Goal: Task Accomplishment & Management: Manage account settings

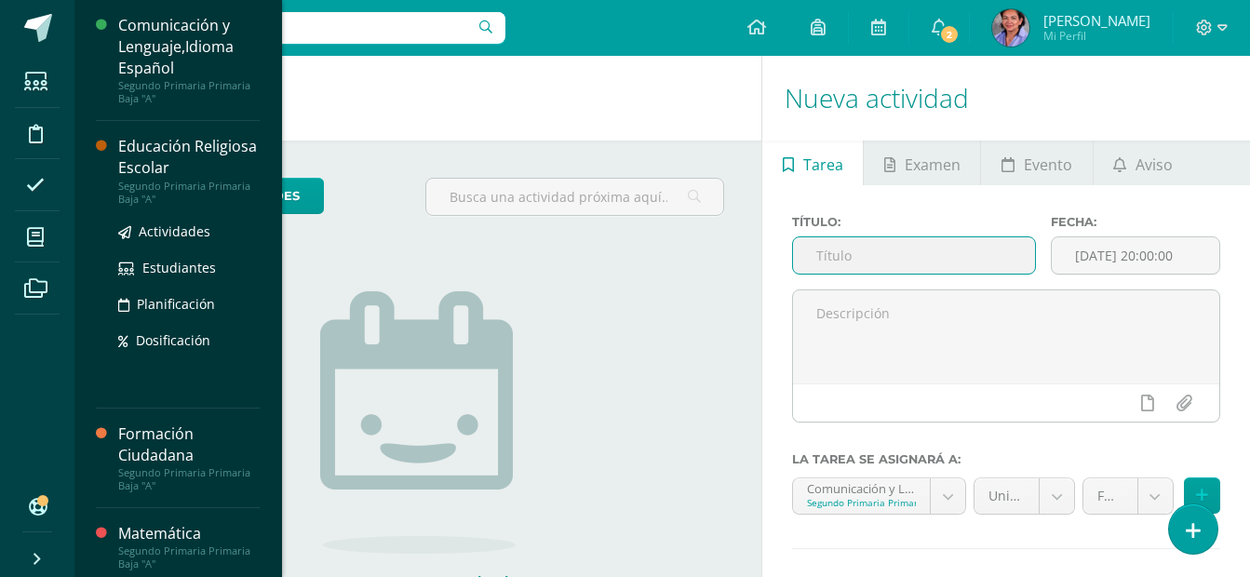
click at [206, 163] on div "Educación Religiosa Escolar" at bounding box center [188, 157] width 141 height 43
click at [142, 144] on div "Educación Religiosa Escolar" at bounding box center [188, 157] width 141 height 43
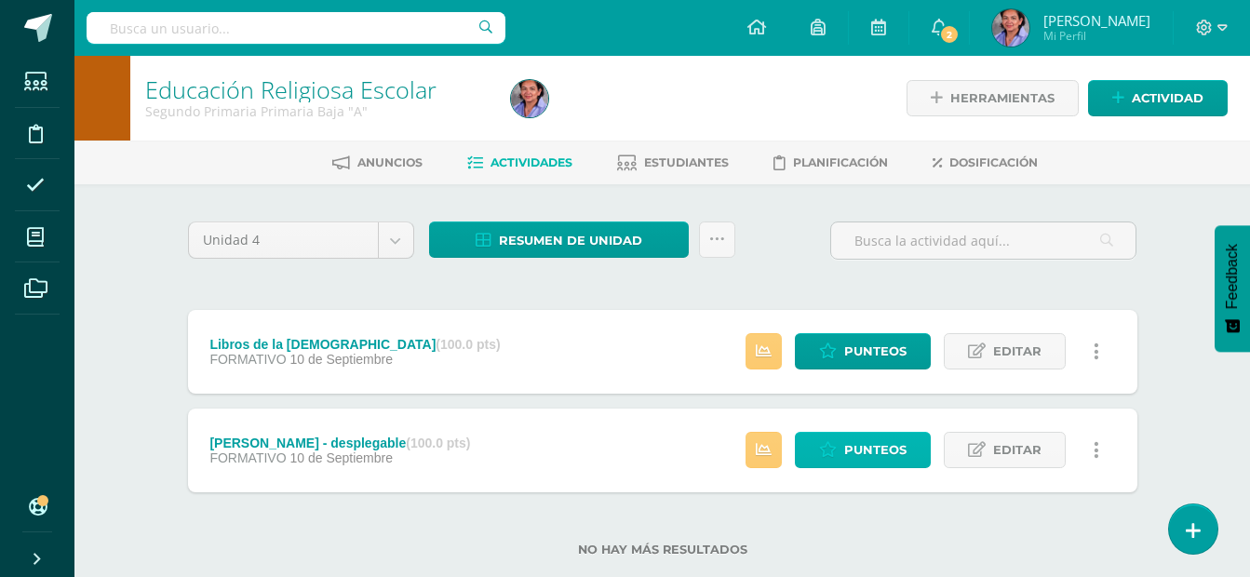
click at [854, 454] on span "Punteos" at bounding box center [875, 450] width 62 height 34
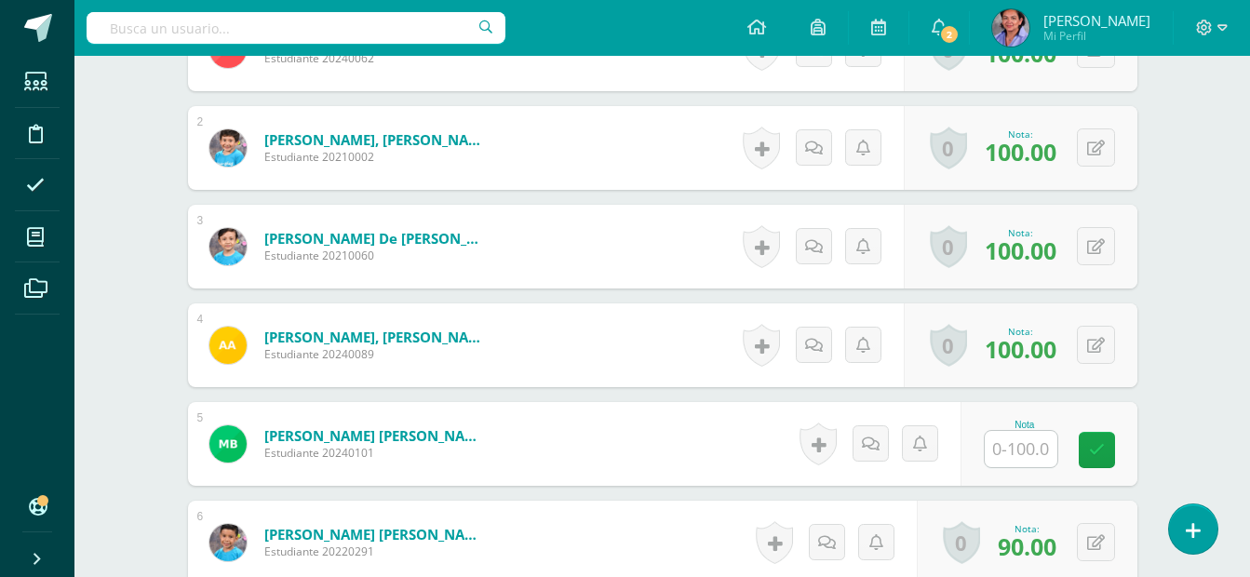
scroll to position [647, 0]
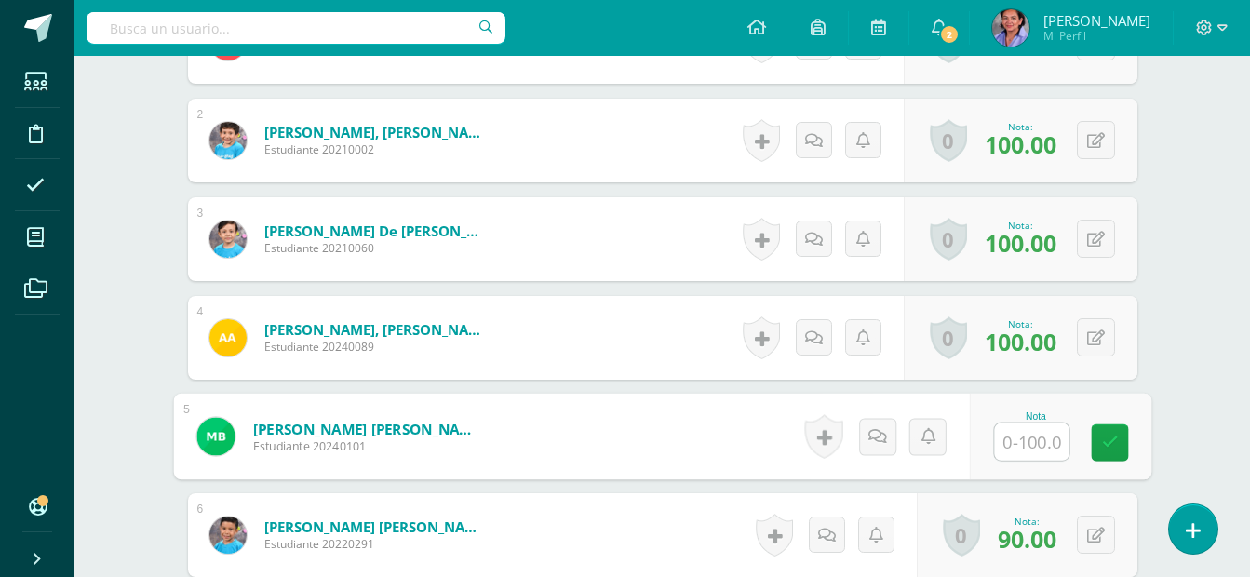
click at [1025, 433] on input "text" at bounding box center [1031, 442] width 74 height 37
type input "90"
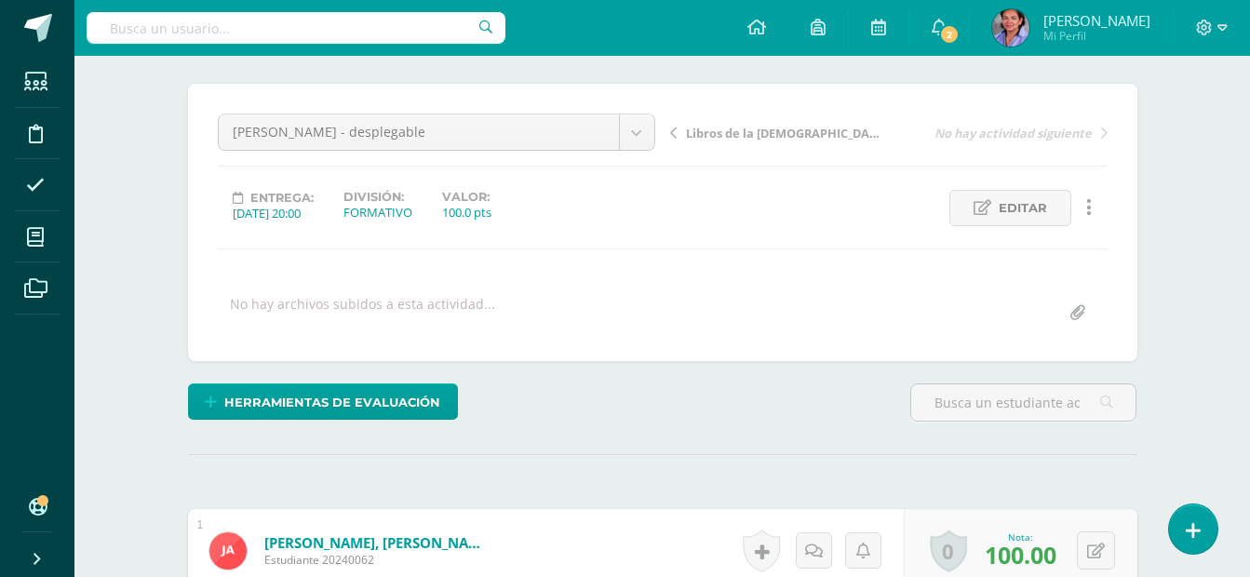
scroll to position [130, 0]
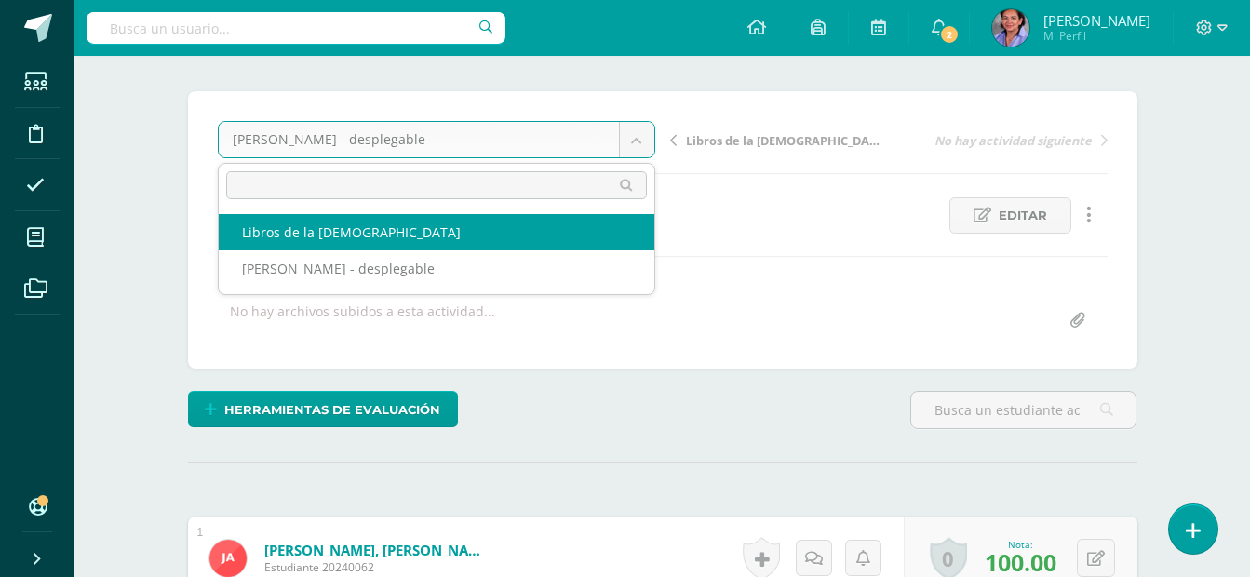
select select "/dashboard/teacher/grade-activity/226107/"
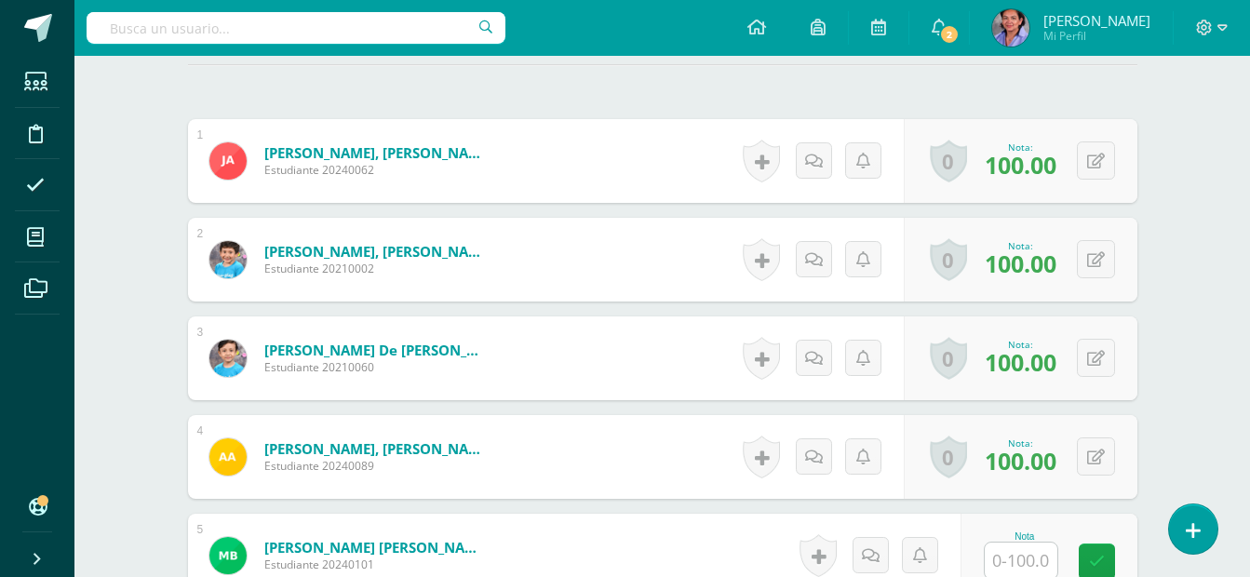
scroll to position [544, 0]
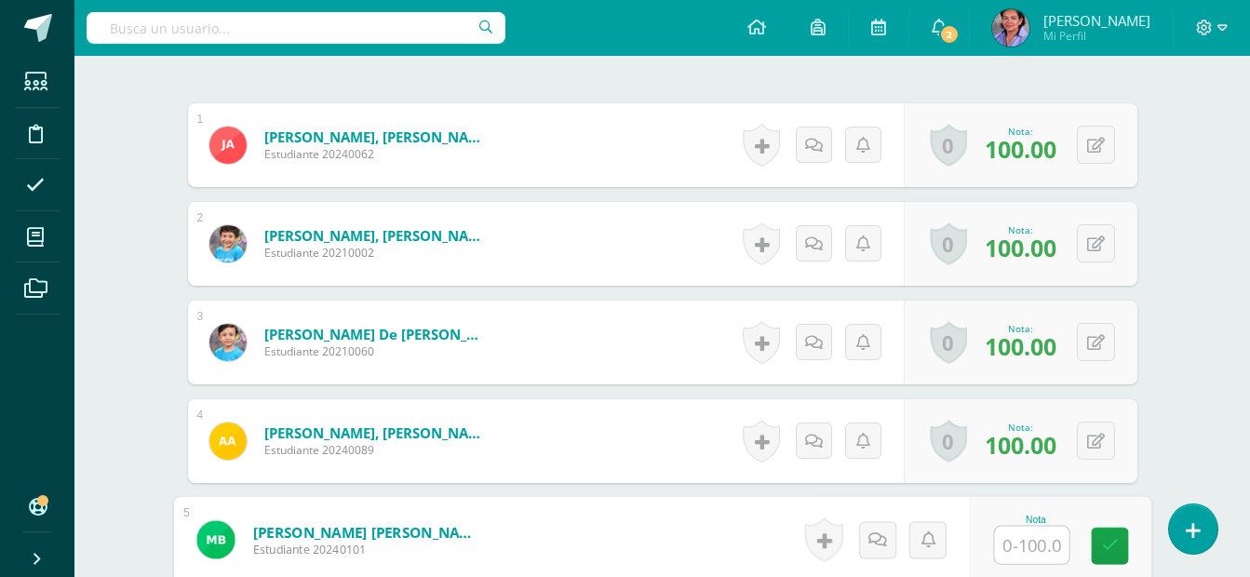
click at [1026, 544] on input "text" at bounding box center [1031, 545] width 74 height 37
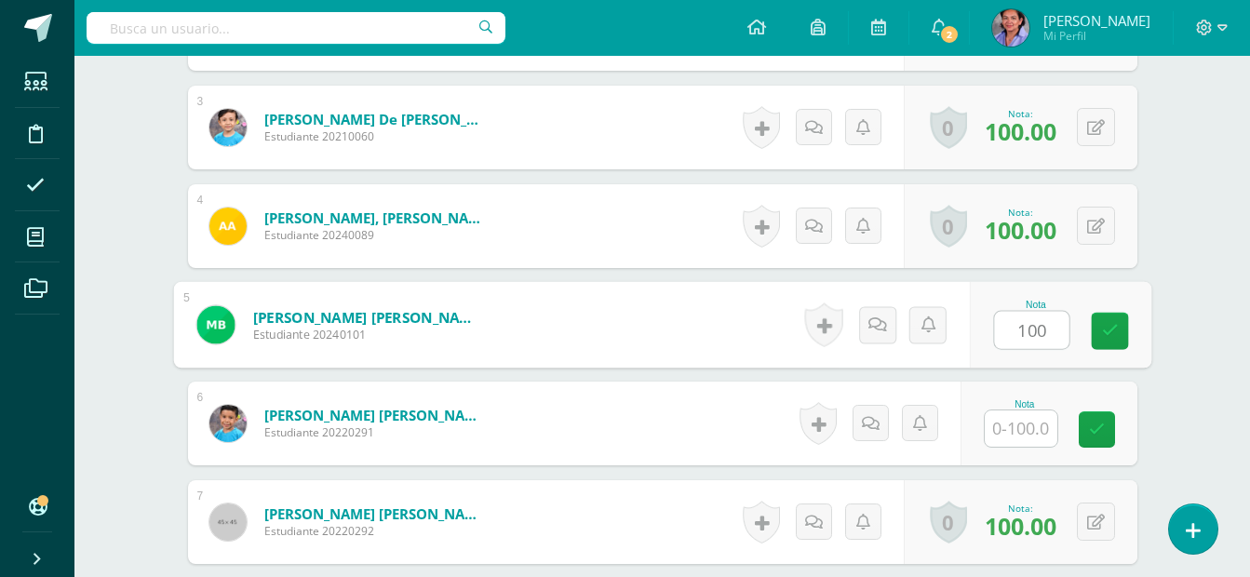
scroll to position [767, 0]
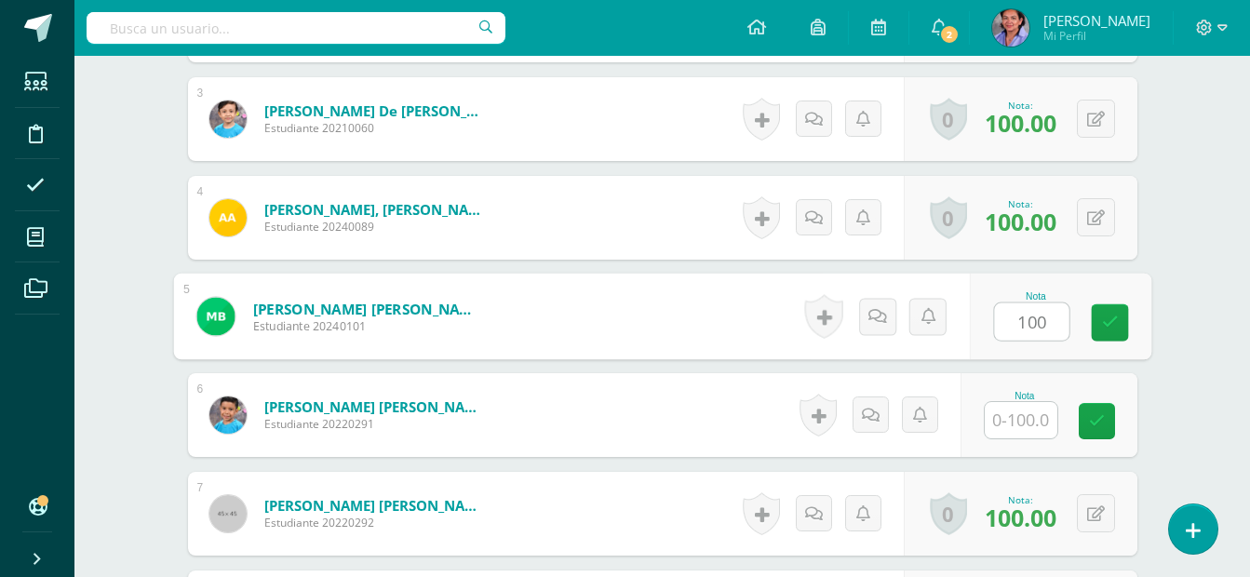
type input "100"
click at [1022, 421] on input "text" at bounding box center [1021, 420] width 73 height 36
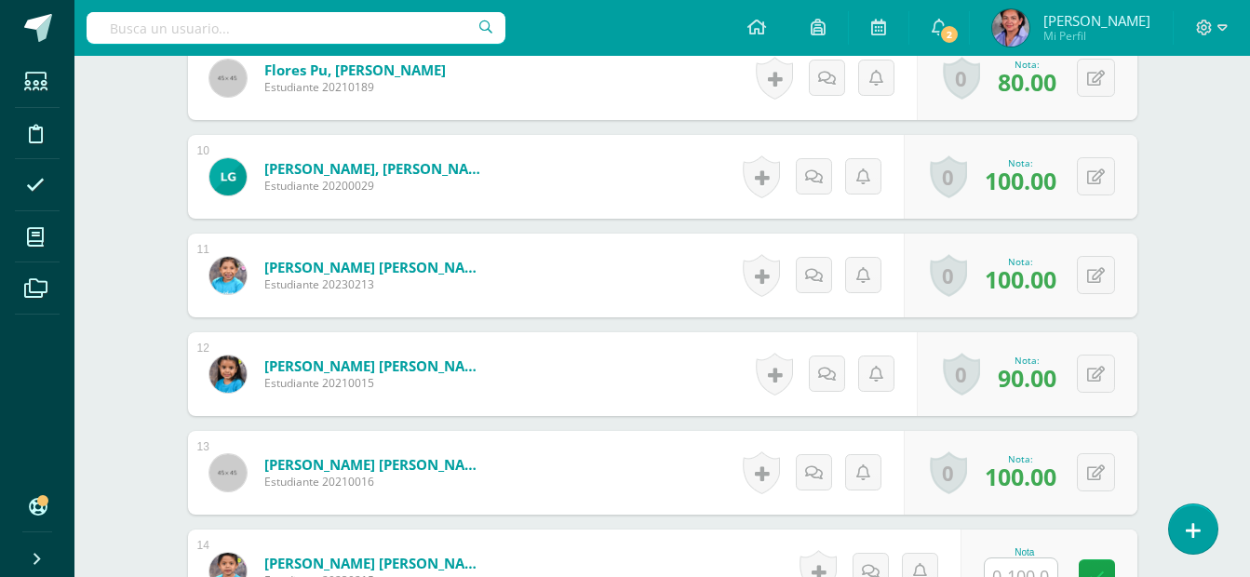
scroll to position [1437, 0]
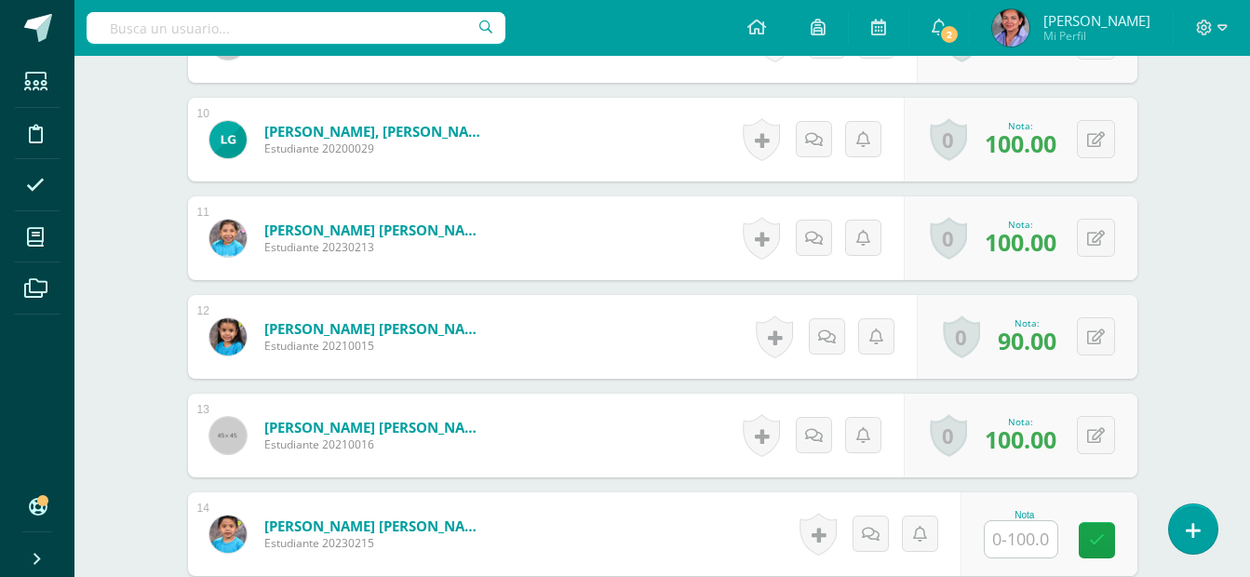
type input "0"
click at [1041, 550] on input "text" at bounding box center [1021, 539] width 73 height 36
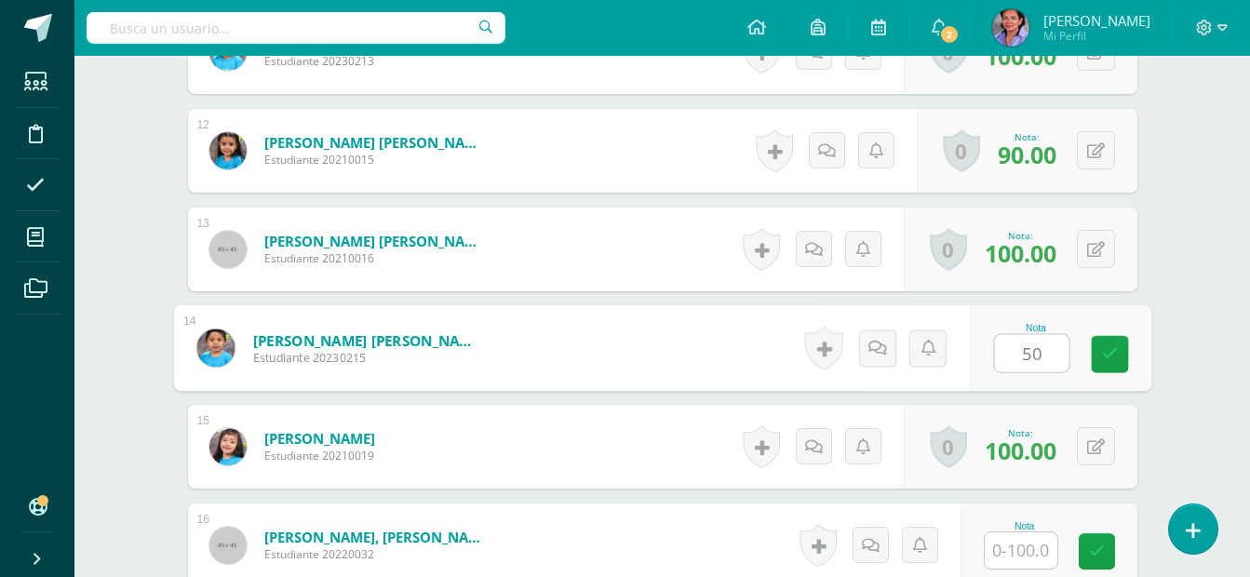
scroll to position [1661, 0]
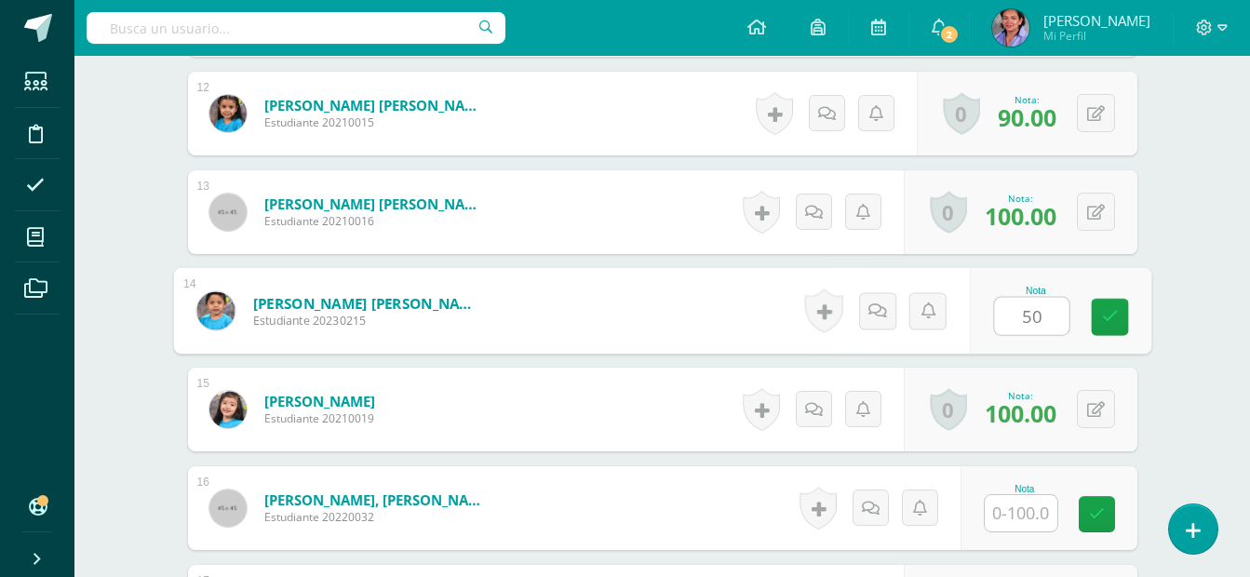
type input "50"
click at [1011, 506] on input "text" at bounding box center [1021, 513] width 73 height 36
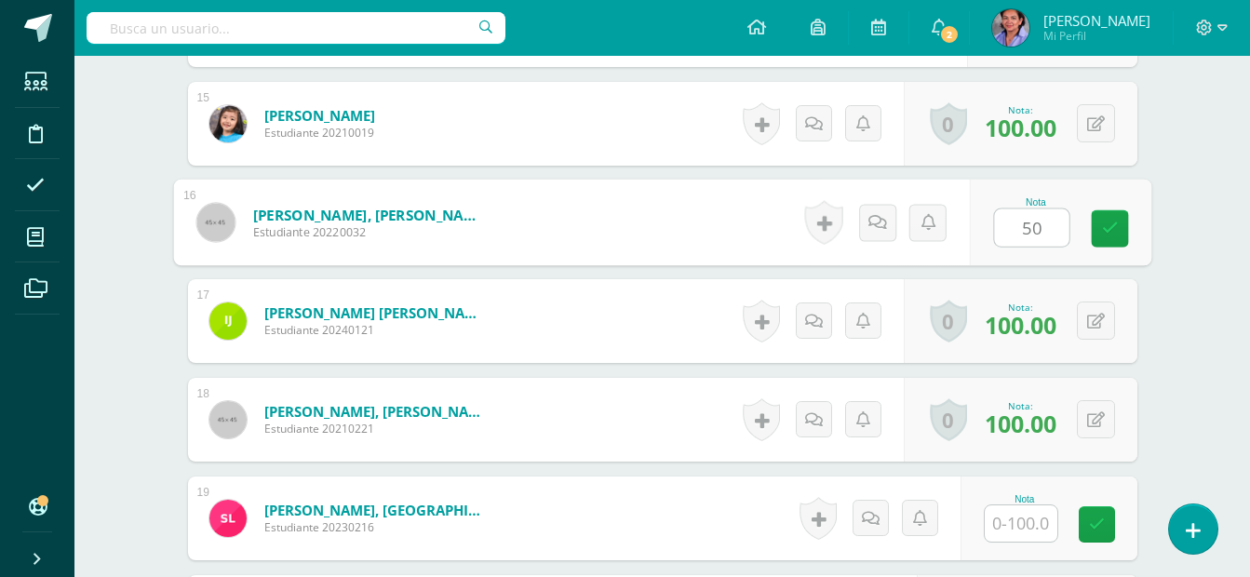
scroll to position [1959, 0]
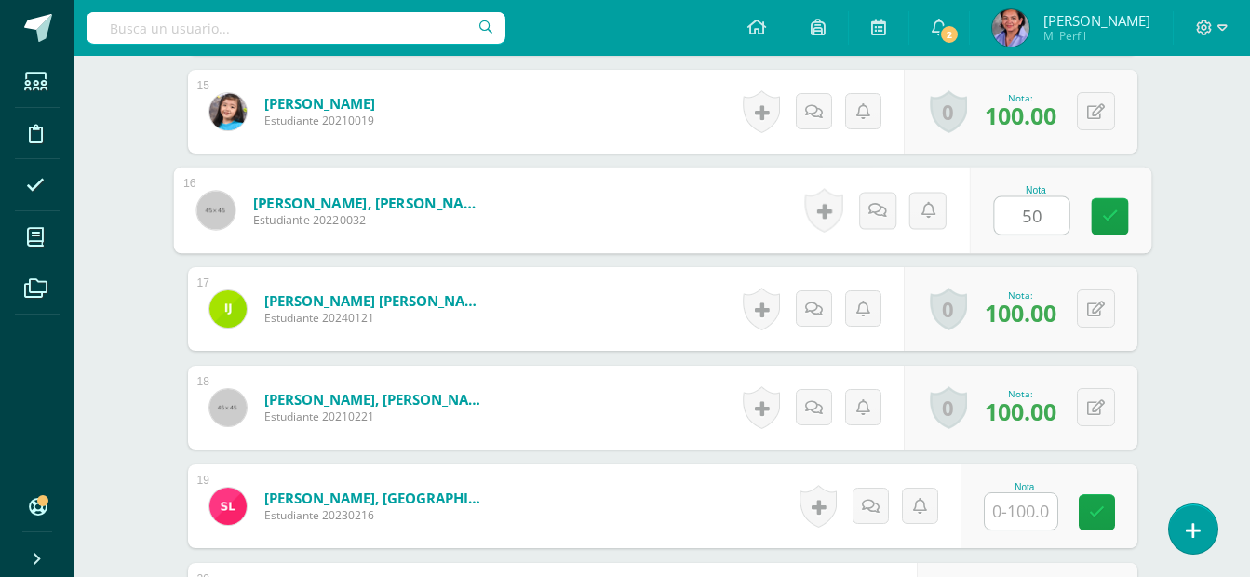
type input "50"
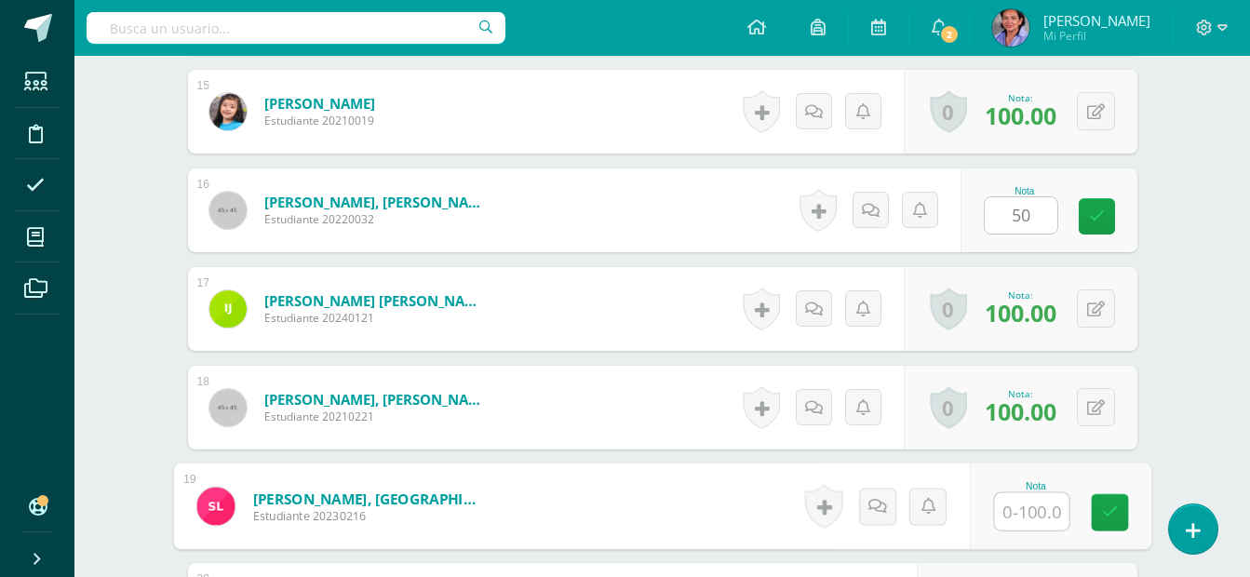
click at [1030, 513] on input "text" at bounding box center [1031, 511] width 74 height 37
type input "100"
click at [1224, 464] on div "Educación Religiosa Escolar Segundo Primaria Primaria Baja "A" Herramientas Det…" at bounding box center [662, 268] width 1176 height 4342
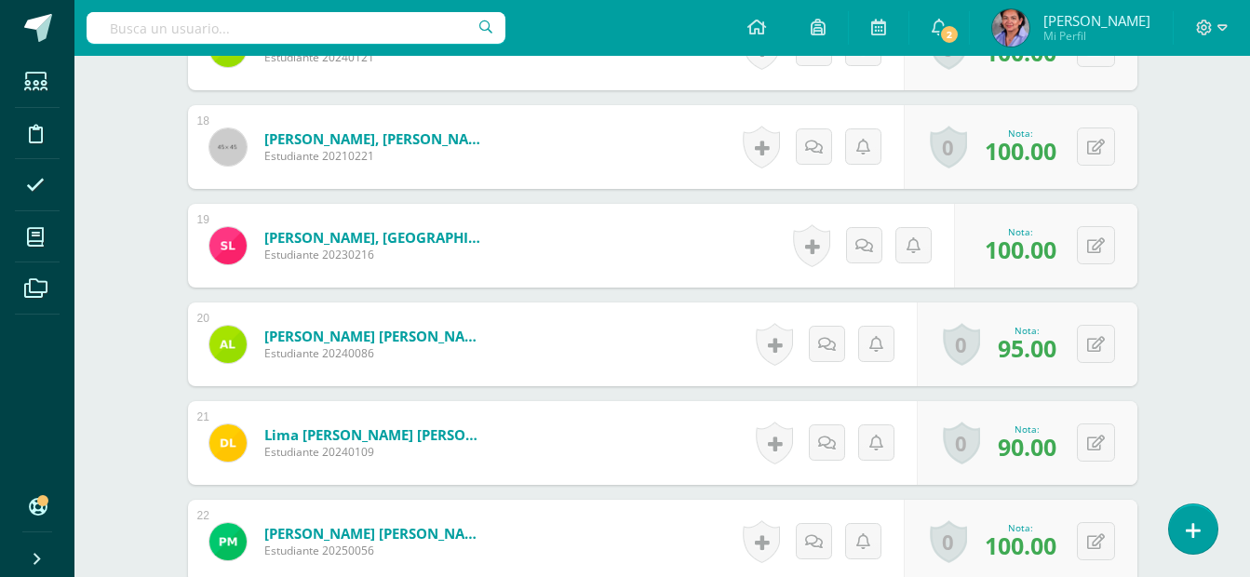
scroll to position [2256, 0]
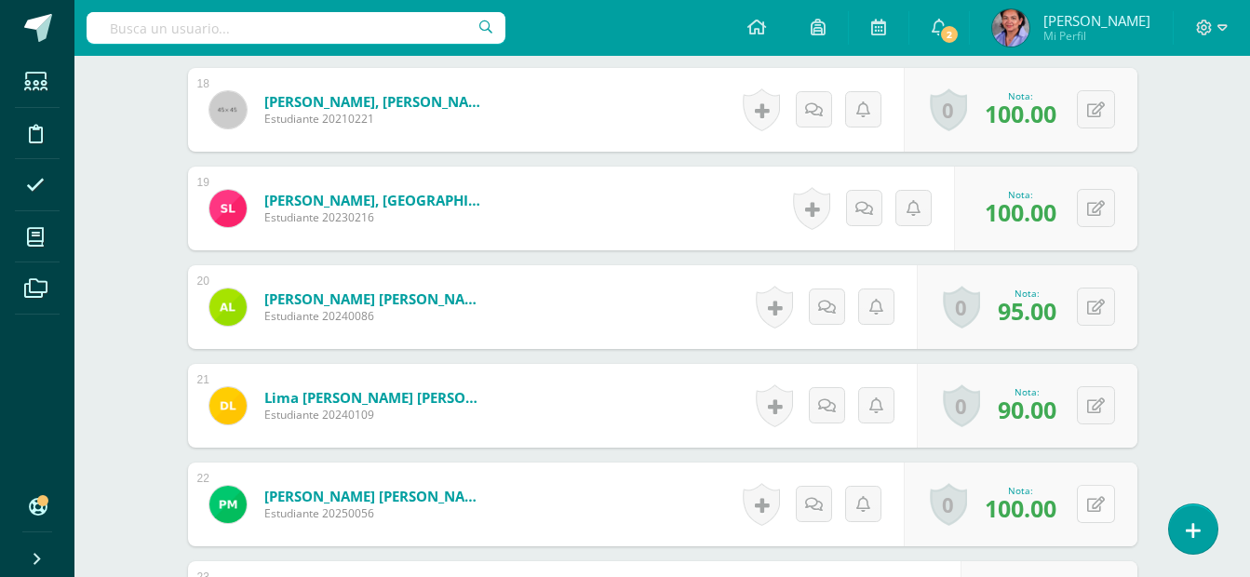
click at [1105, 508] on button at bounding box center [1096, 504] width 38 height 38
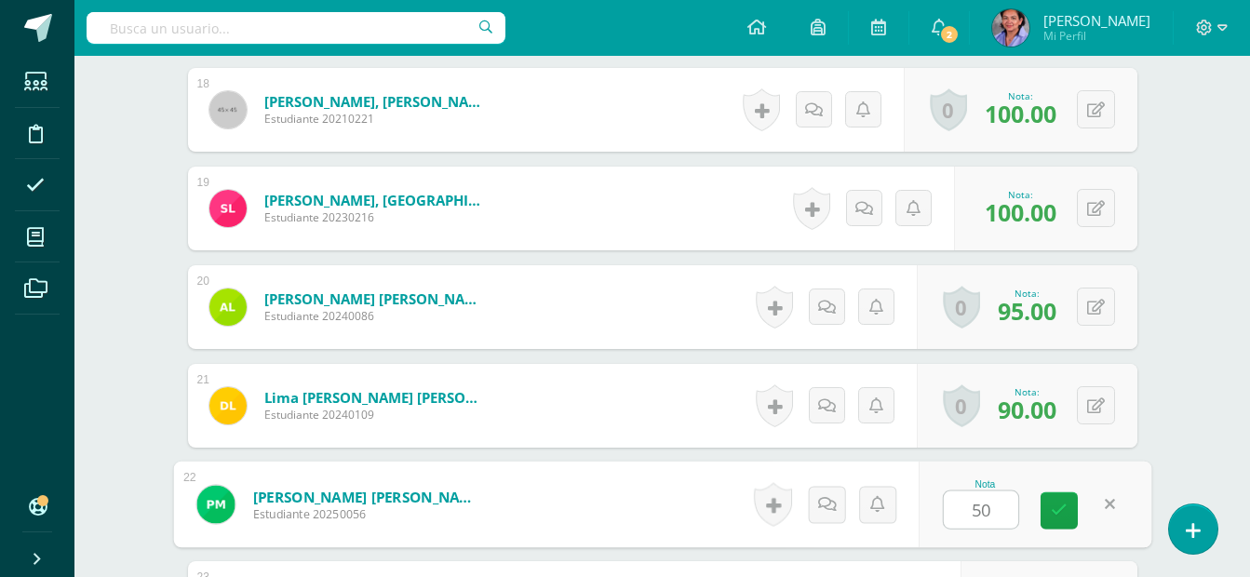
type input "50"
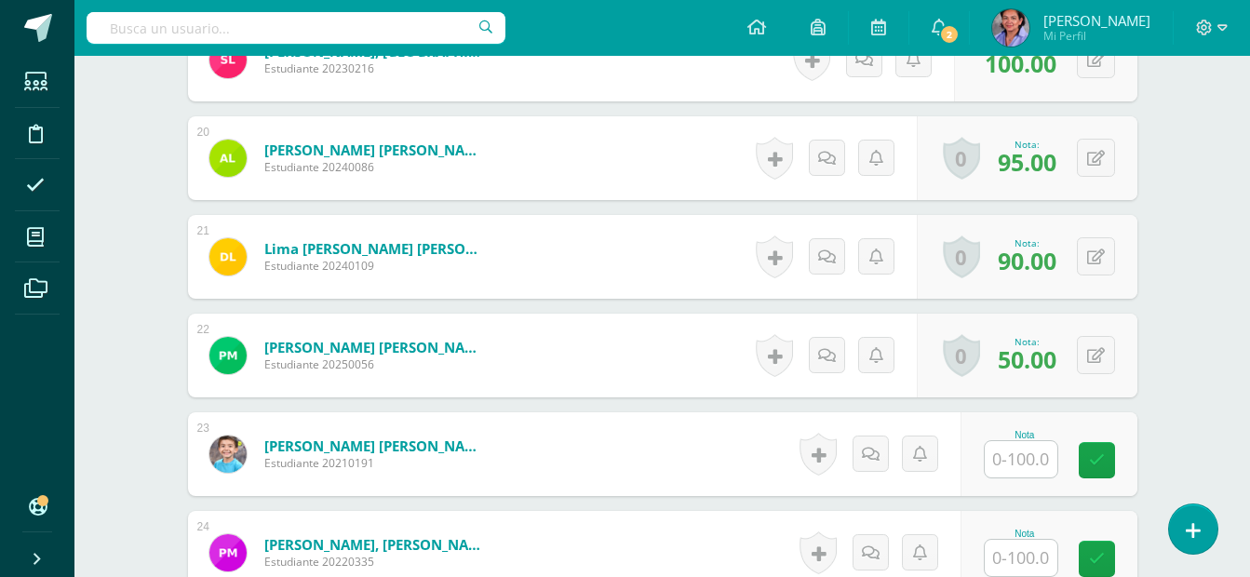
scroll to position [2443, 0]
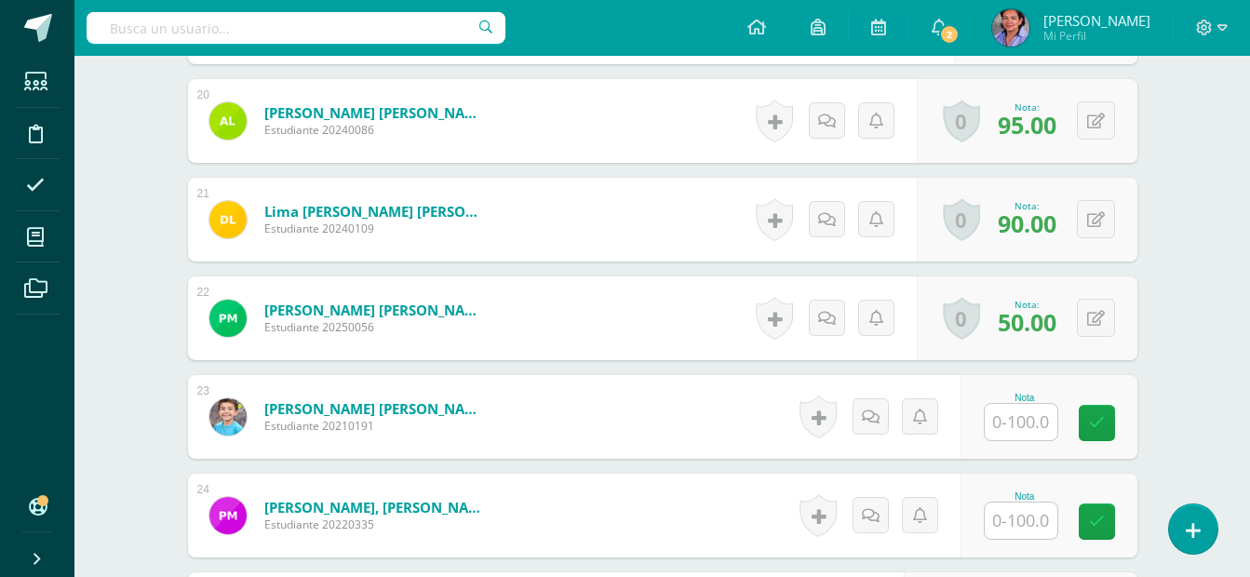
click at [1041, 432] on input "text" at bounding box center [1021, 422] width 73 height 36
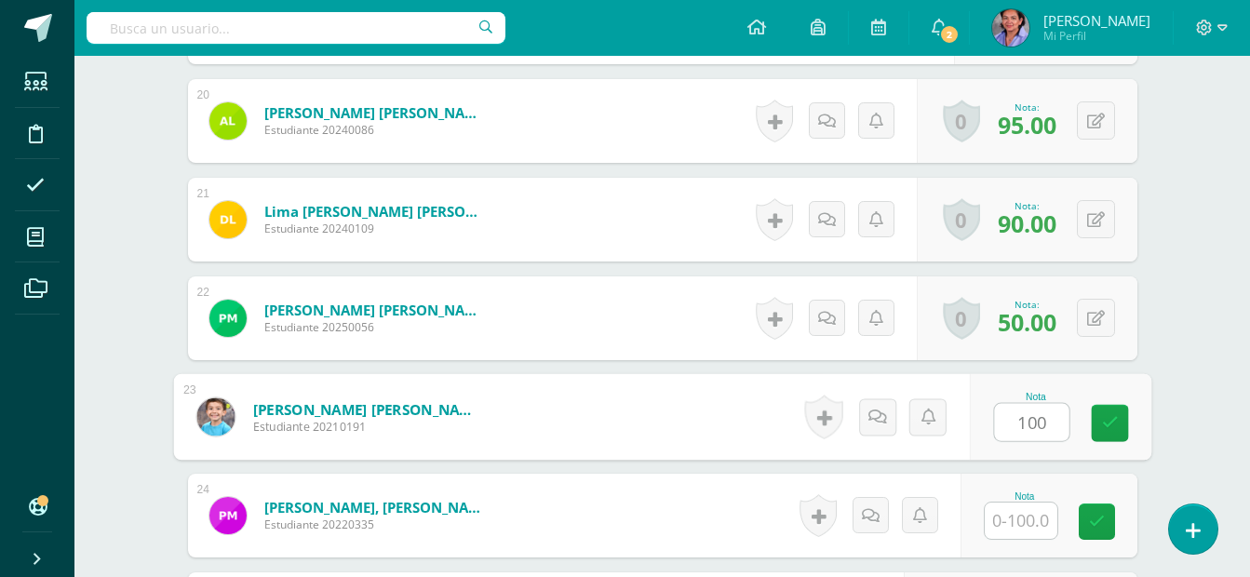
type input "100"
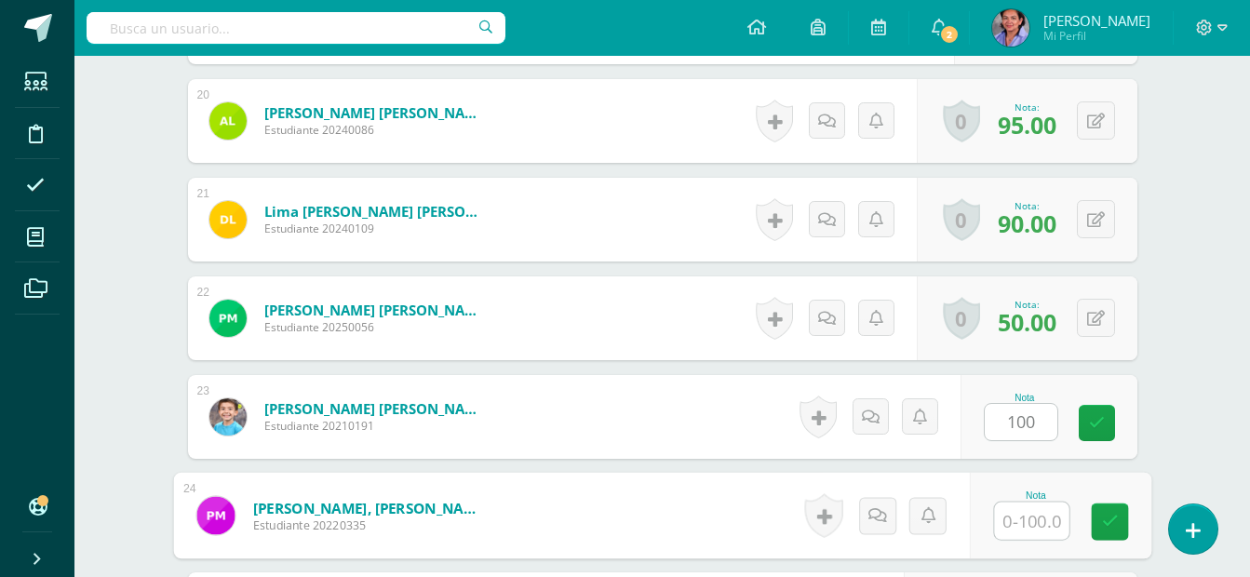
click at [1028, 529] on input "text" at bounding box center [1031, 521] width 74 height 37
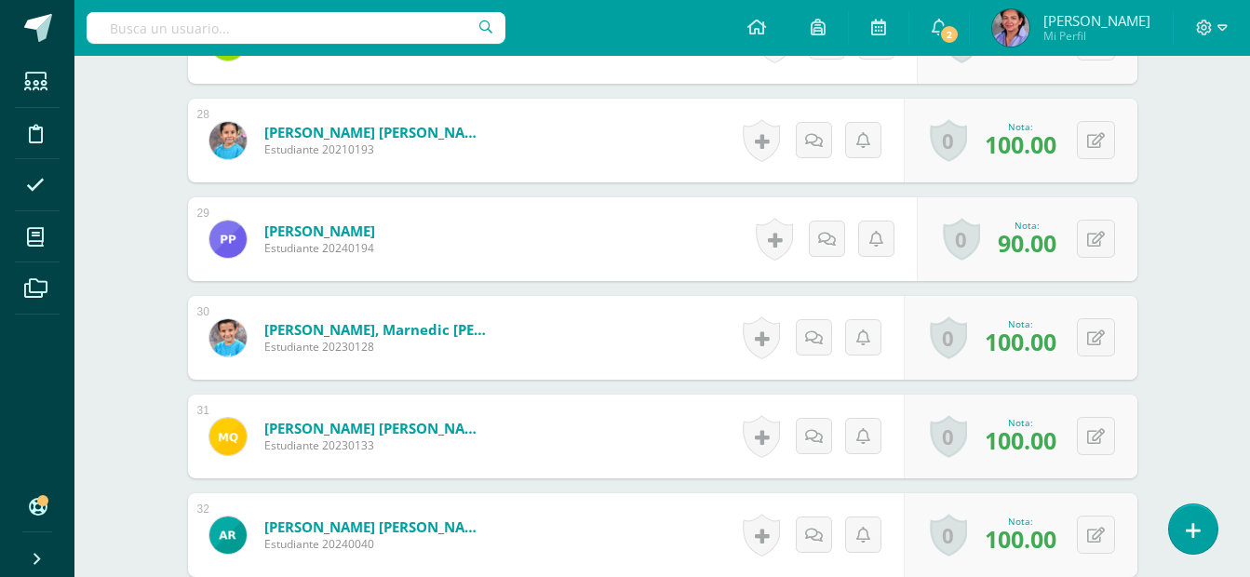
scroll to position [3225, 0]
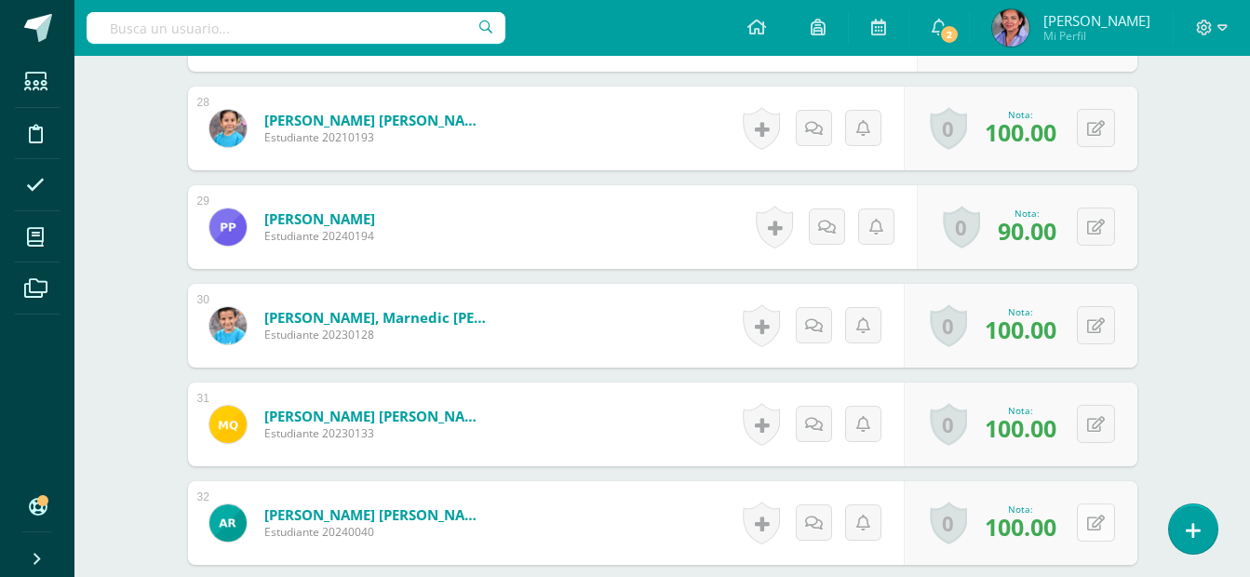
type input "0"
click at [1095, 518] on button at bounding box center [1096, 523] width 38 height 38
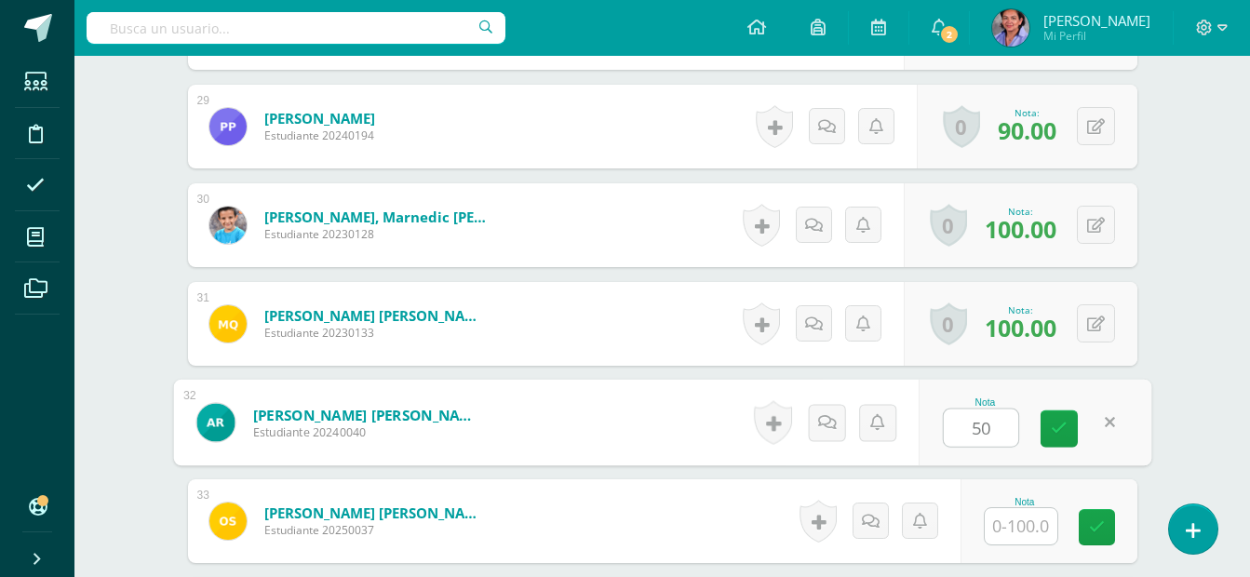
scroll to position [3336, 0]
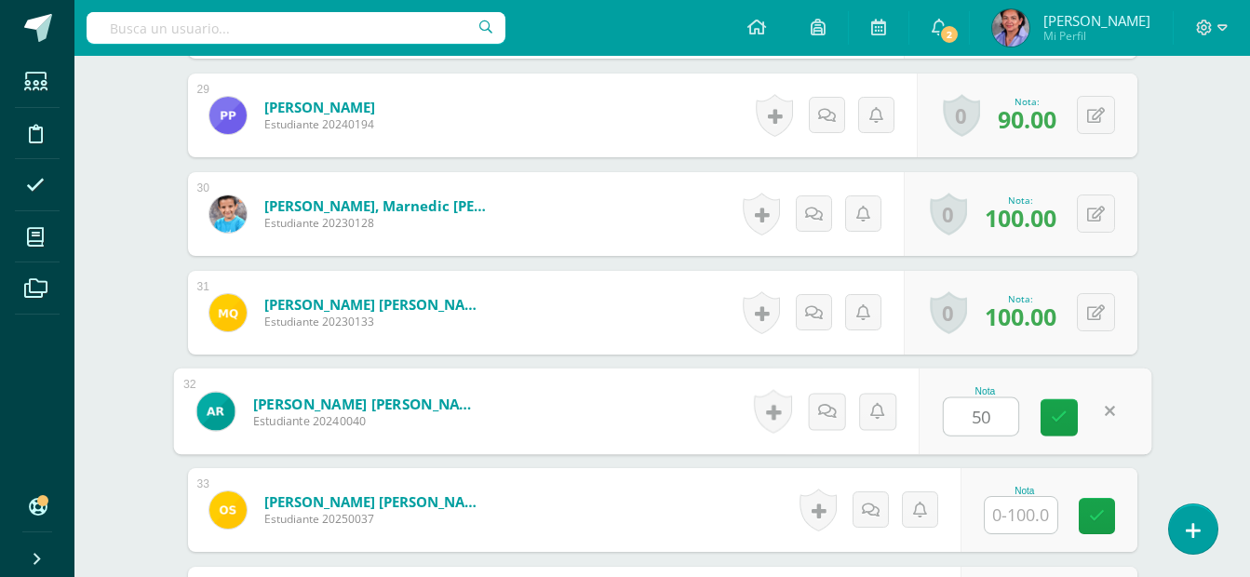
type input "50"
click at [1013, 506] on input "text" at bounding box center [1021, 515] width 73 height 36
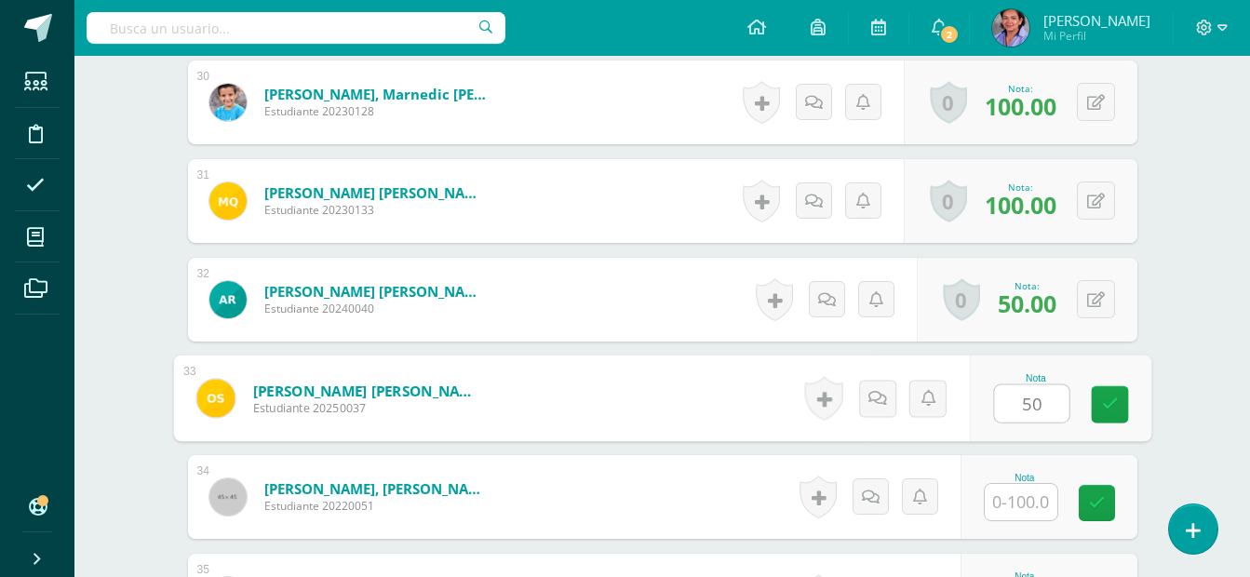
scroll to position [3485, 0]
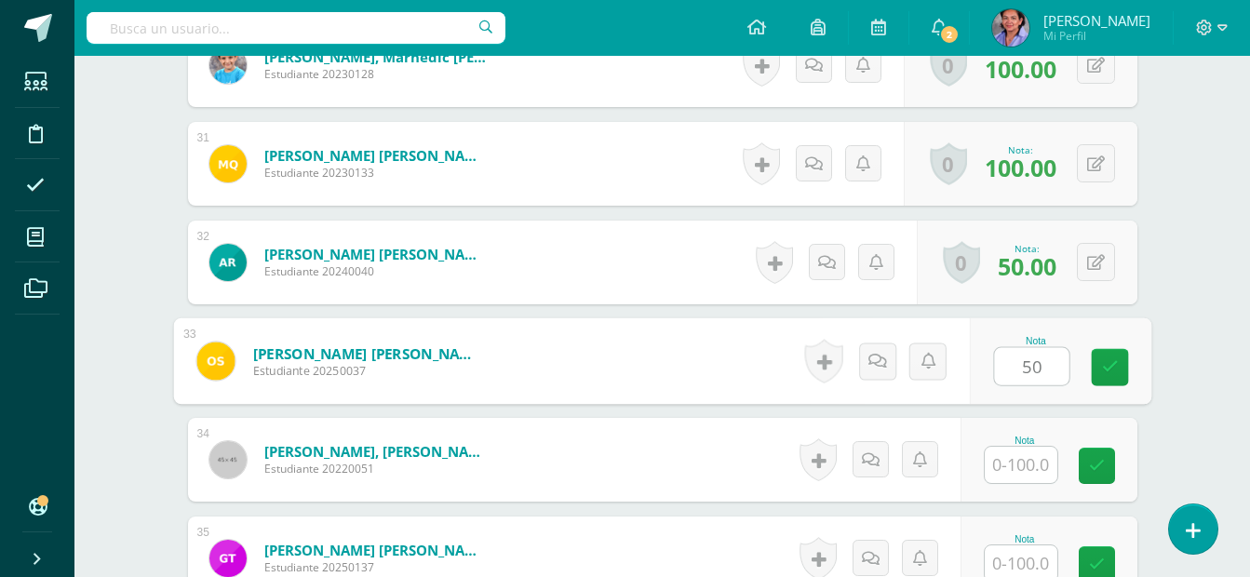
type input "50"
click at [1015, 457] on input "text" at bounding box center [1021, 465] width 73 height 36
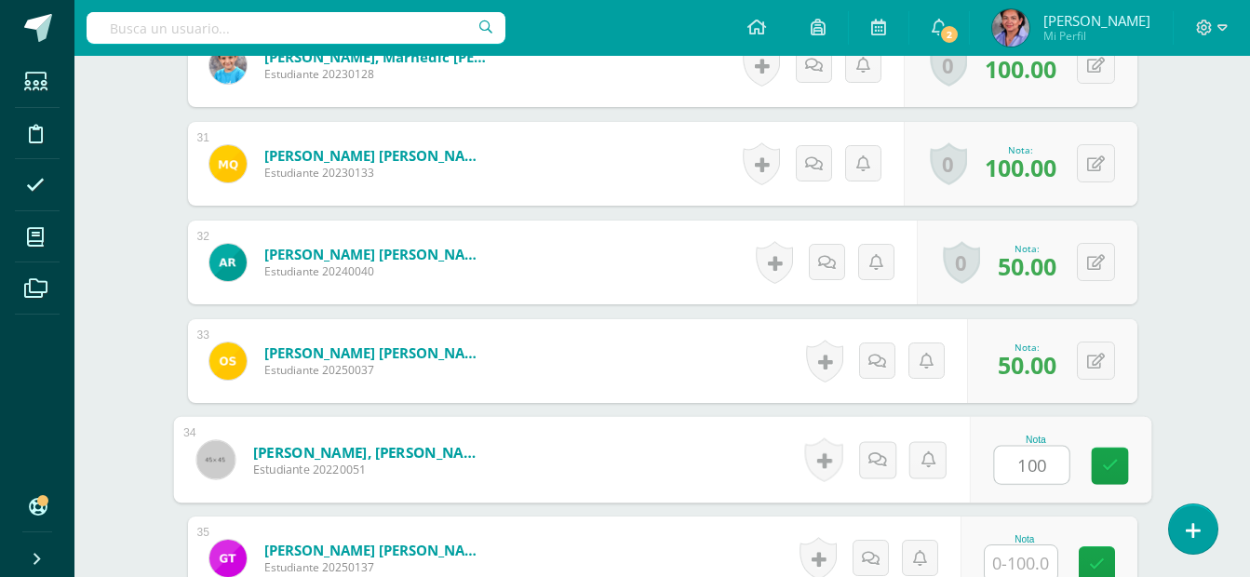
type input "100"
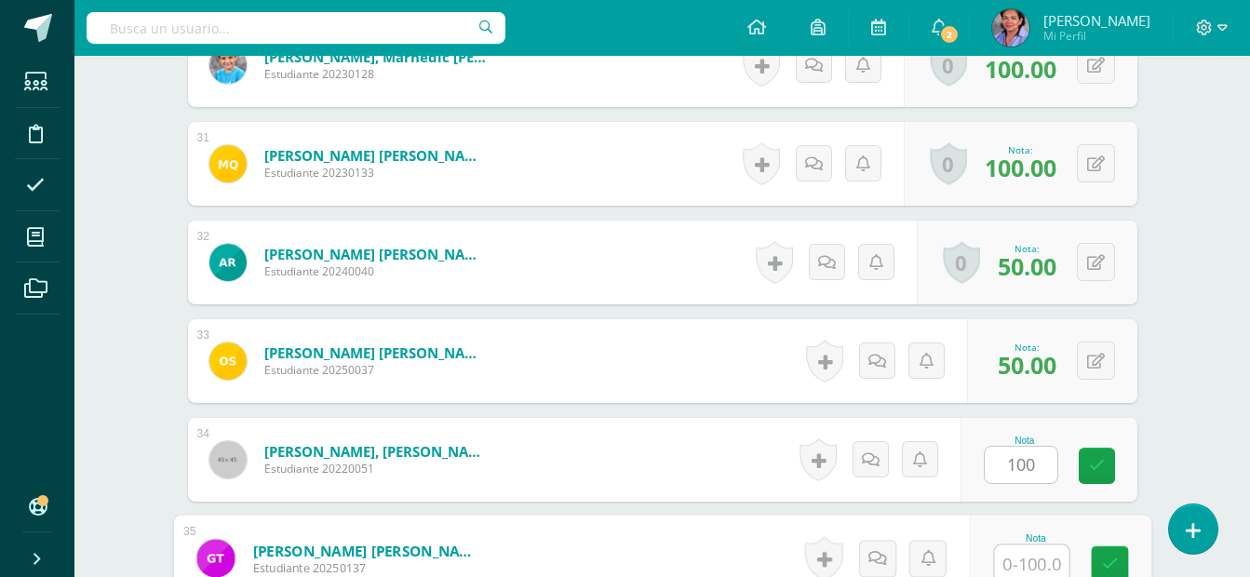
click at [1028, 554] on input "text" at bounding box center [1031, 563] width 74 height 37
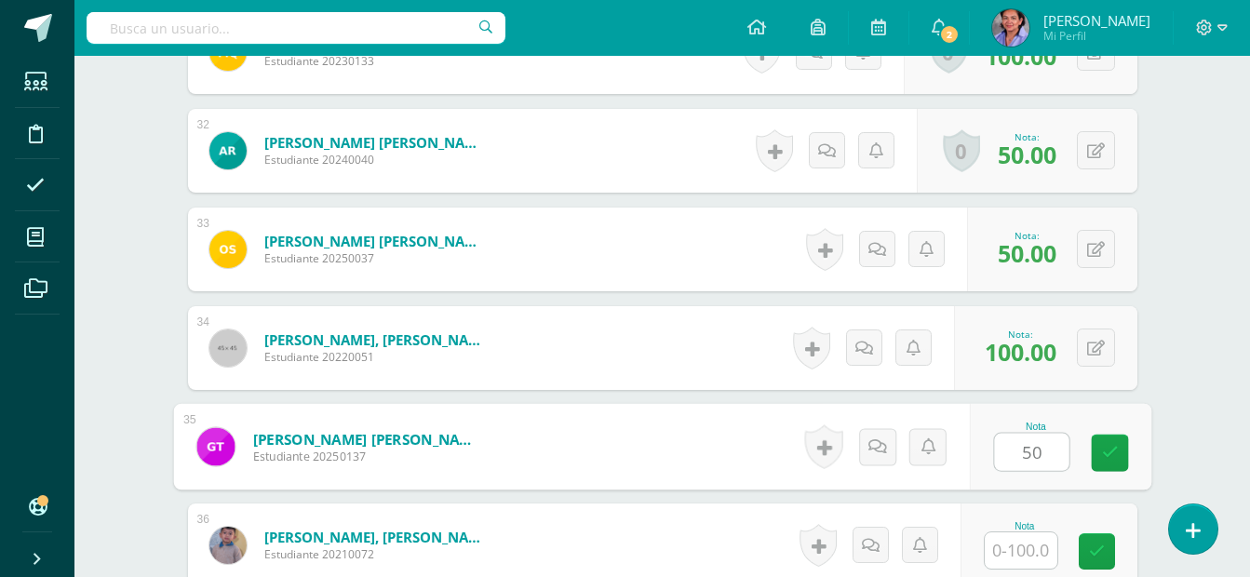
scroll to position [3634, 0]
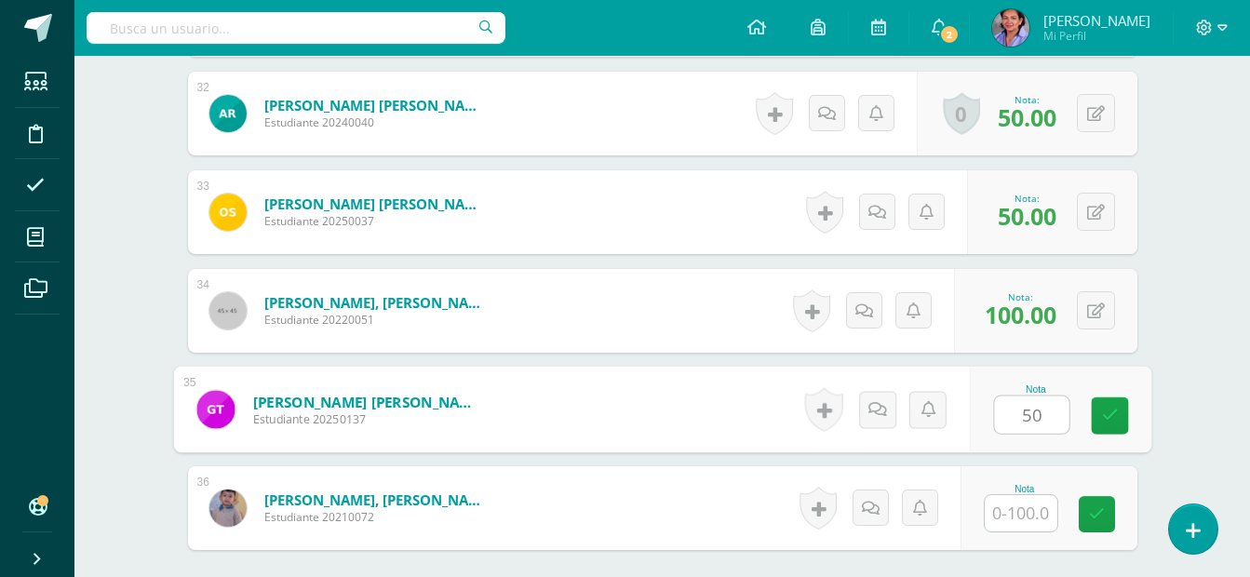
type input "50"
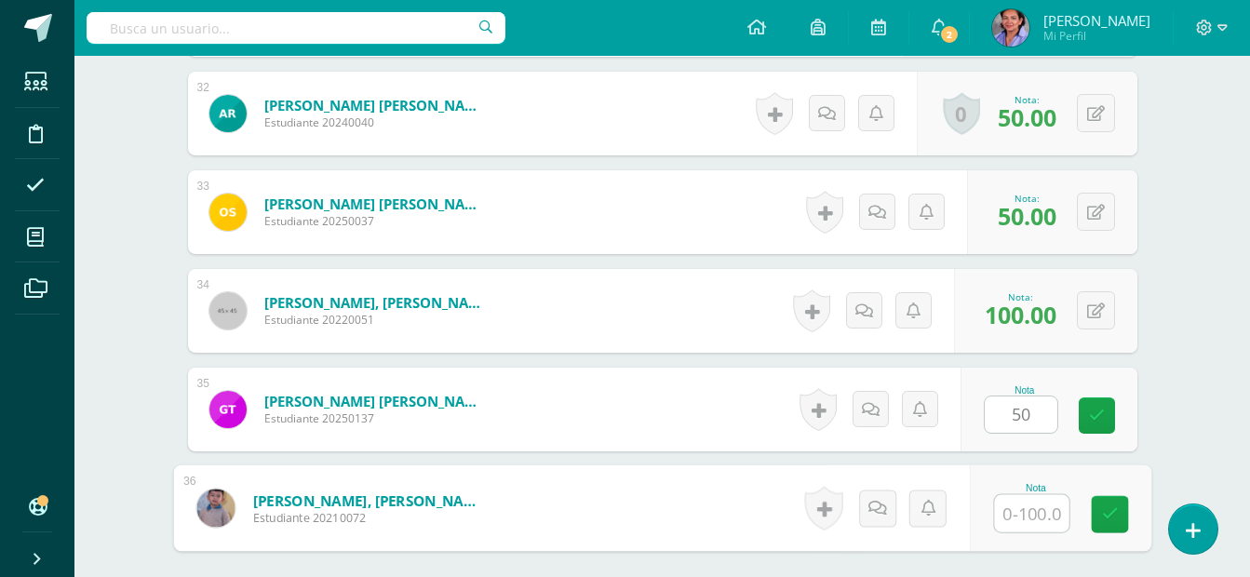
click at [1048, 524] on input "text" at bounding box center [1031, 513] width 74 height 37
type input "50"
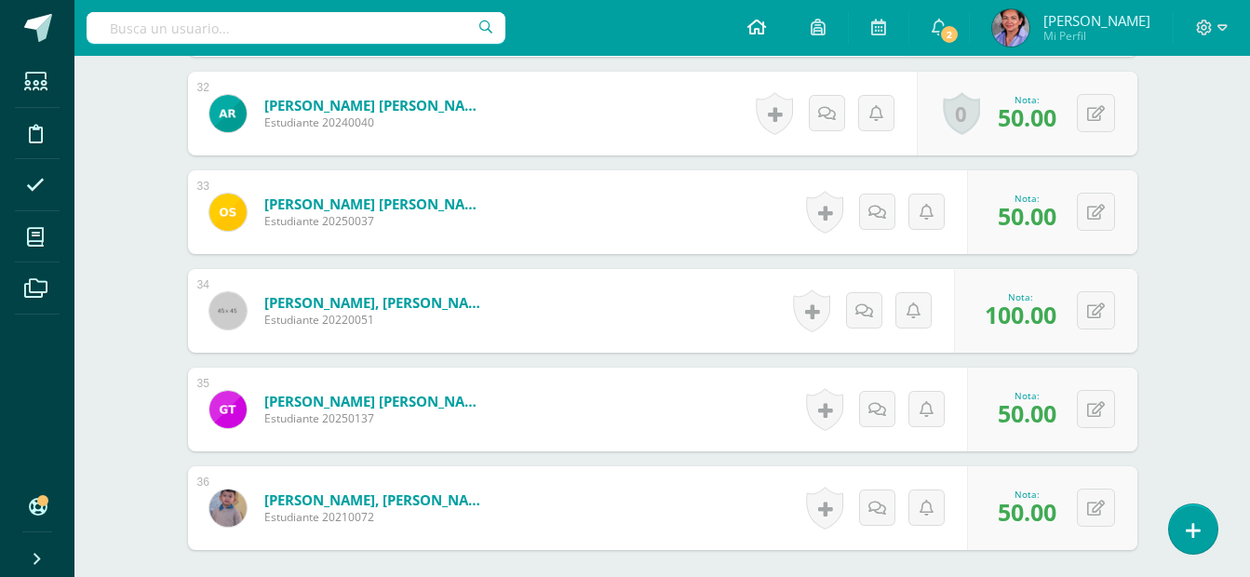
click at [766, 34] on icon at bounding box center [757, 27] width 19 height 17
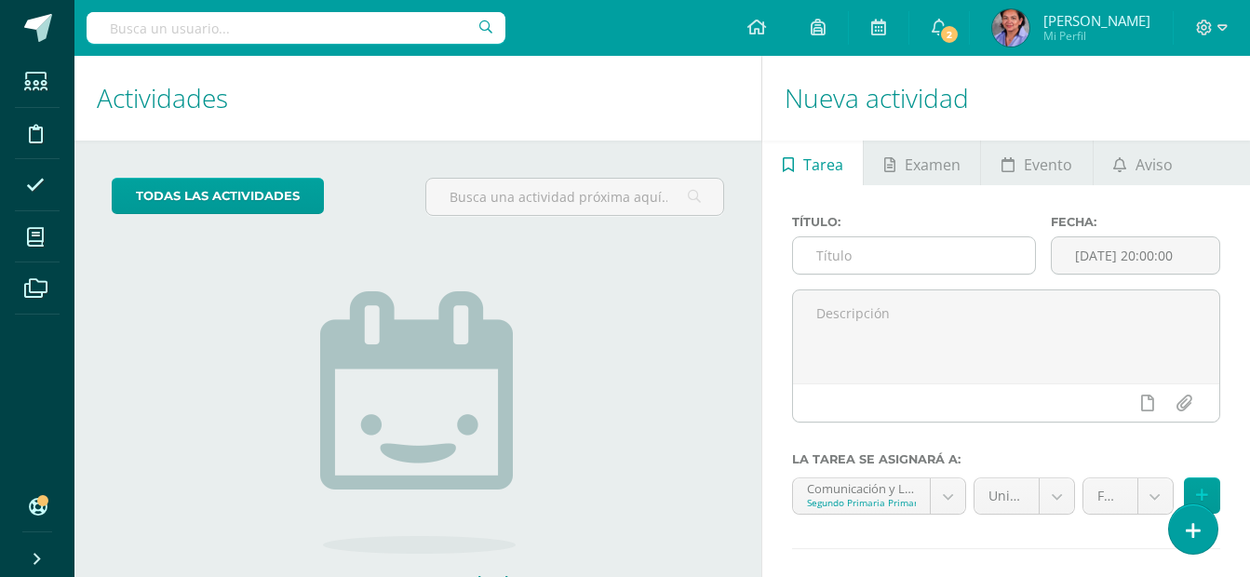
click at [830, 254] on input "text" at bounding box center [914, 255] width 242 height 36
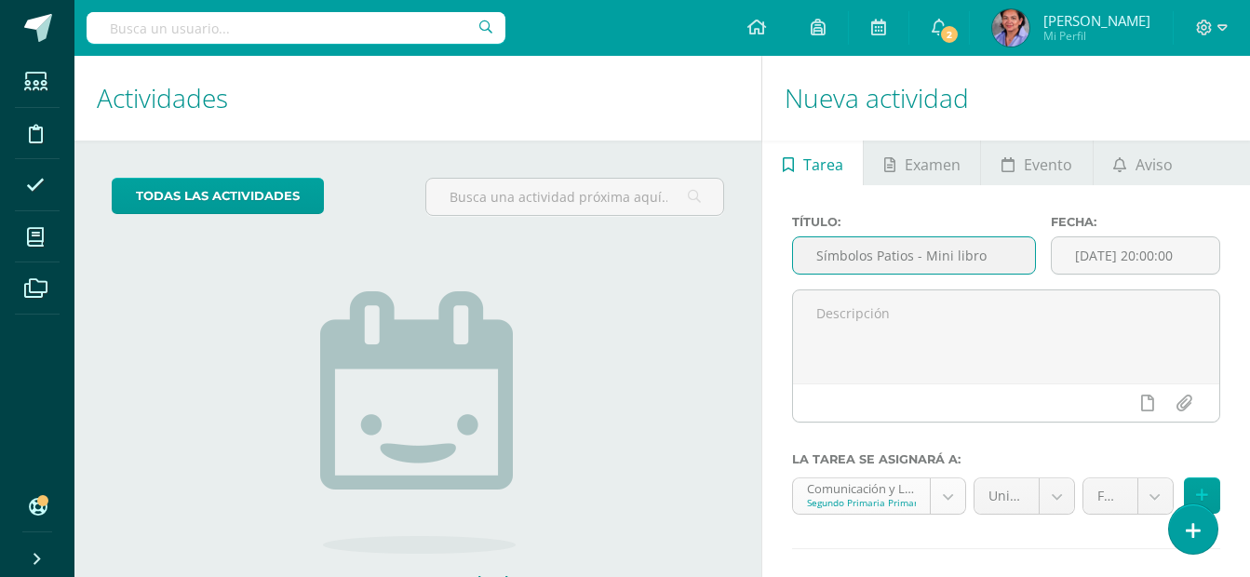
type input "Símbolos Patios - Mini libro"
click at [938, 502] on body "Estudiantes Disciplina Asistencia Mis cursos Archivos Soporte Ayuda Reportar un…" at bounding box center [625, 288] width 1250 height 577
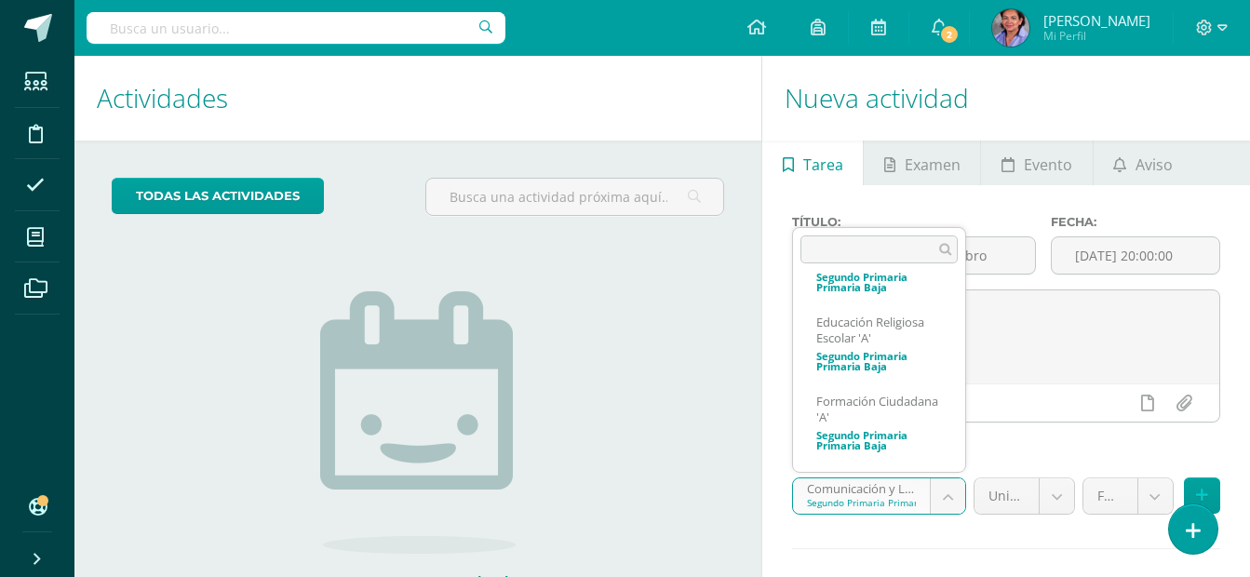
scroll to position [64, 0]
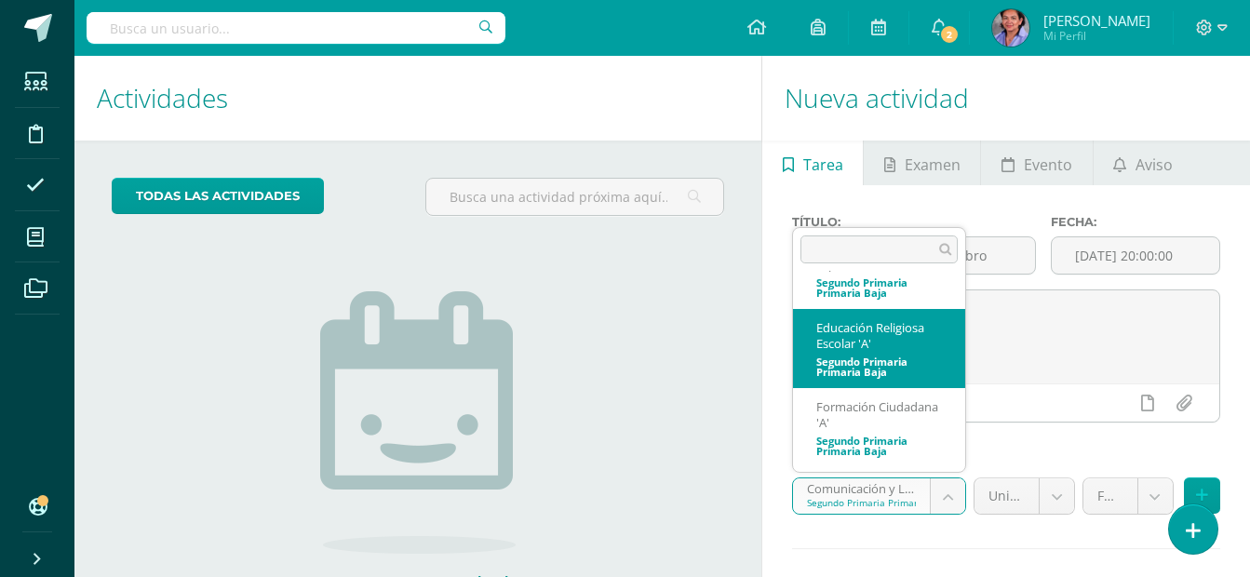
select select "206549"
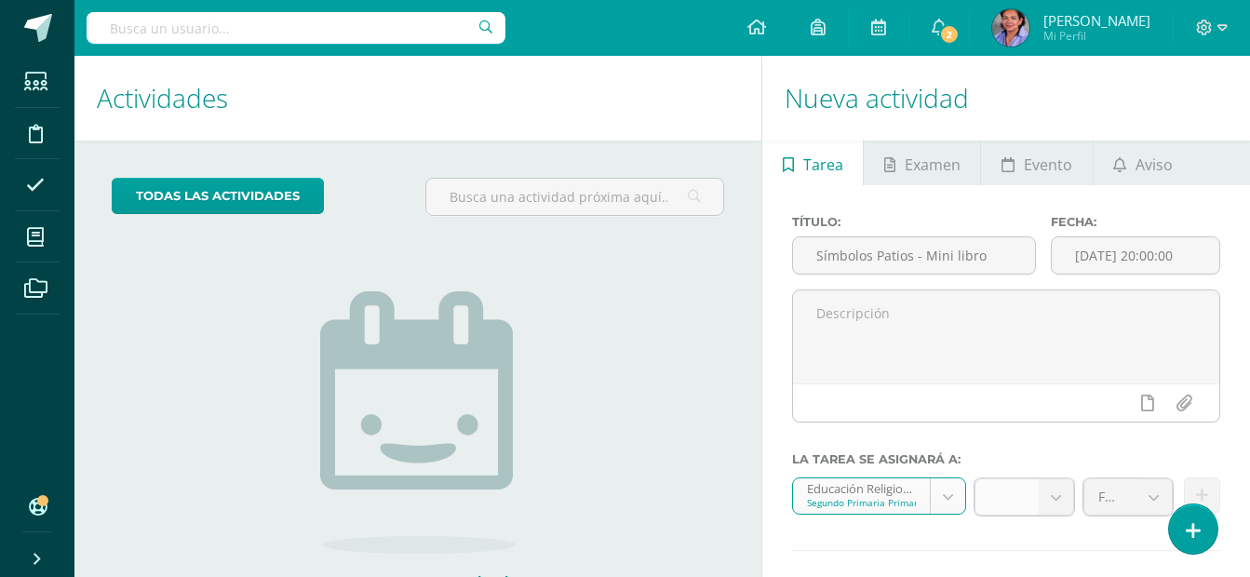
click at [1060, 502] on b at bounding box center [1056, 496] width 34 height 35
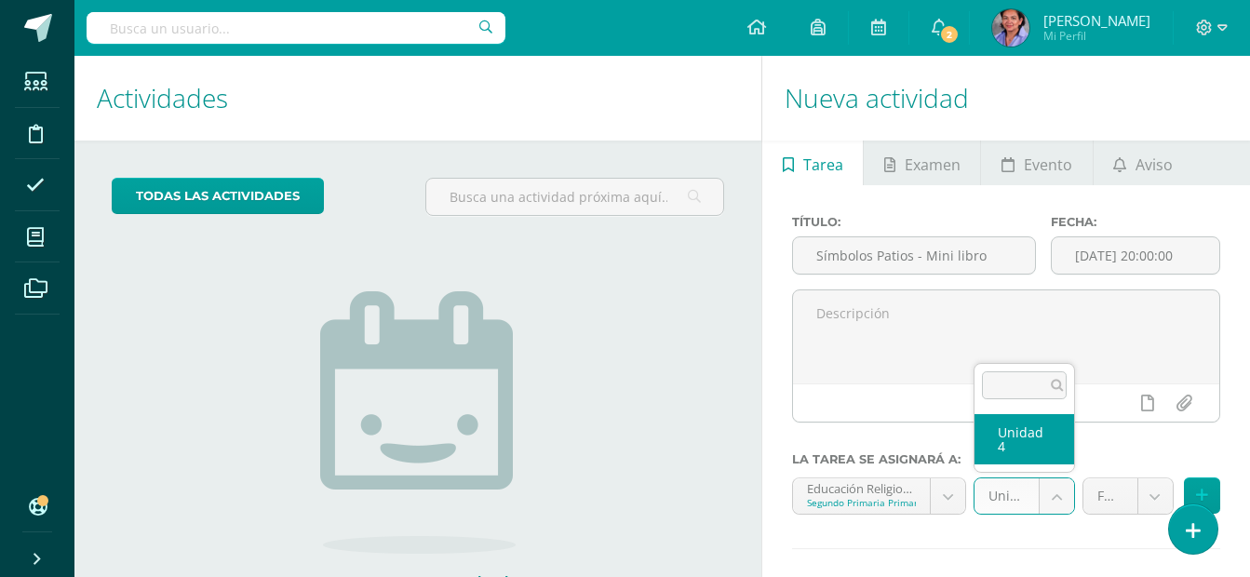
click at [1057, 496] on body "Estudiantes Disciplina Asistencia Mis cursos Archivos Soporte Ayuda Reportar un…" at bounding box center [625, 288] width 1250 height 577
click at [1160, 505] on body "Estudiantes Disciplina Asistencia Mis cursos Archivos Soporte Ayuda Reportar un…" at bounding box center [625, 288] width 1250 height 577
click at [1160, 494] on body "Estudiantes Disciplina Asistencia Mis cursos Archivos Soporte Ayuda Reportar un…" at bounding box center [625, 288] width 1250 height 577
click at [1211, 445] on body "Estudiantes Disciplina Asistencia Mis cursos Archivos Soporte Ayuda Reportar un…" at bounding box center [625, 288] width 1250 height 577
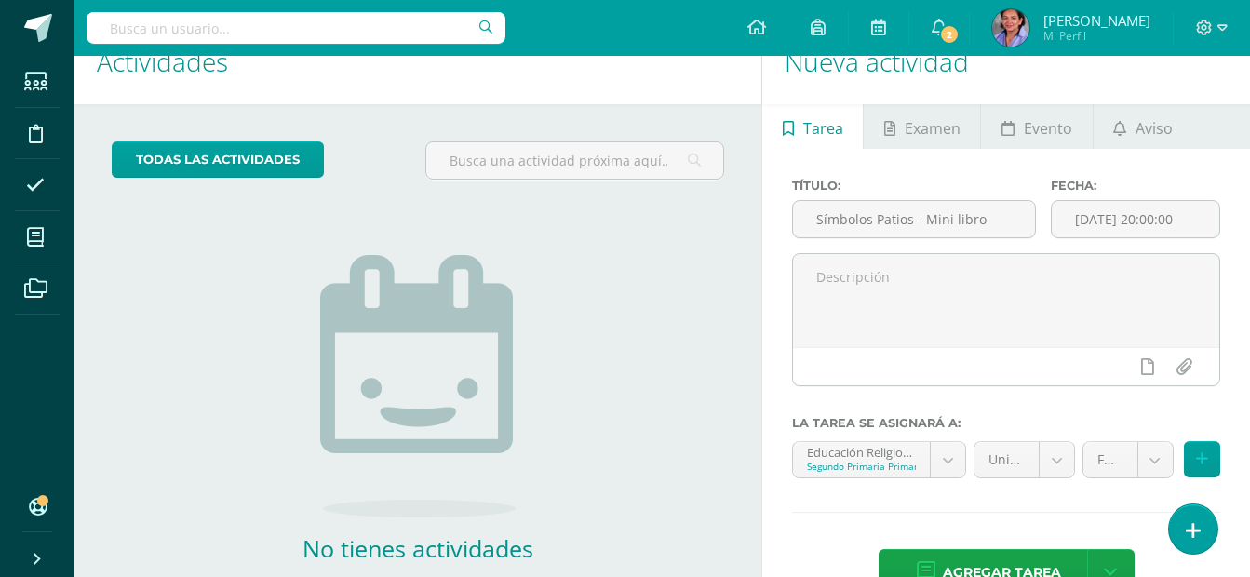
scroll to position [47, 0]
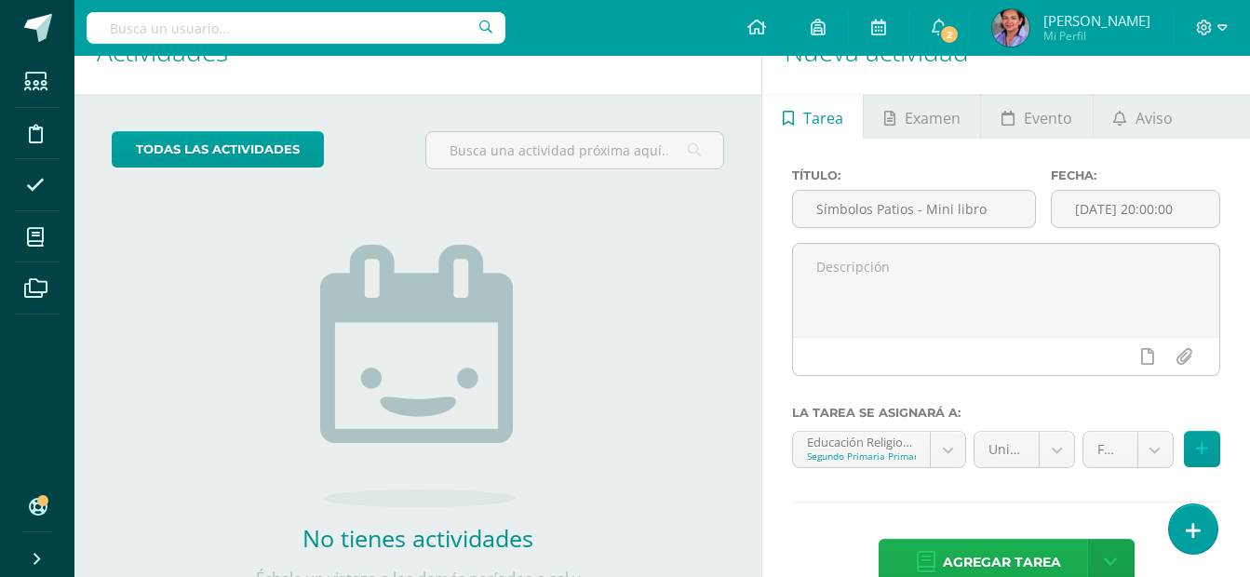
click at [1045, 555] on span "Agregar tarea" at bounding box center [1002, 563] width 118 height 46
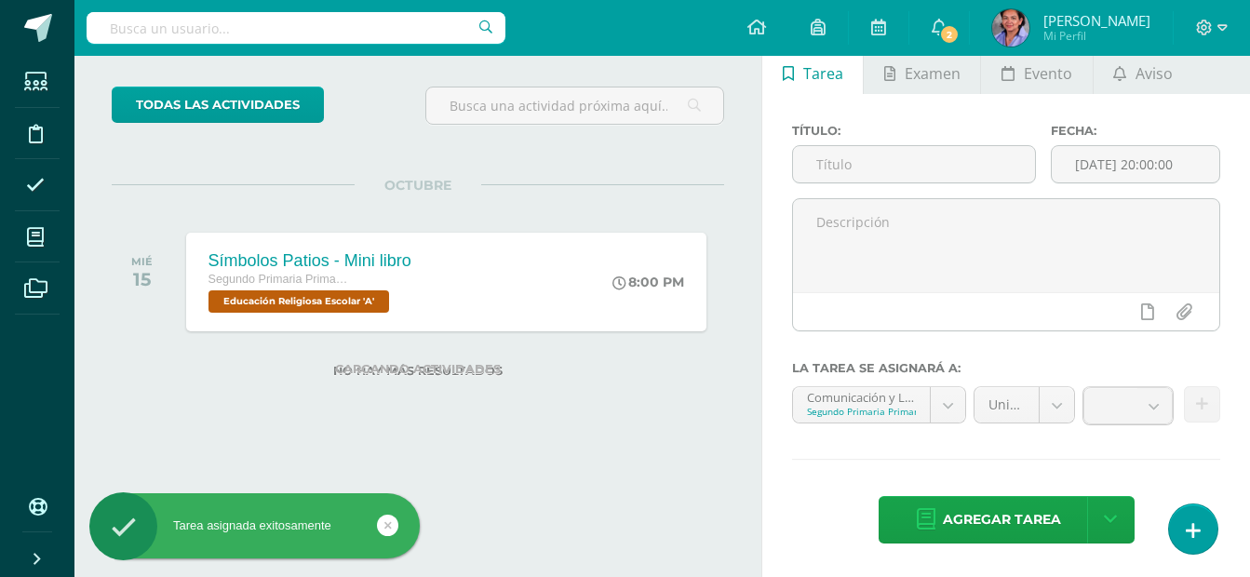
scroll to position [89, 0]
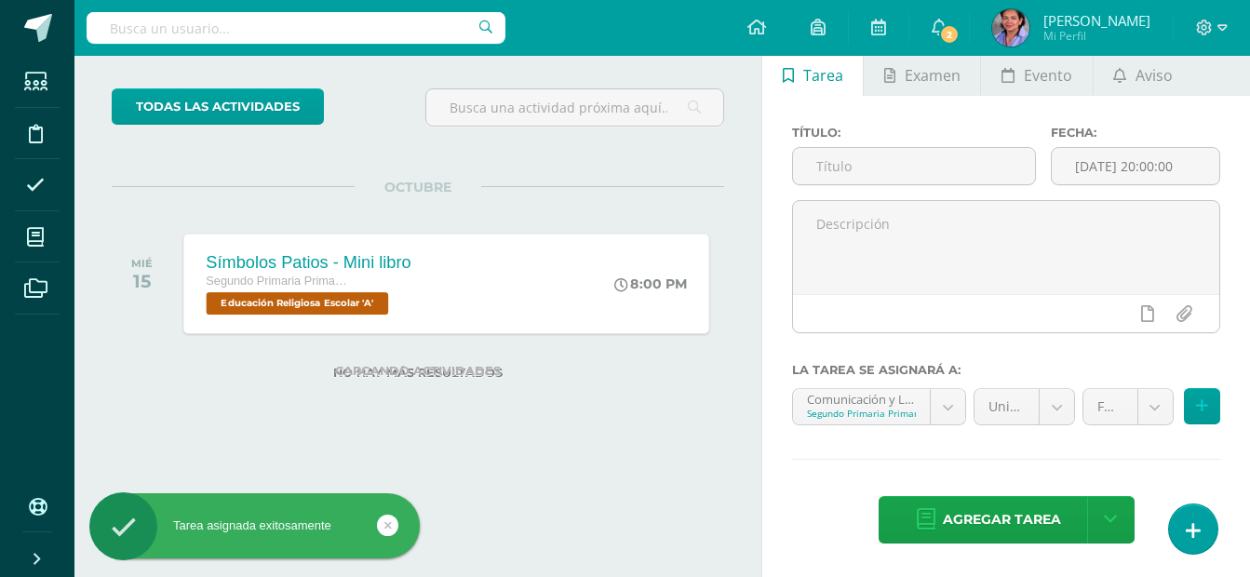
click at [337, 309] on span "Educación Religiosa Escolar 'A'" at bounding box center [297, 303] width 182 height 22
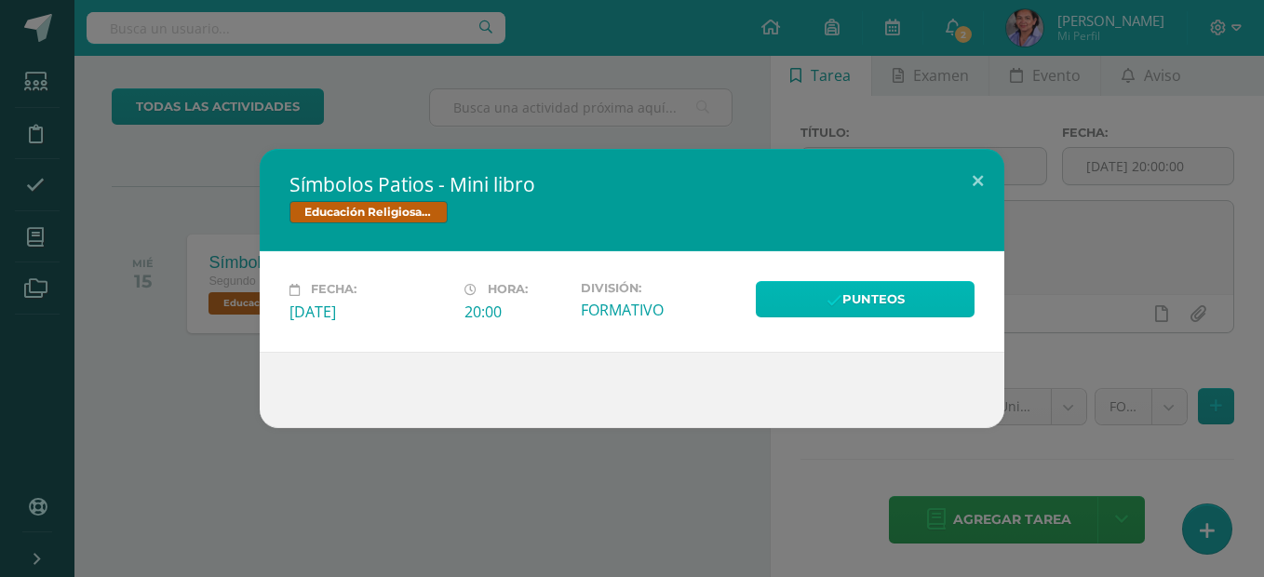
click at [858, 304] on link "Punteos" at bounding box center [865, 299] width 219 height 36
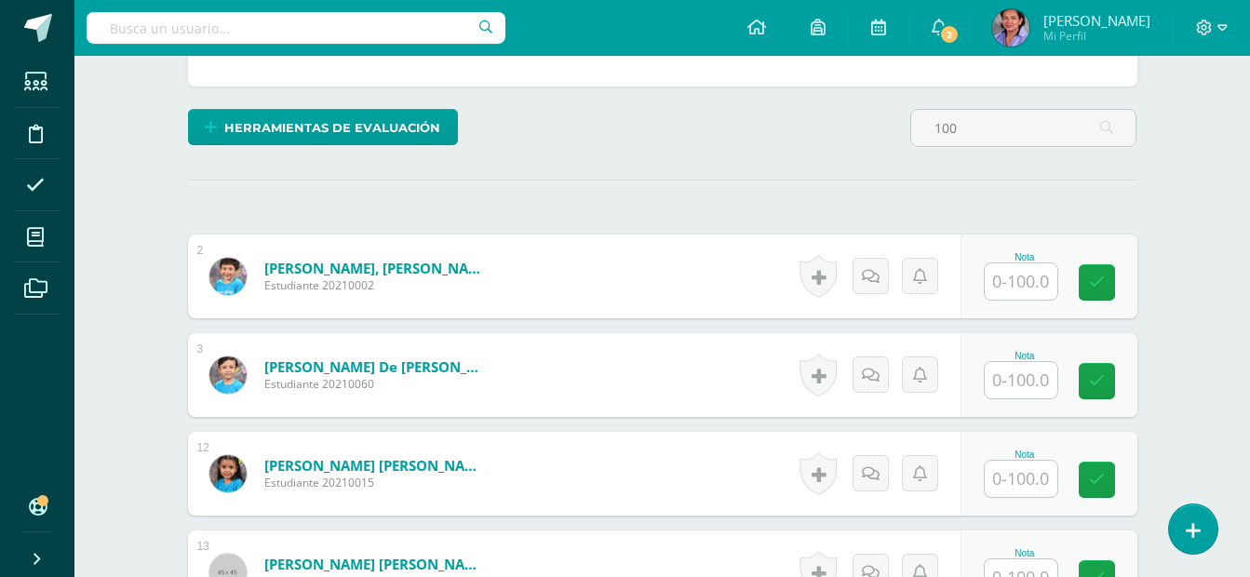
scroll to position [405, 0]
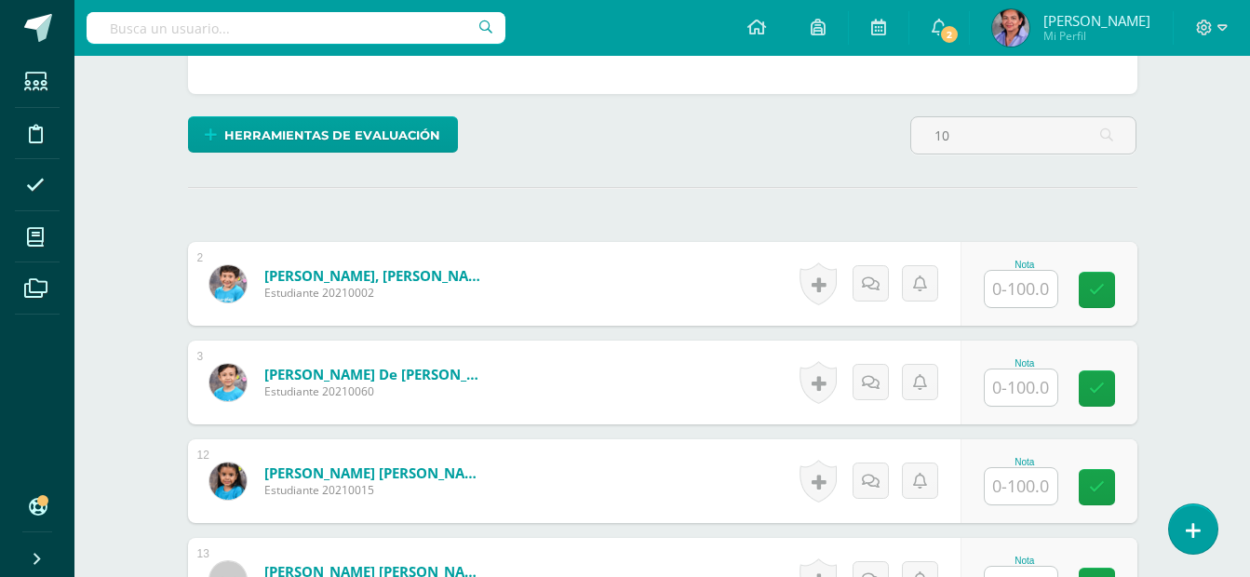
type input "1"
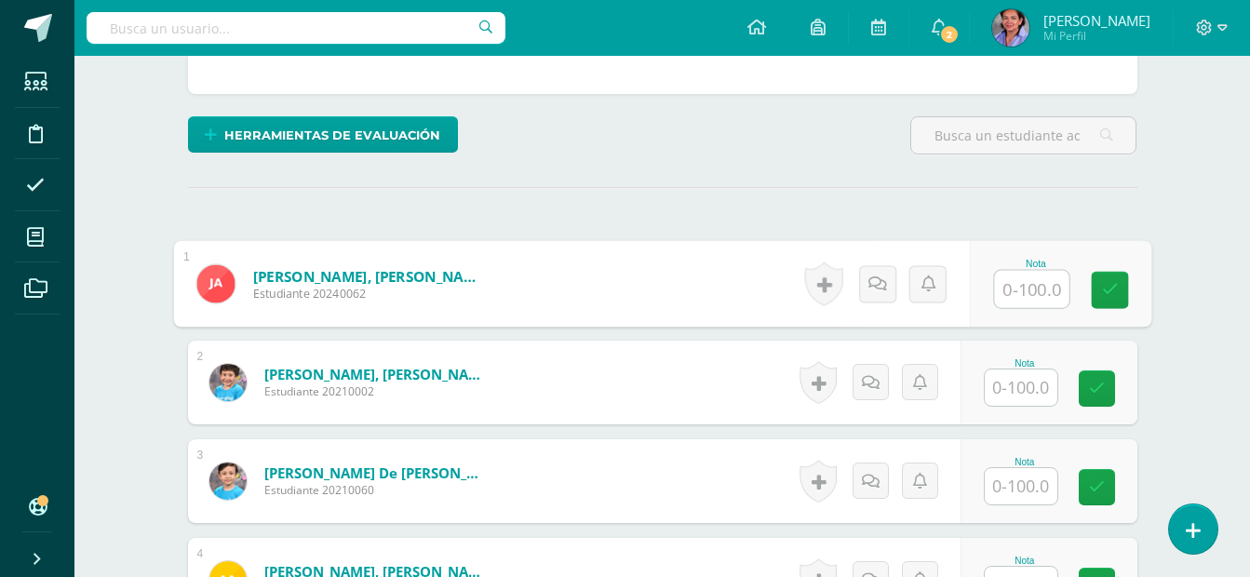
click at [1056, 281] on input "text" at bounding box center [1031, 289] width 74 height 37
type input "100"
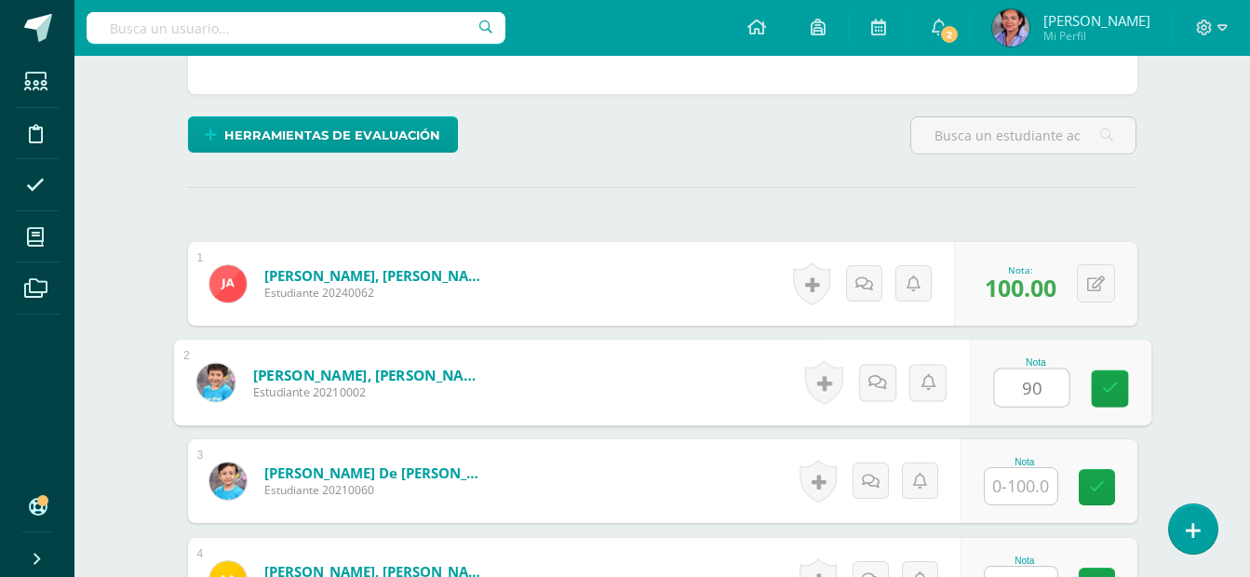
type input "90"
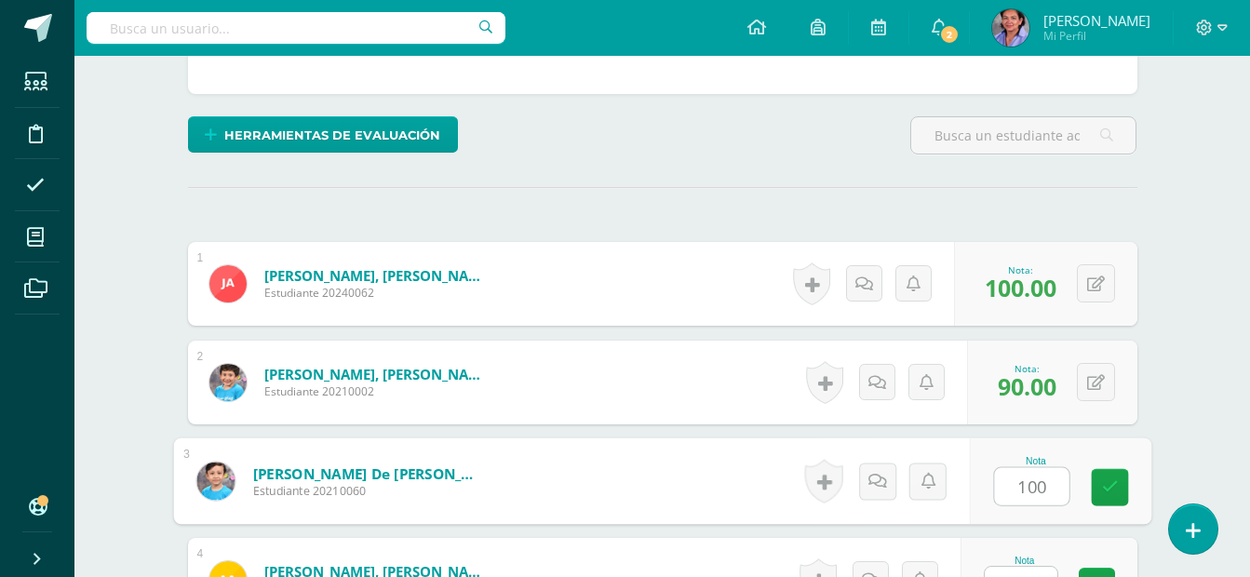
type input "100"
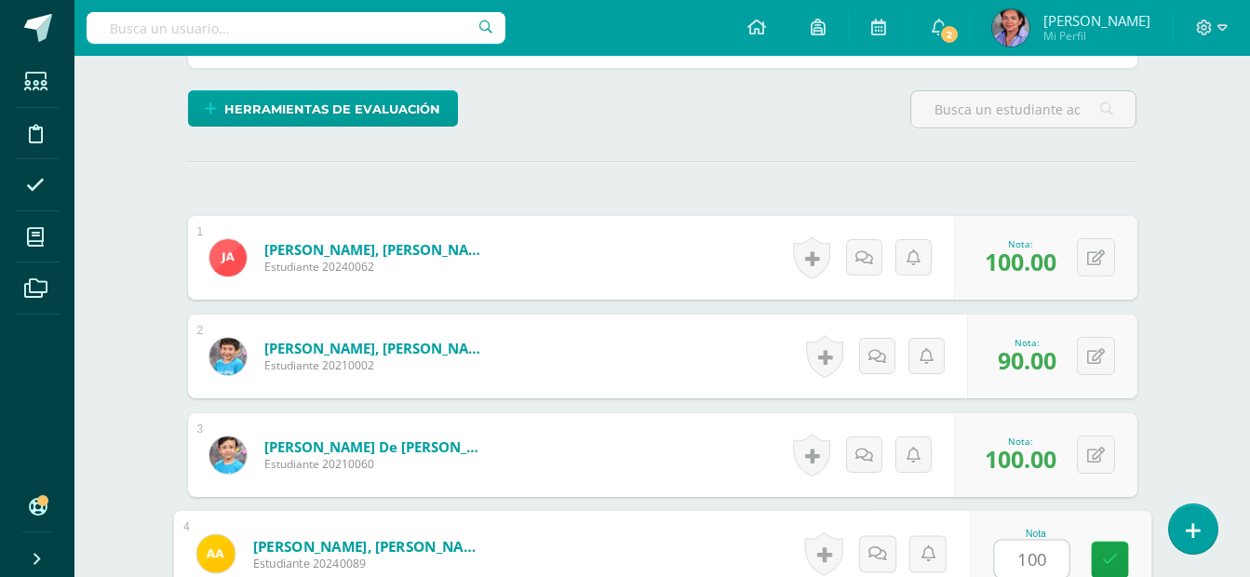
type input "100"
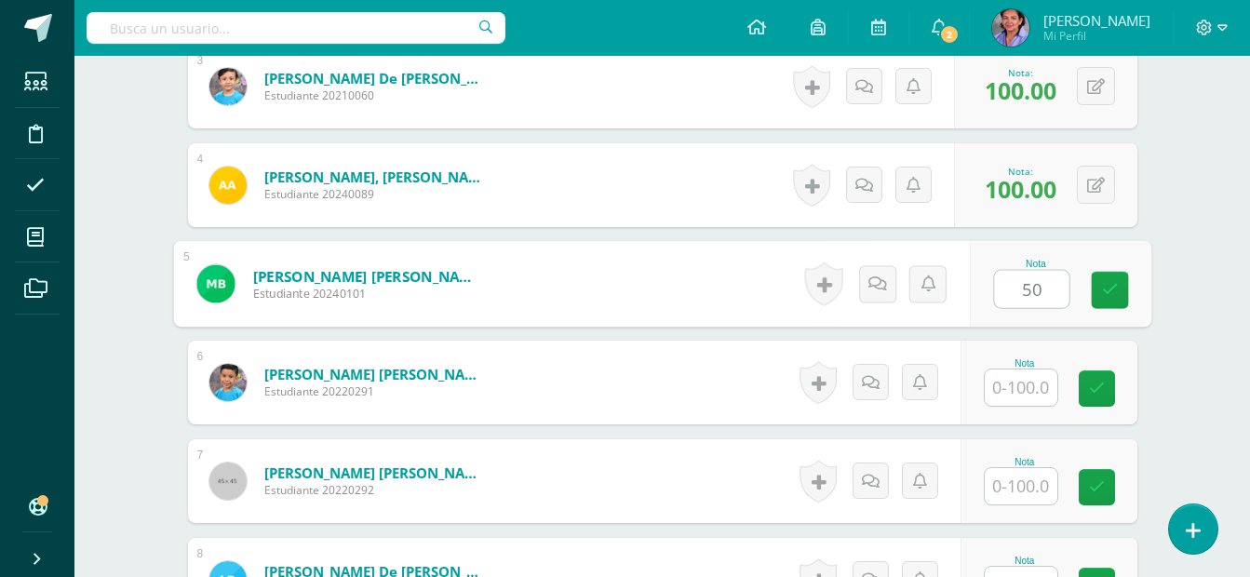
type input "50"
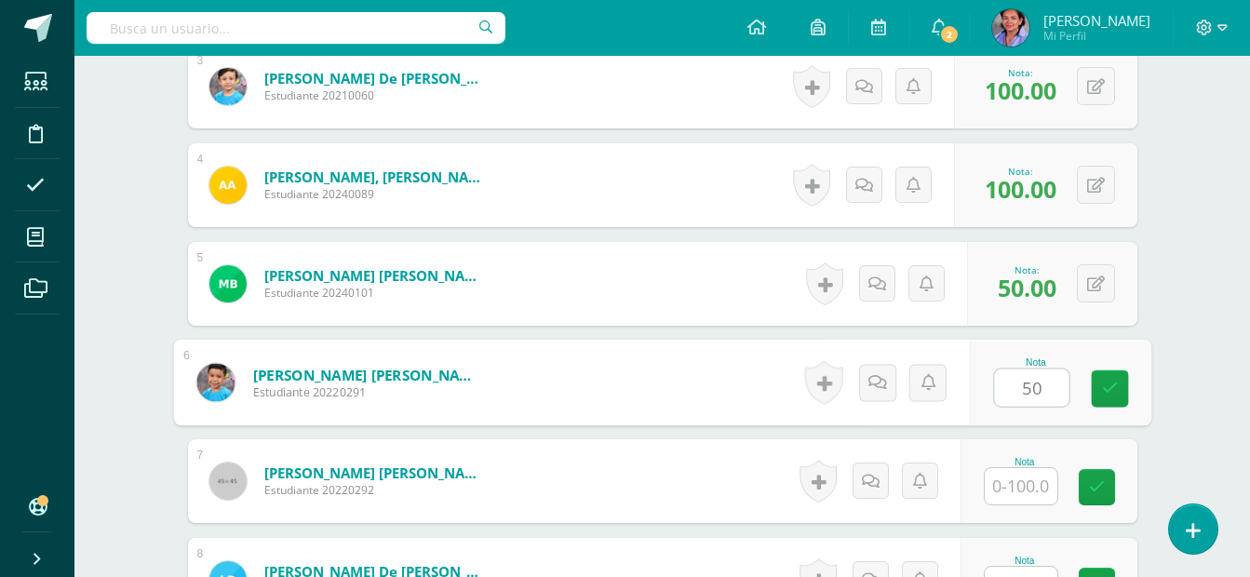
type input "50"
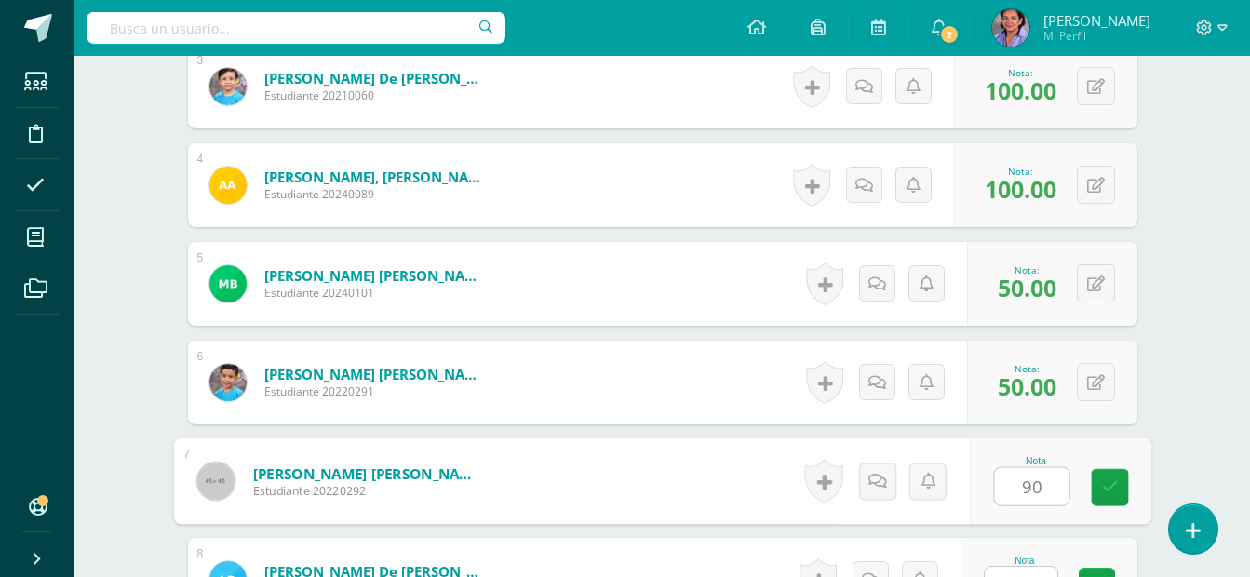
type input "90"
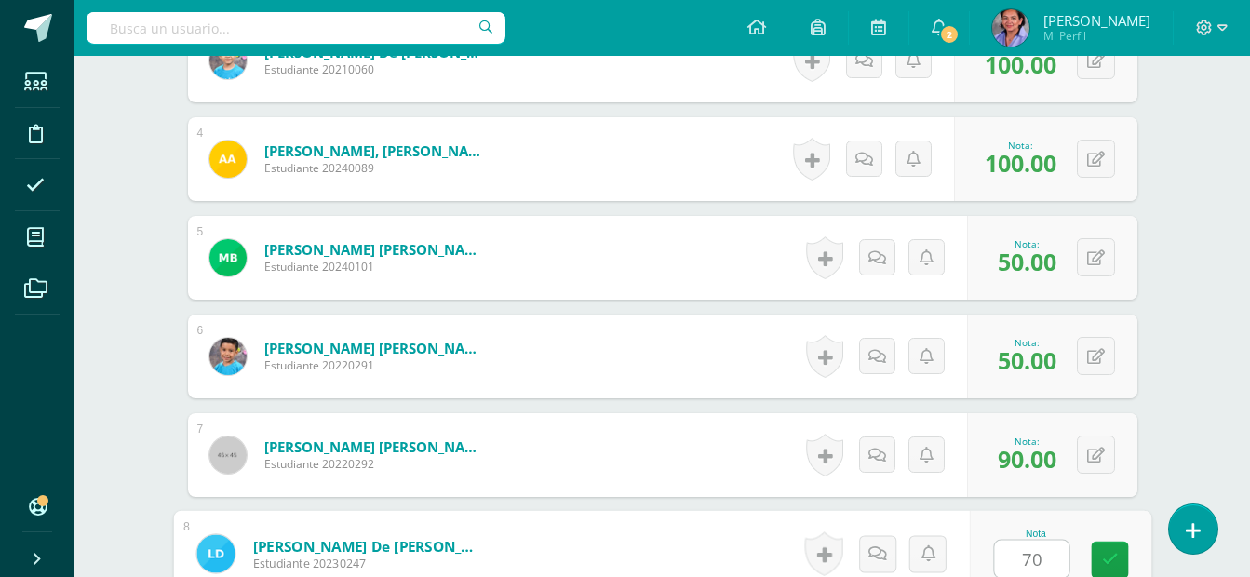
type input "70"
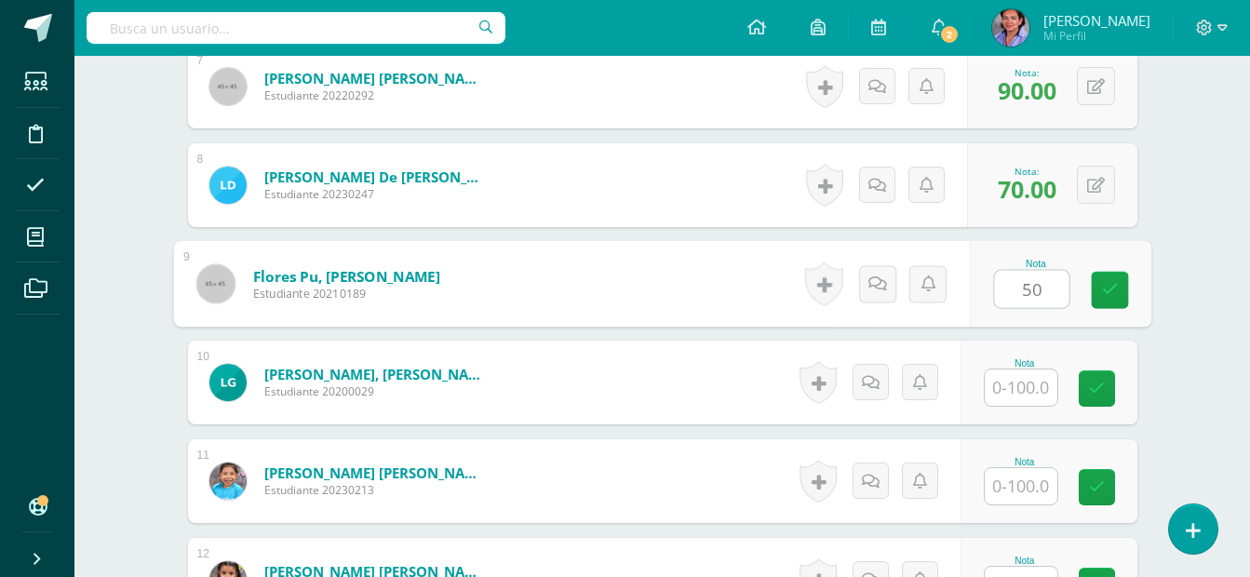
type input "50"
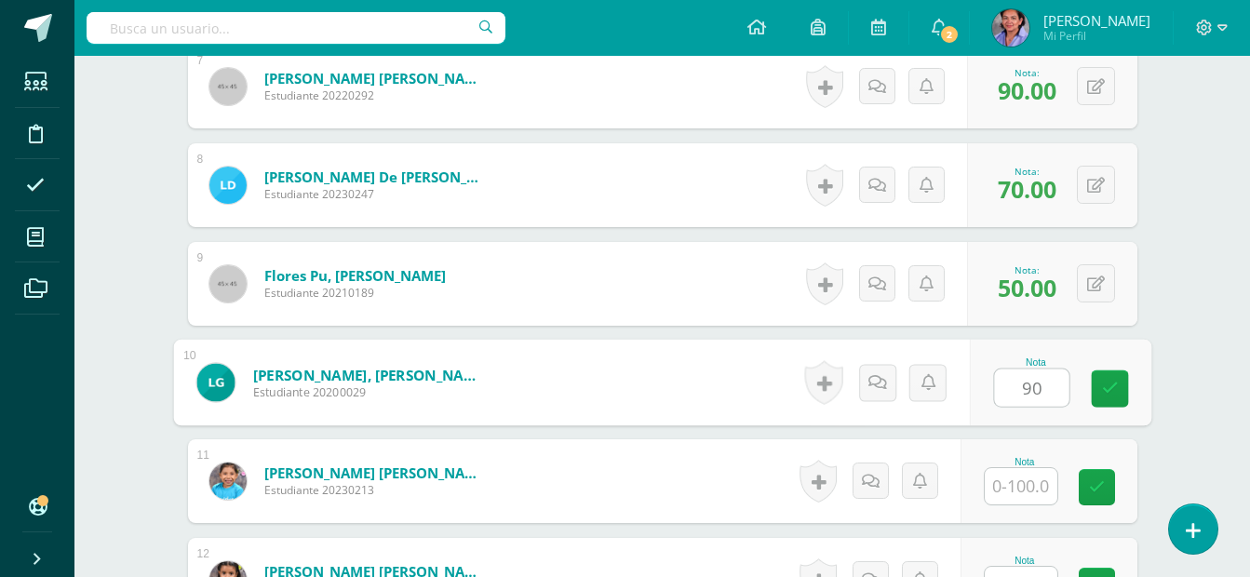
type input "90"
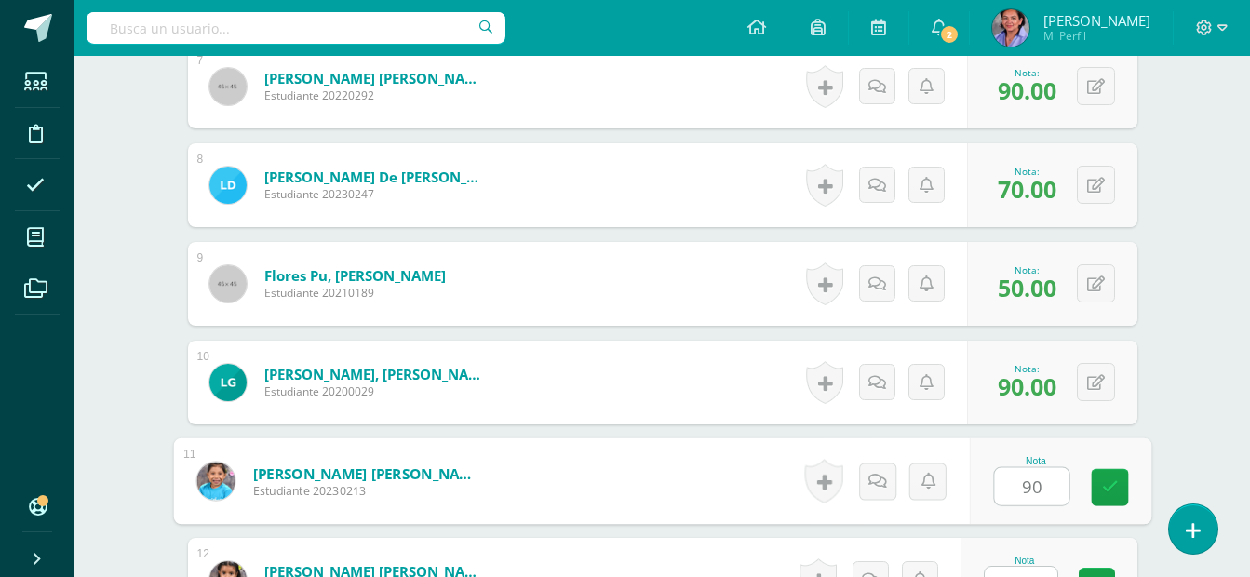
type input "90"
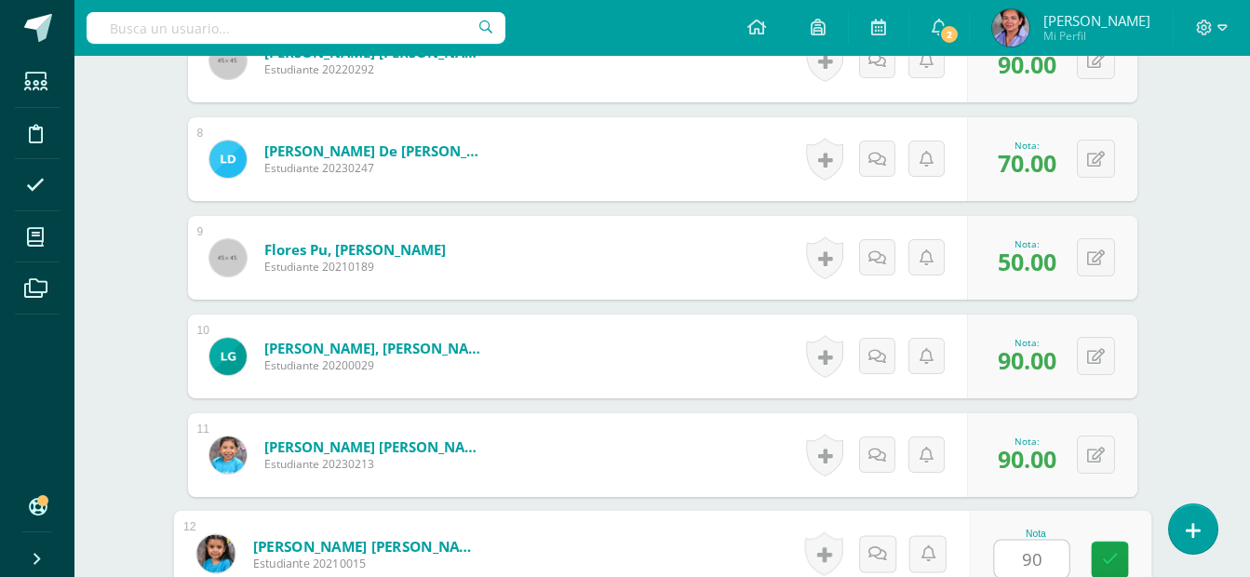
type input "90"
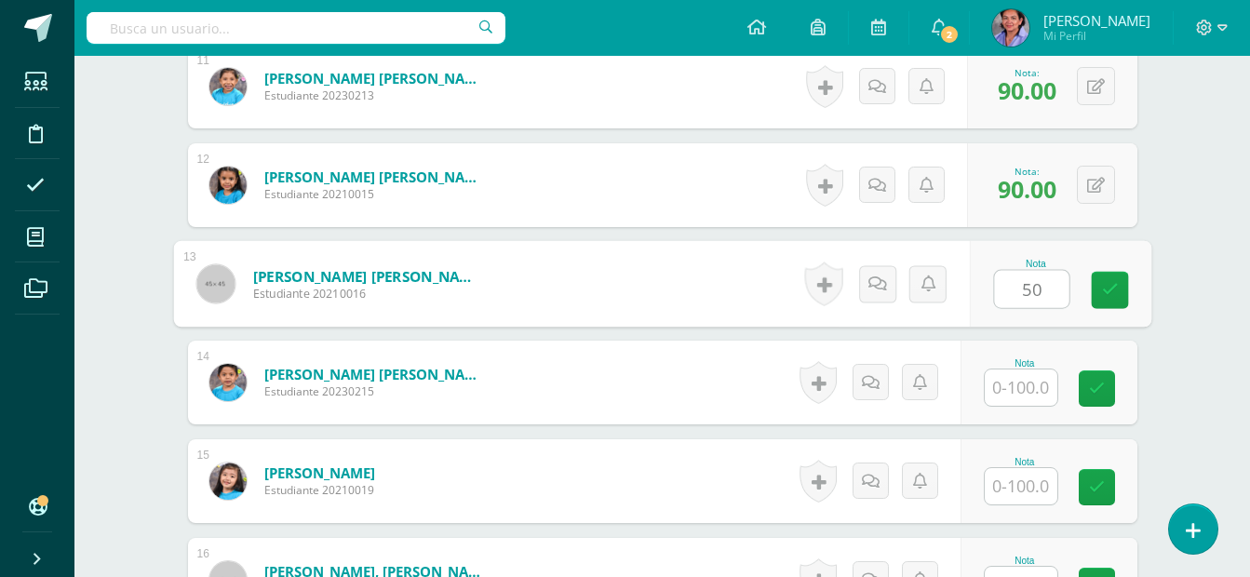
type input "50"
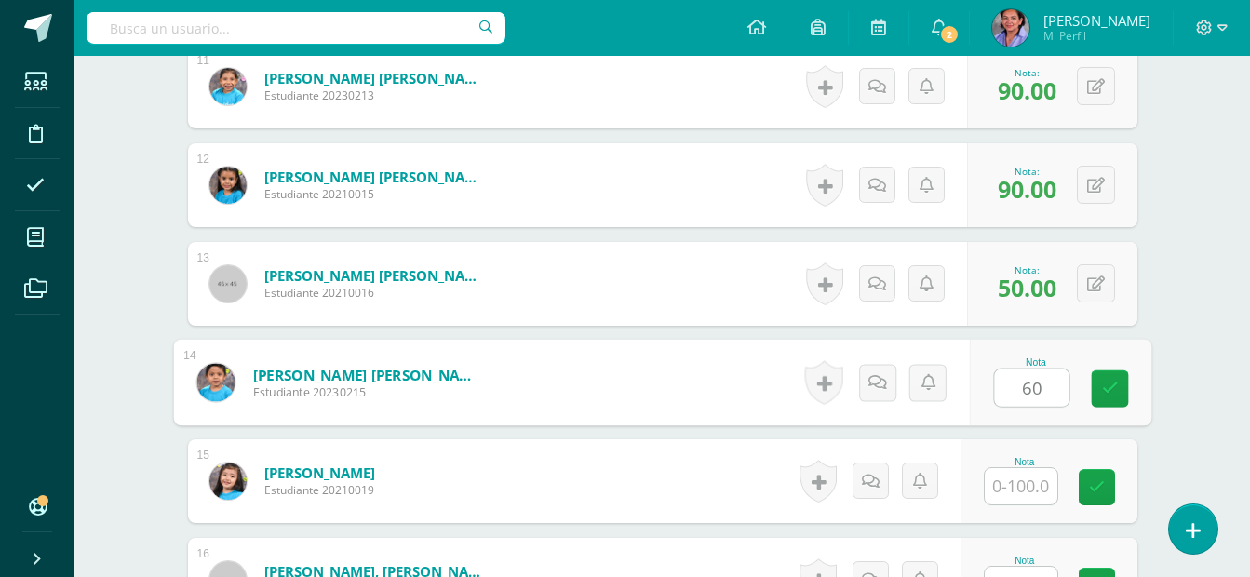
type input "60"
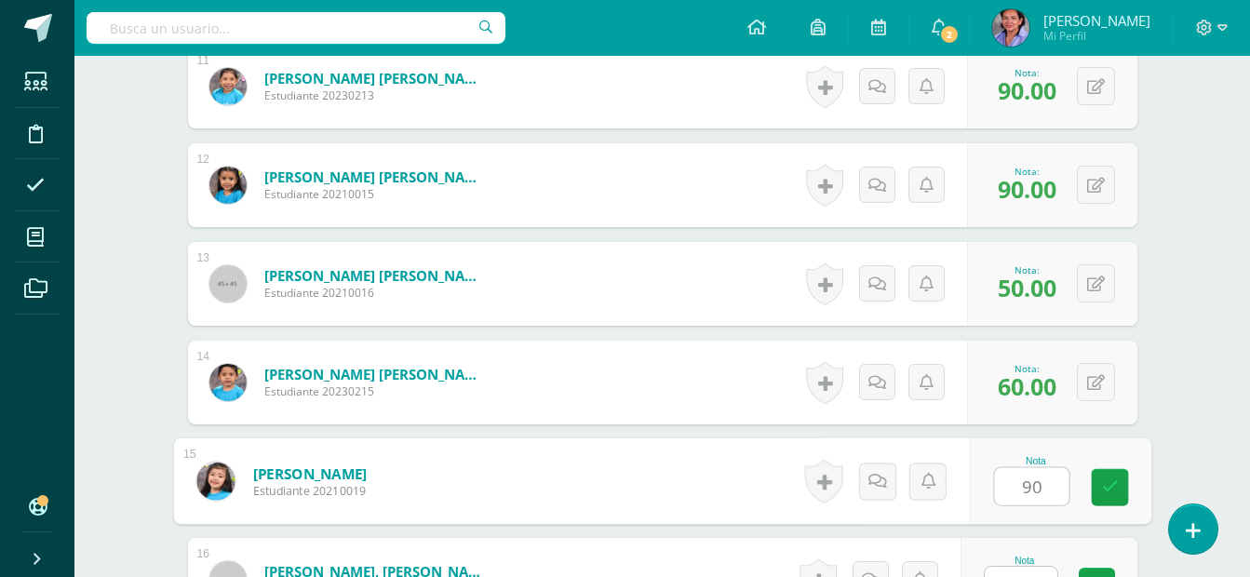
type input "90"
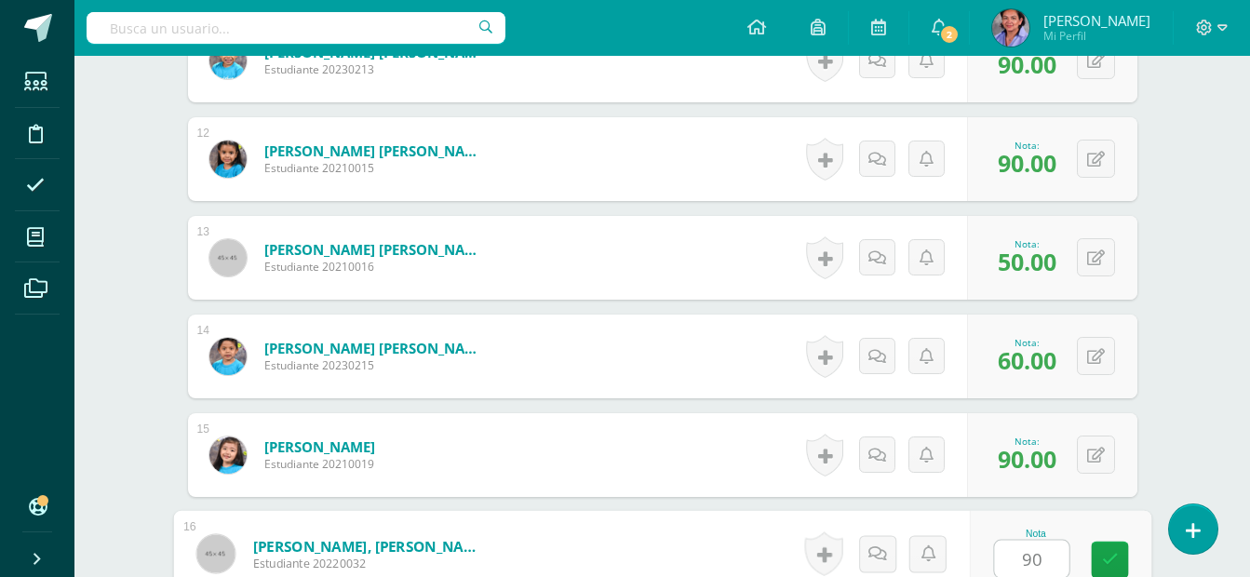
type input "90"
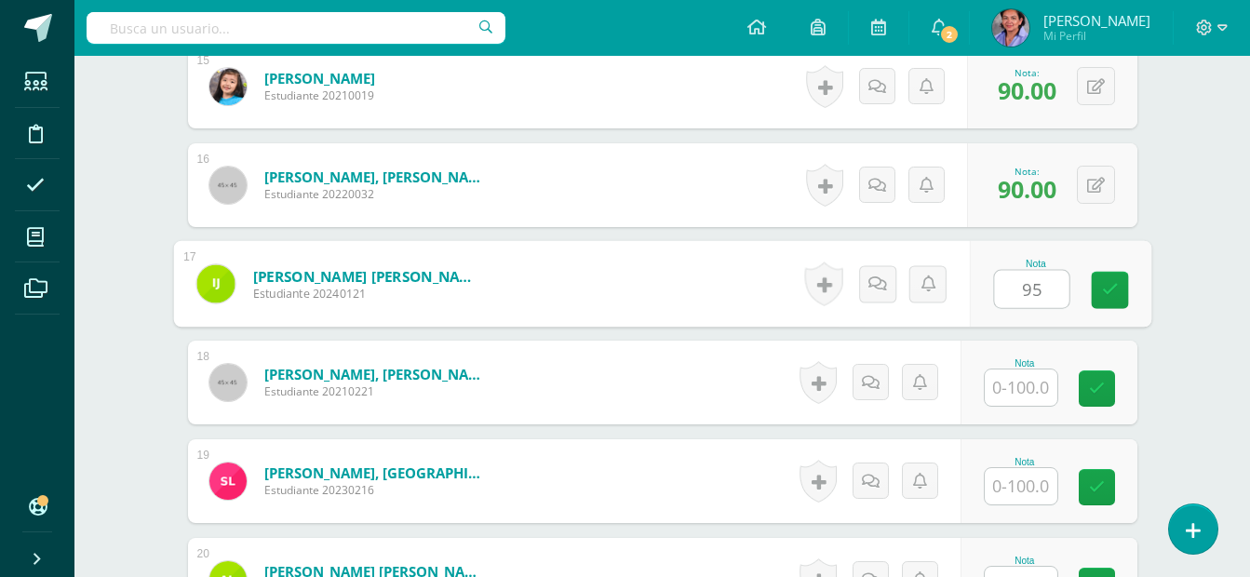
type input "95"
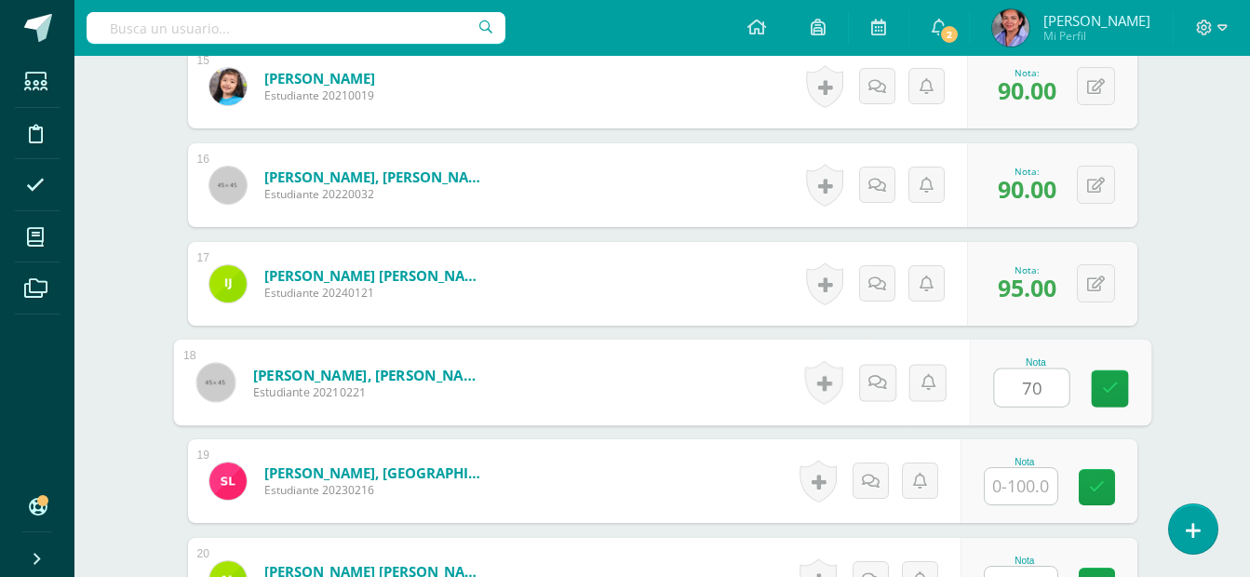
type input "70"
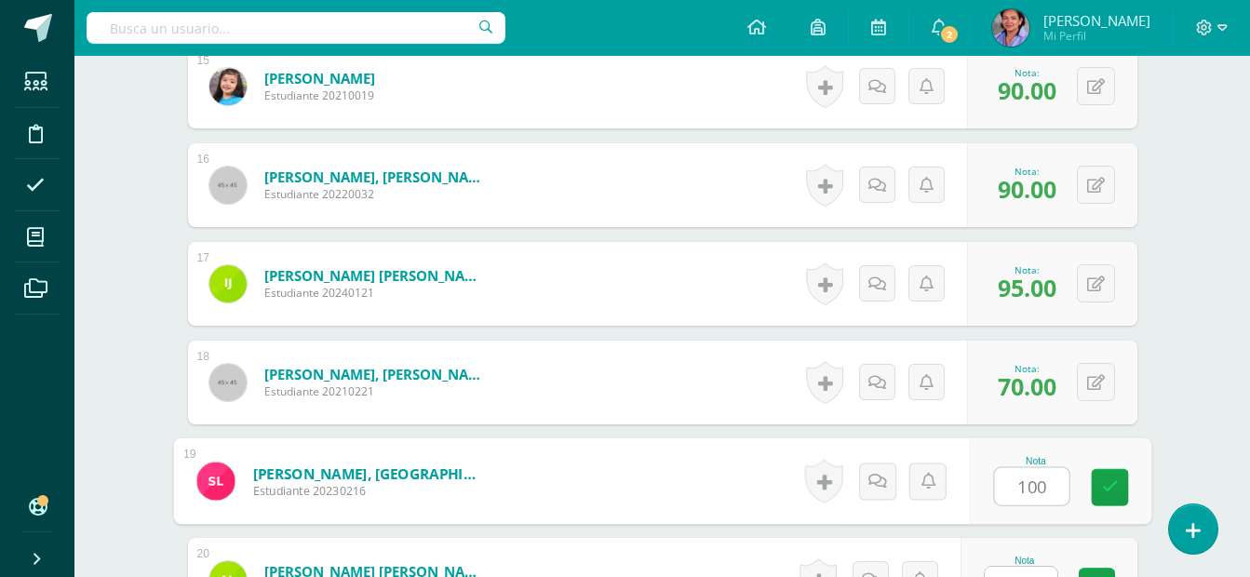
type input "100"
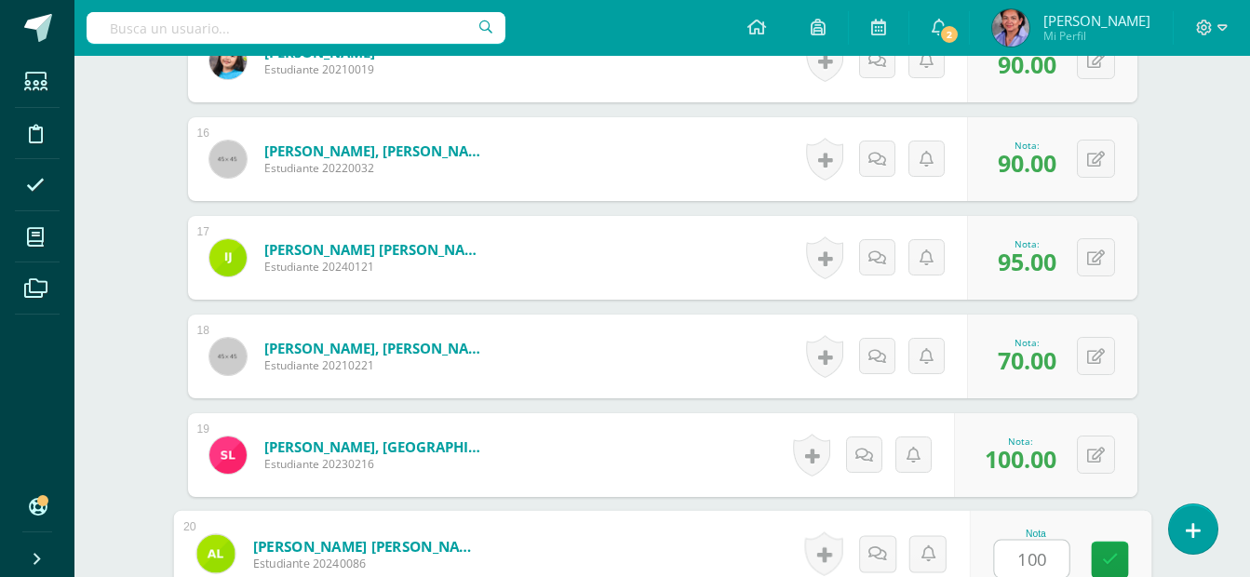
type input "100"
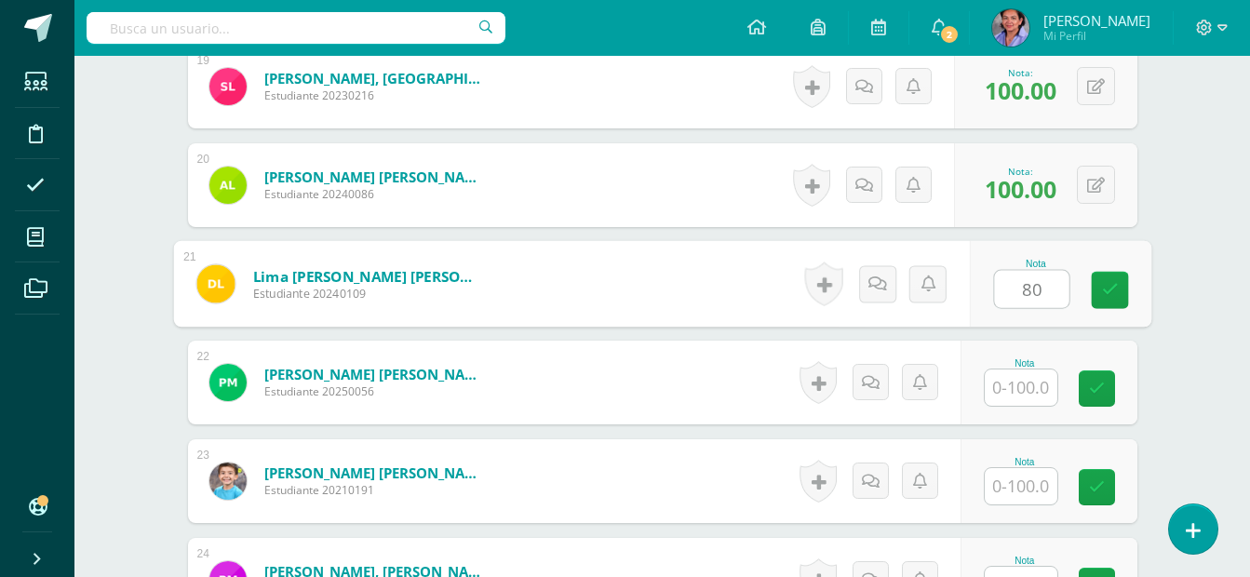
type input "80"
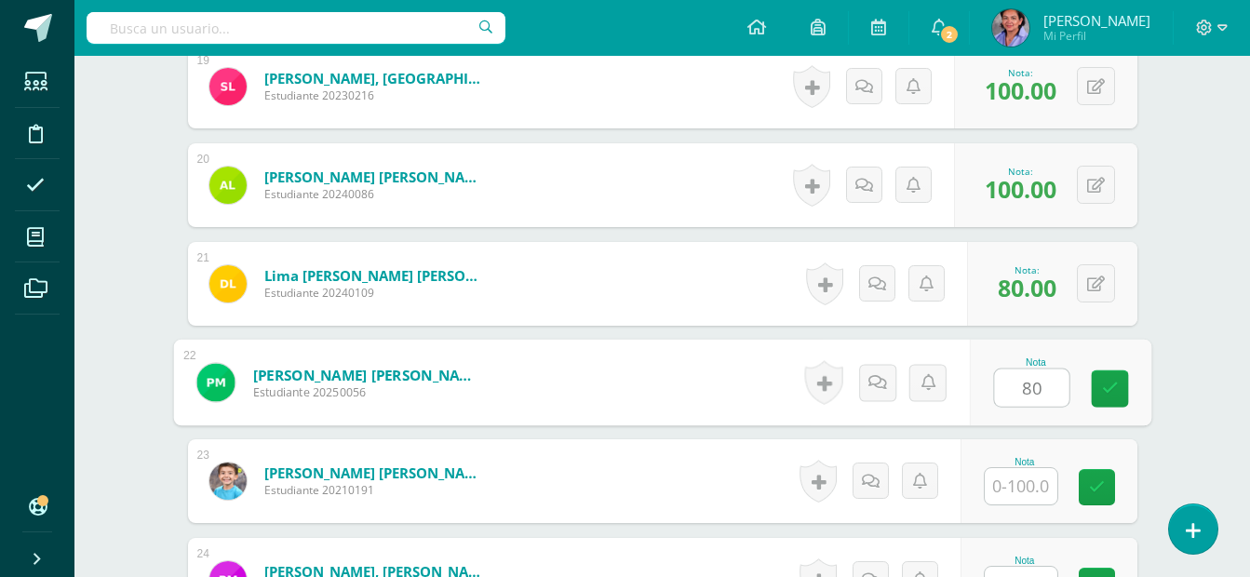
type input "80"
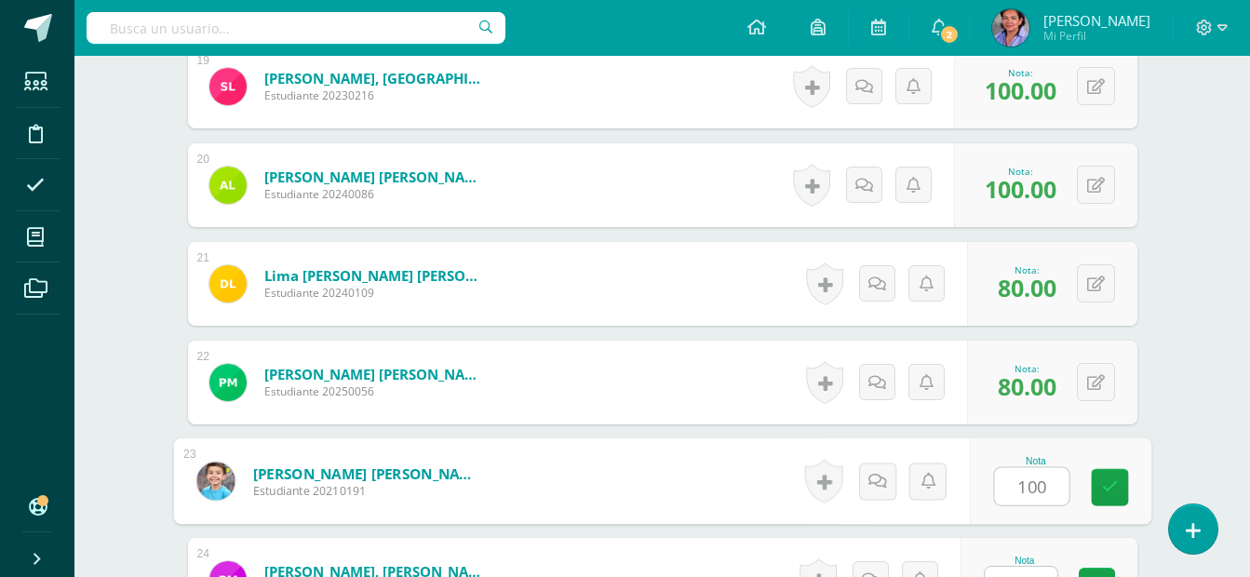
type input "100"
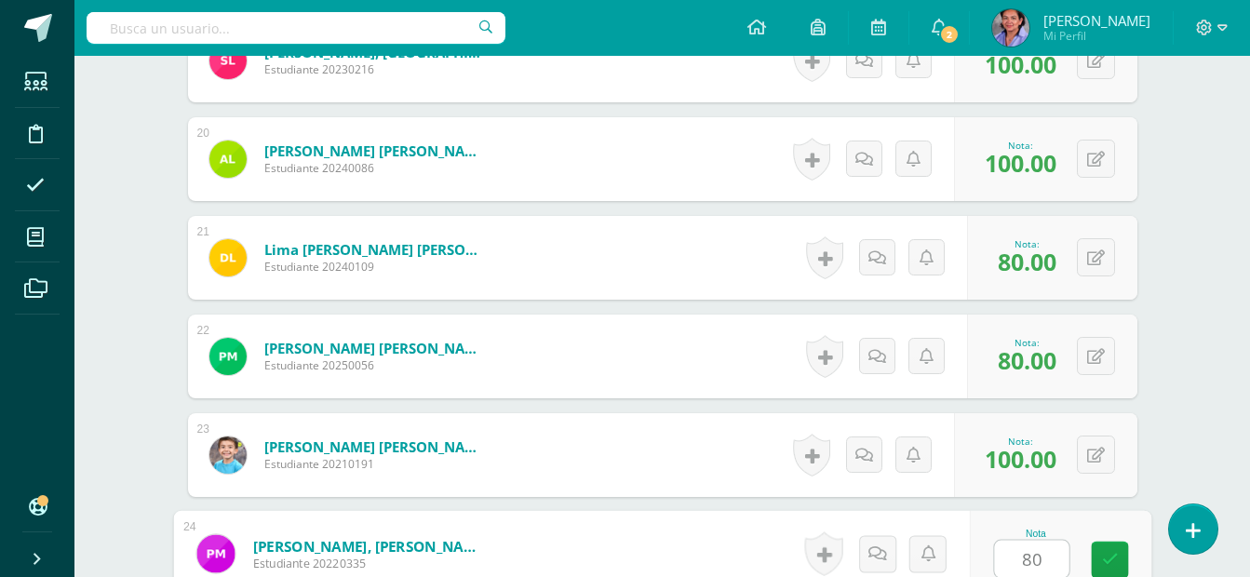
type input "80"
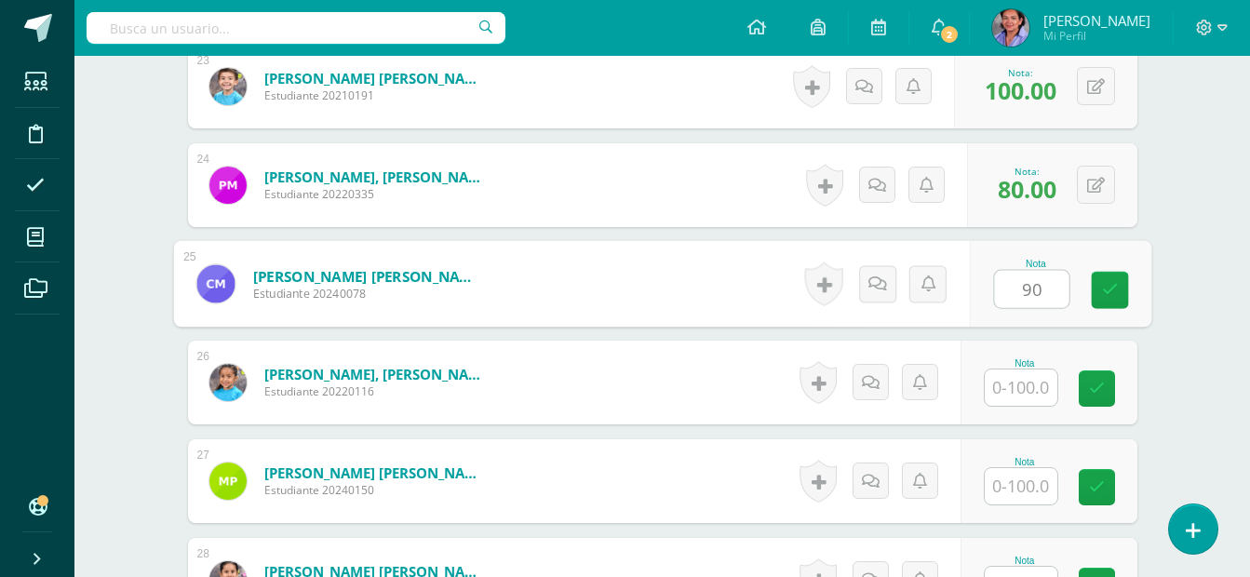
type input "90"
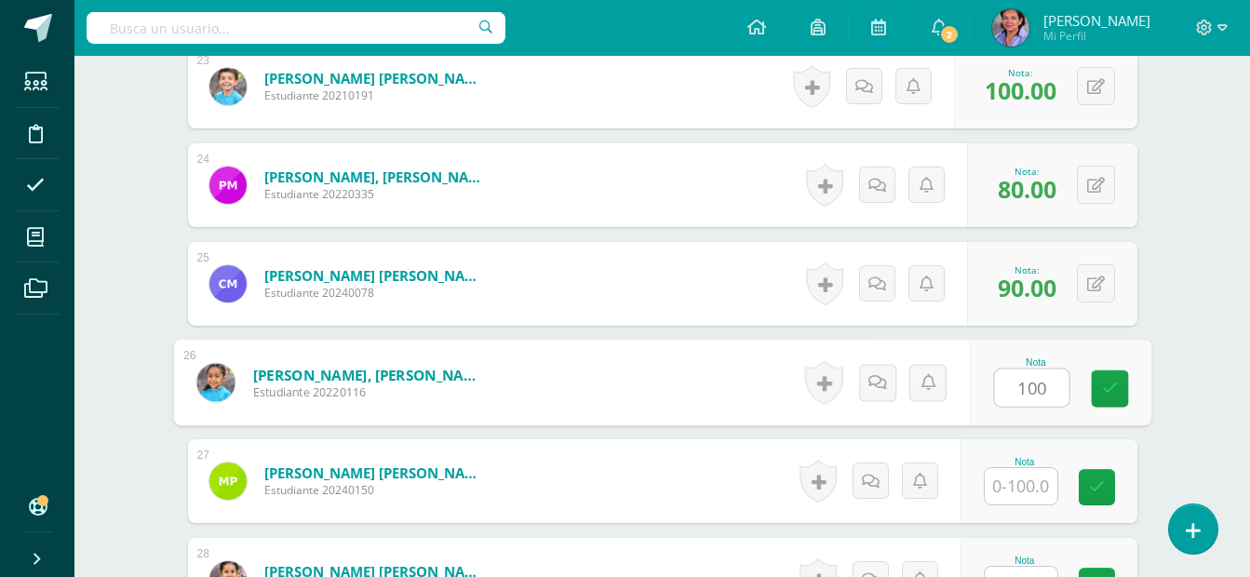
type input "100"
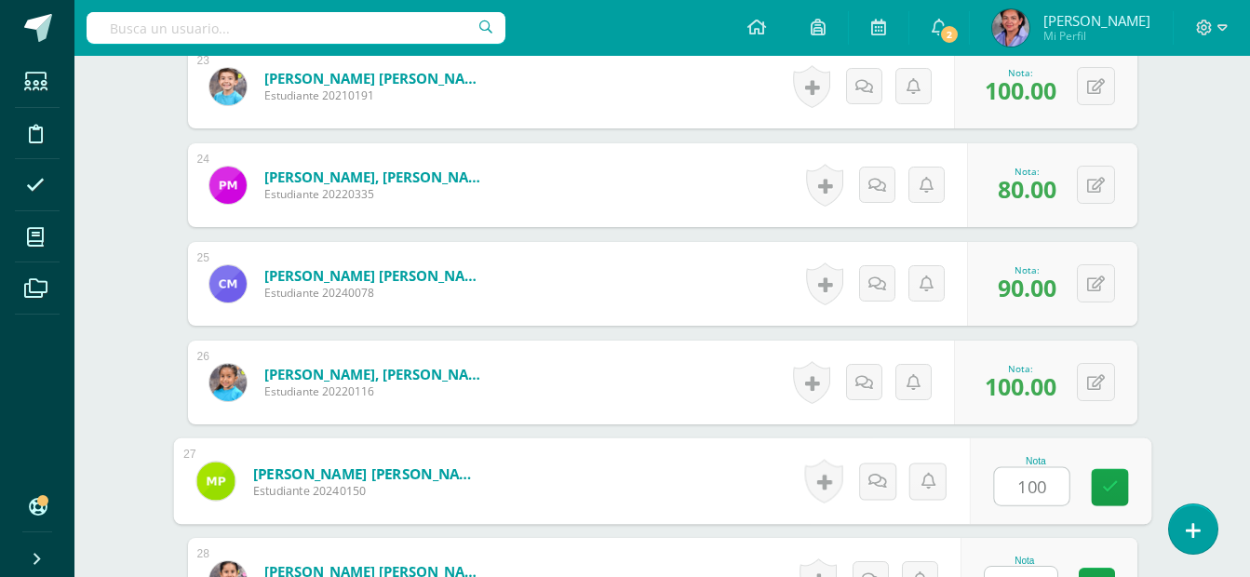
type input "100"
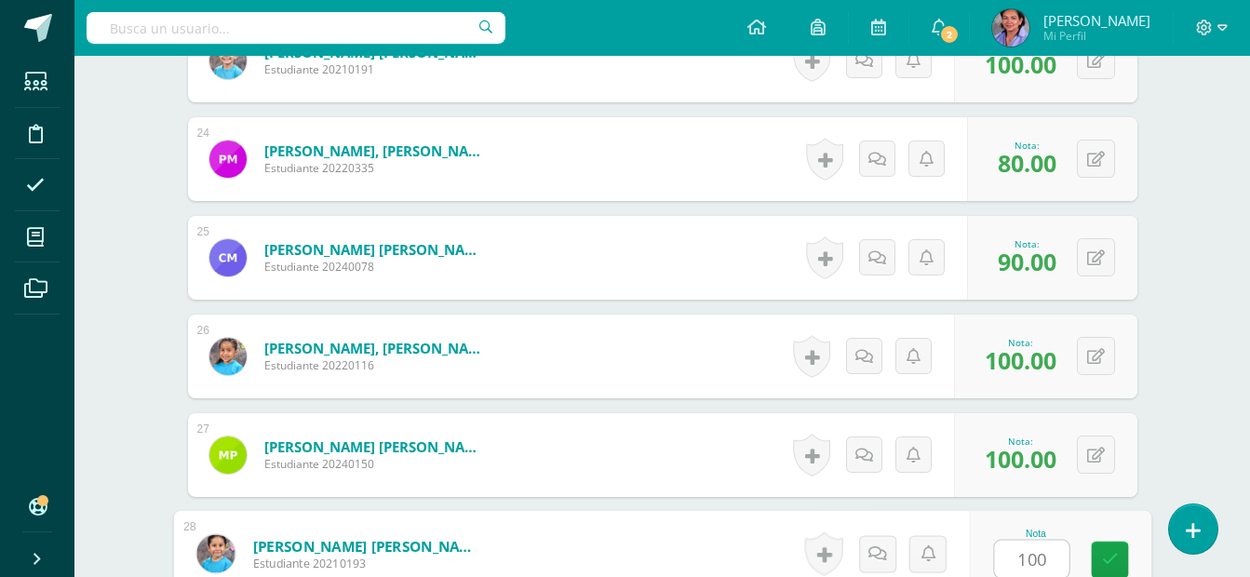
type input "100"
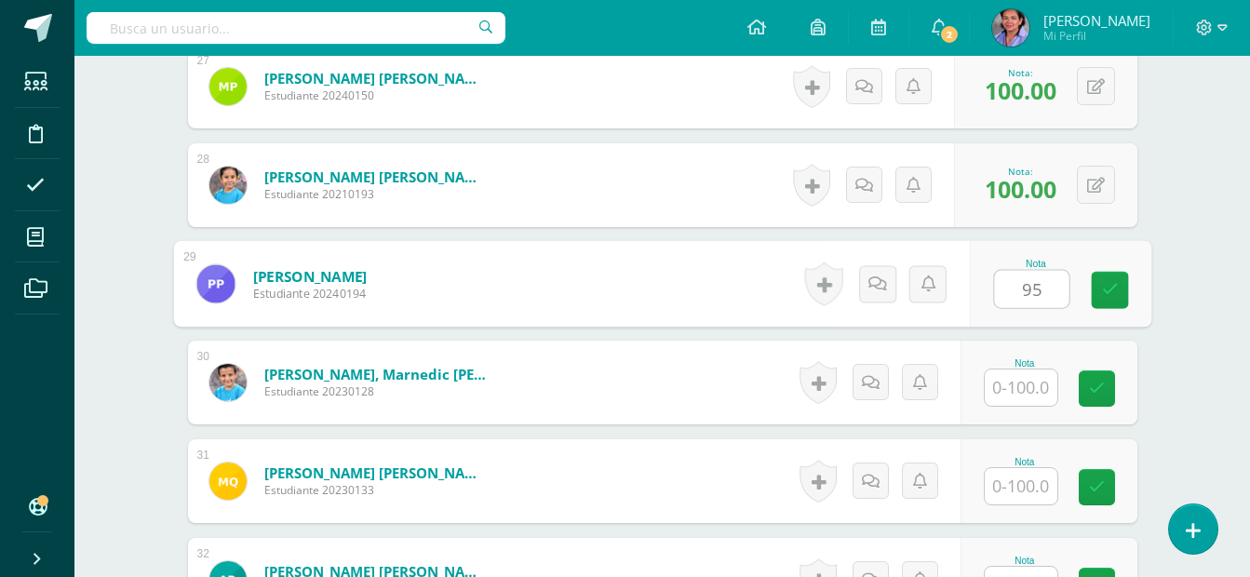
type input "95"
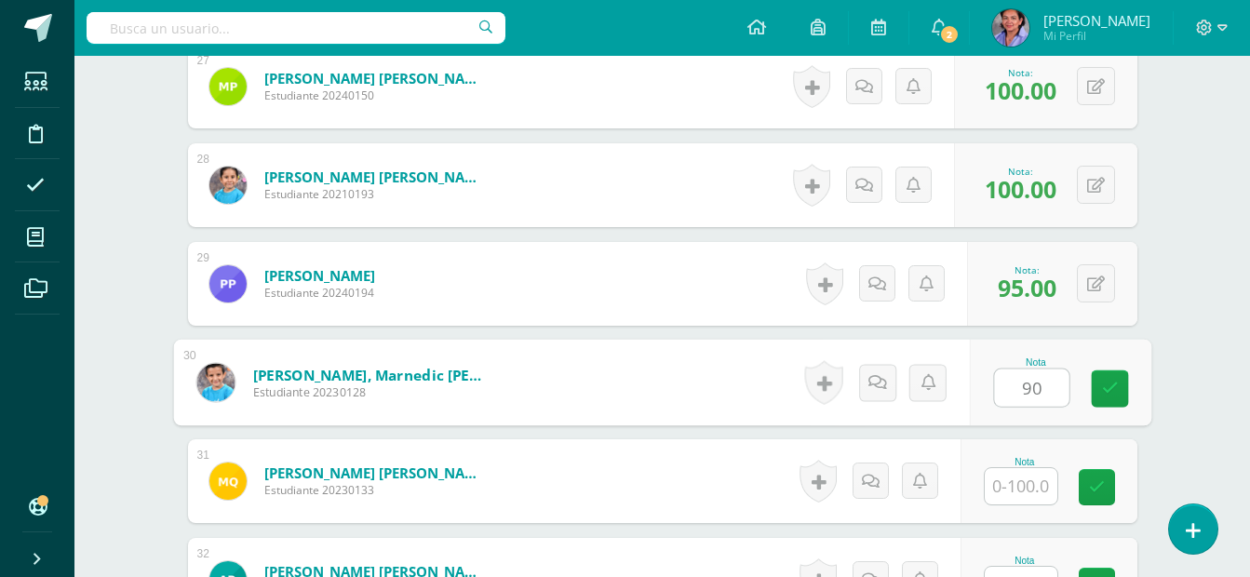
type input "90"
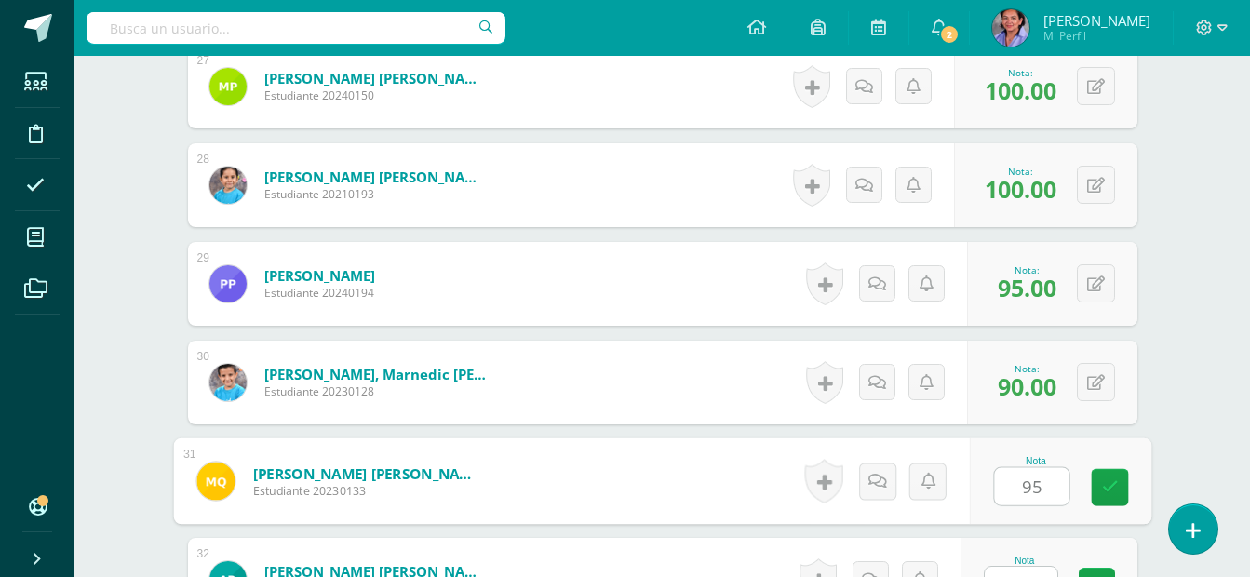
type input "95"
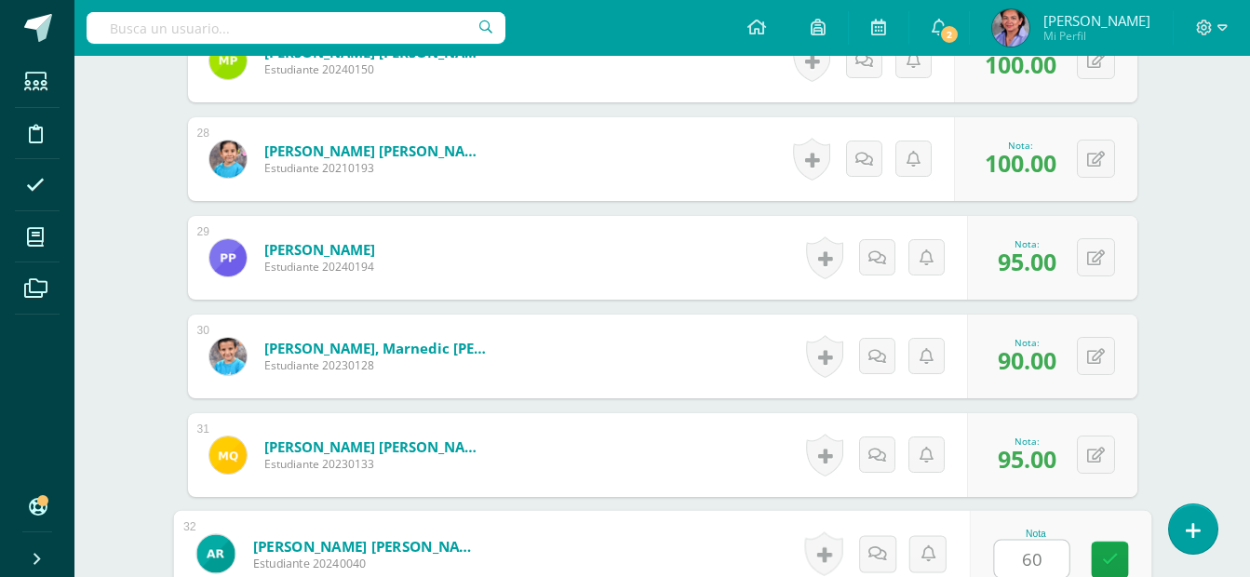
type input "60"
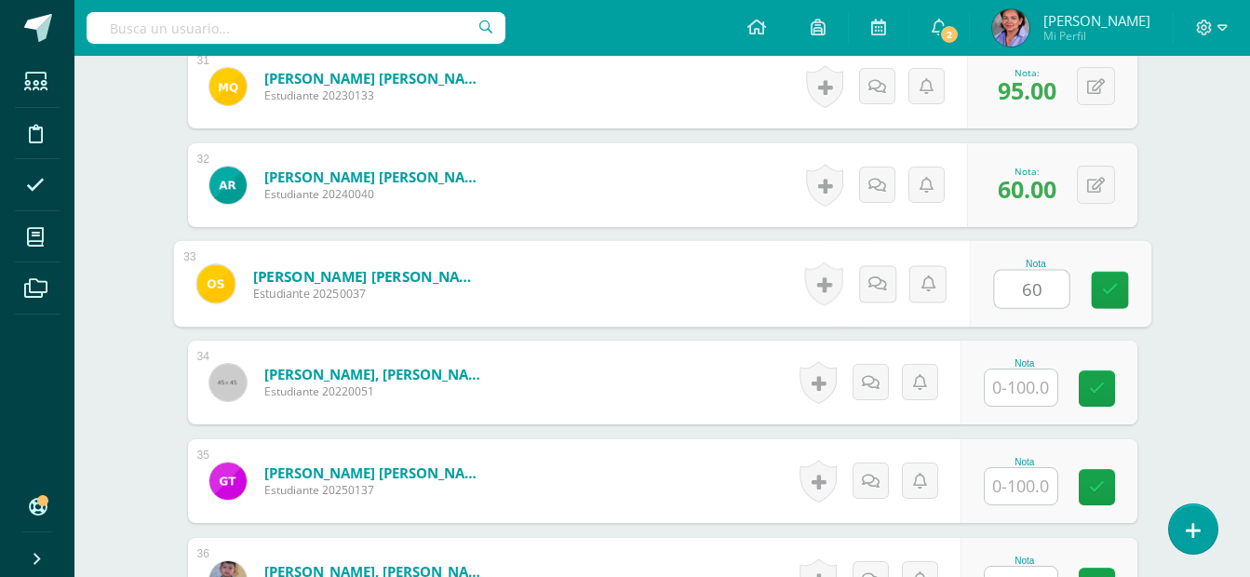
type input "60"
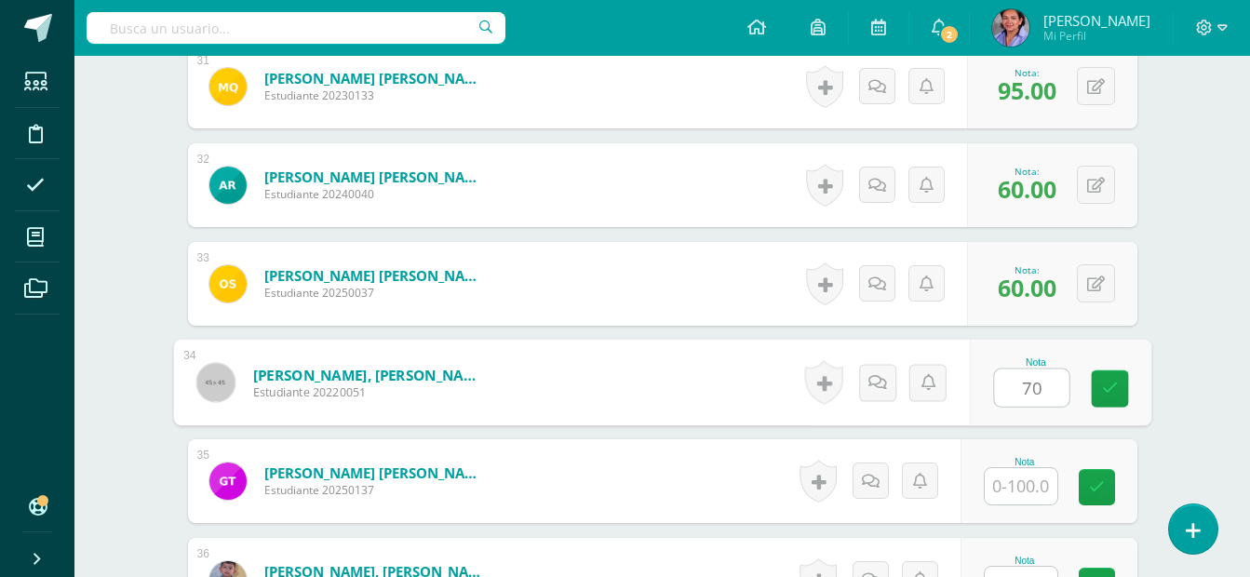
type input "70"
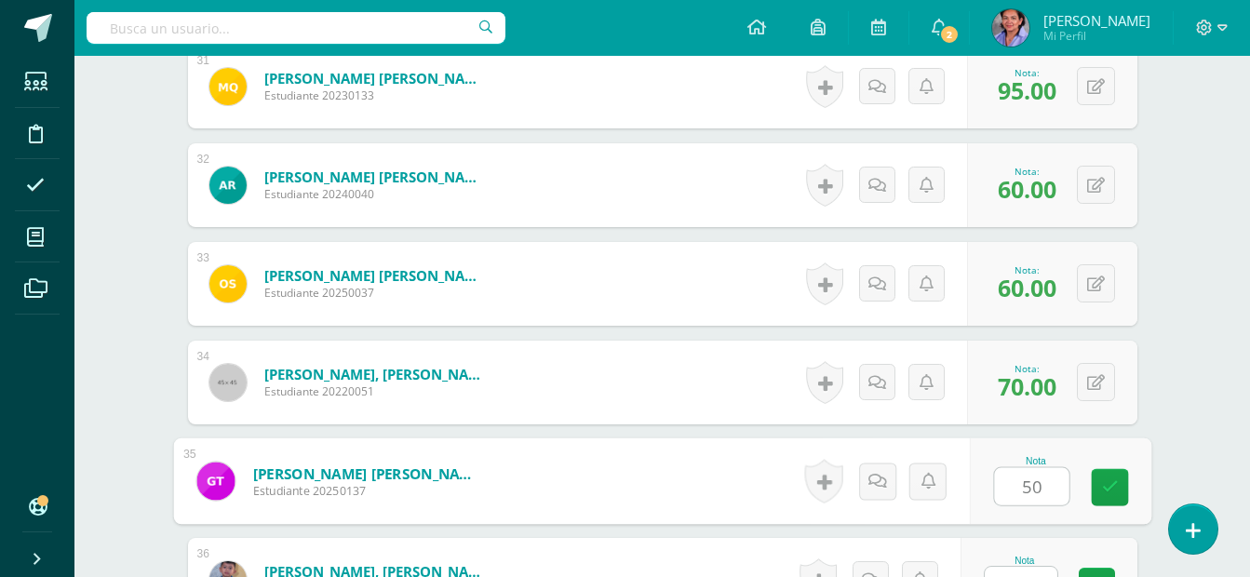
type input "50"
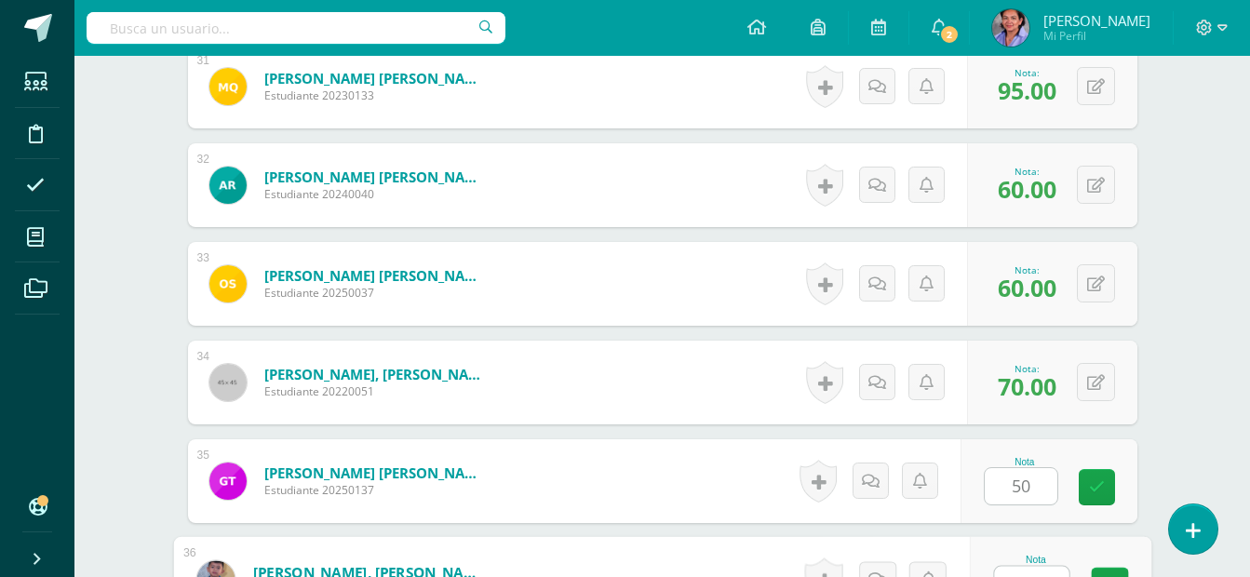
scroll to position [3589, 0]
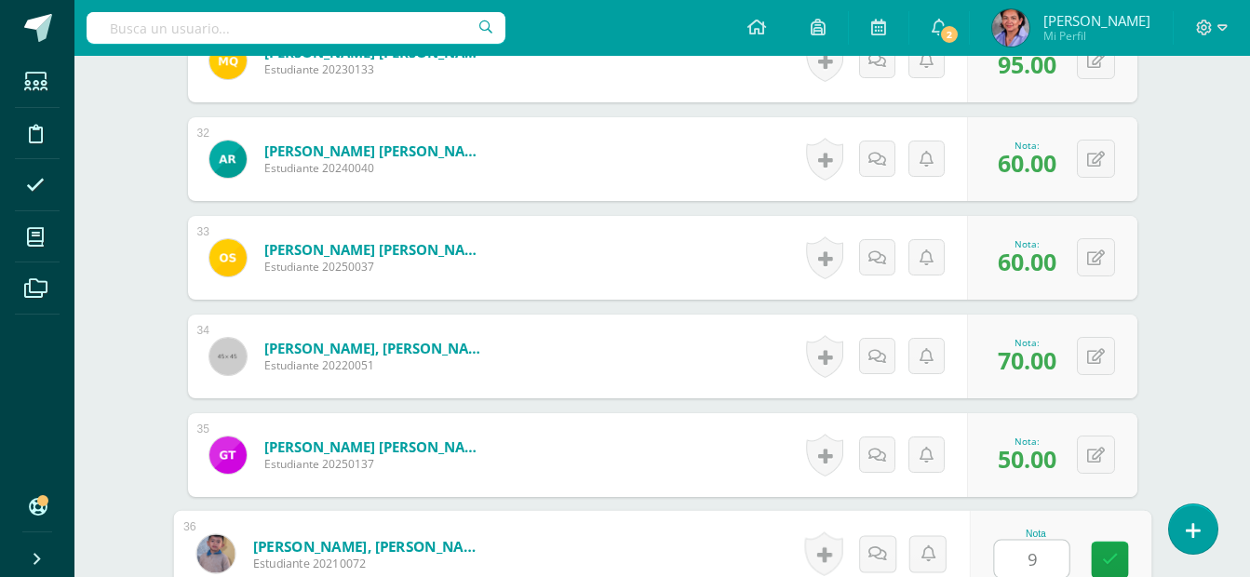
type input "95"
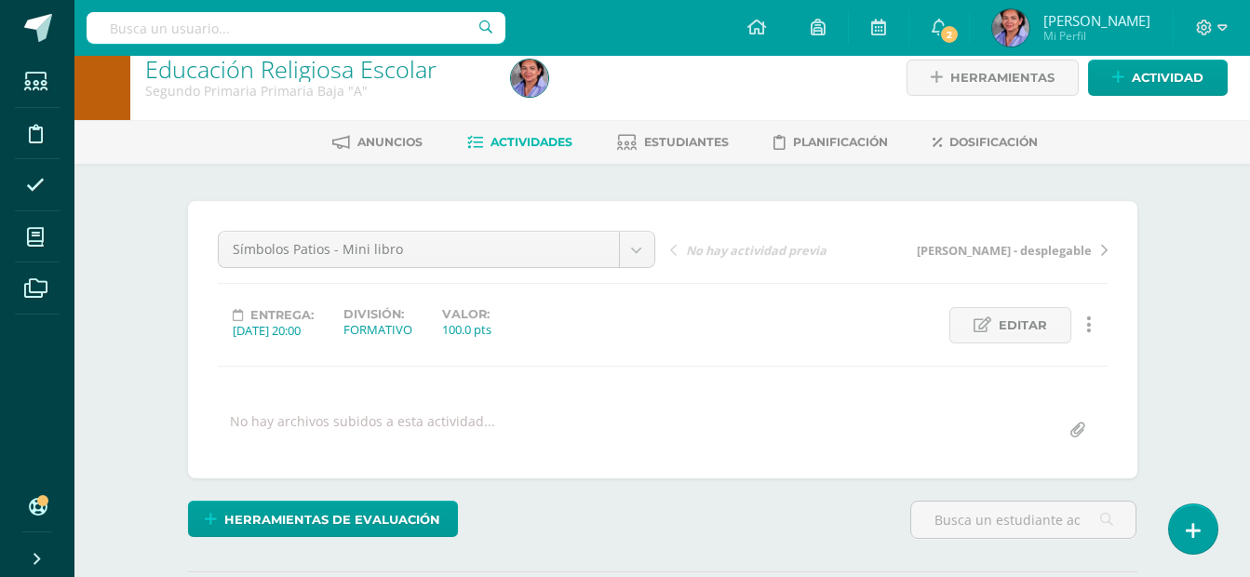
scroll to position [13, 0]
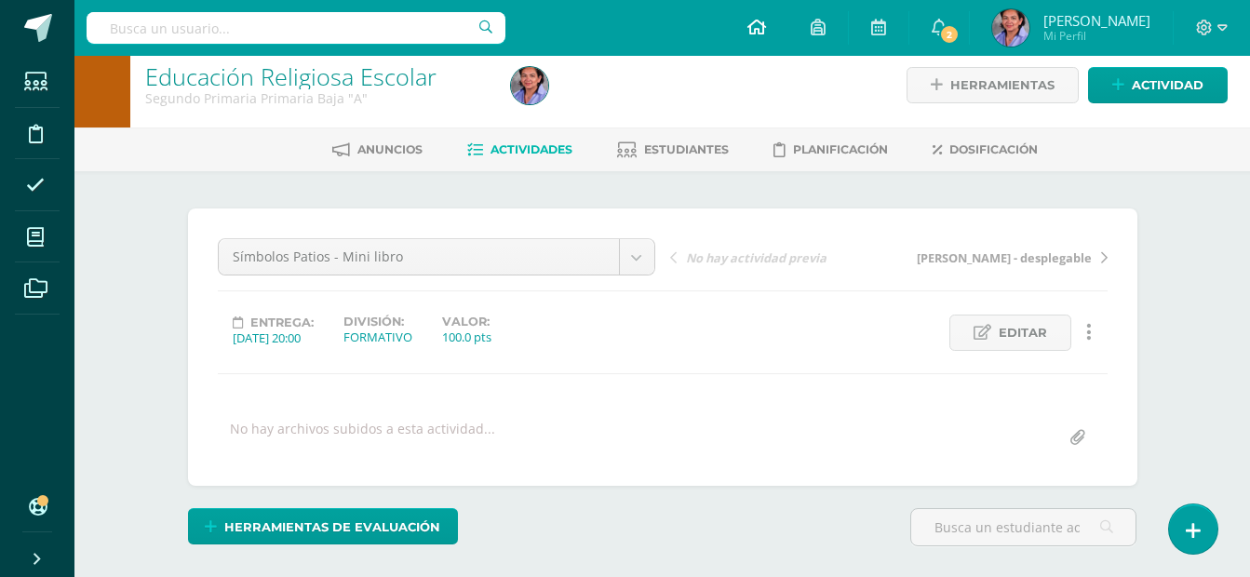
click at [788, 28] on link at bounding box center [756, 28] width 63 height 56
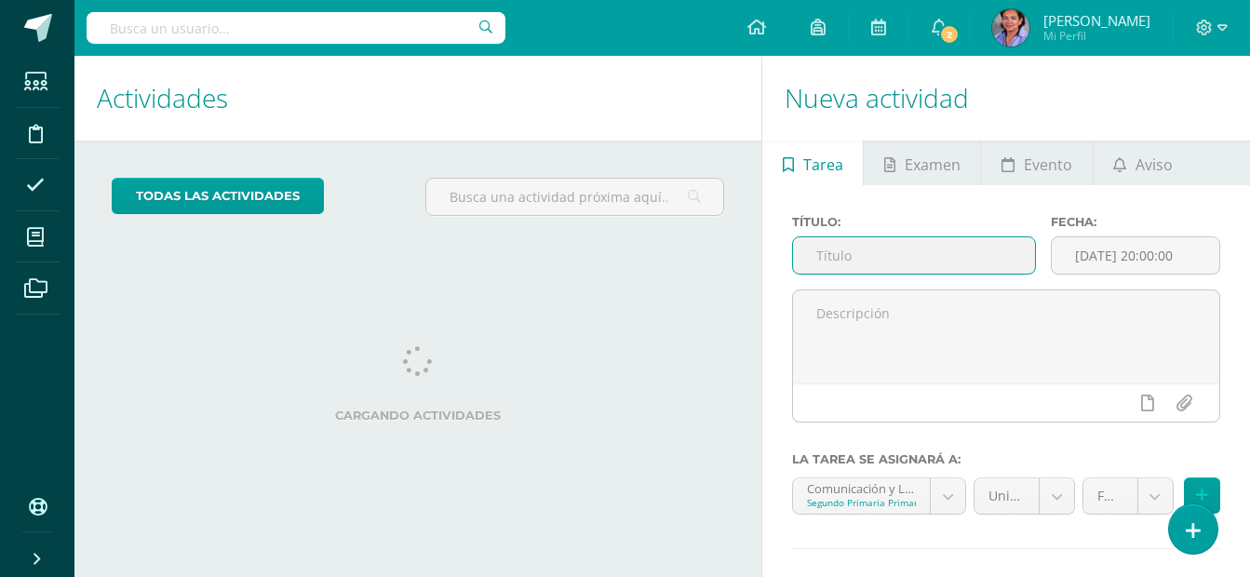
click at [875, 265] on input "text" at bounding box center [914, 255] width 242 height 36
type input "Cámara"
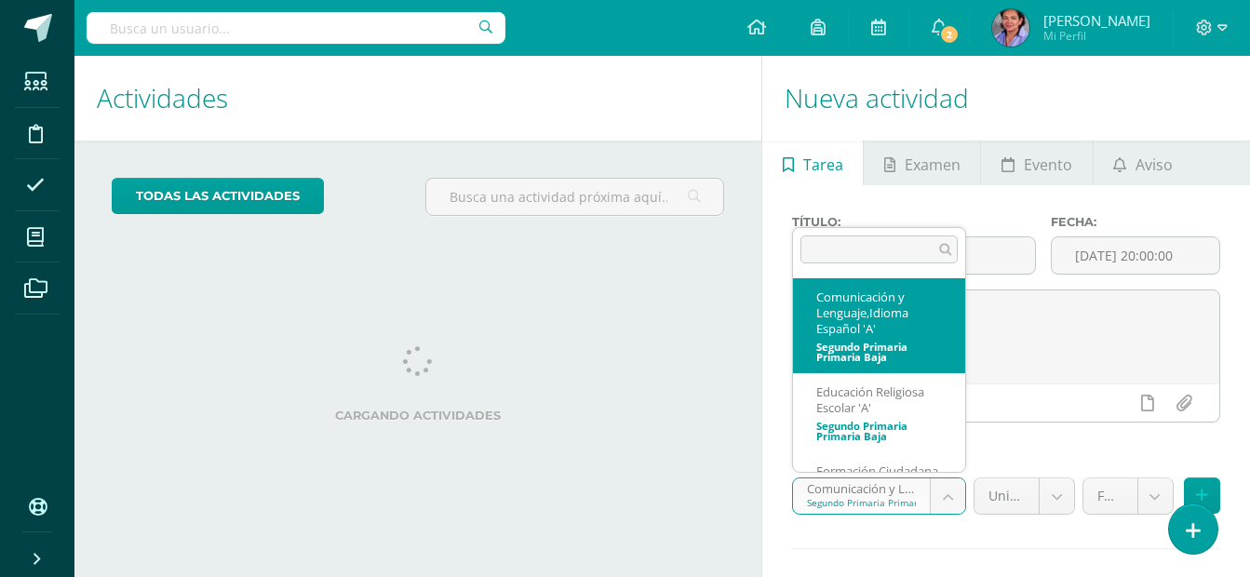
click at [949, 499] on body "Estudiantes Disciplina Asistencia Mis cursos Archivos Soporte Ayuda Reportar un…" at bounding box center [625, 288] width 1250 height 577
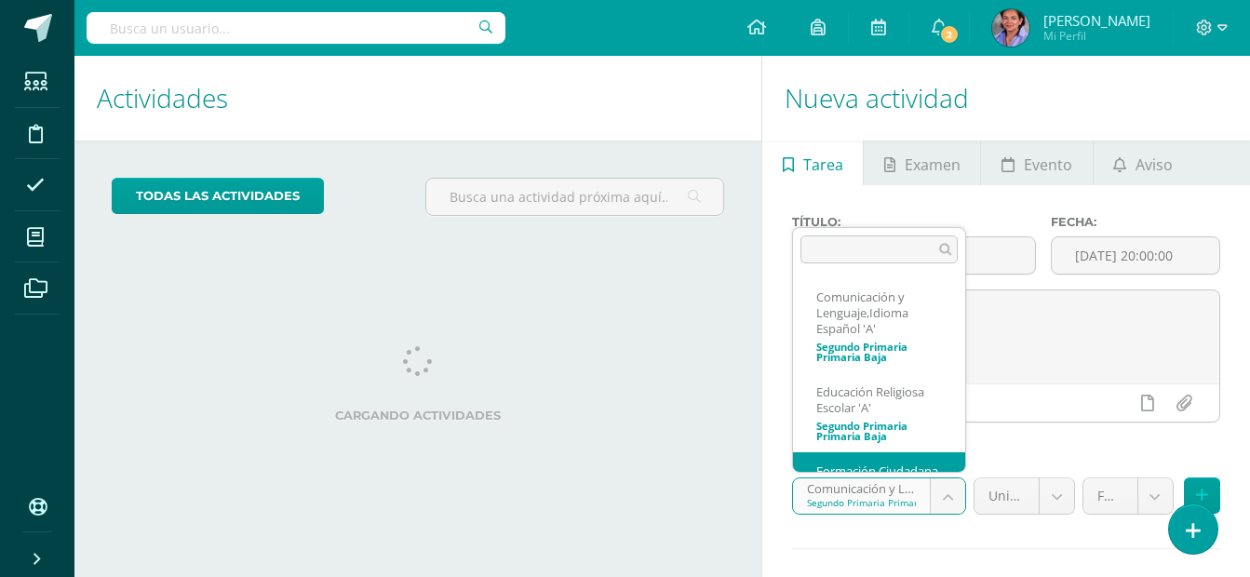
scroll to position [60, 0]
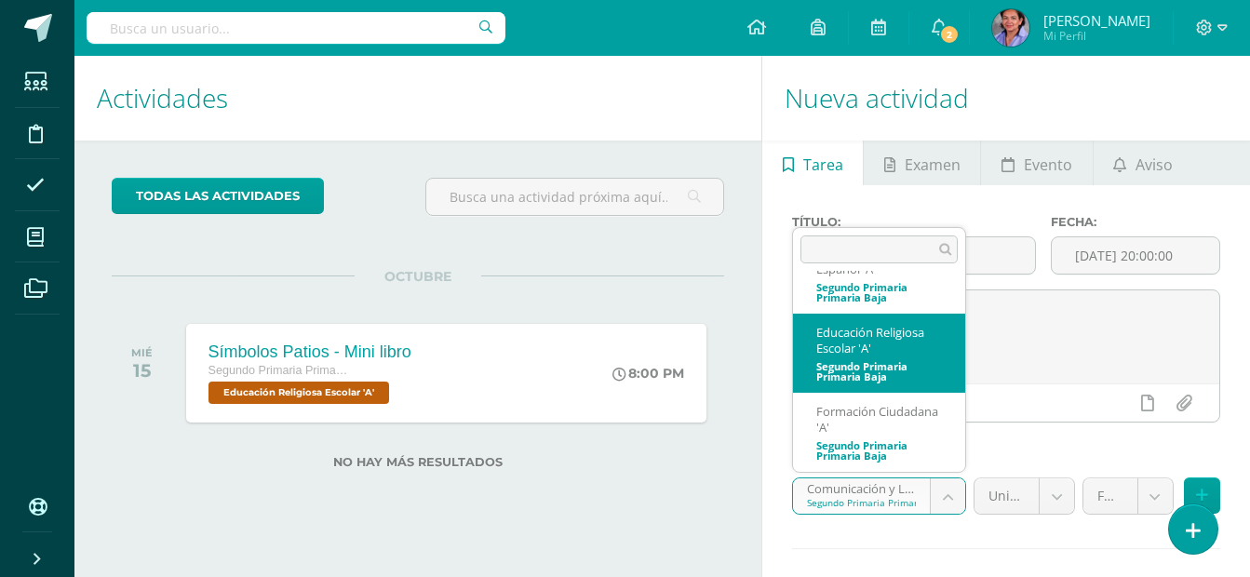
select select "206549"
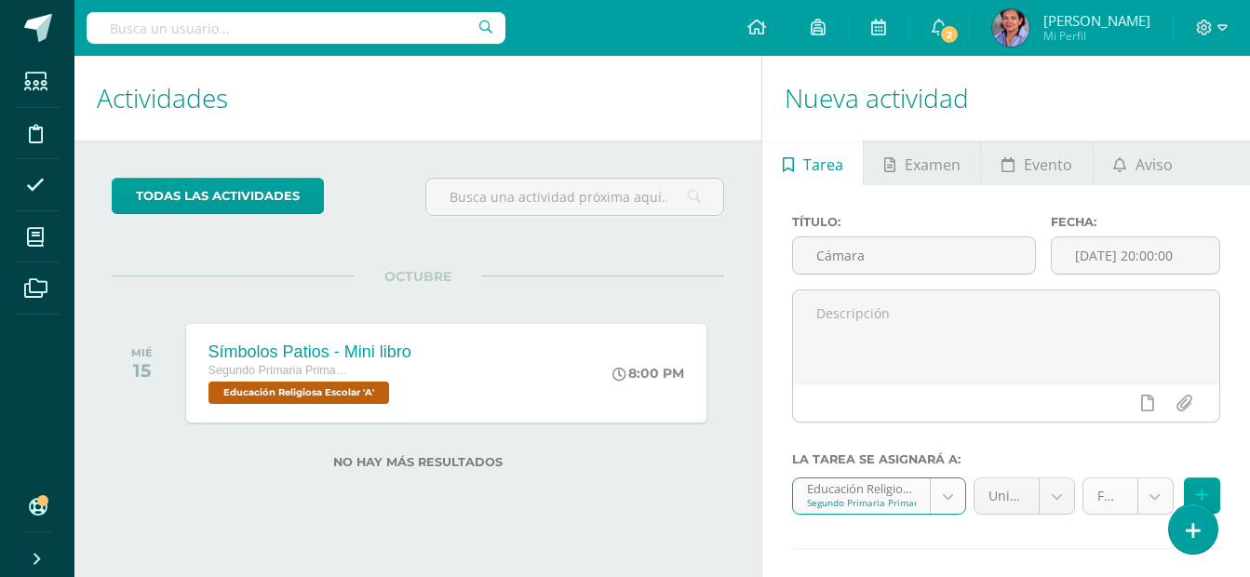
click at [1152, 502] on body "Estudiantes Disciplina Asistencia Mis cursos Archivos Soporte Ayuda Reportar un…" at bounding box center [625, 288] width 1250 height 577
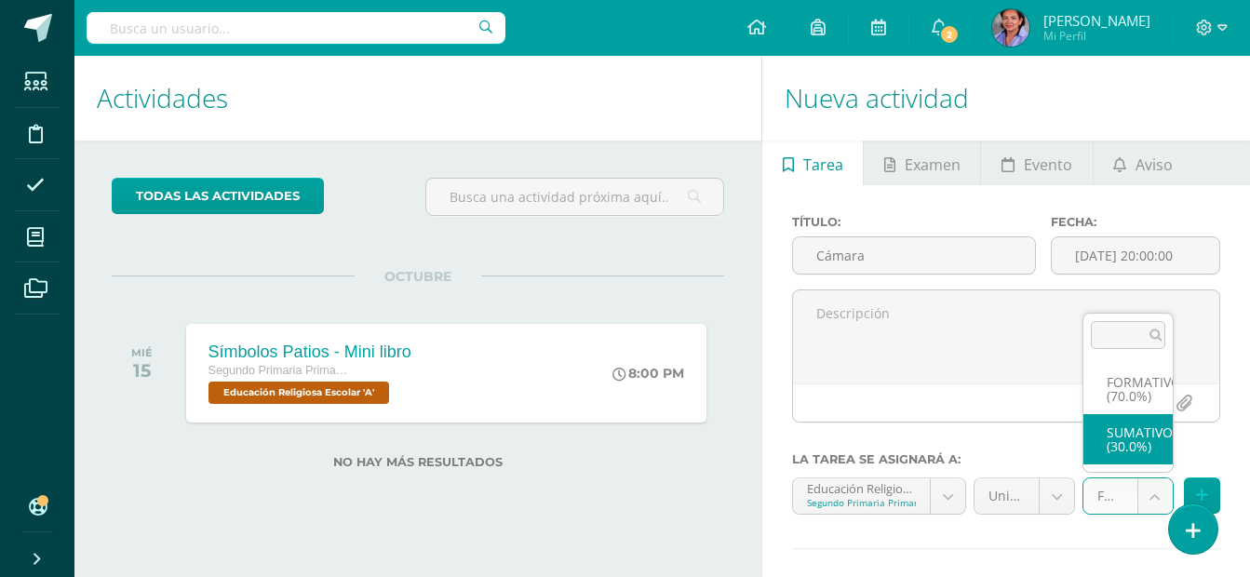
select select "206561"
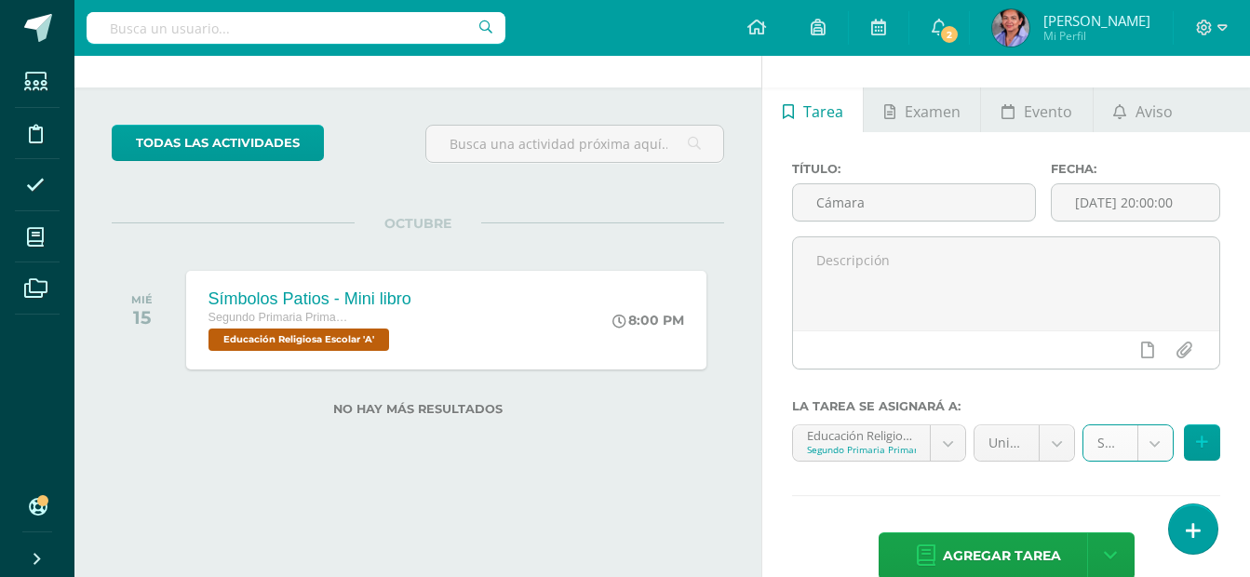
scroll to position [64, 0]
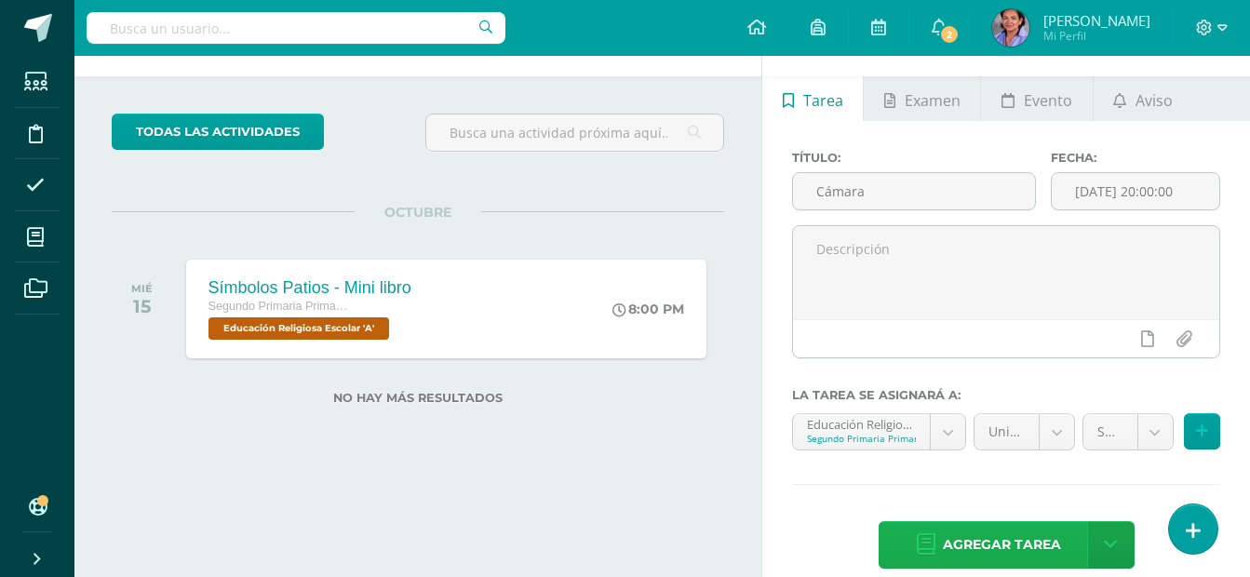
click at [1051, 547] on span "Agregar tarea" at bounding box center [1002, 545] width 118 height 46
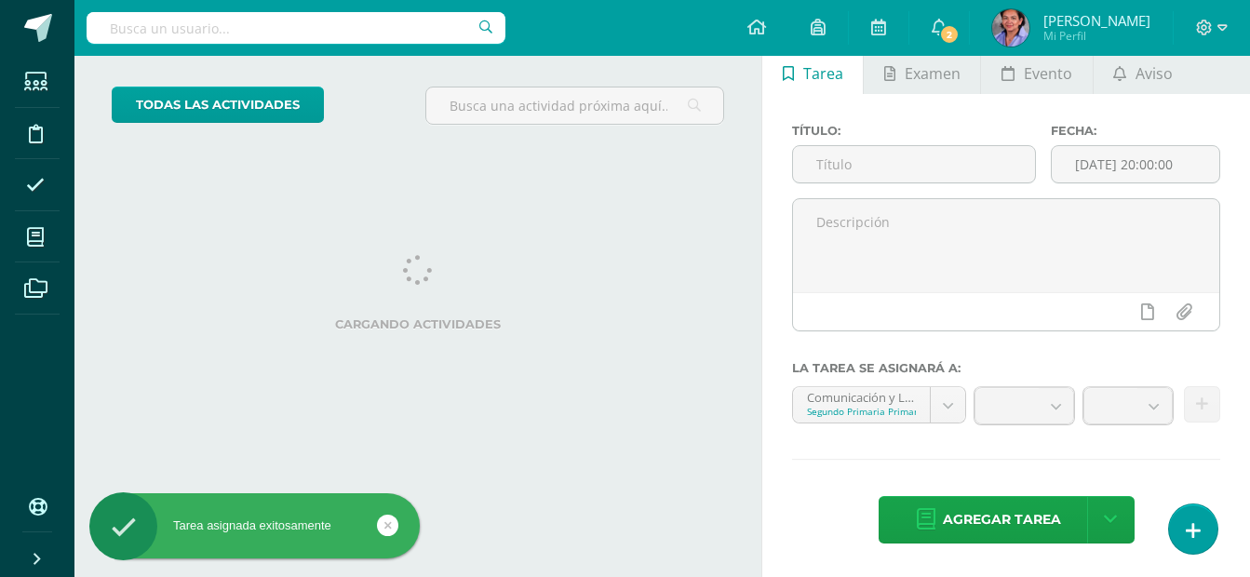
scroll to position [89, 0]
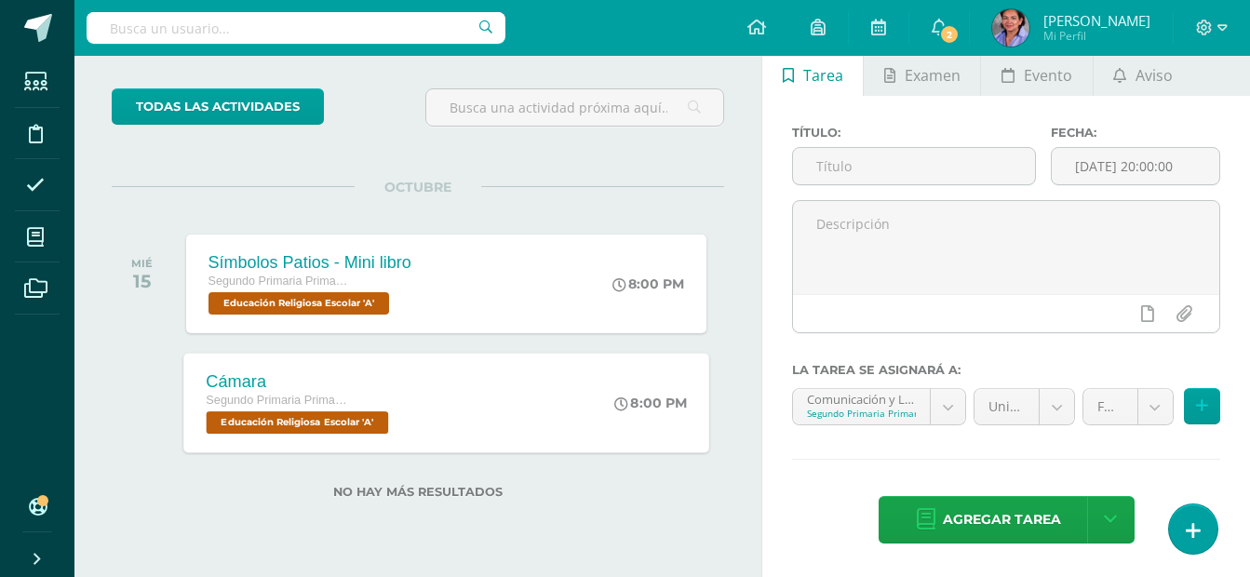
click at [309, 422] on span "Educación Religiosa Escolar 'A'" at bounding box center [297, 422] width 182 height 22
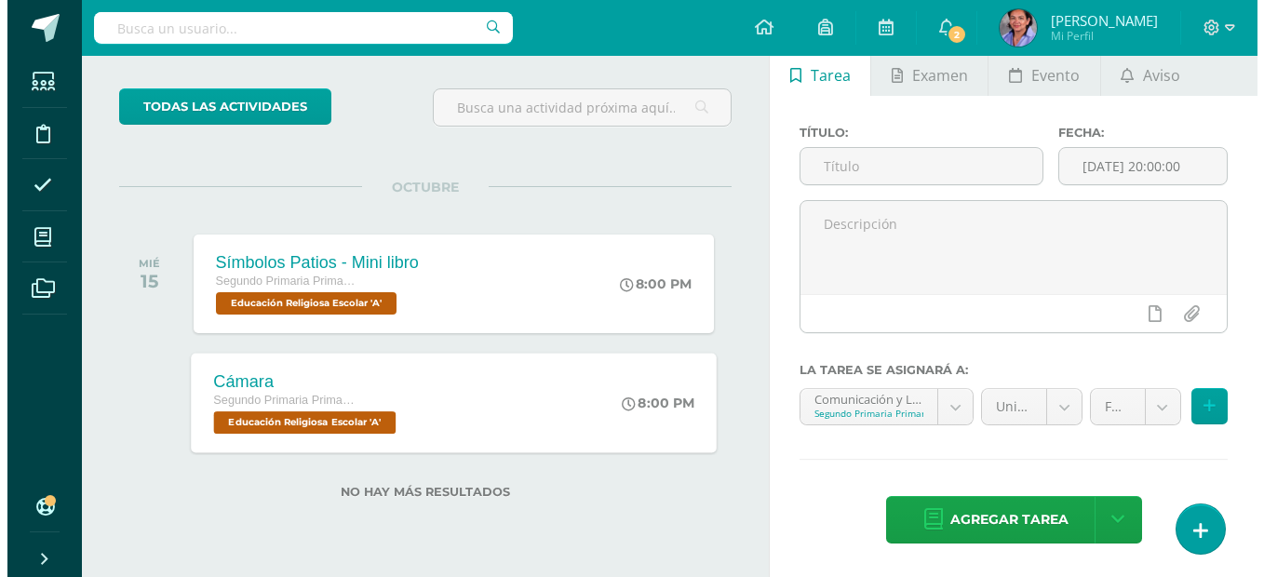
scroll to position [0, 0]
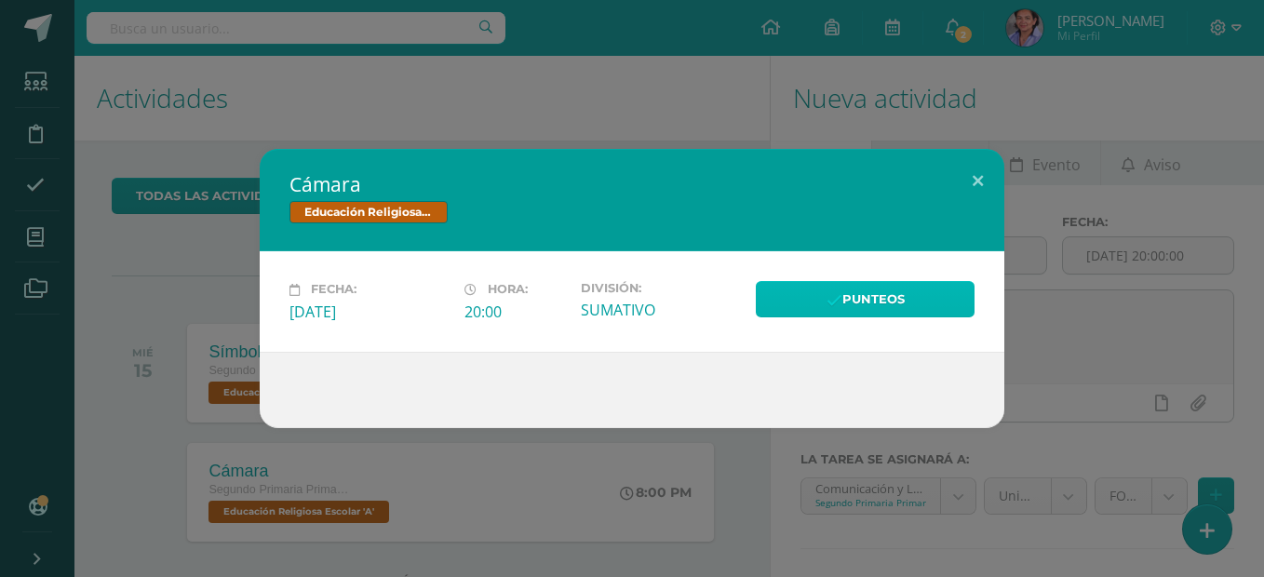
click at [887, 304] on link "Punteos" at bounding box center [865, 299] width 219 height 36
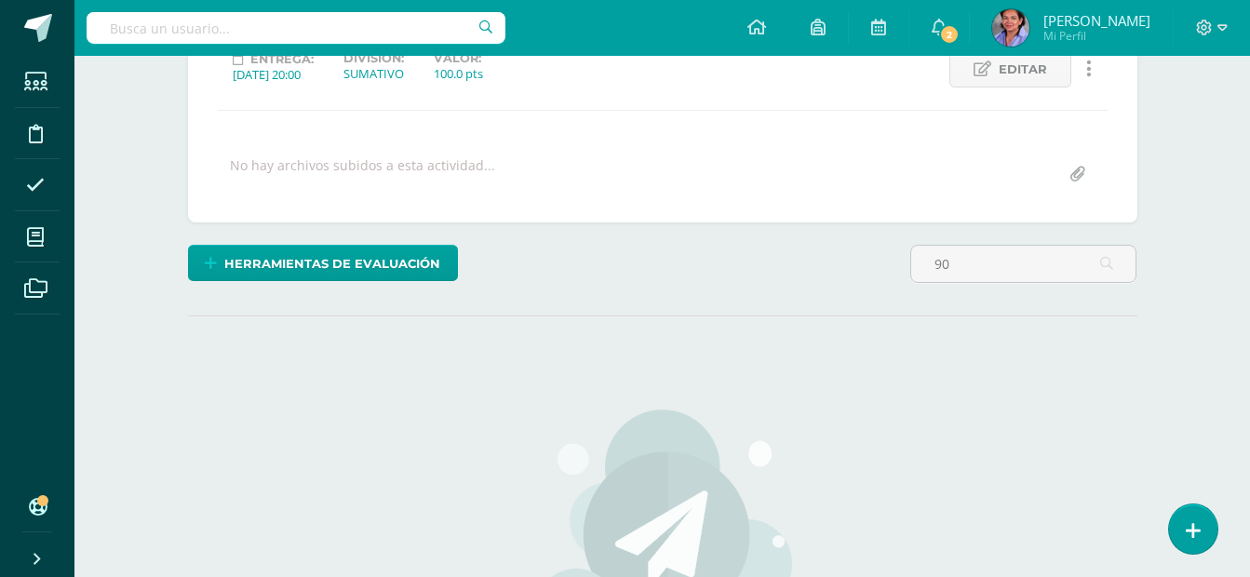
scroll to position [468, 0]
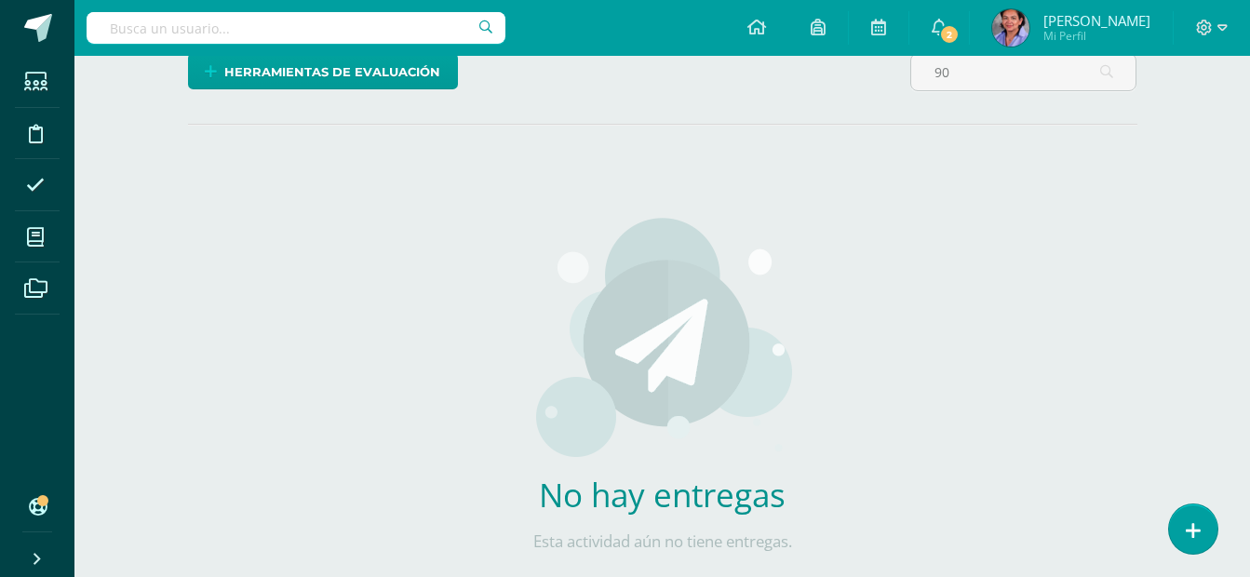
type input "9"
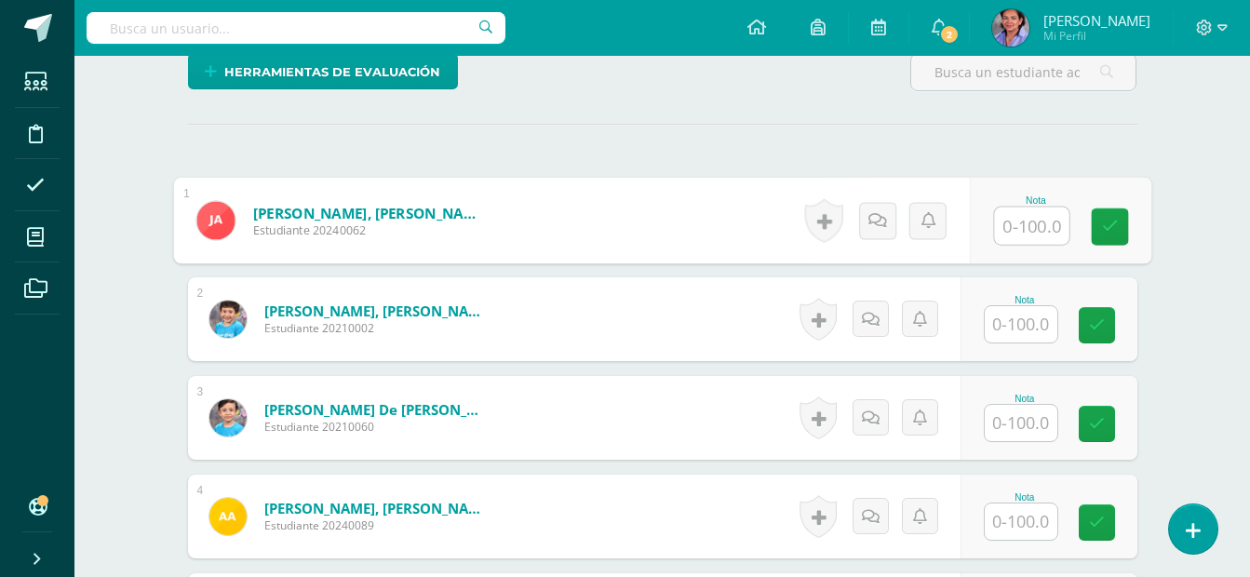
click at [1032, 228] on input "text" at bounding box center [1031, 226] width 74 height 37
type input "90"
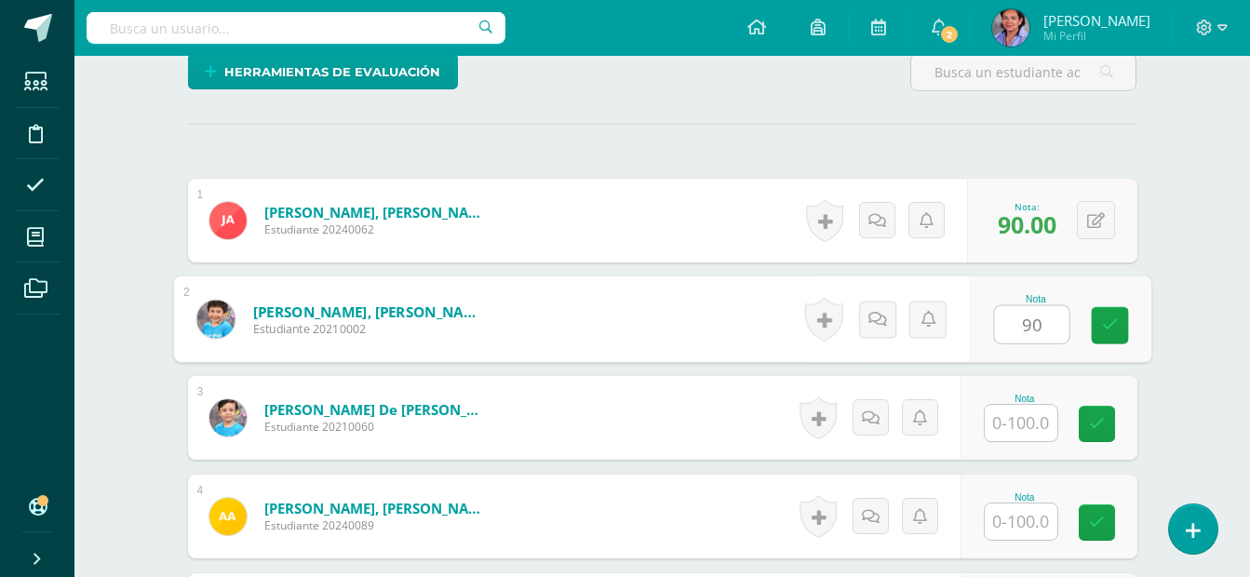
type input "90"
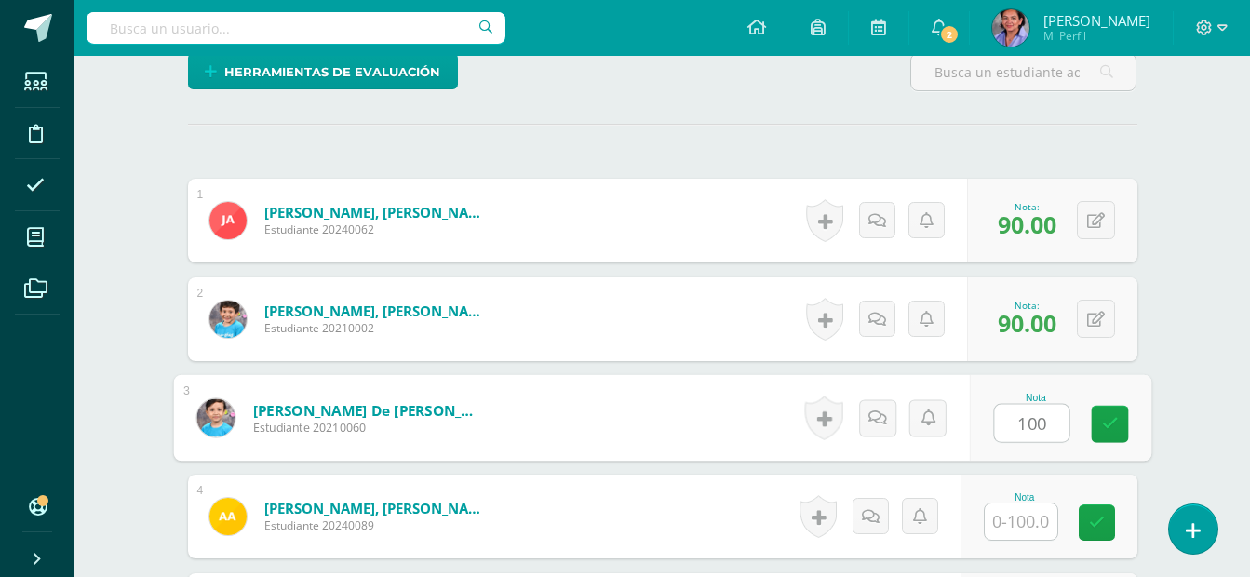
type input "100"
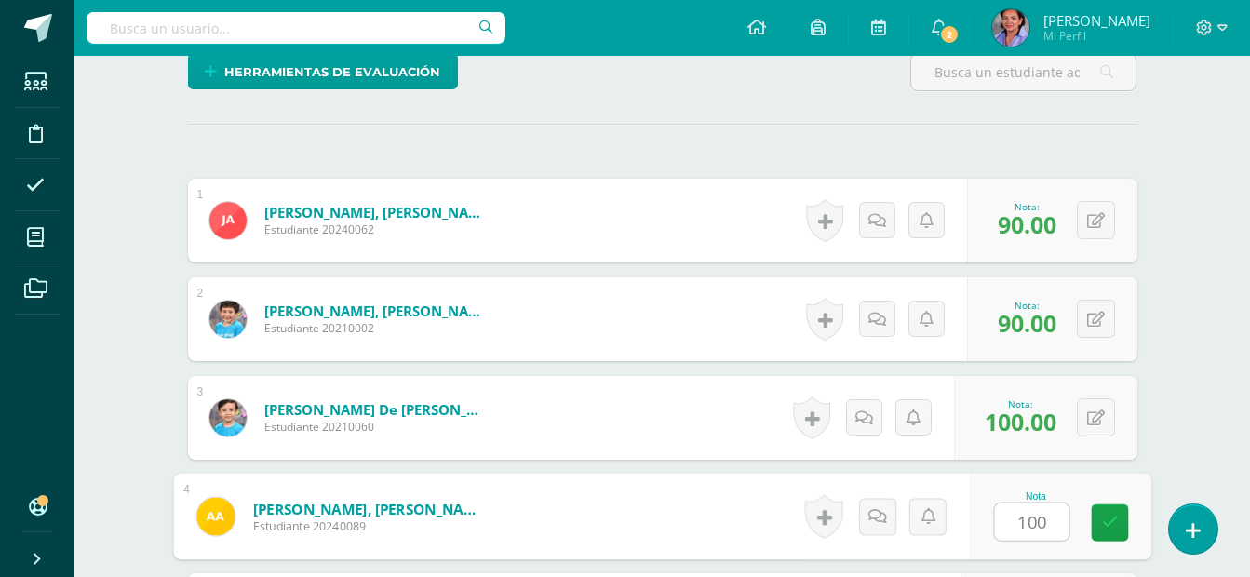
type input "100"
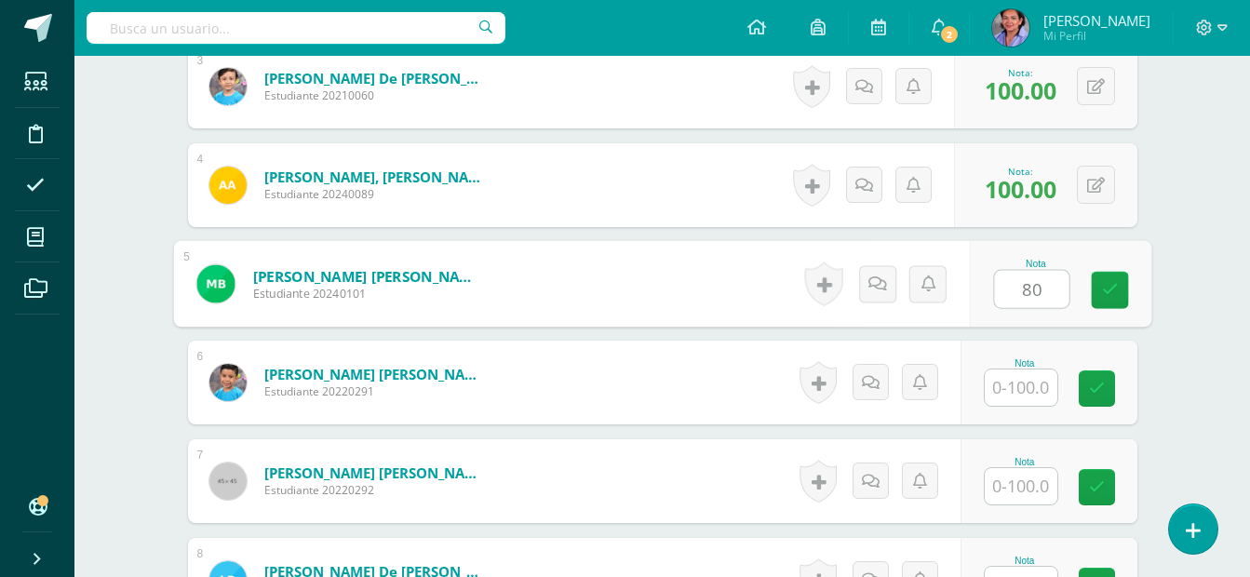
type input "80"
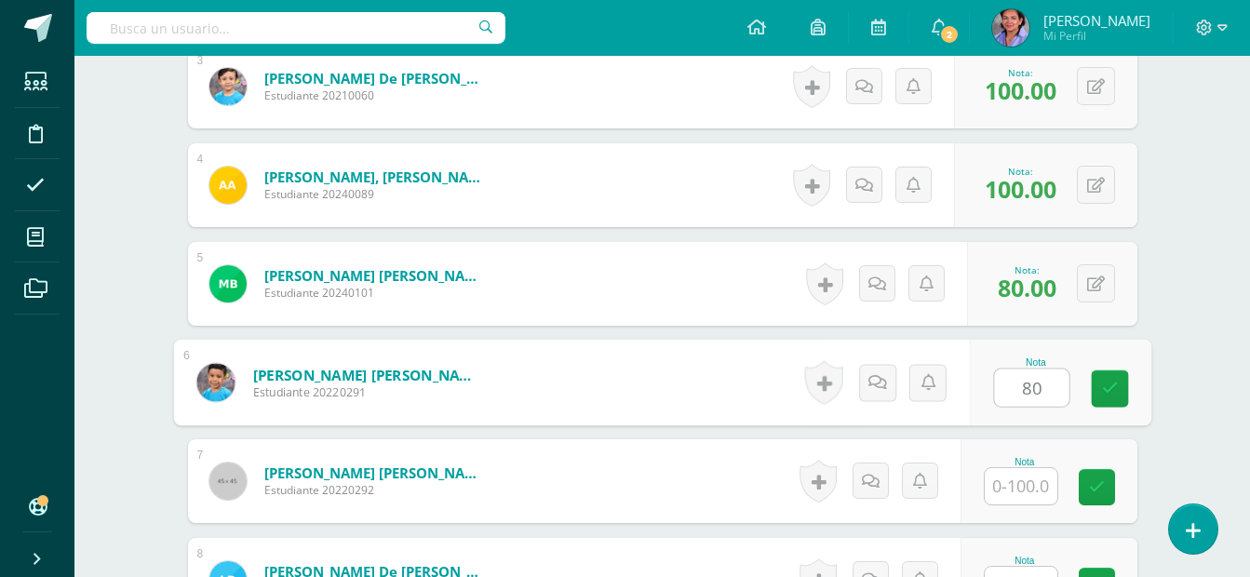
type input "80"
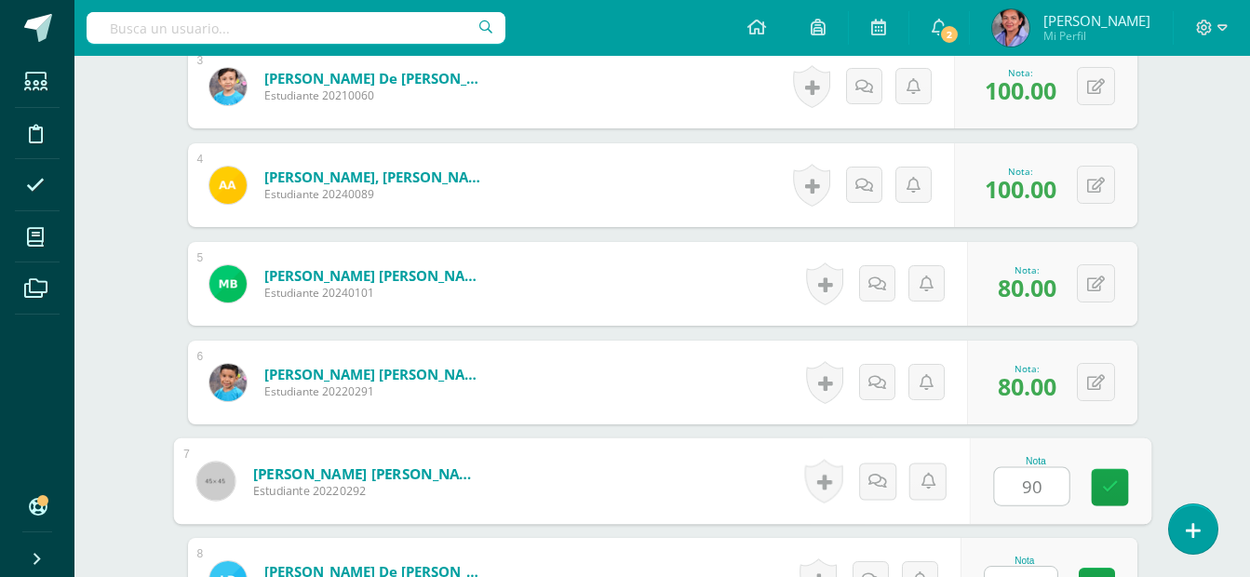
type input "90"
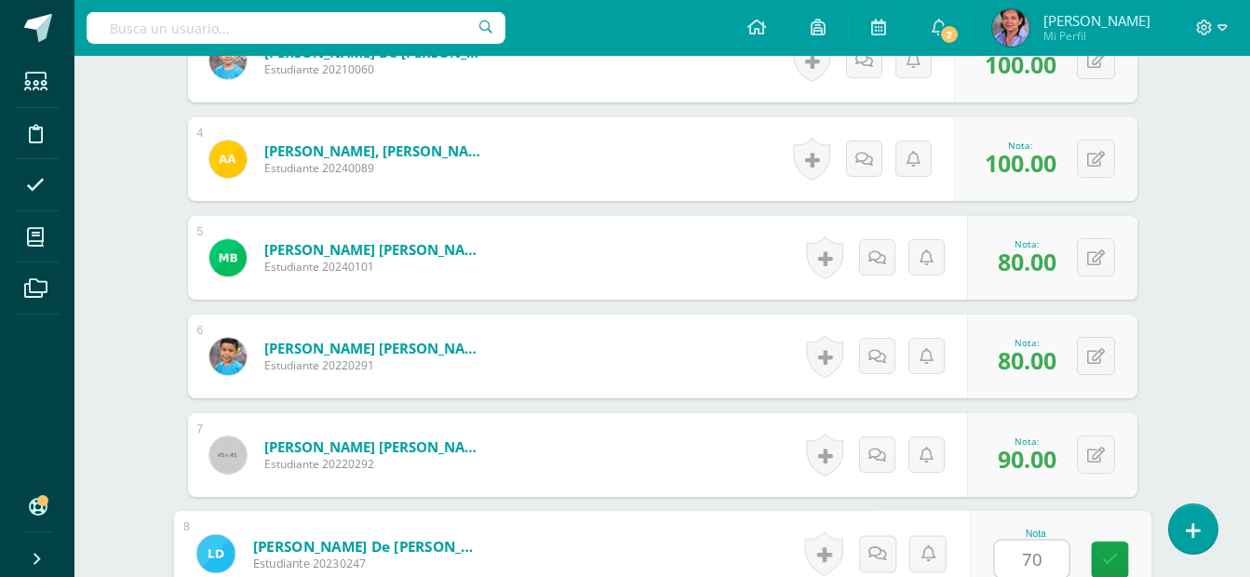
type input "70"
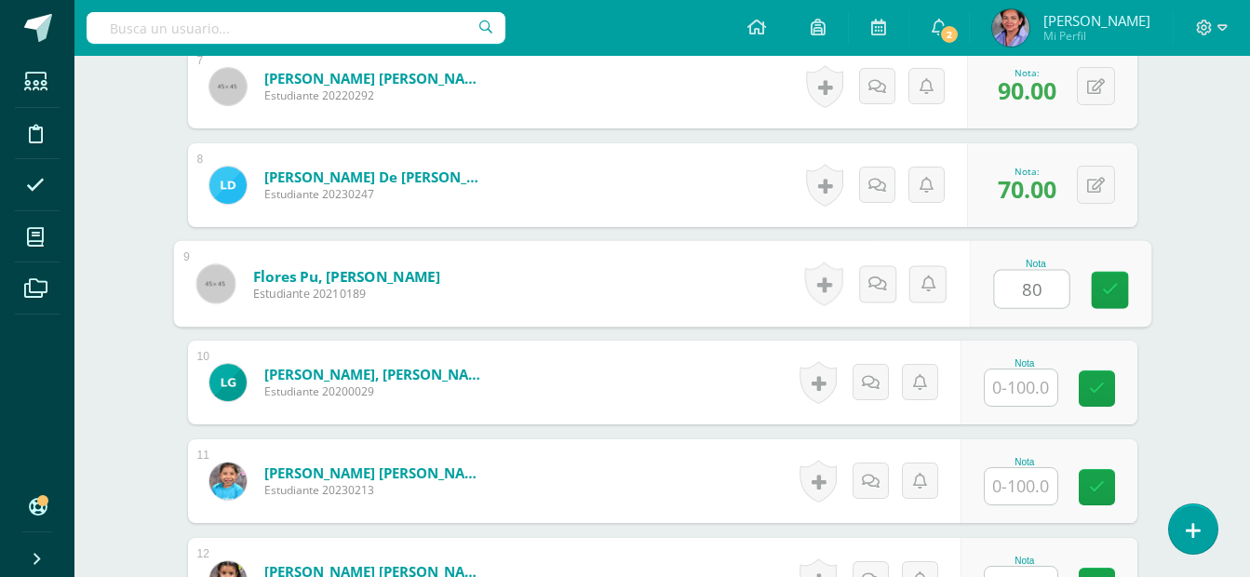
type input "80"
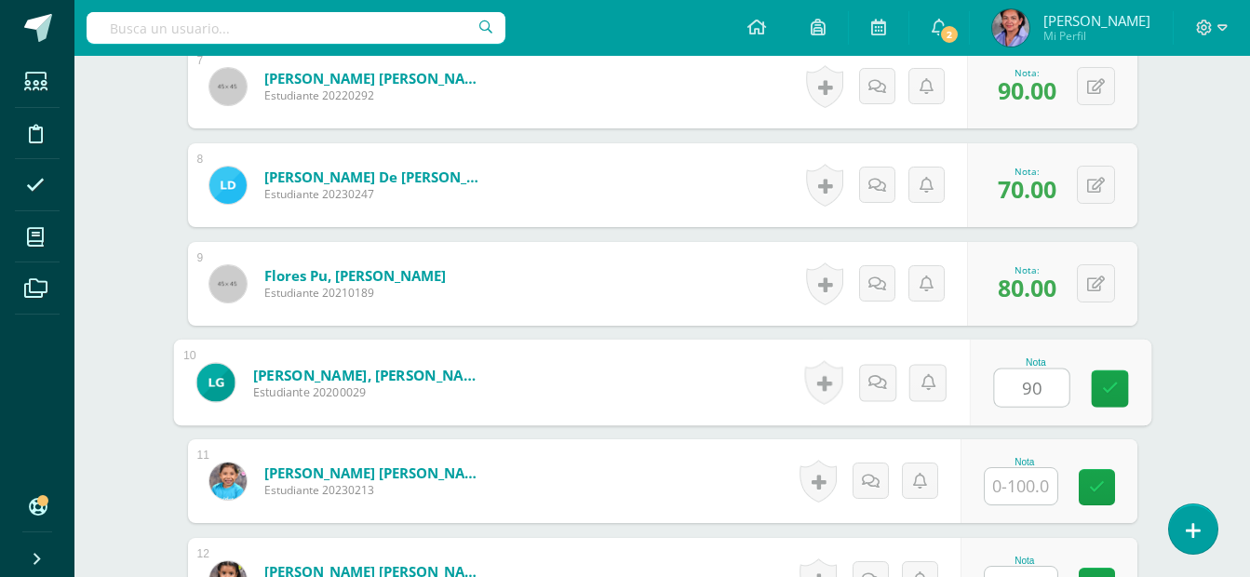
type input "90"
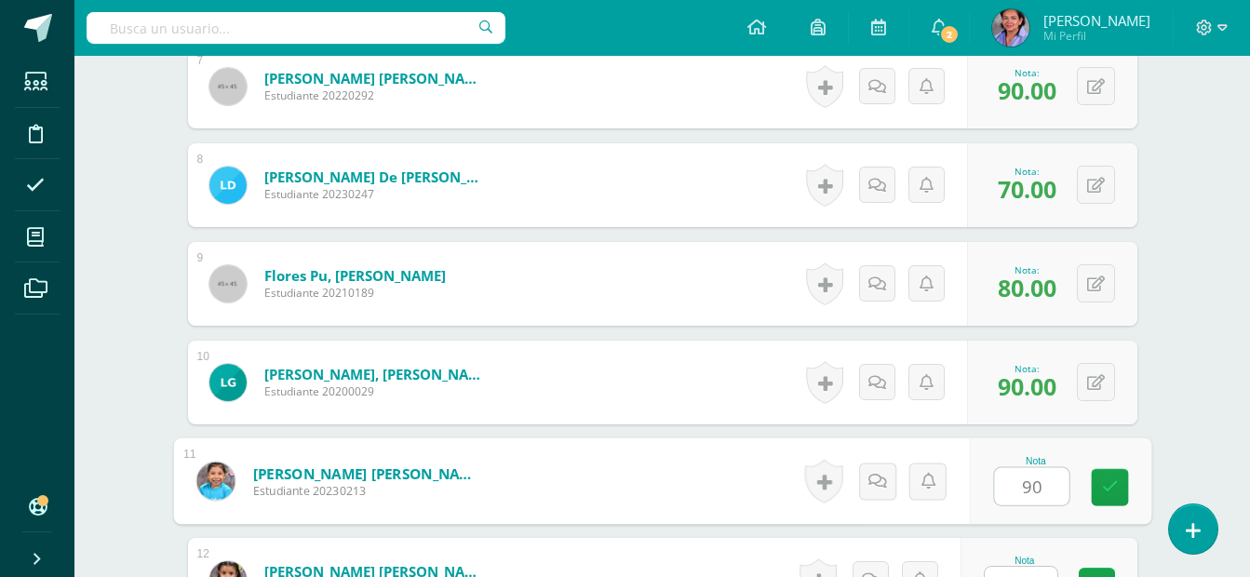
type input "90"
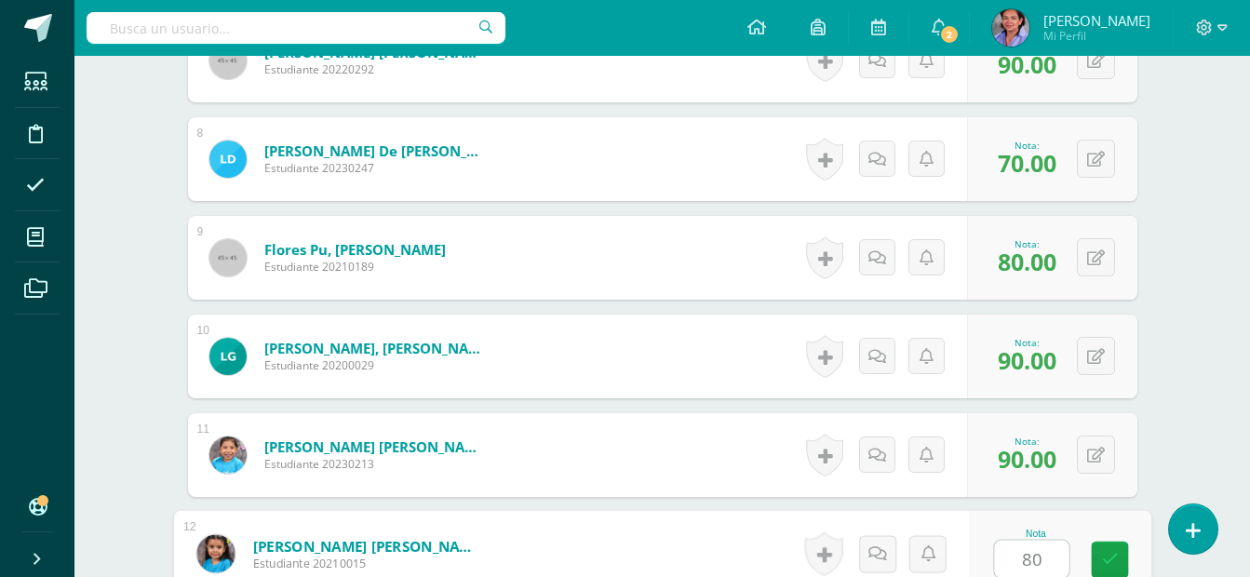
type input "80"
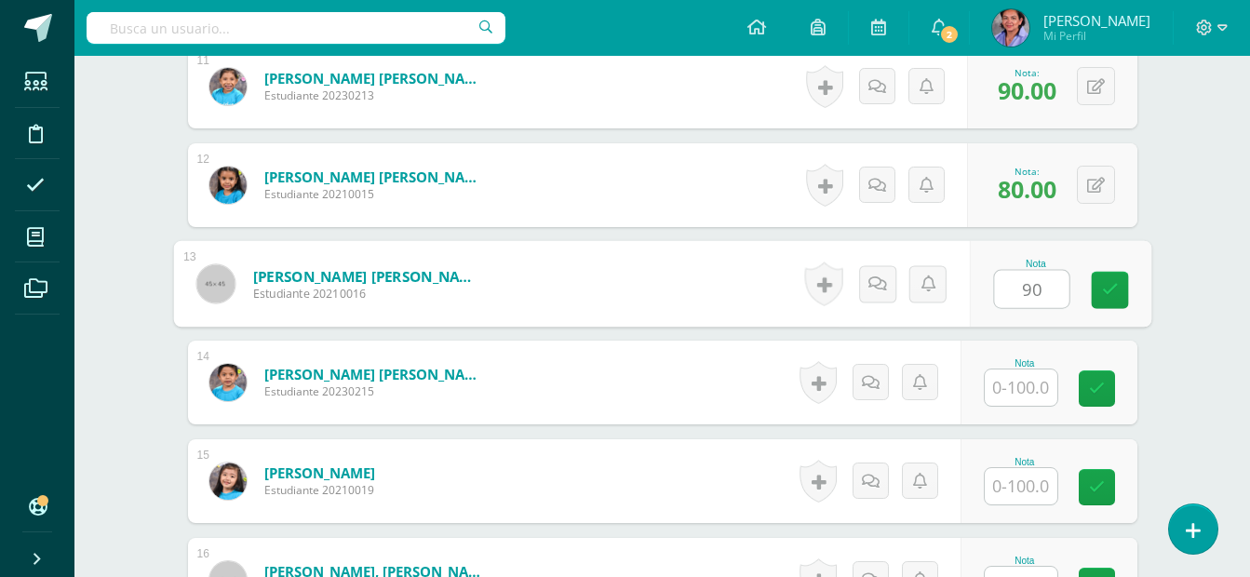
type input "90"
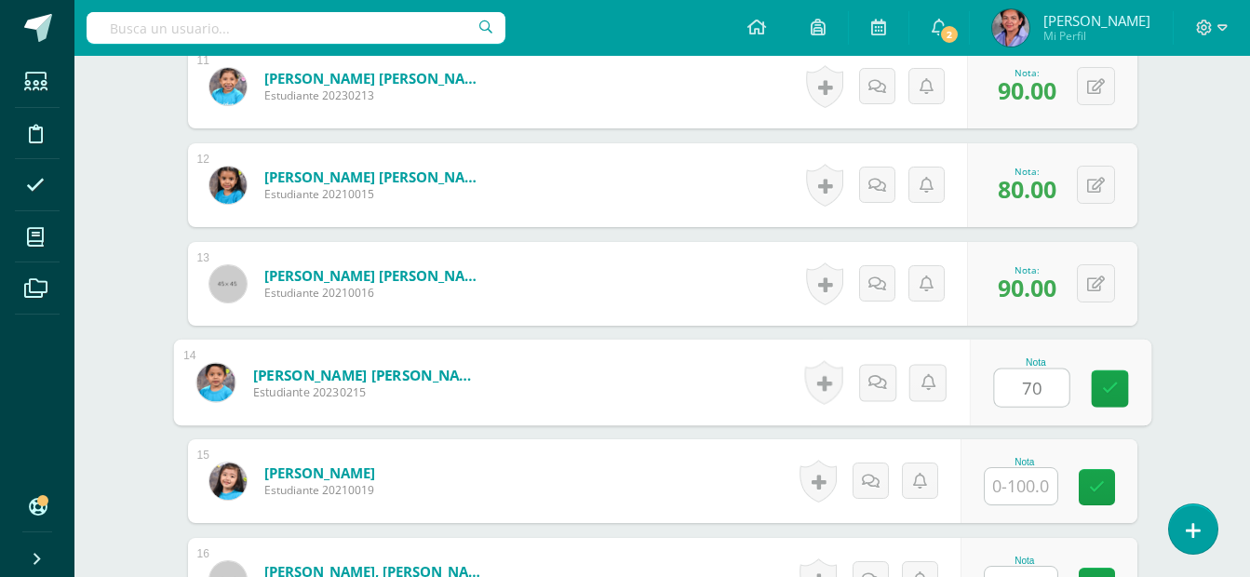
type input "70"
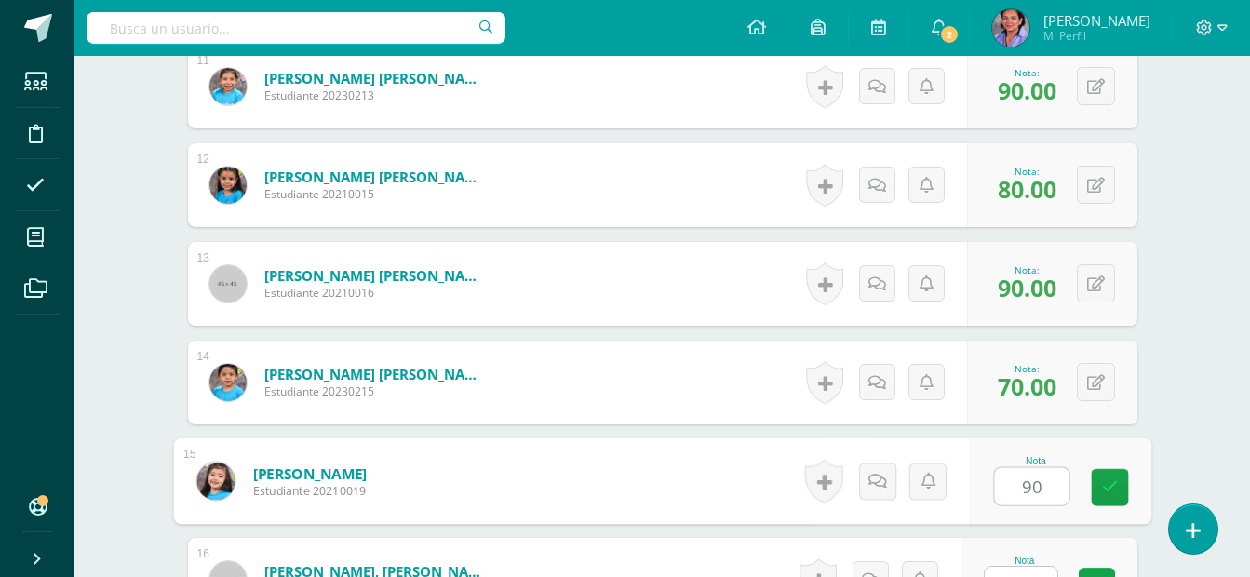
type input "90"
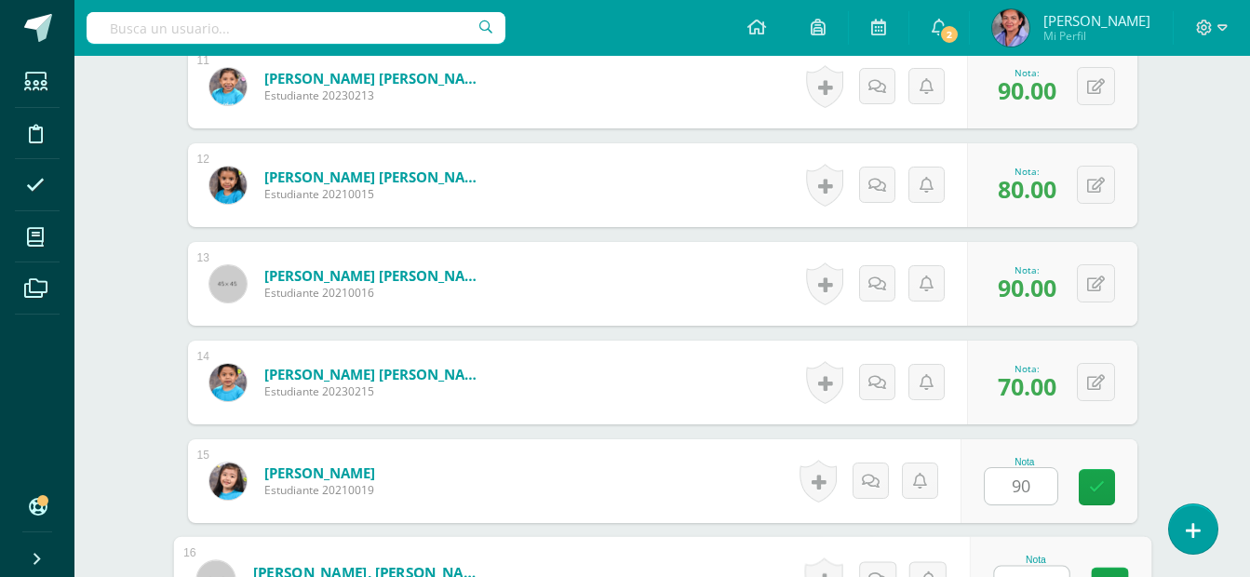
scroll to position [1615, 0]
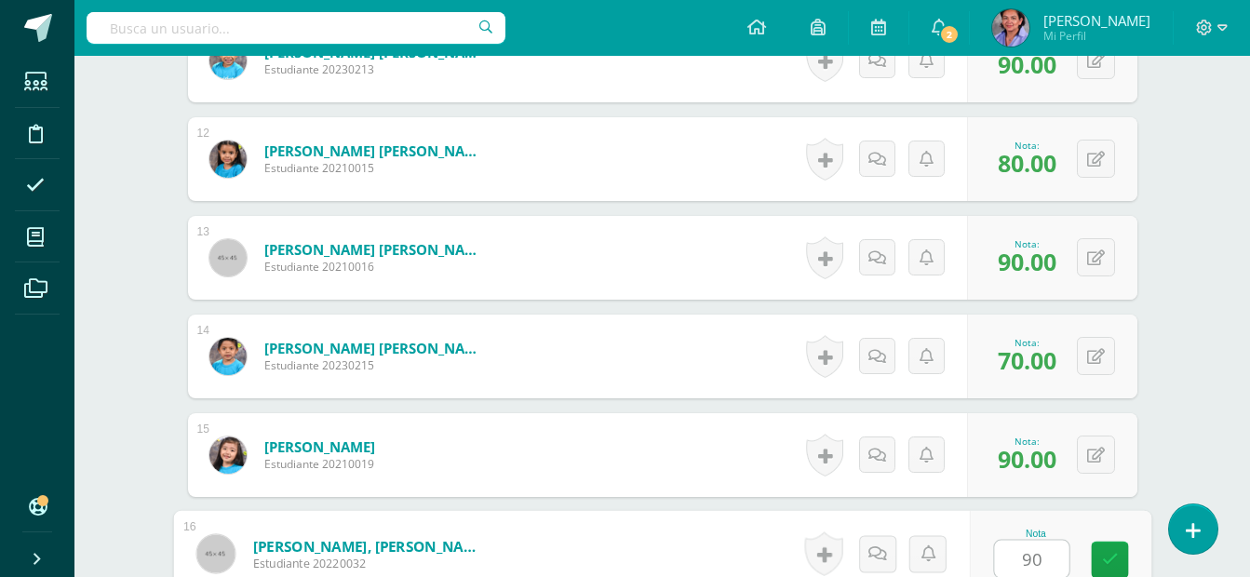
type input "90"
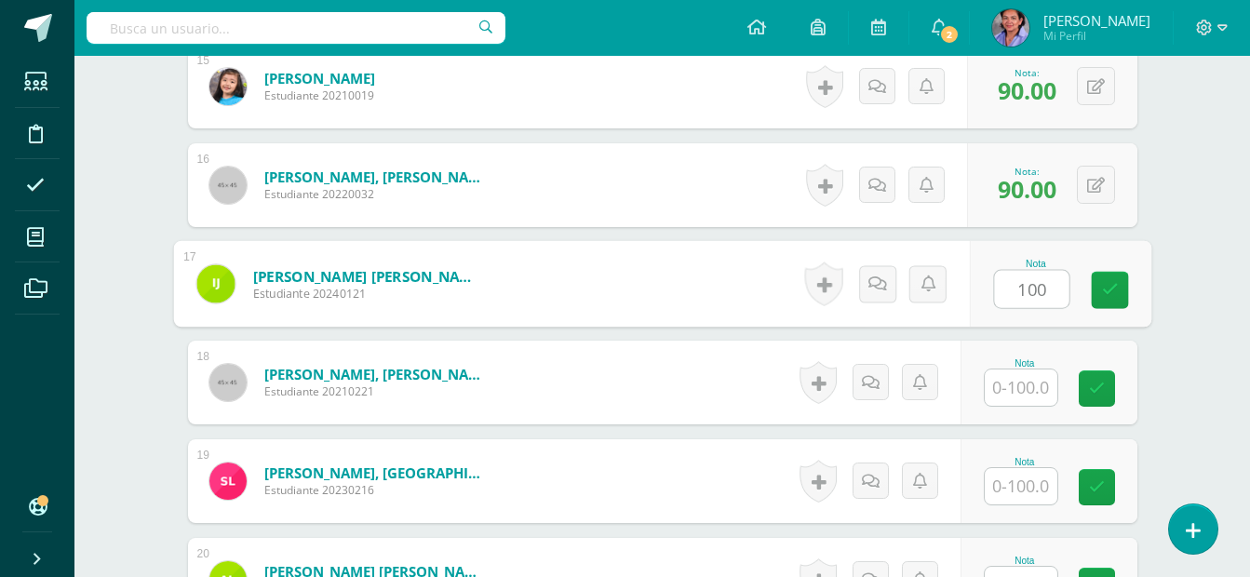
type input "100"
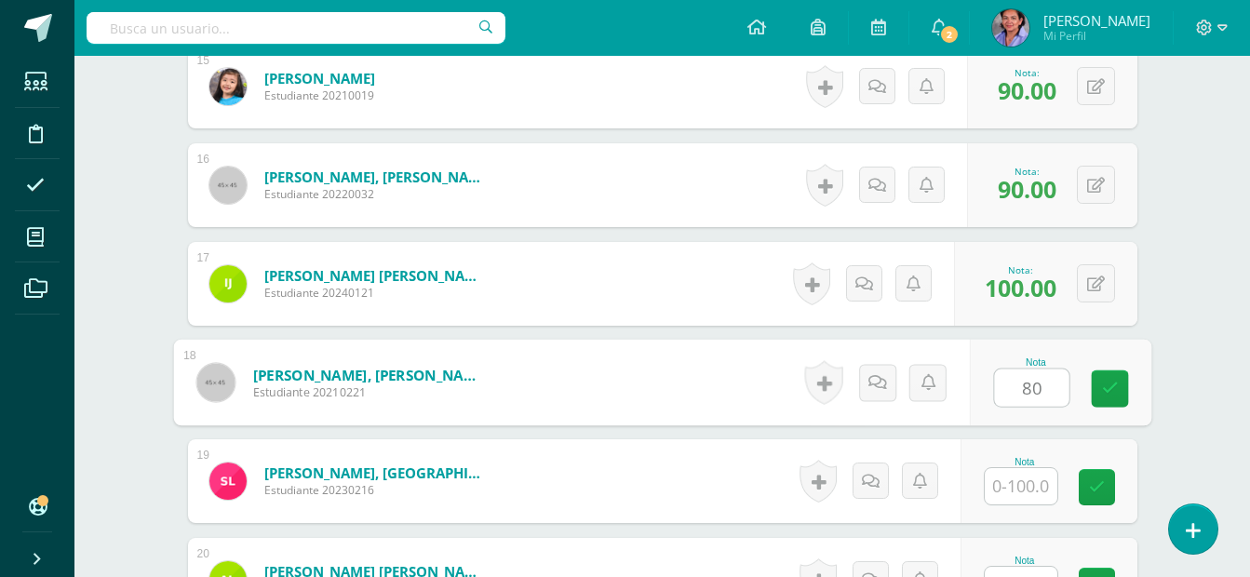
type input "80"
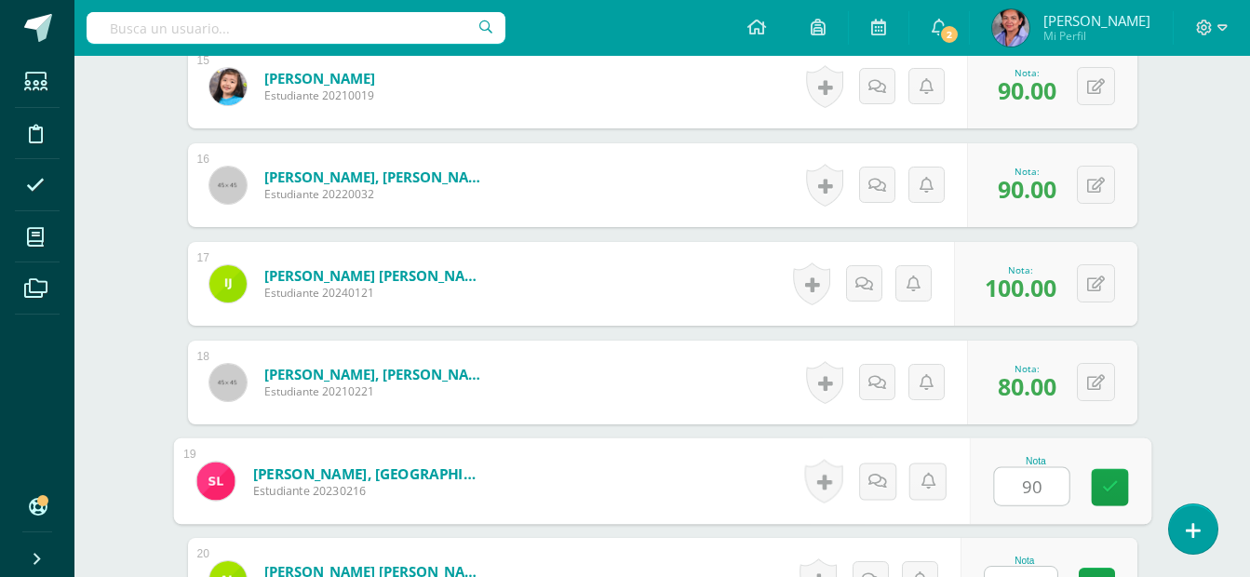
type input "90"
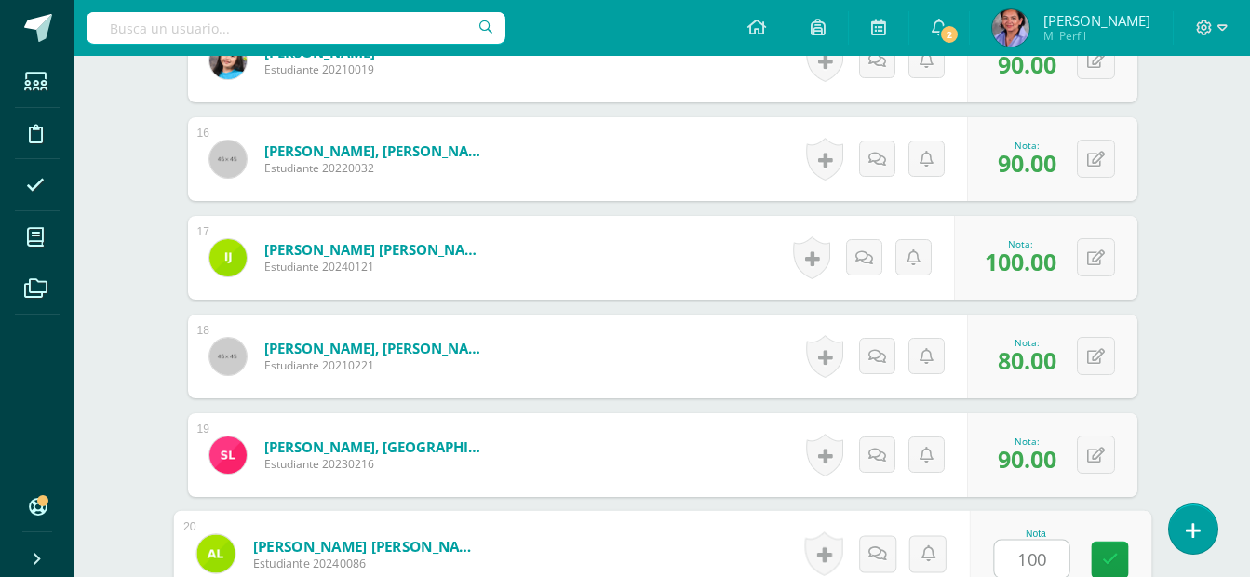
type input "100"
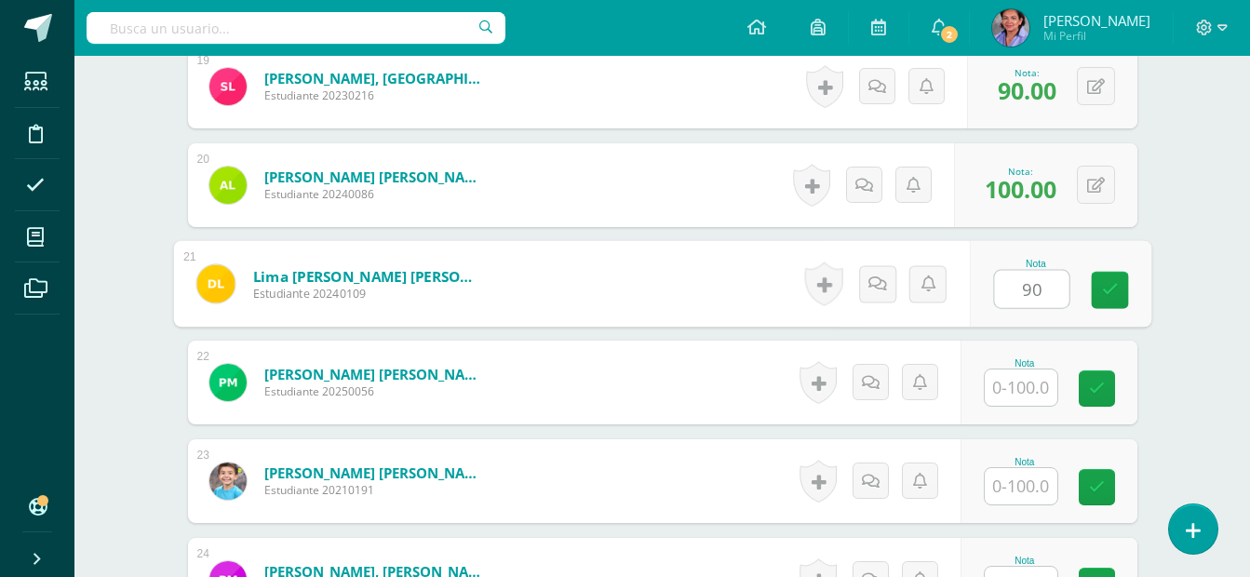
type input "90"
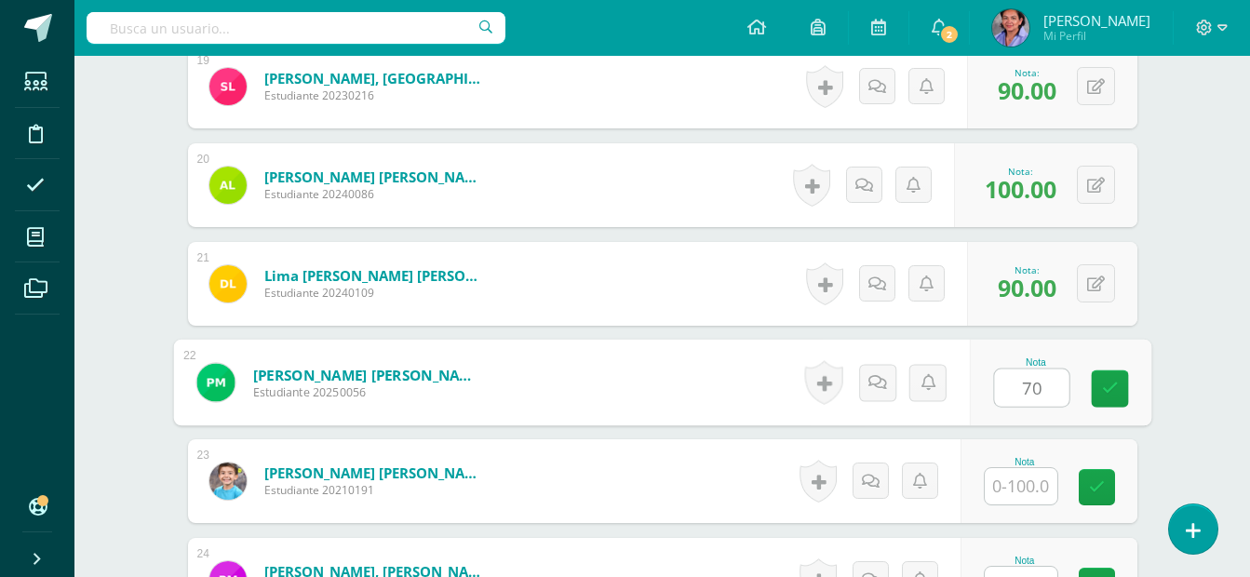
type input "70"
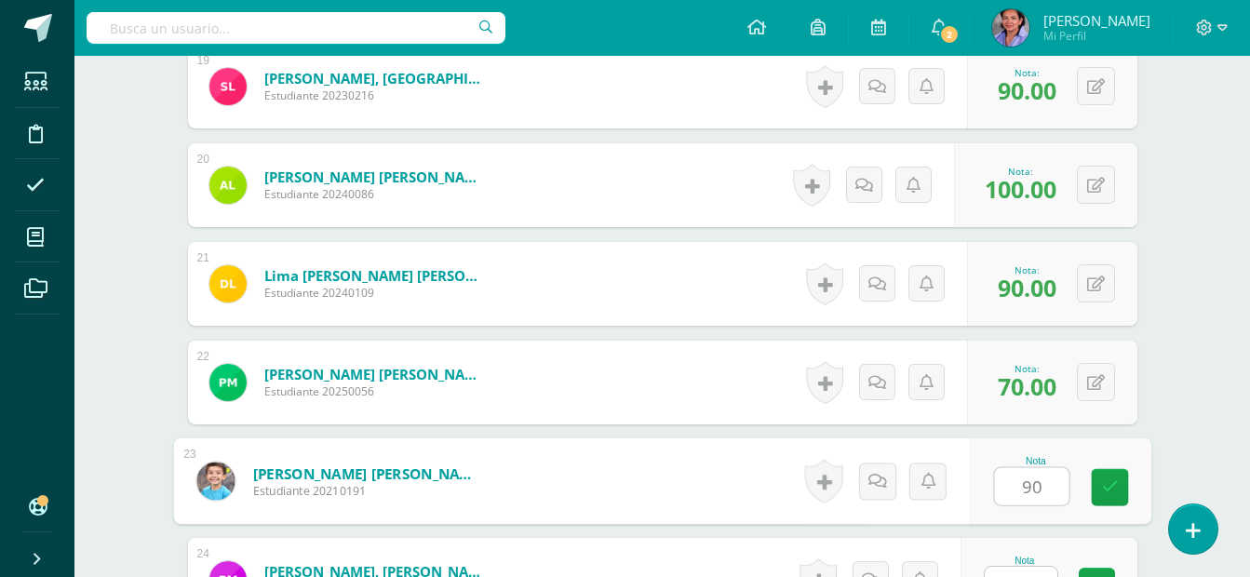
type input "90"
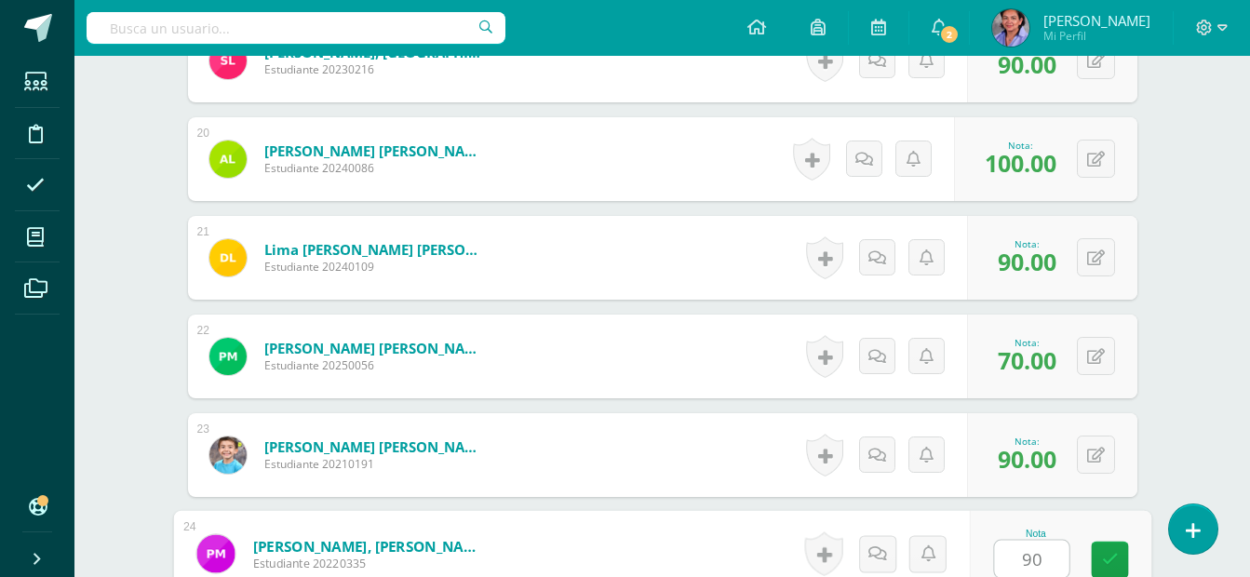
type input "90"
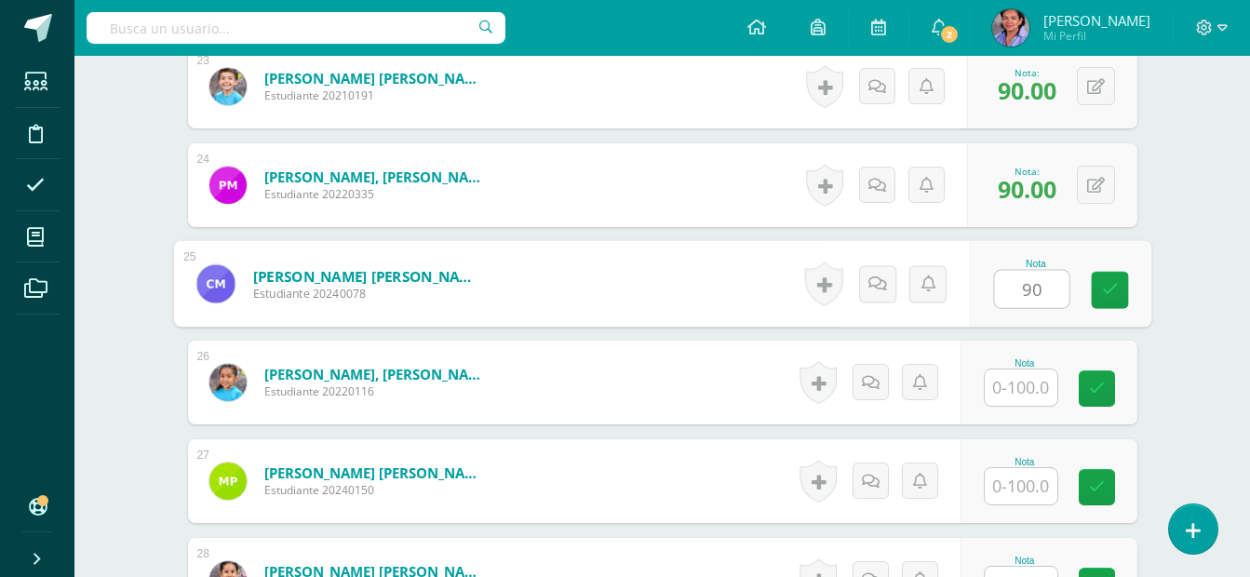
type input "90"
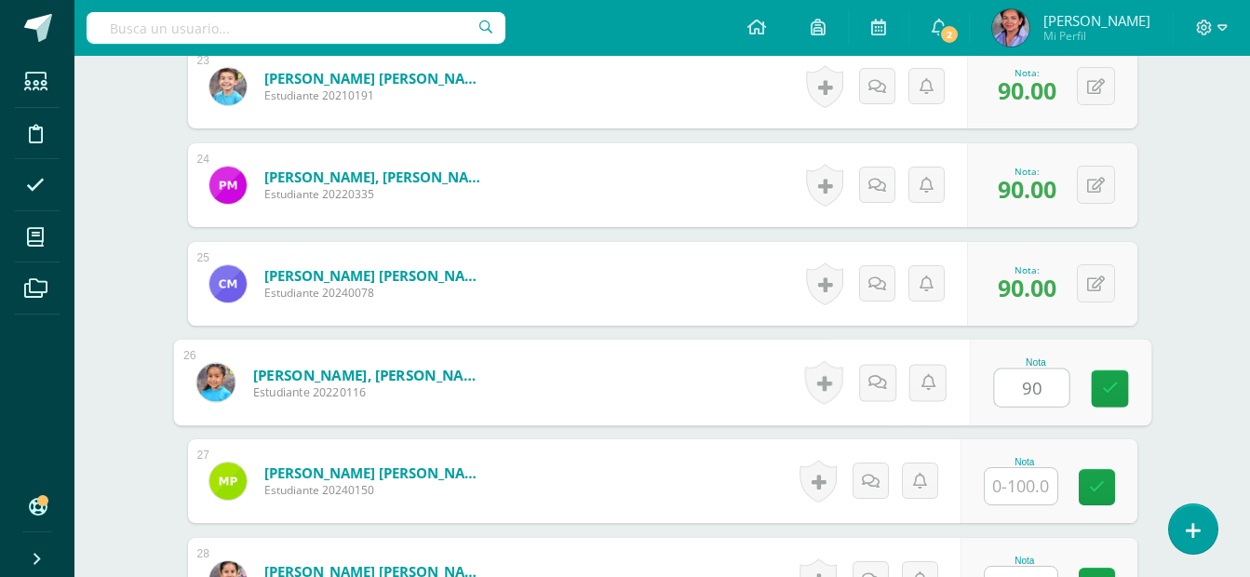
type input "90"
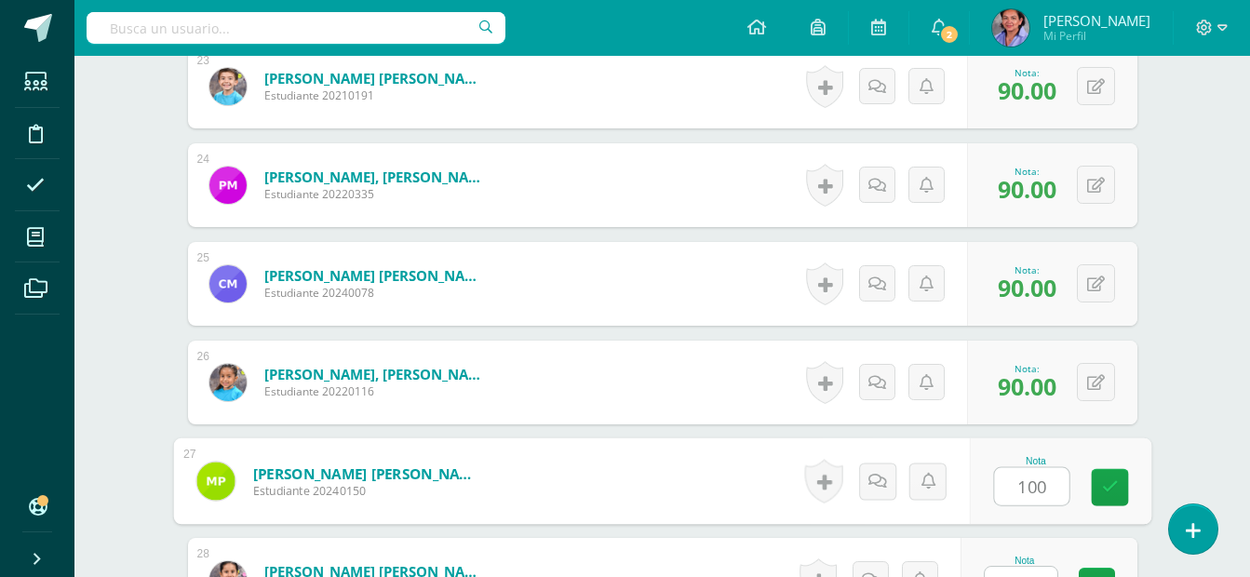
type input "100"
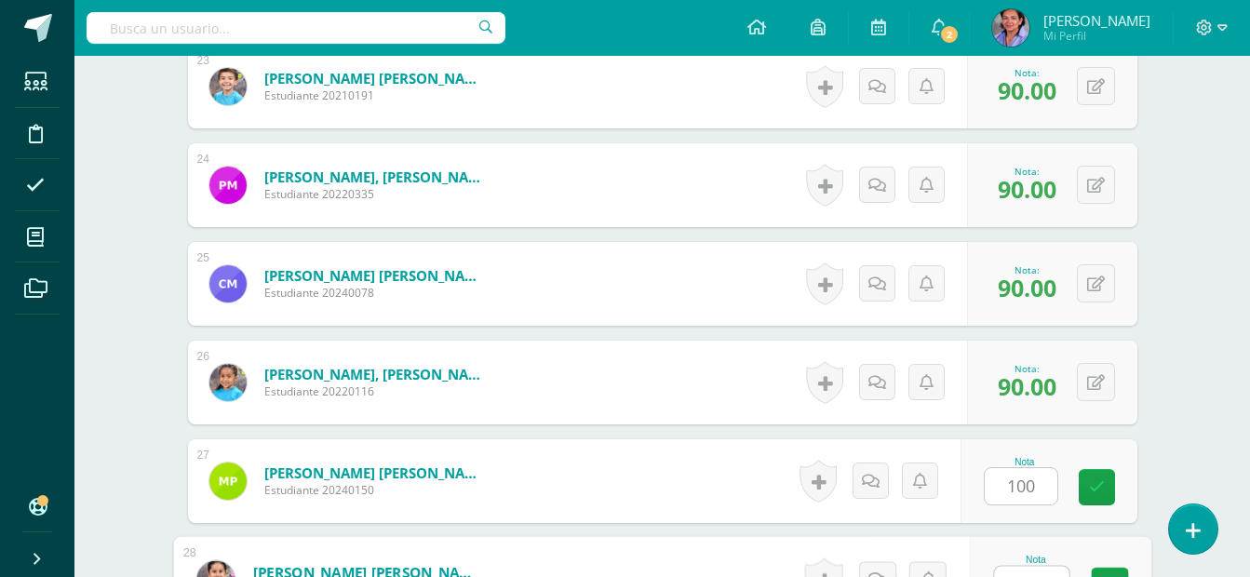
scroll to position [2799, 0]
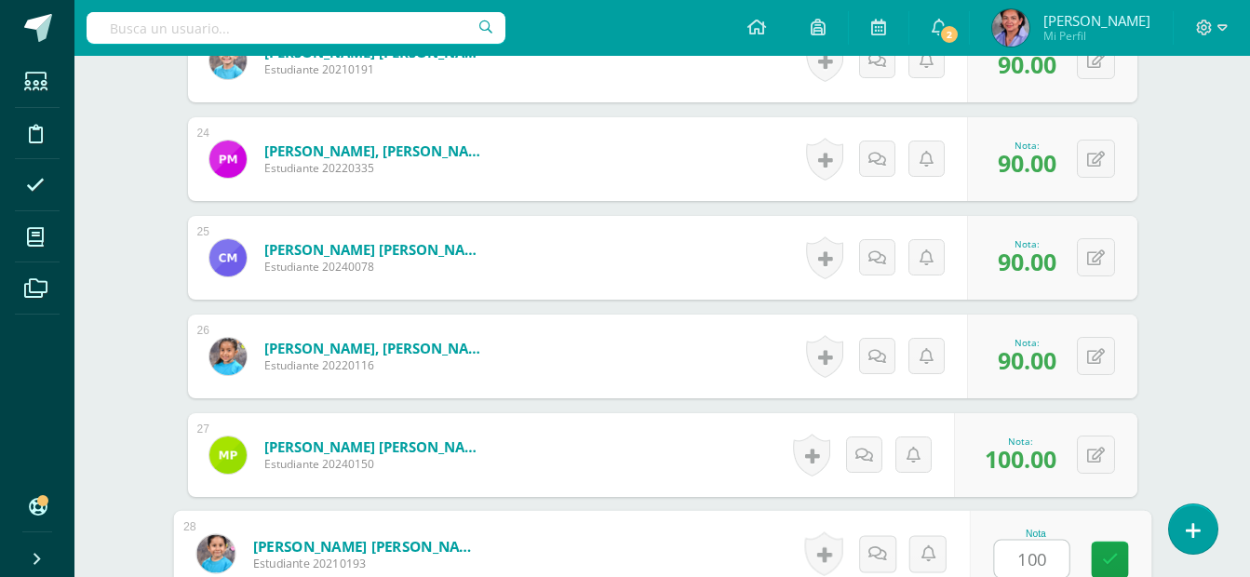
type input "100"
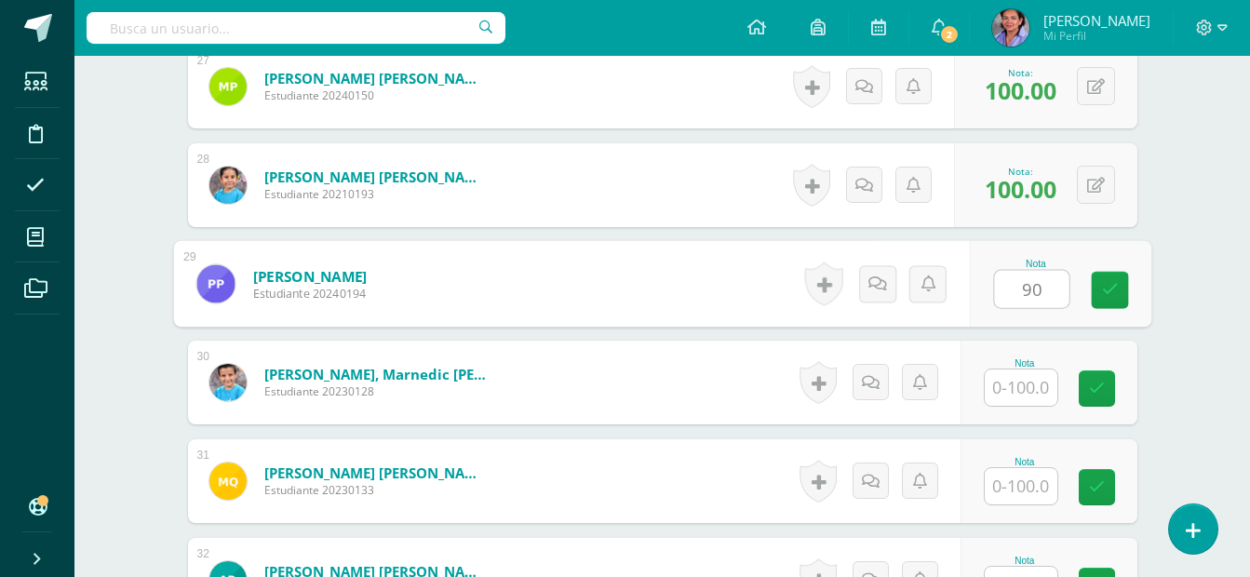
type input "90"
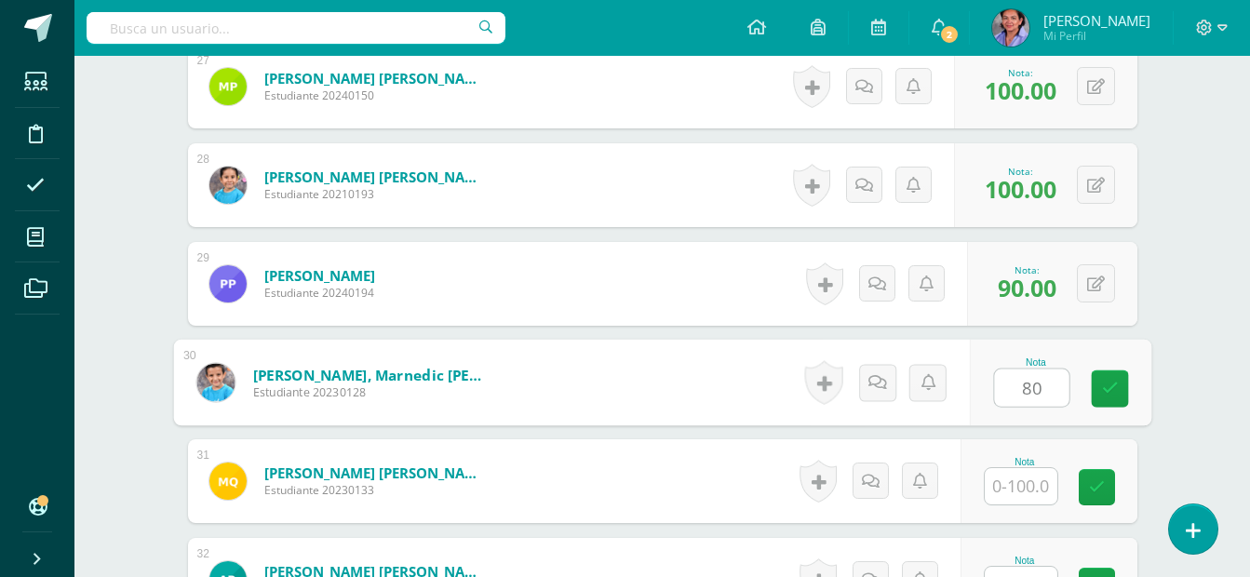
type input "80"
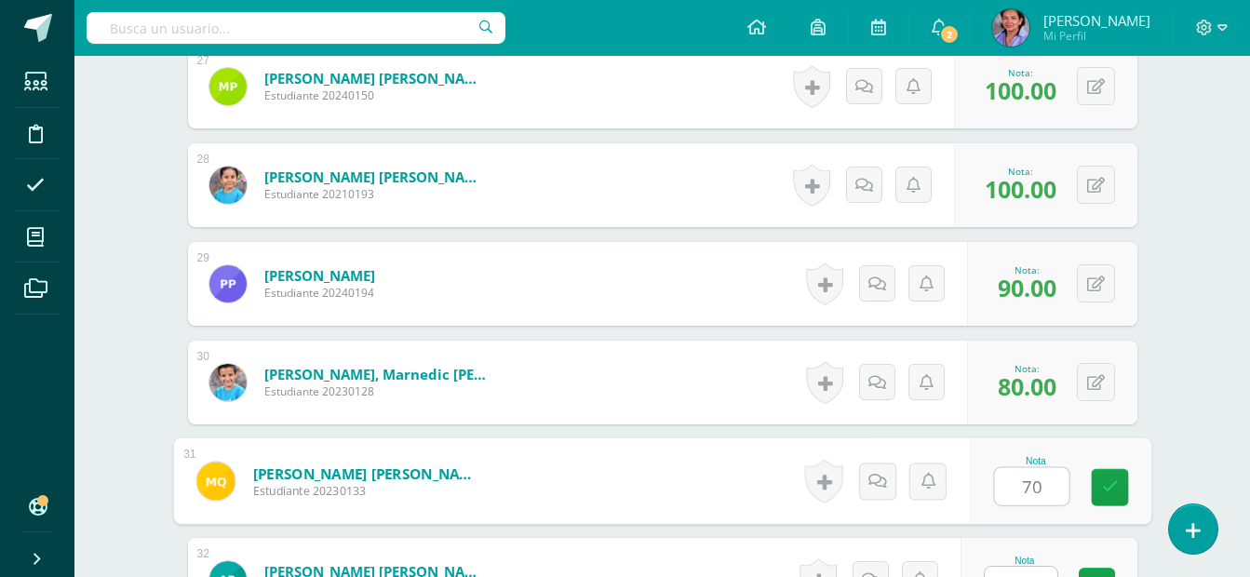
type input "70"
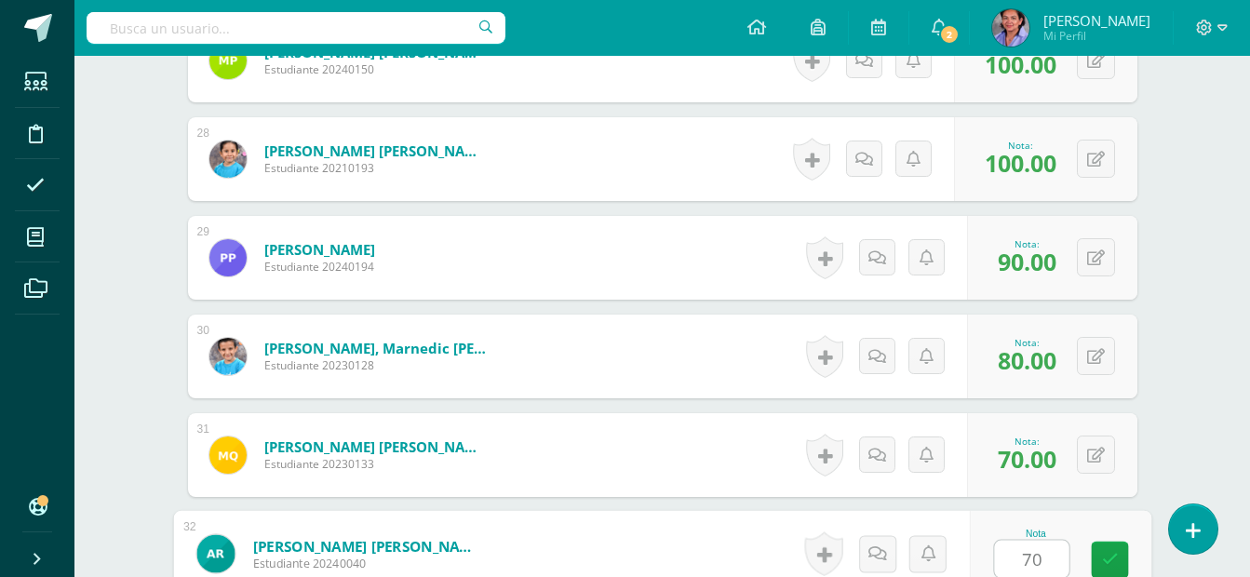
type input "70"
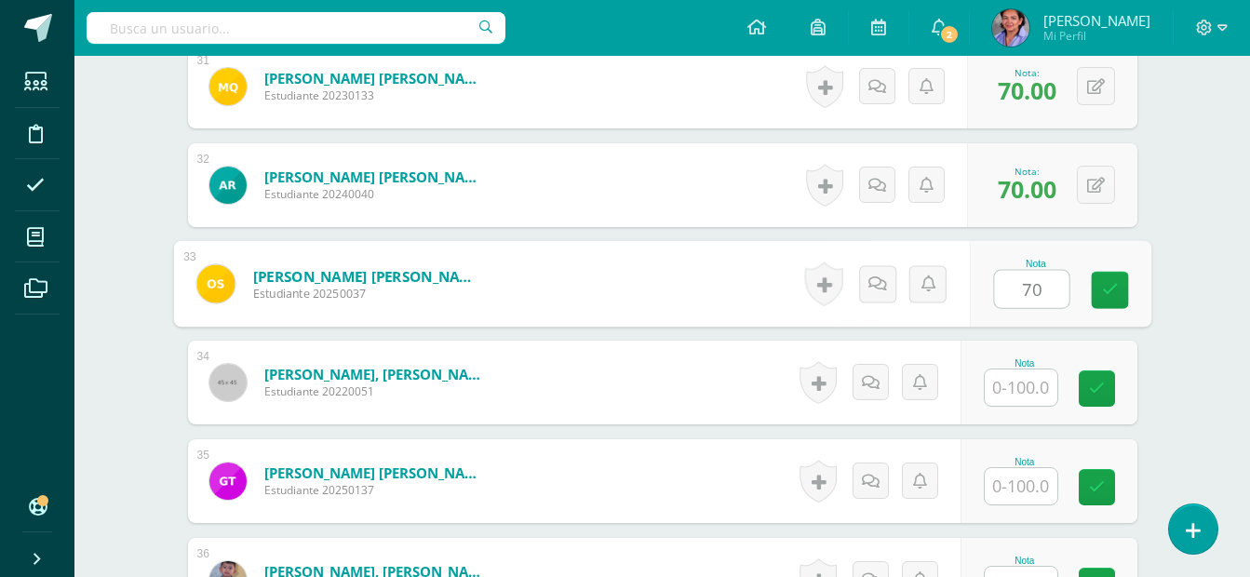
type input "70"
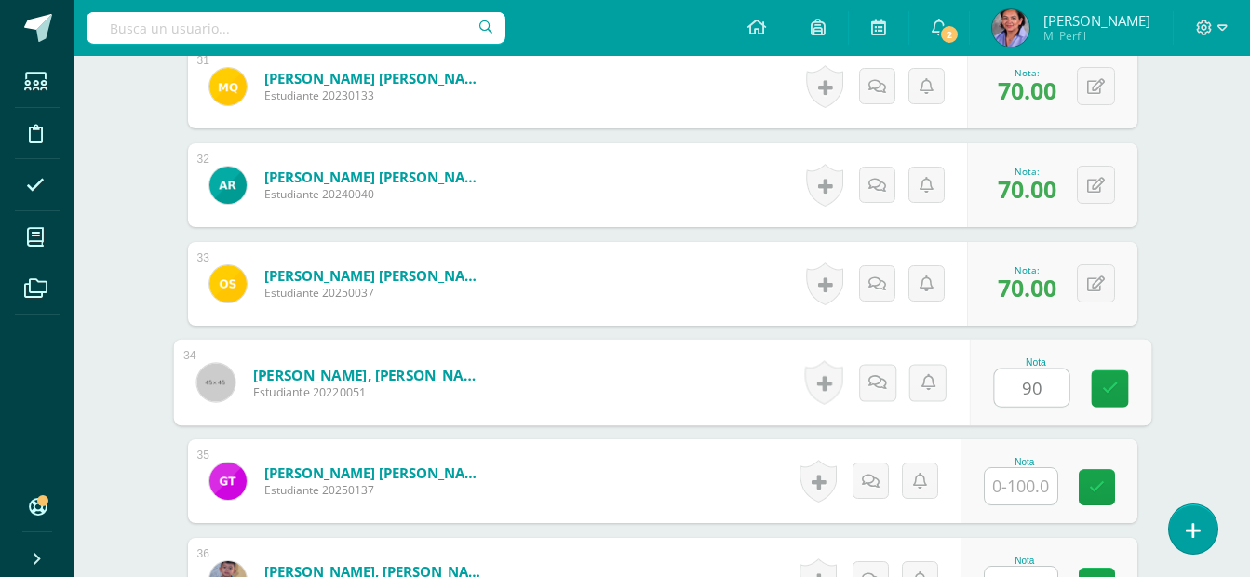
type input "90"
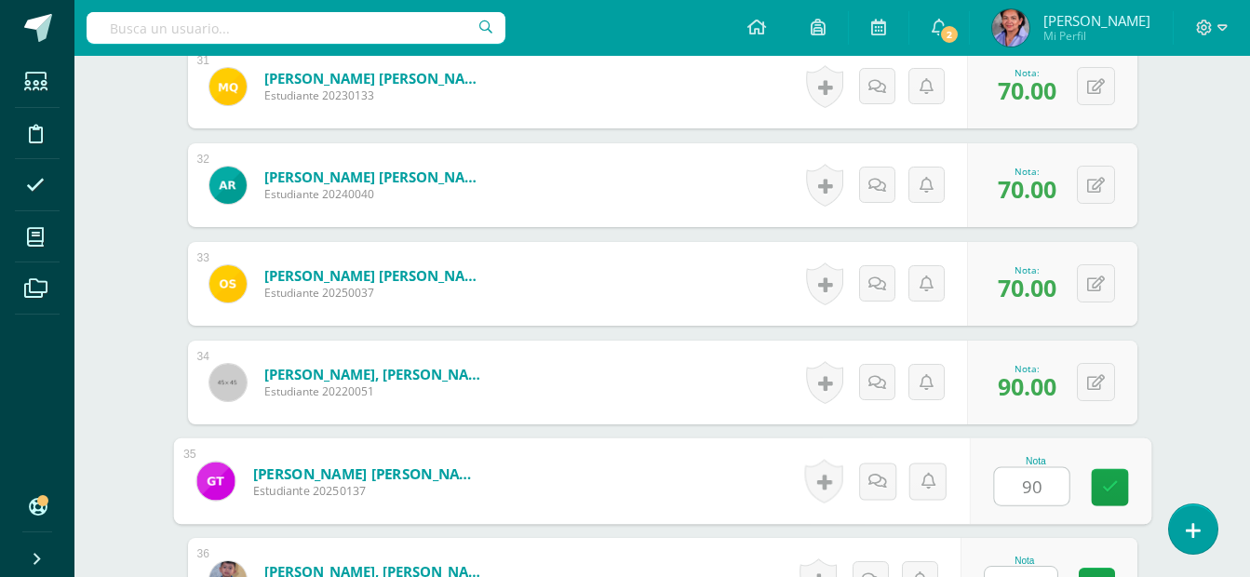
type input "90"
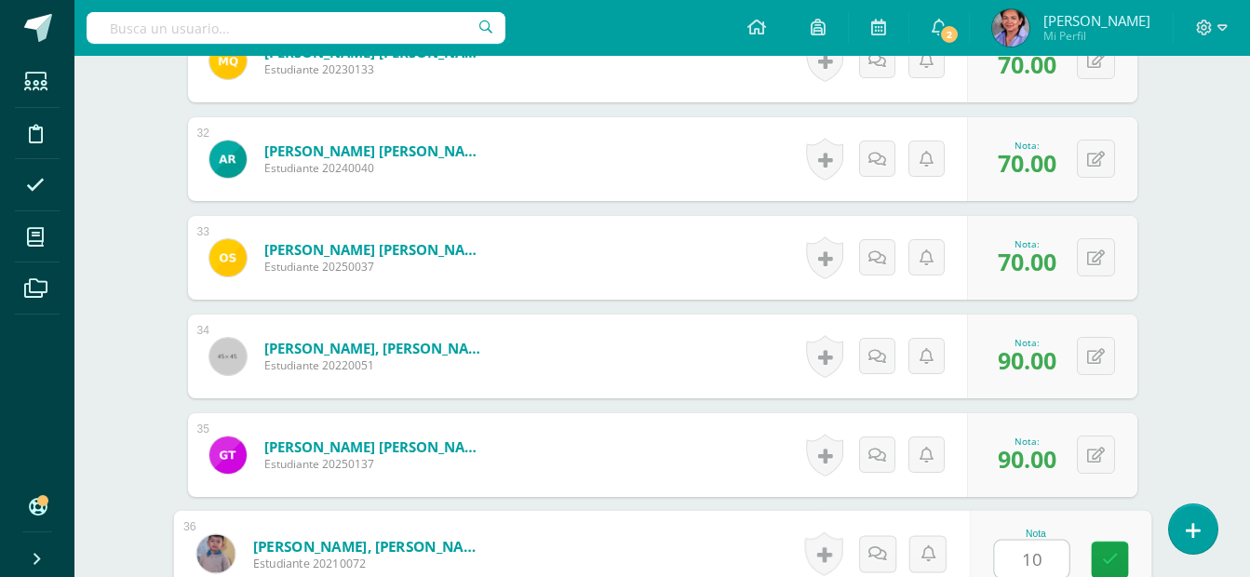
type input "100"
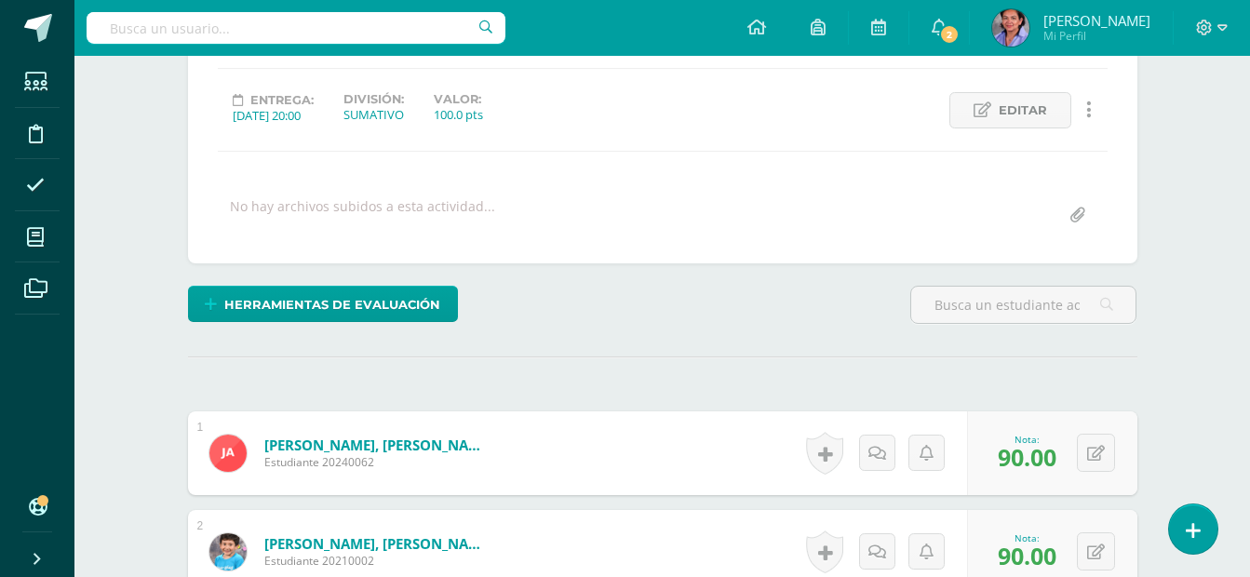
scroll to position [158, 0]
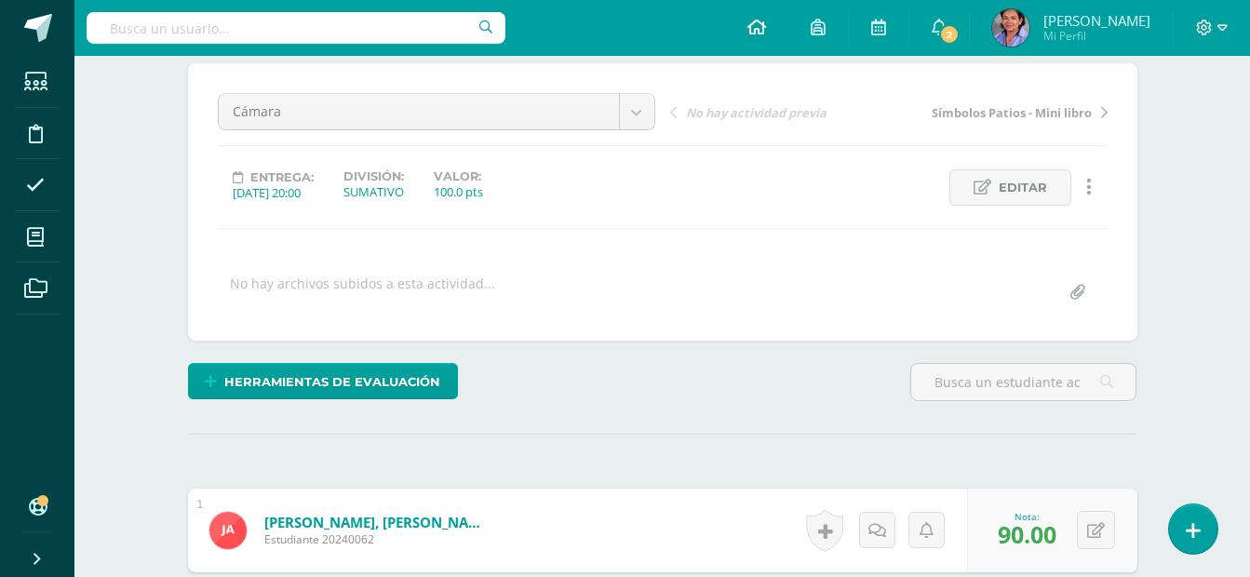
click at [766, 32] on icon at bounding box center [757, 27] width 19 height 17
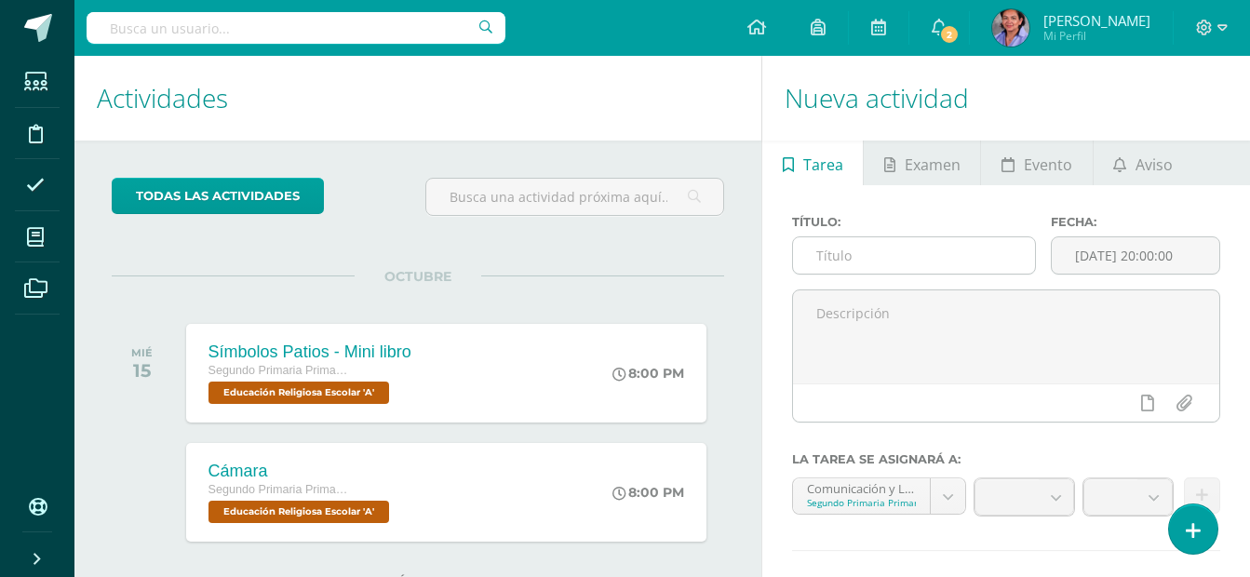
click at [880, 256] on input "text" at bounding box center [914, 255] width 242 height 36
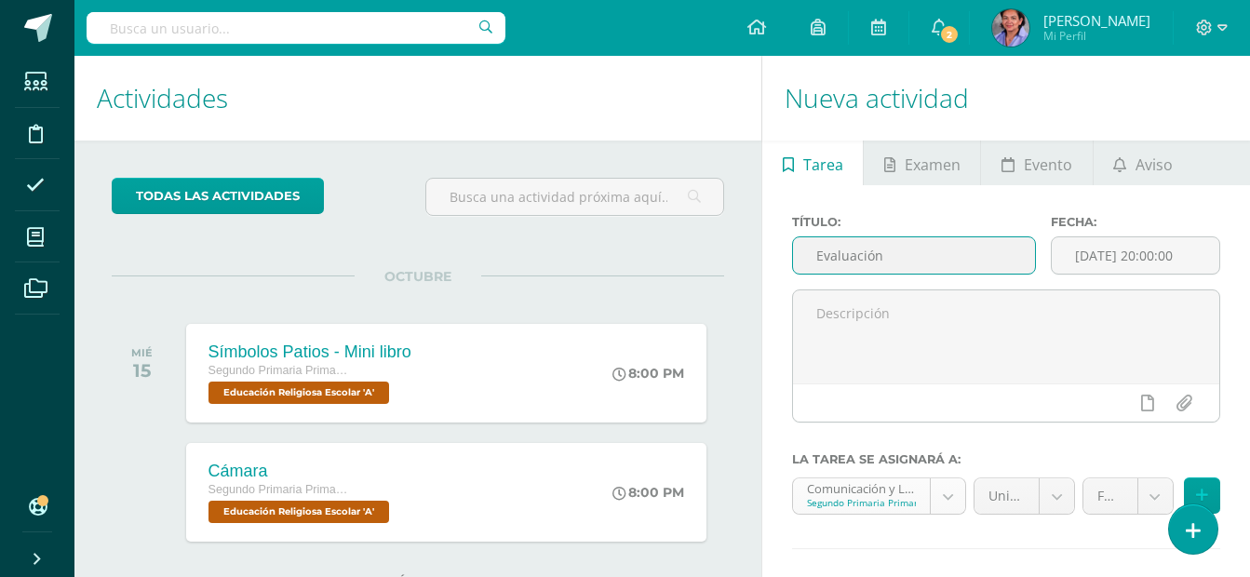
type input "Evaluación"
click at [952, 504] on body "Estudiantes Disciplina Asistencia Mis cursos Archivos Soporte Ayuda Reportar un…" at bounding box center [625, 288] width 1250 height 577
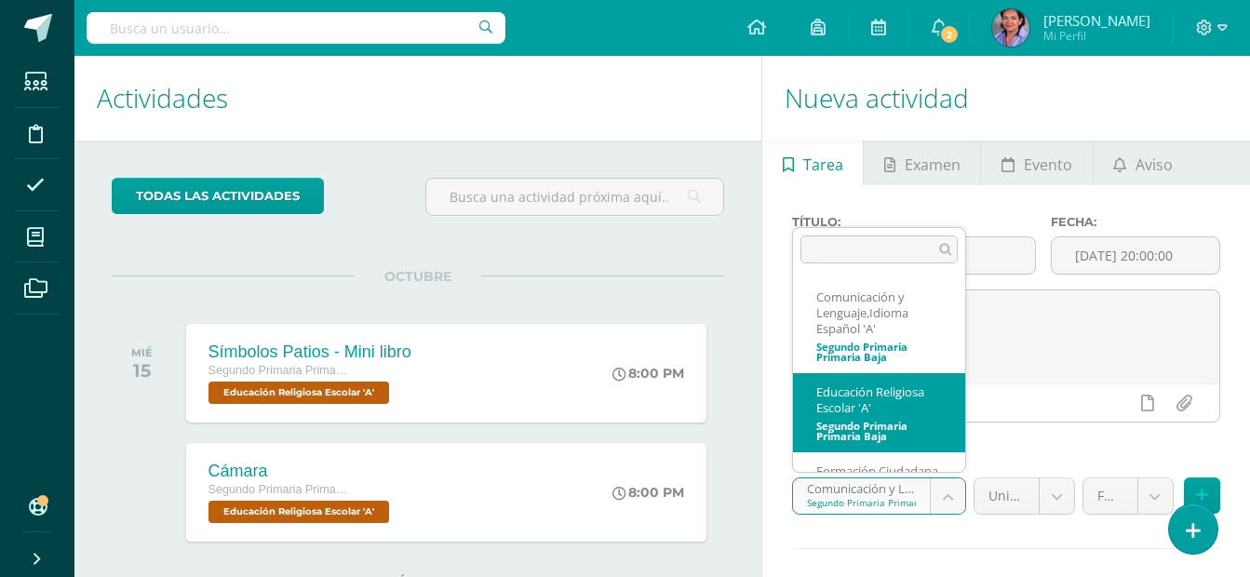
select select "206549"
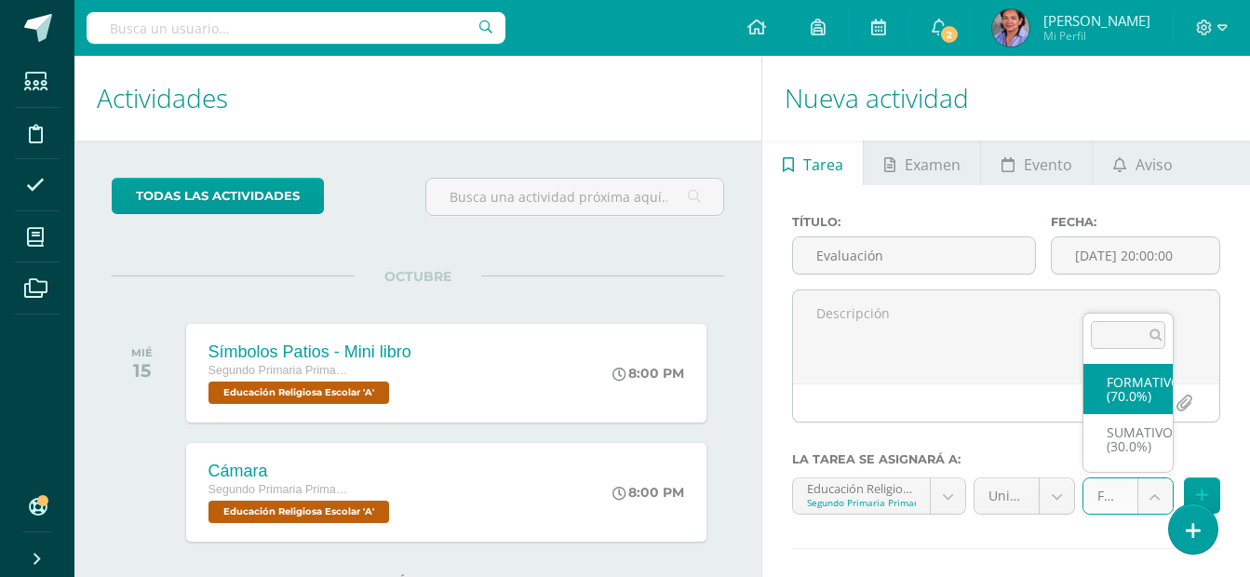
click at [1147, 505] on body "Estudiantes Disciplina Asistencia Mis cursos Archivos Soporte Ayuda Reportar un…" at bounding box center [625, 288] width 1250 height 577
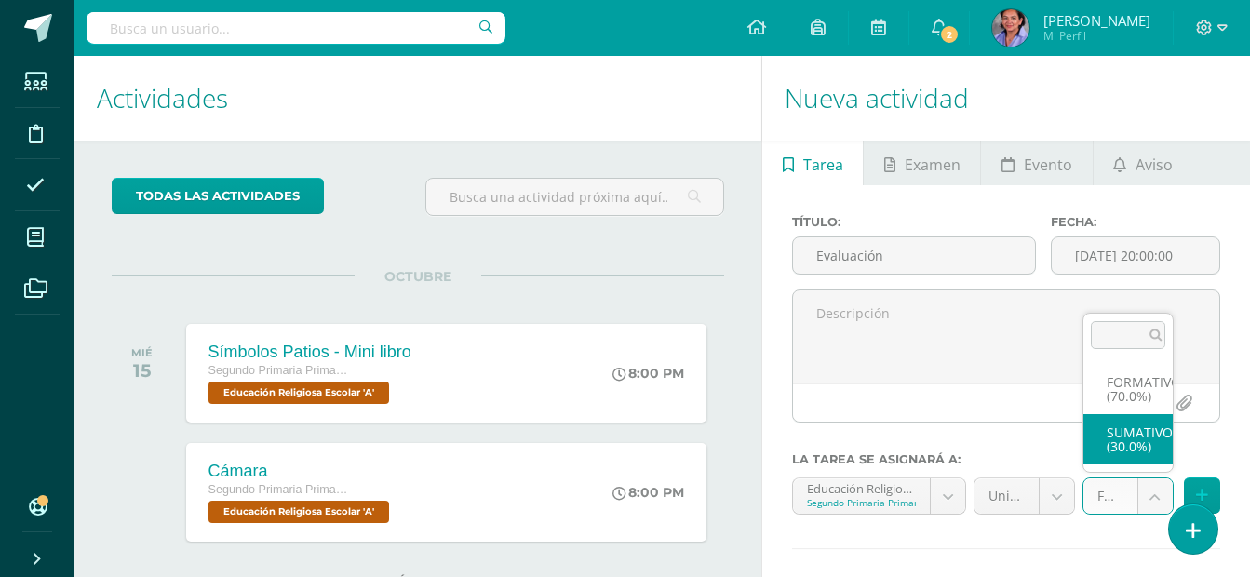
select select "206561"
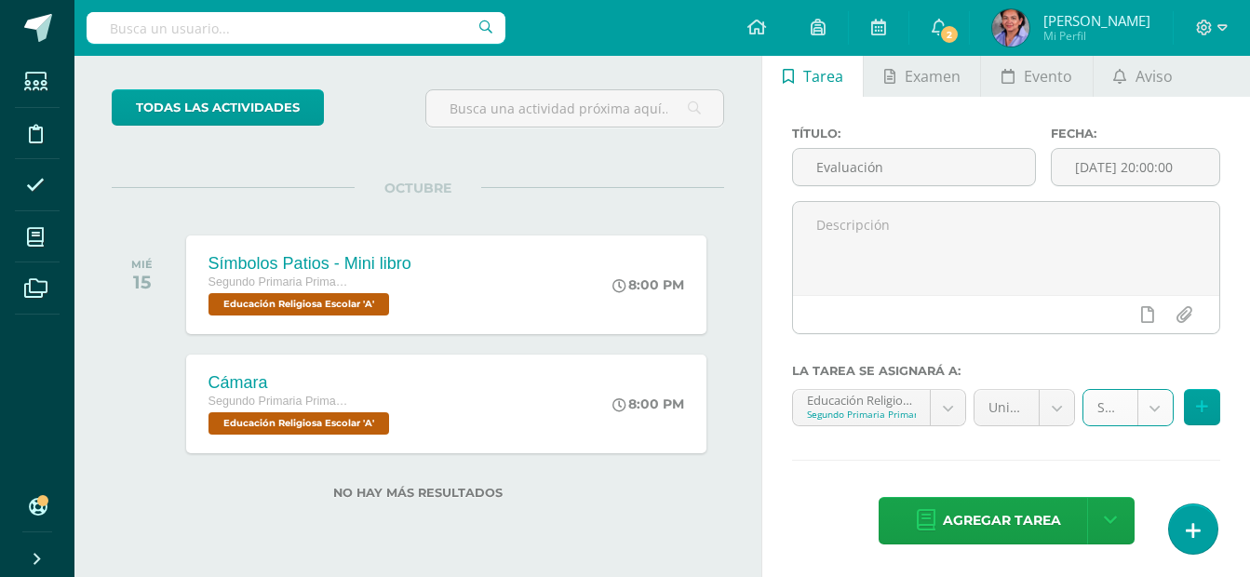
scroll to position [89, 0]
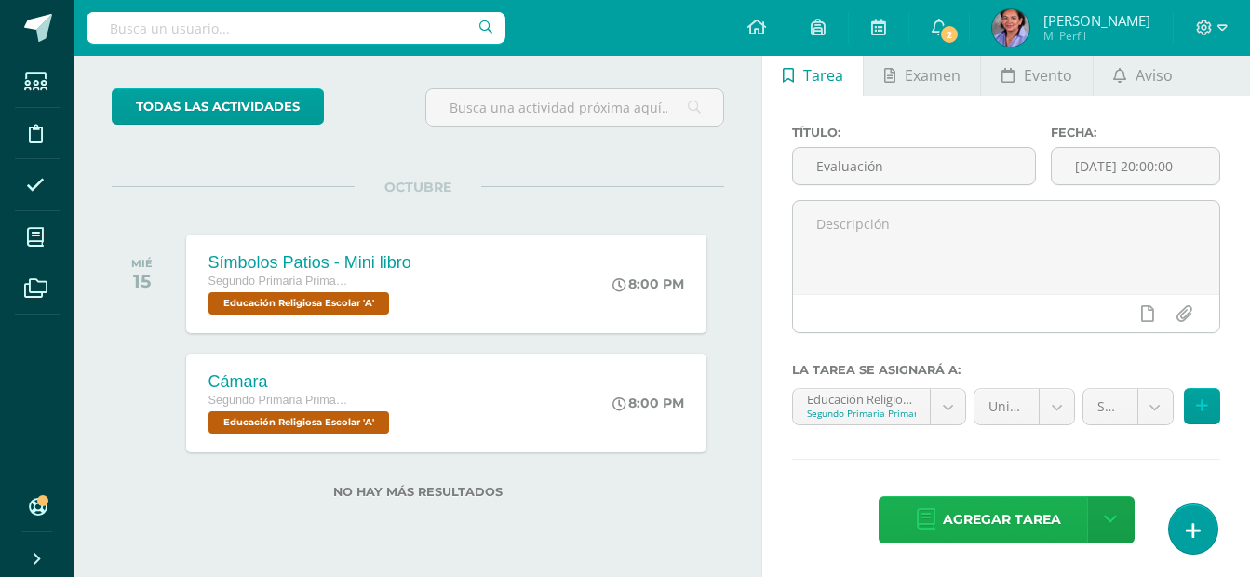
click at [1016, 512] on span "Agregar tarea" at bounding box center [1002, 520] width 118 height 46
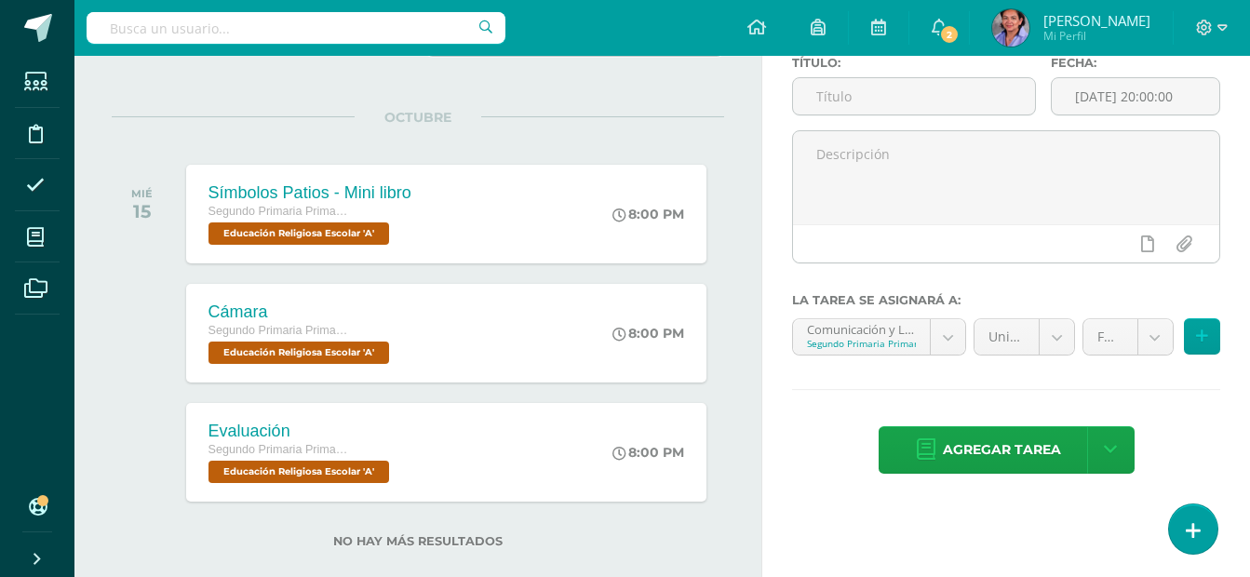
scroll to position [190, 0]
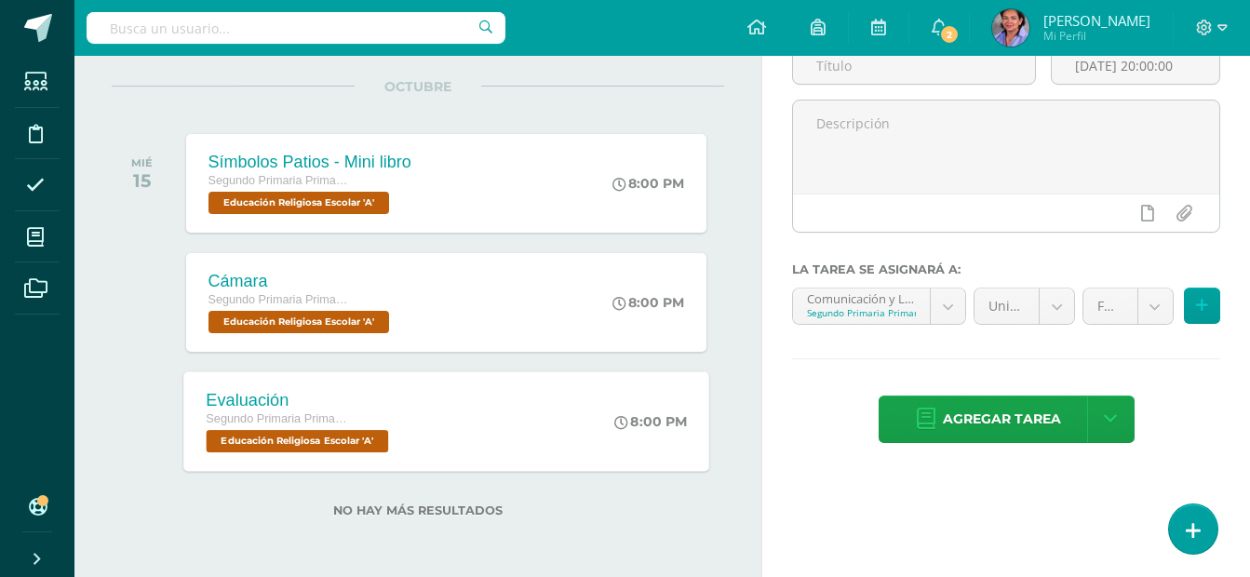
click at [303, 431] on span "Educación Religiosa Escolar 'A'" at bounding box center [297, 441] width 182 height 22
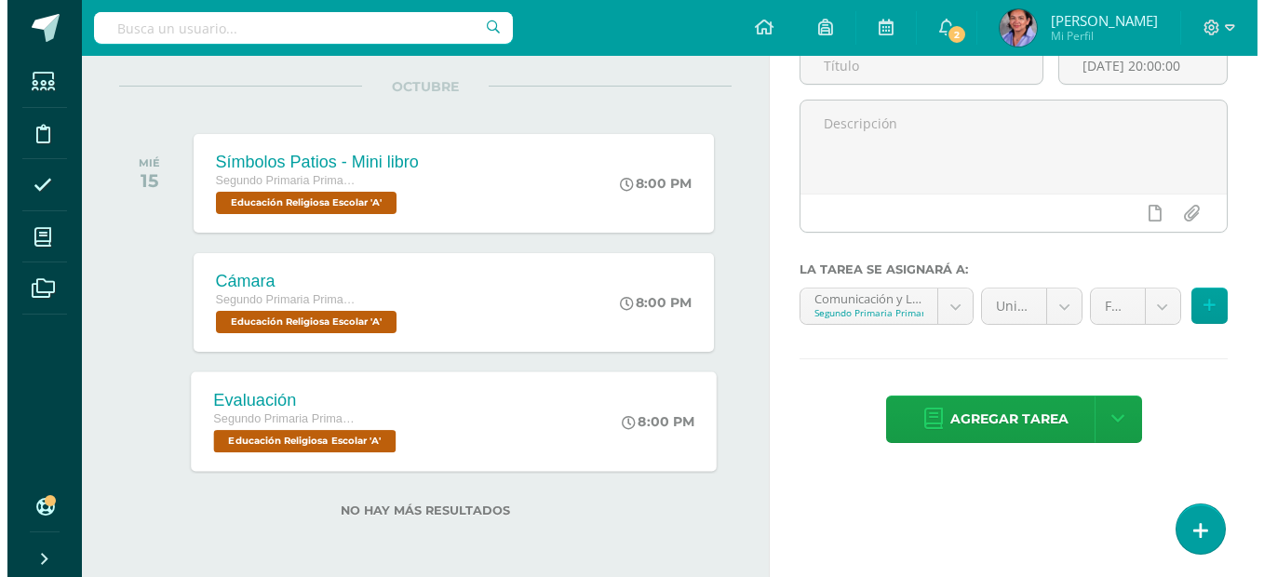
scroll to position [0, 0]
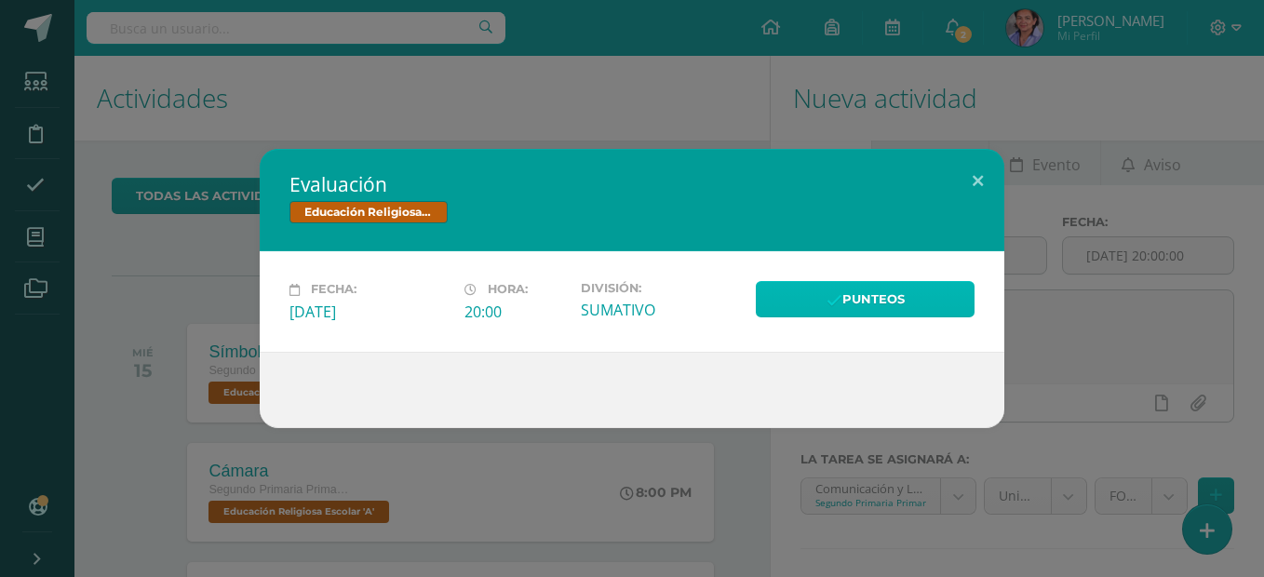
click at [939, 314] on link "Punteos" at bounding box center [865, 299] width 219 height 36
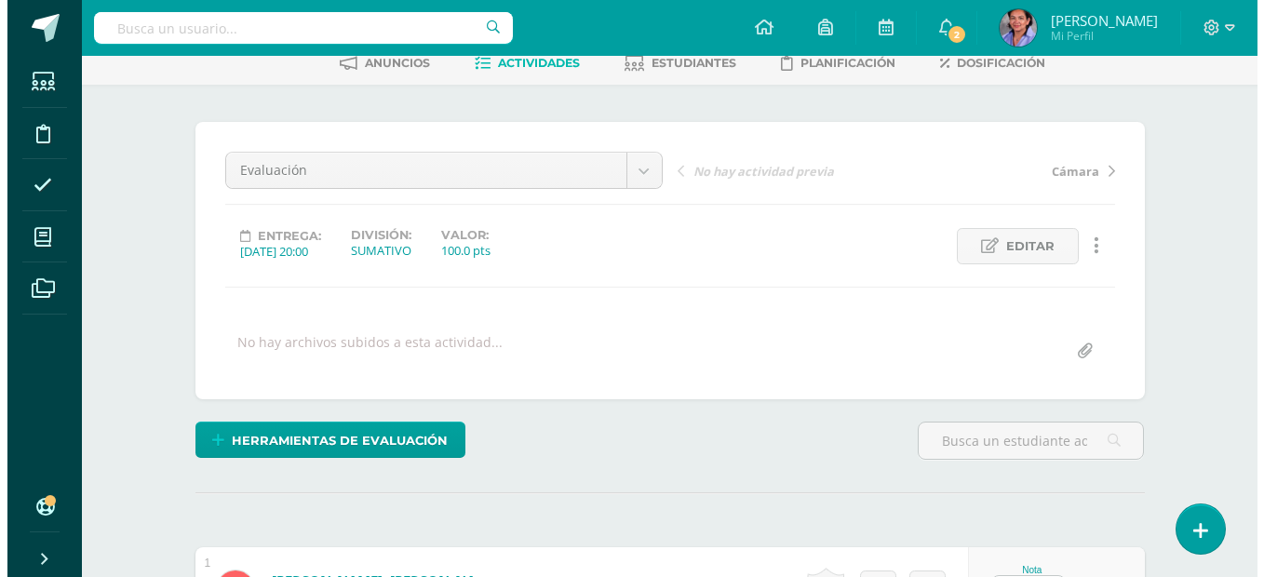
scroll to position [69, 0]
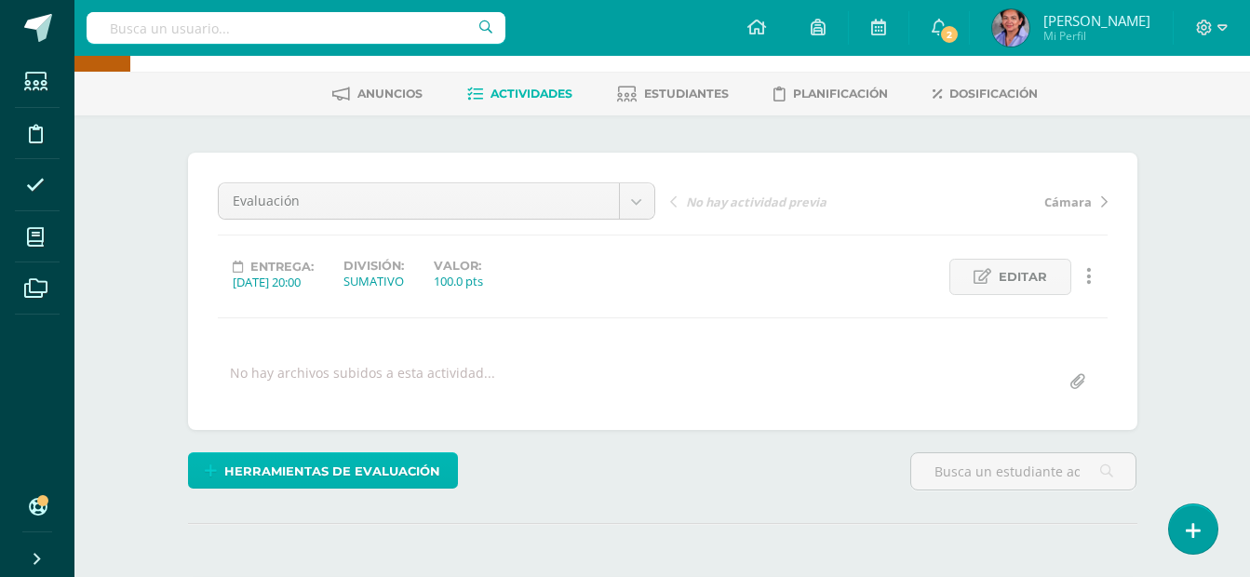
click at [395, 476] on span "Herramientas de evaluación" at bounding box center [332, 471] width 216 height 34
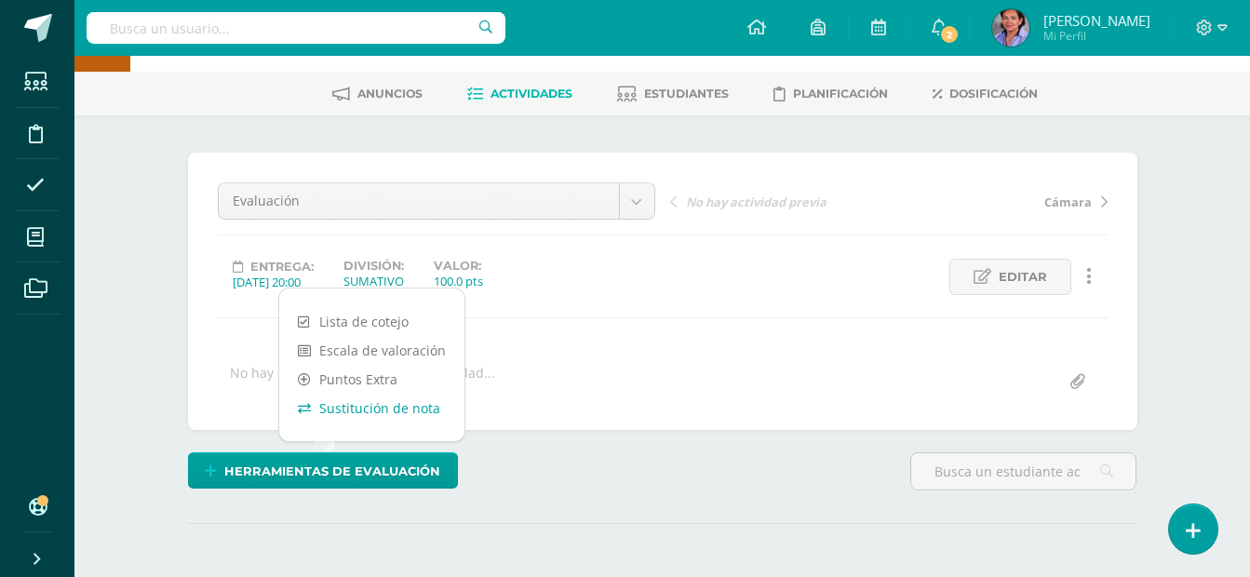
click at [401, 403] on link "Sustitución de nota" at bounding box center [371, 408] width 185 height 29
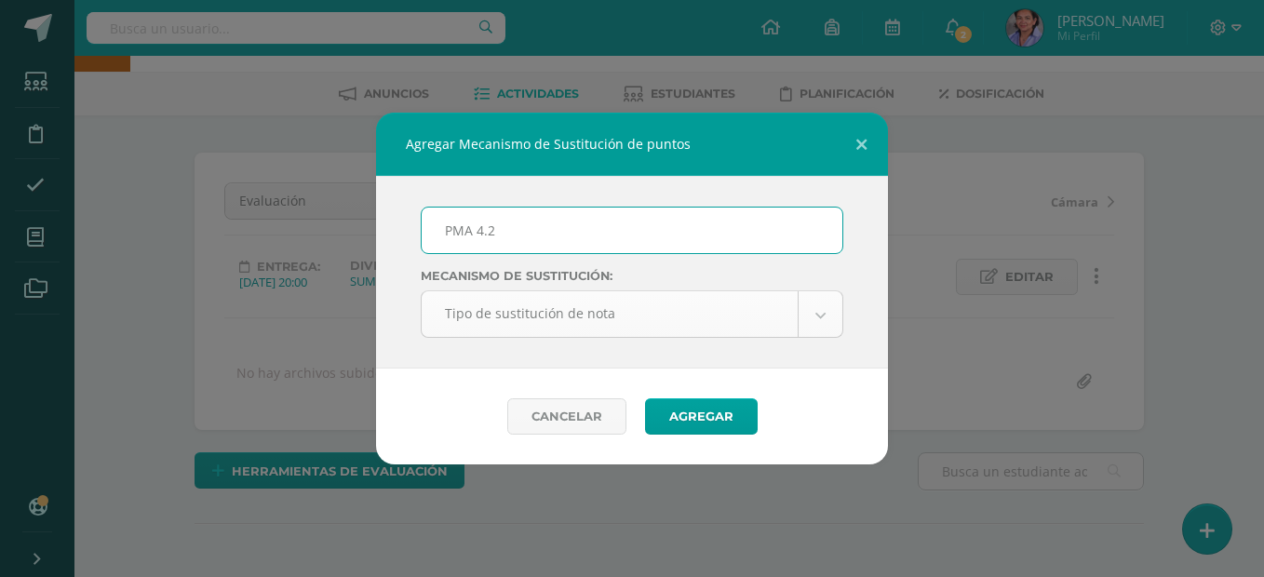
type input "PMA 4.2"
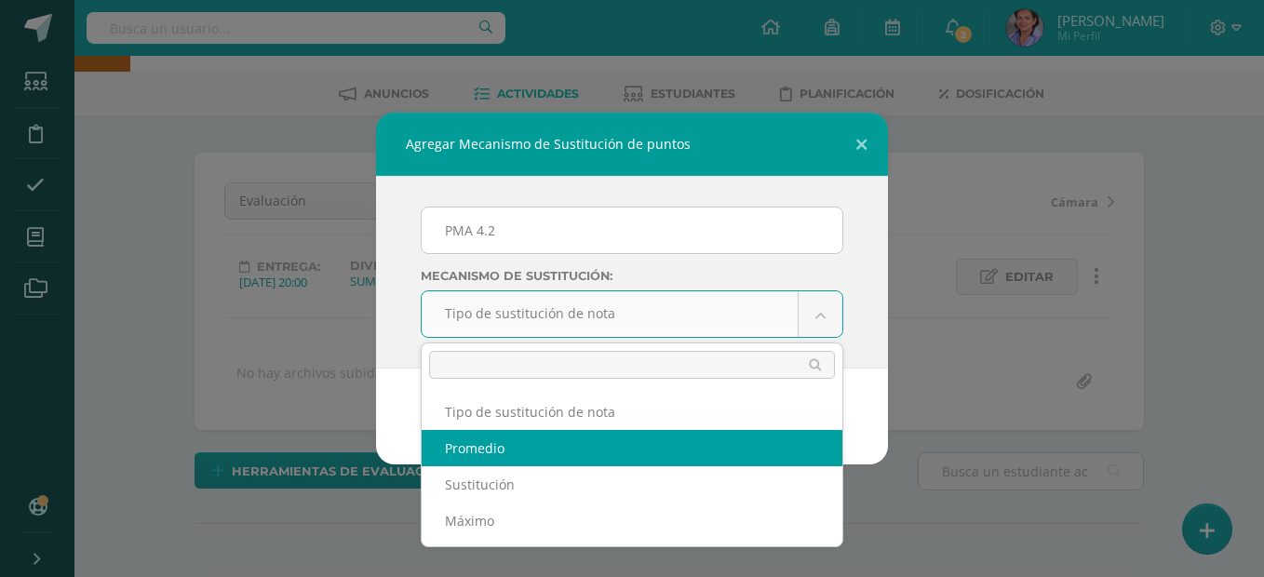
select select "average"
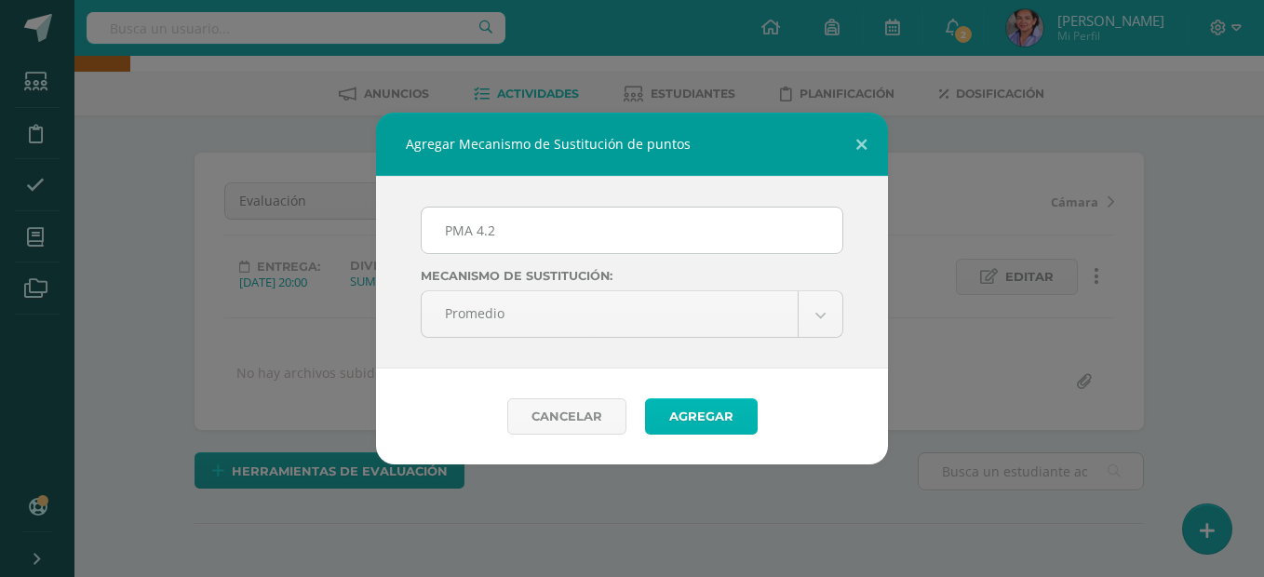
click at [723, 423] on button "Agregar" at bounding box center [701, 416] width 113 height 36
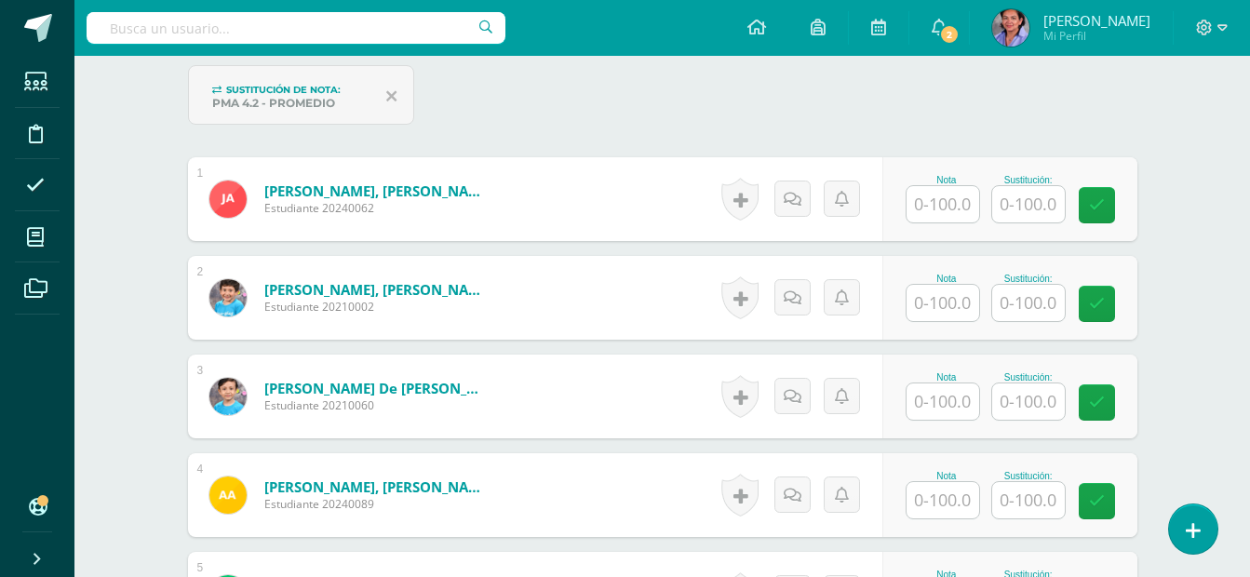
scroll to position [565, 0]
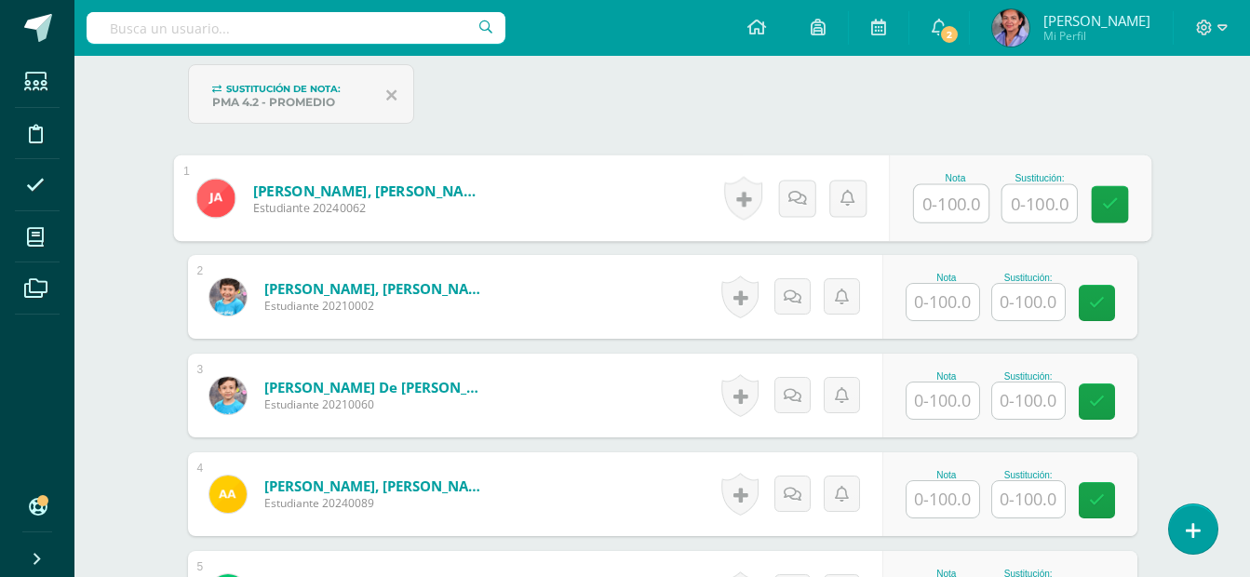
click at [946, 205] on input "text" at bounding box center [951, 203] width 74 height 37
type input "75"
click at [1049, 214] on input "text" at bounding box center [1039, 202] width 74 height 37
type input "95"
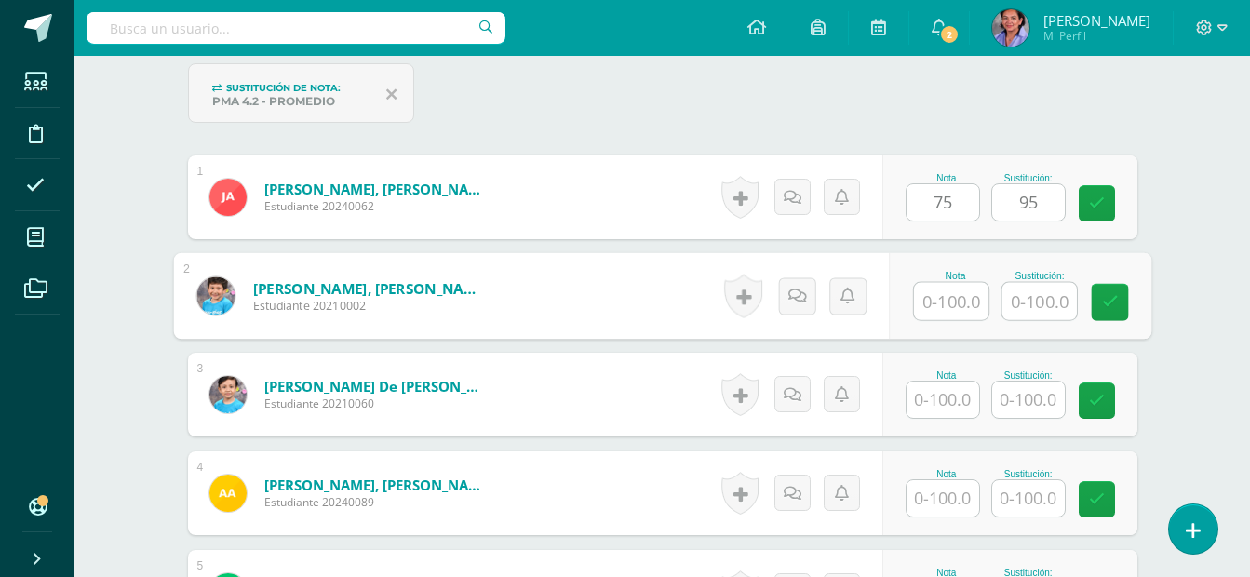
click at [965, 296] on input "text" at bounding box center [951, 301] width 74 height 37
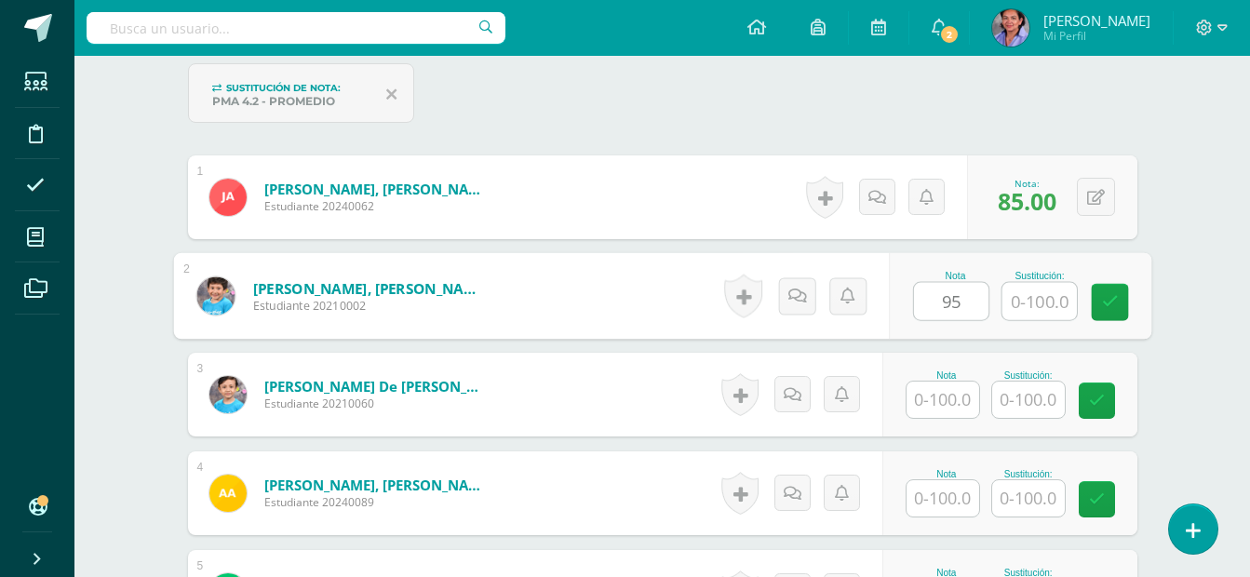
type input "95"
click at [1026, 304] on input "text" at bounding box center [1039, 301] width 74 height 37
type input "100"
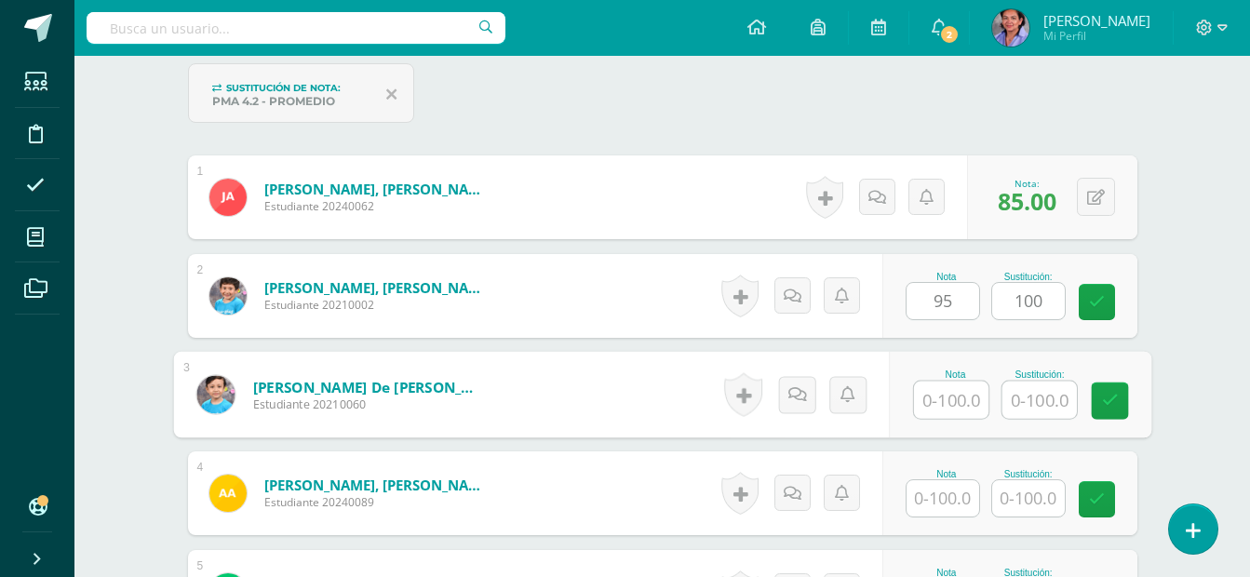
click at [961, 391] on input "text" at bounding box center [951, 400] width 74 height 37
type input "100"
click at [1045, 398] on input "text" at bounding box center [1039, 400] width 74 height 37
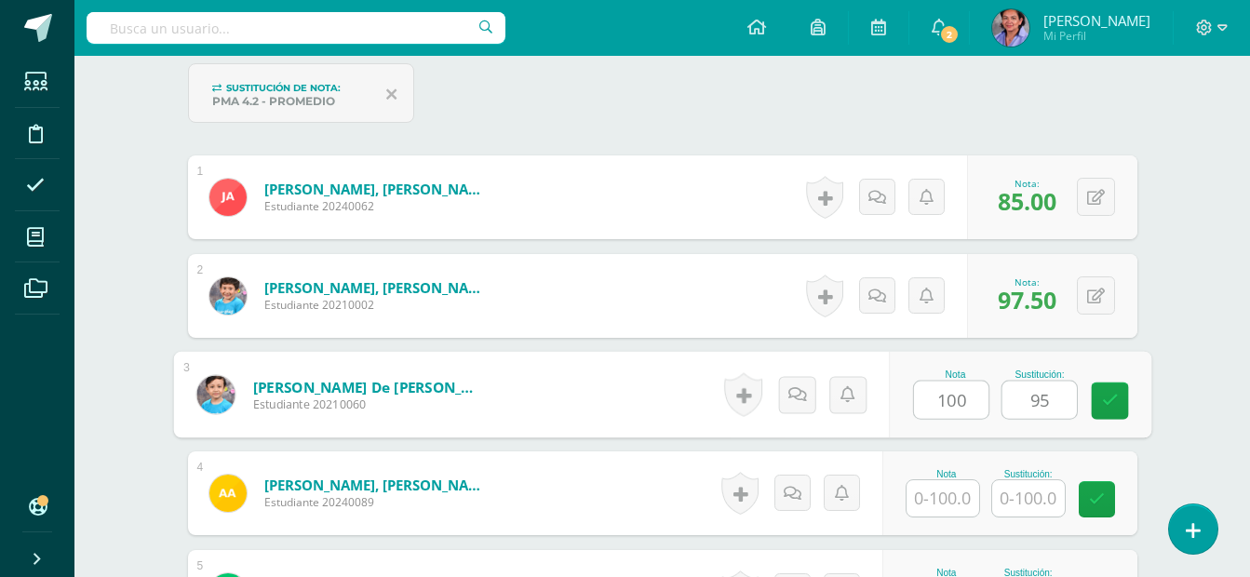
type input "95"
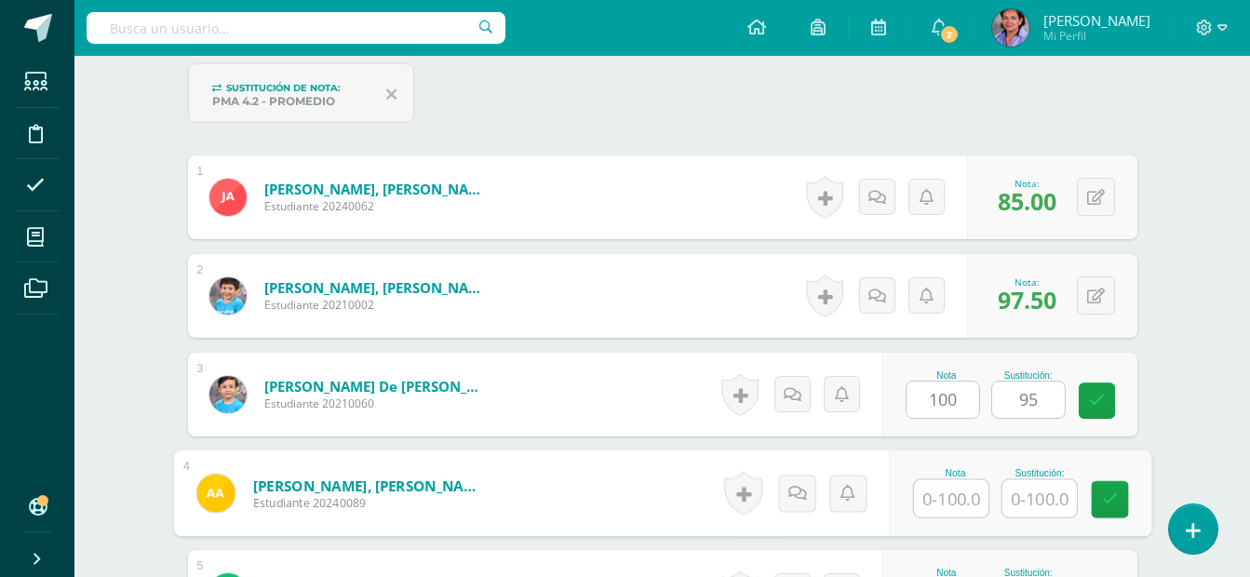
click at [959, 491] on input "text" at bounding box center [951, 498] width 74 height 37
type input "100"
click at [1104, 394] on button at bounding box center [1096, 394] width 38 height 38
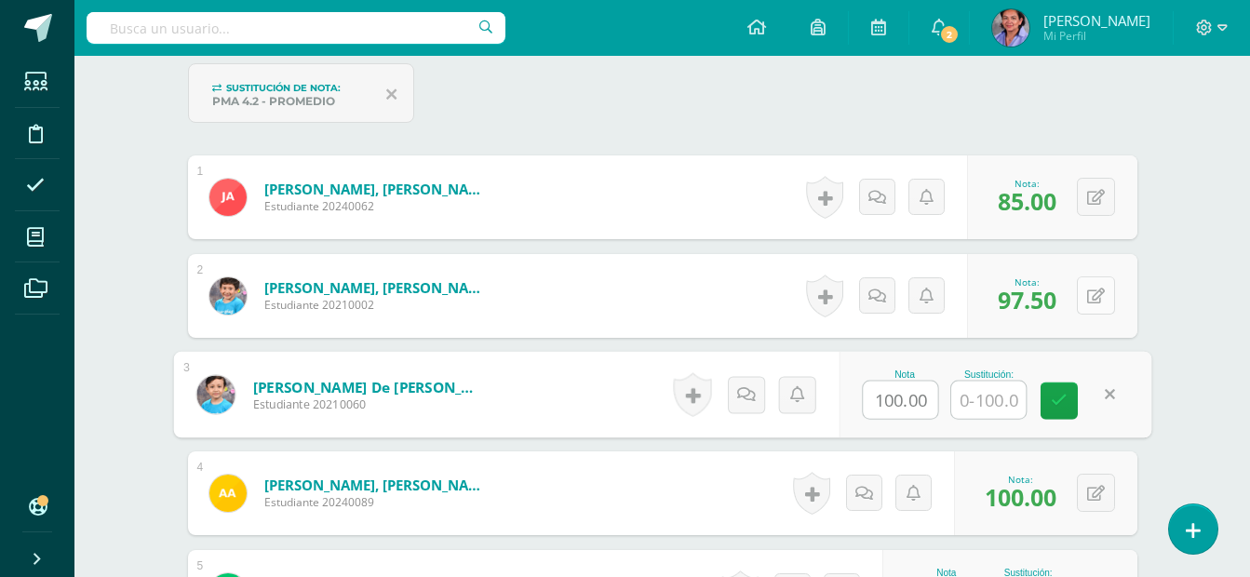
click at [1096, 303] on button at bounding box center [1096, 295] width 38 height 38
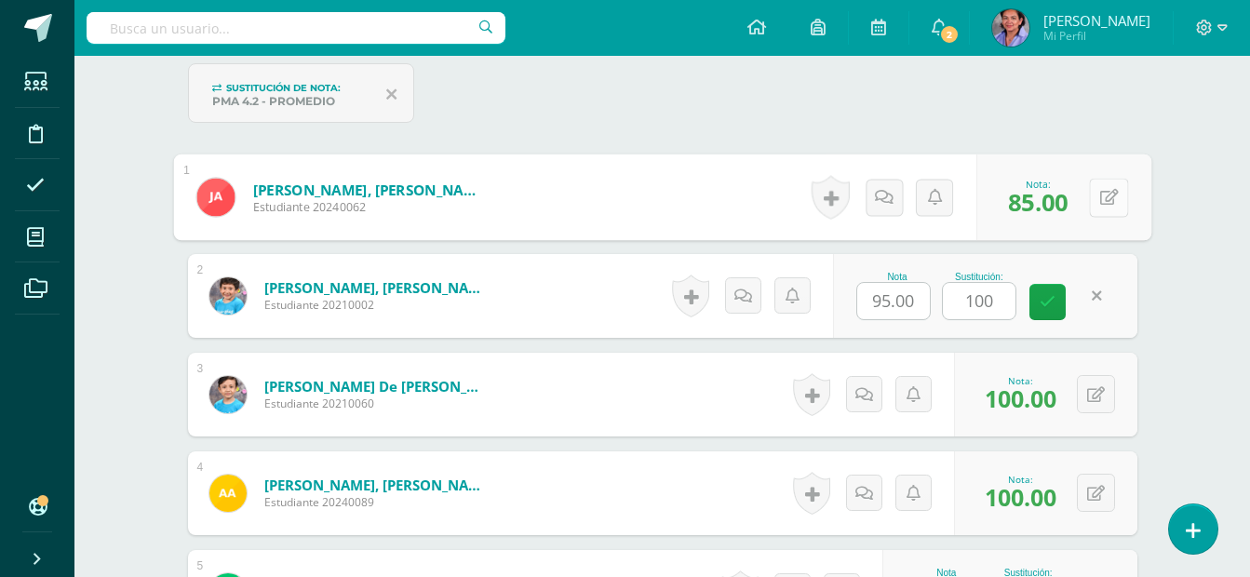
click at [1109, 197] on button at bounding box center [1108, 197] width 39 height 39
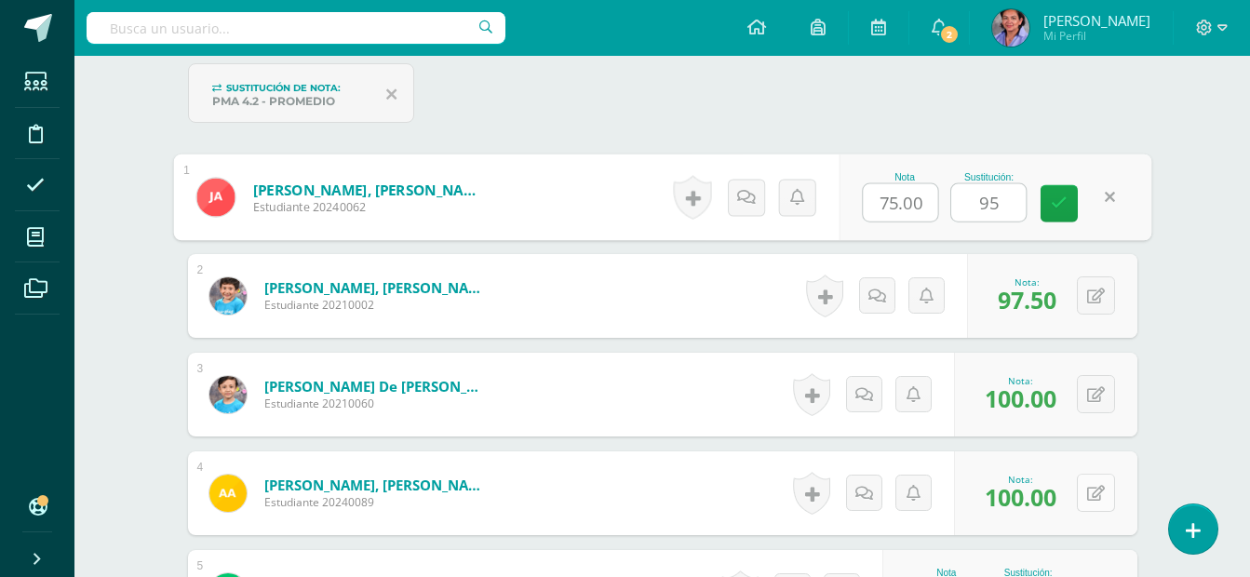
click at [1096, 497] on button at bounding box center [1096, 493] width 38 height 38
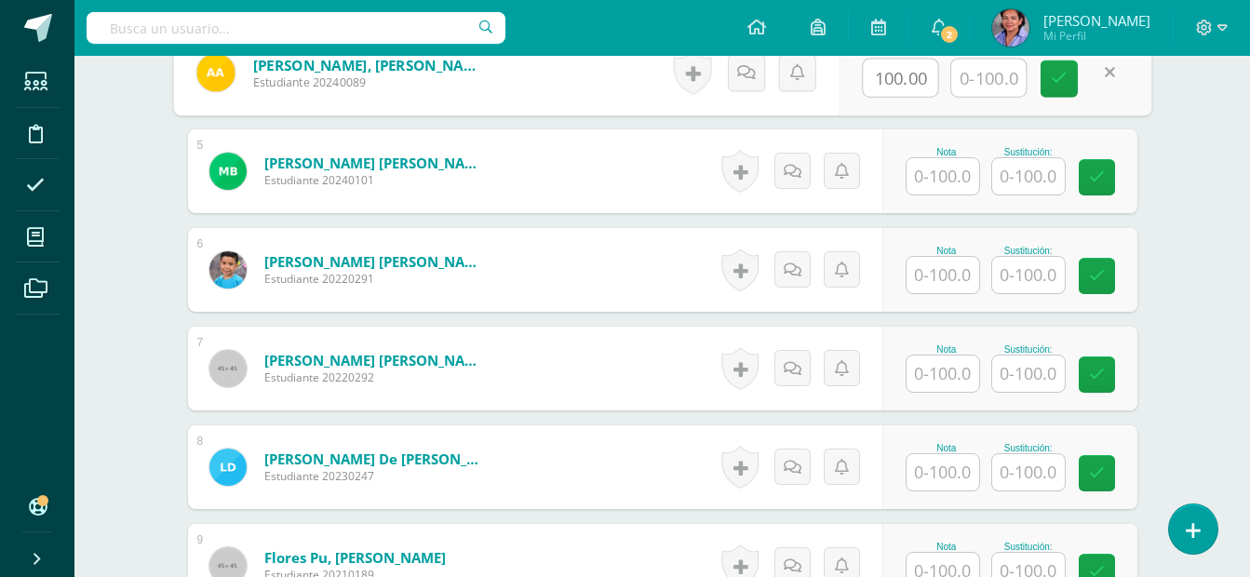
scroll to position [994, 0]
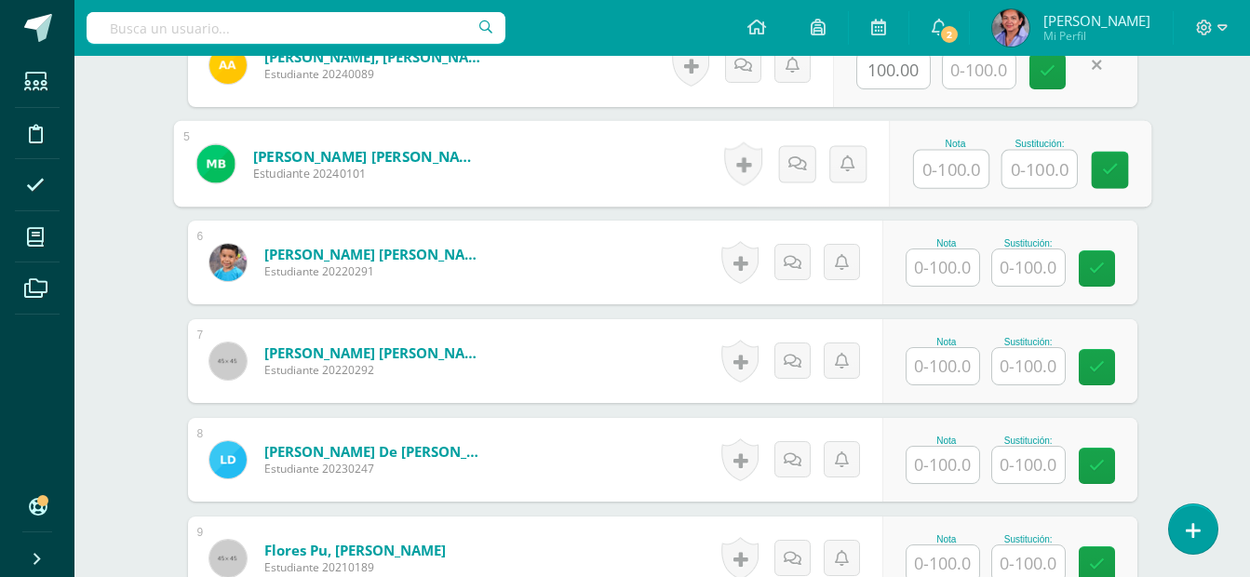
click at [928, 167] on input "text" at bounding box center [951, 169] width 74 height 37
type input "95"
click at [1038, 162] on input "text" at bounding box center [1039, 169] width 74 height 37
type input "100"
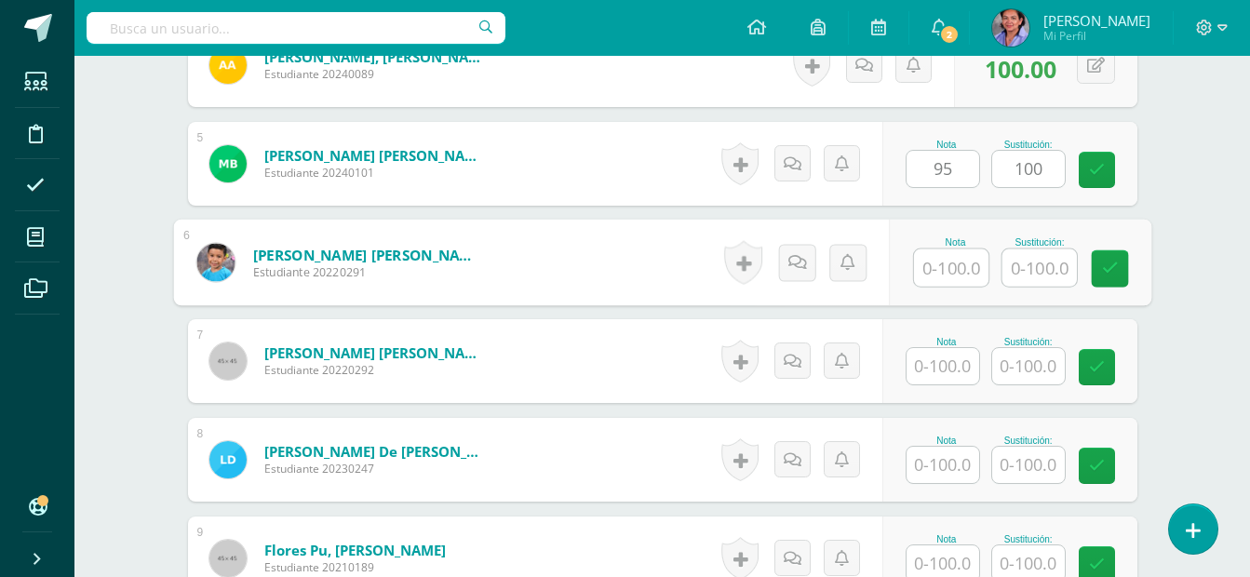
click at [975, 276] on input "text" at bounding box center [951, 267] width 74 height 37
type input "65"
click at [1029, 263] on input "text" at bounding box center [1039, 267] width 74 height 37
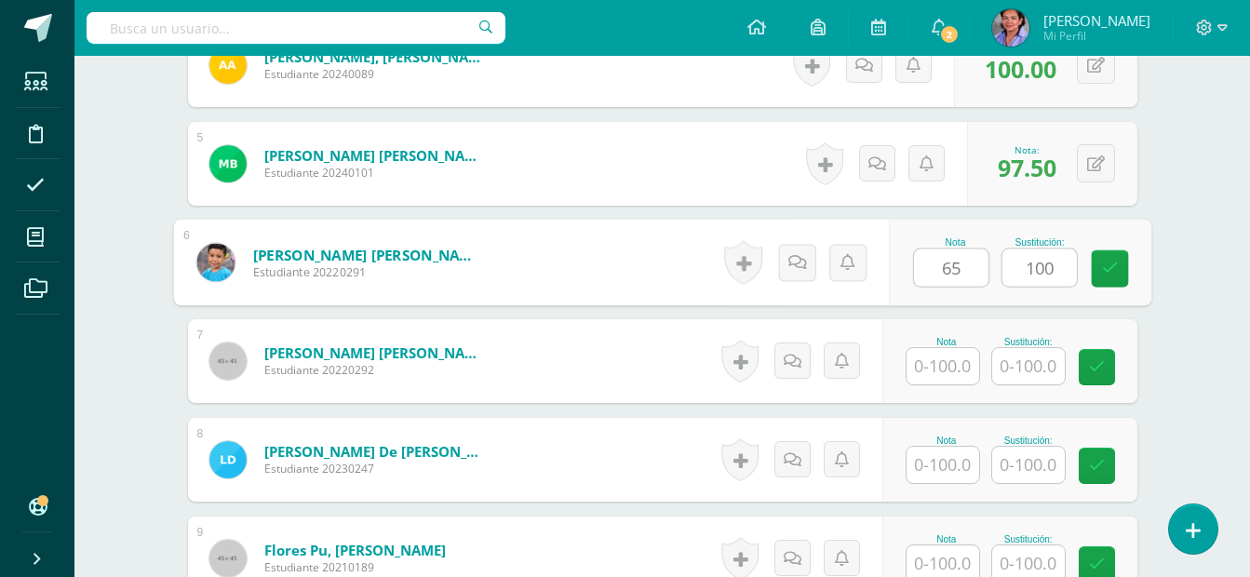
type input "100"
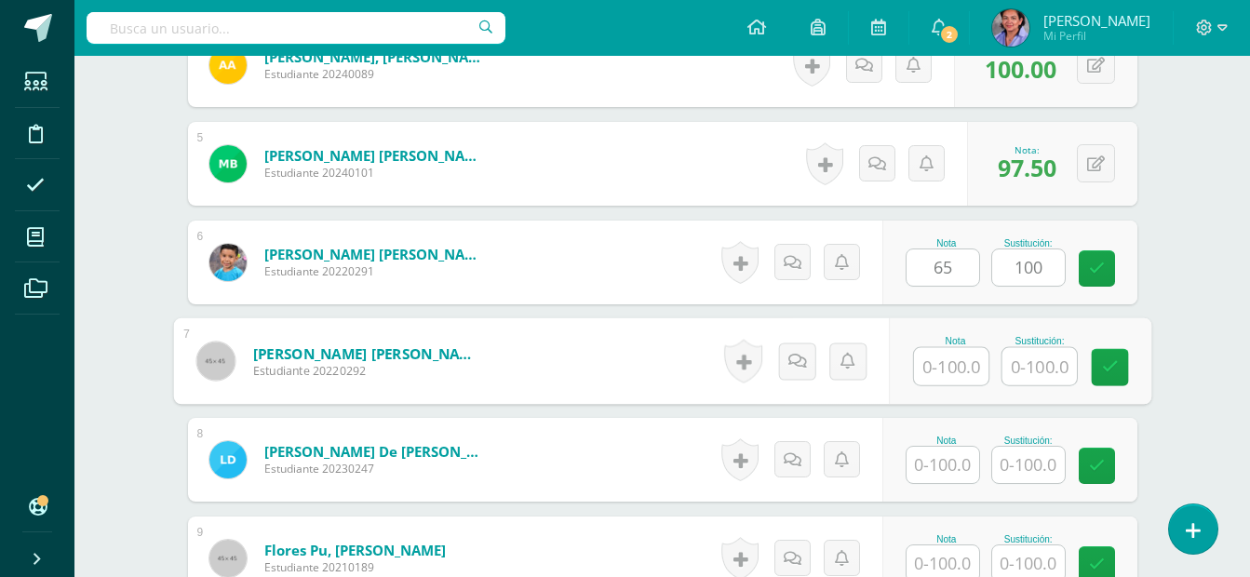
click at [968, 369] on input "text" at bounding box center [951, 366] width 74 height 37
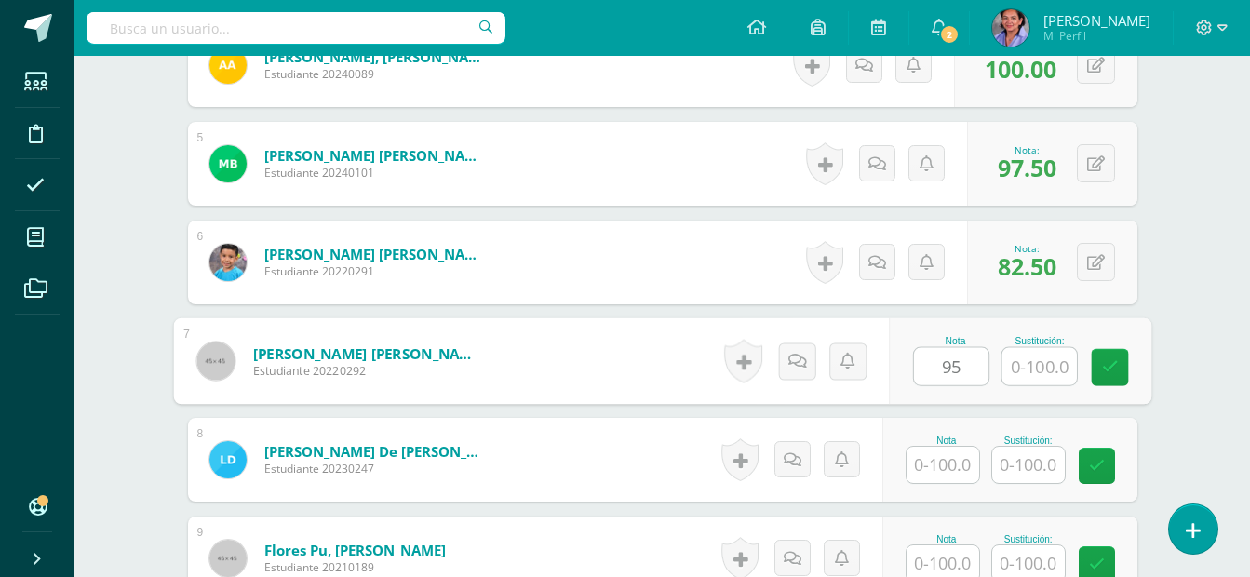
type input "95"
click at [1023, 371] on input "text" at bounding box center [1039, 366] width 74 height 37
type input "100"
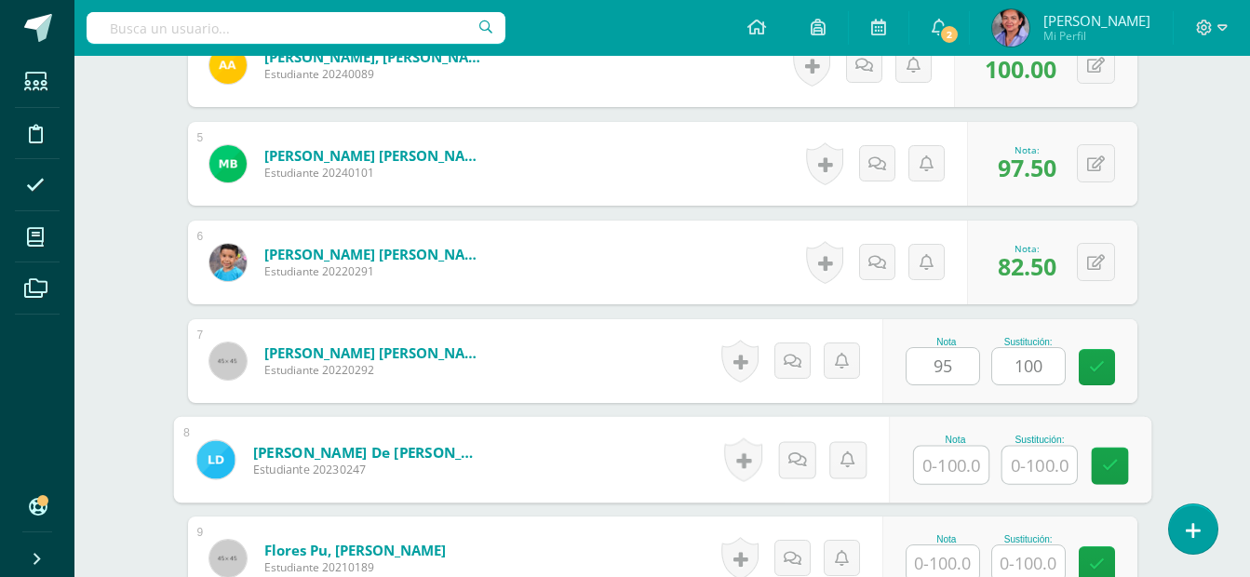
click at [970, 473] on input "text" at bounding box center [951, 465] width 74 height 37
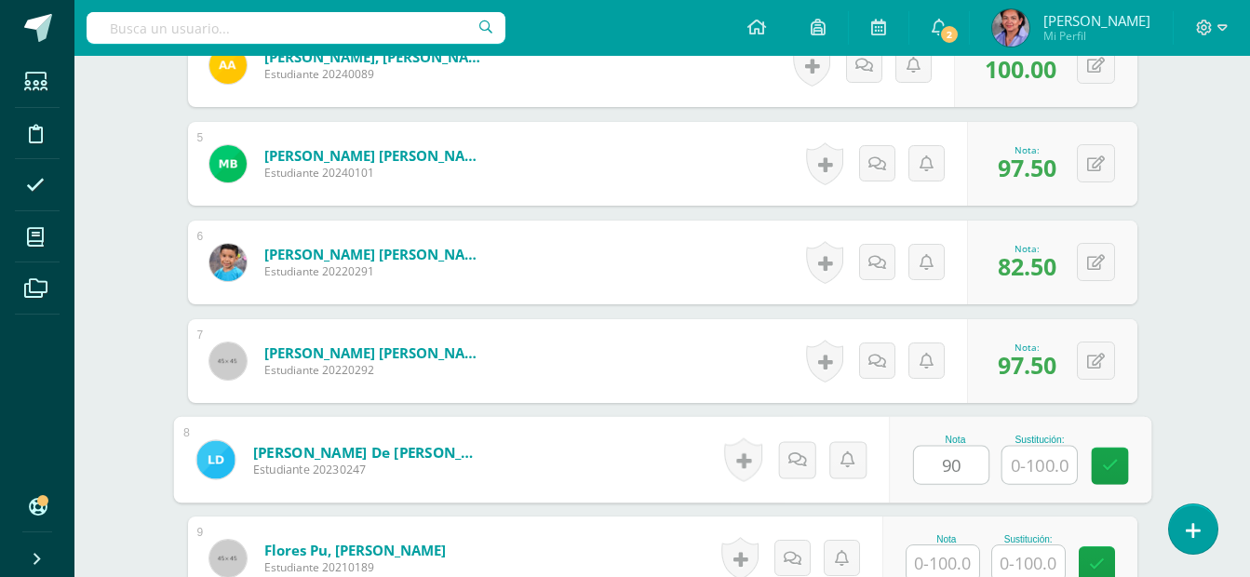
type input "90"
click at [1043, 470] on input "text" at bounding box center [1039, 465] width 74 height 37
type input "100"
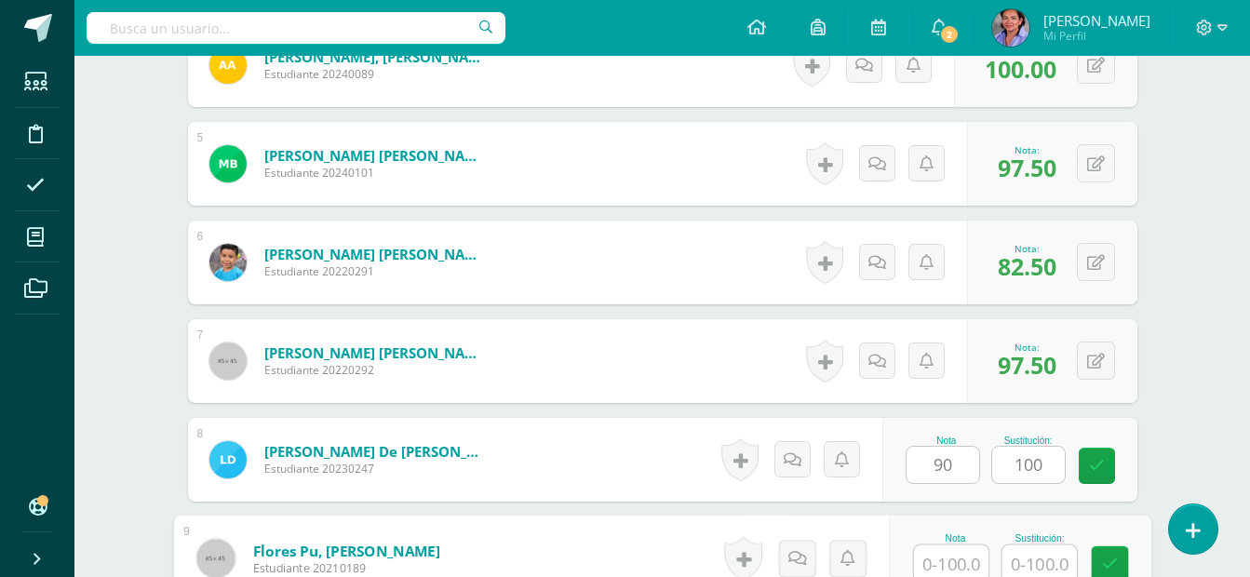
click at [966, 559] on input "text" at bounding box center [951, 563] width 74 height 37
type input "70"
click at [1057, 571] on input "text" at bounding box center [1039, 563] width 74 height 37
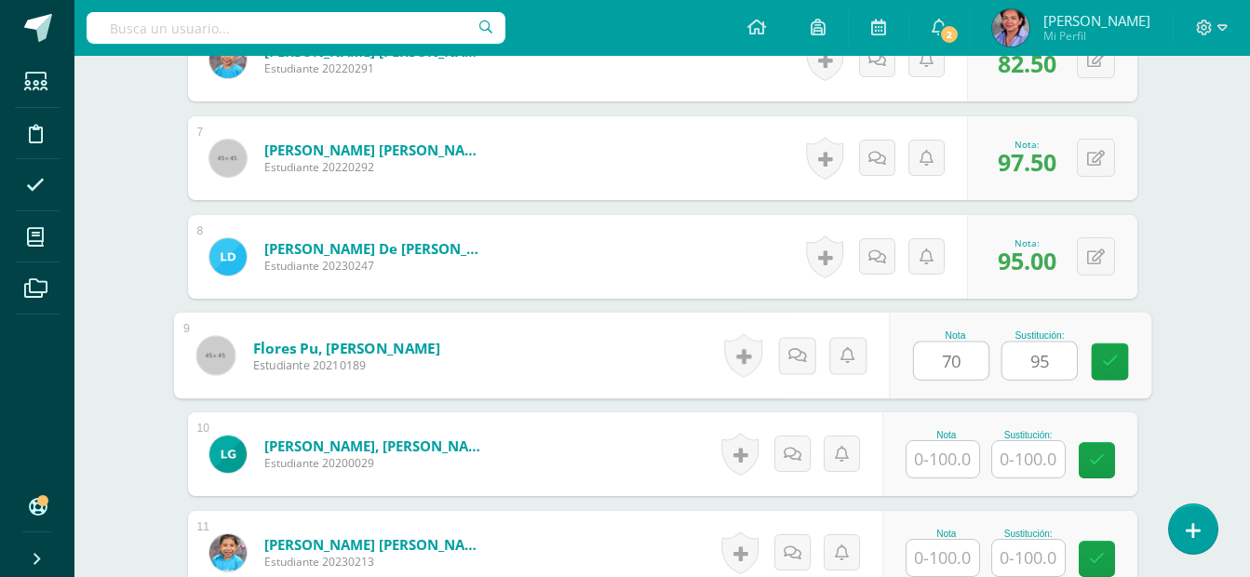
scroll to position [1228, 0]
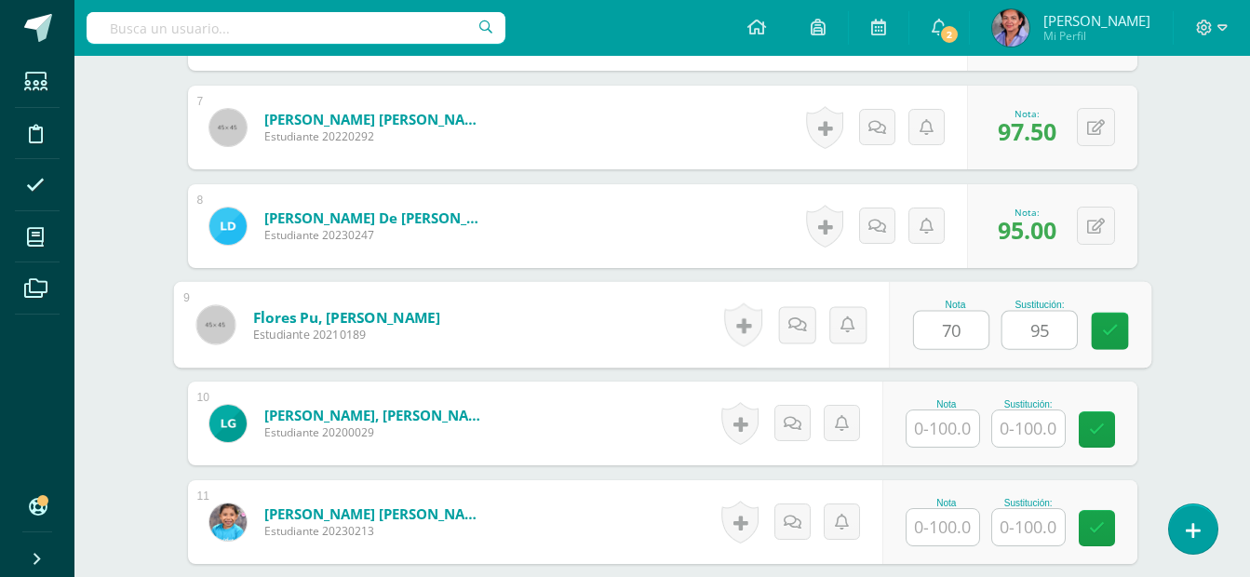
type input "95"
click at [950, 444] on input "text" at bounding box center [943, 429] width 73 height 36
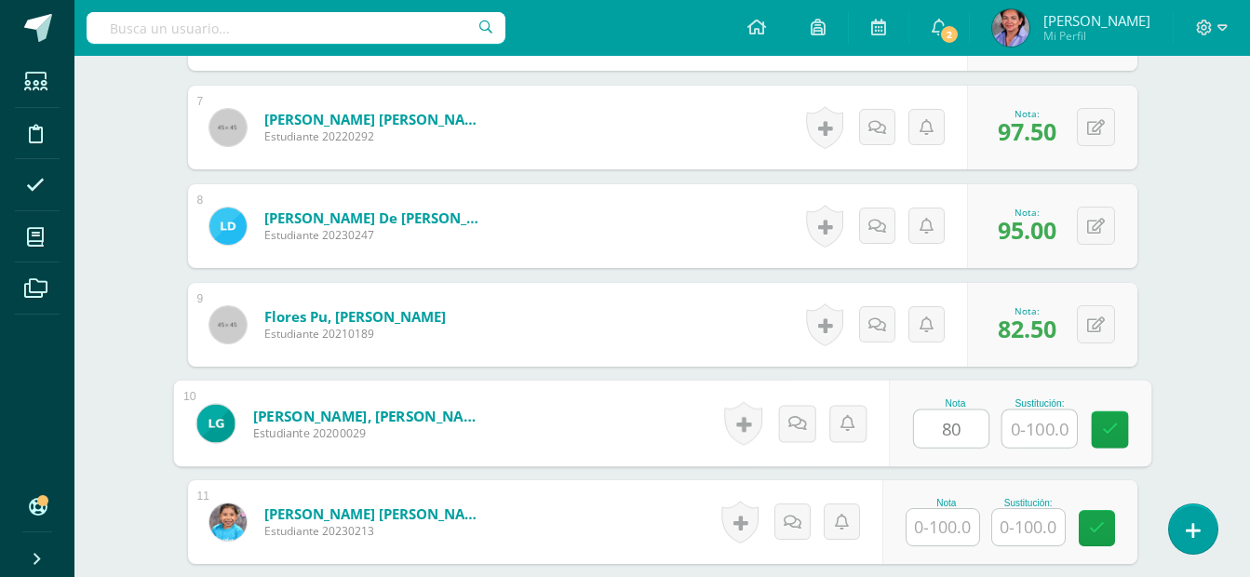
type input "80"
click at [1032, 434] on input "text" at bounding box center [1039, 429] width 74 height 37
type input "85"
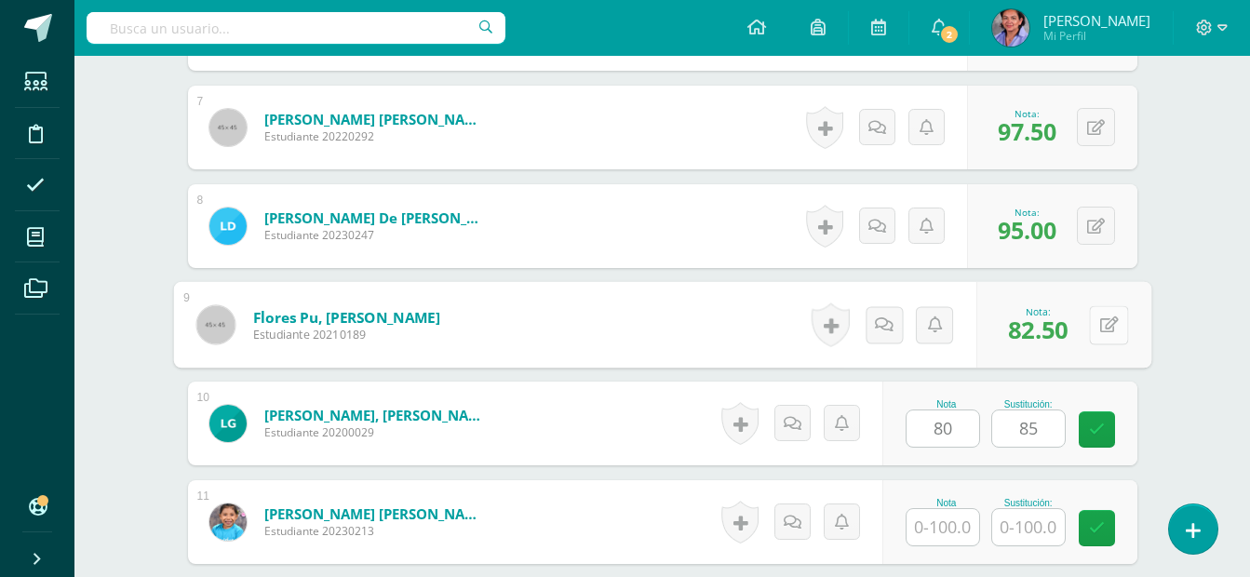
click at [1101, 330] on icon at bounding box center [1108, 325] width 19 height 16
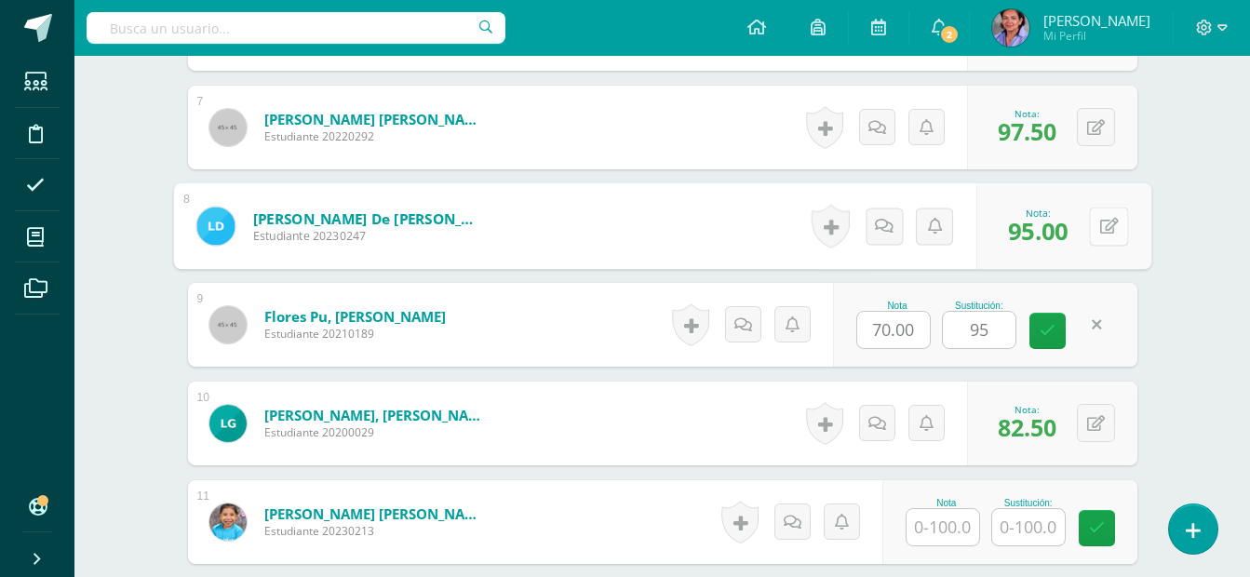
click at [1098, 238] on button at bounding box center [1108, 226] width 39 height 39
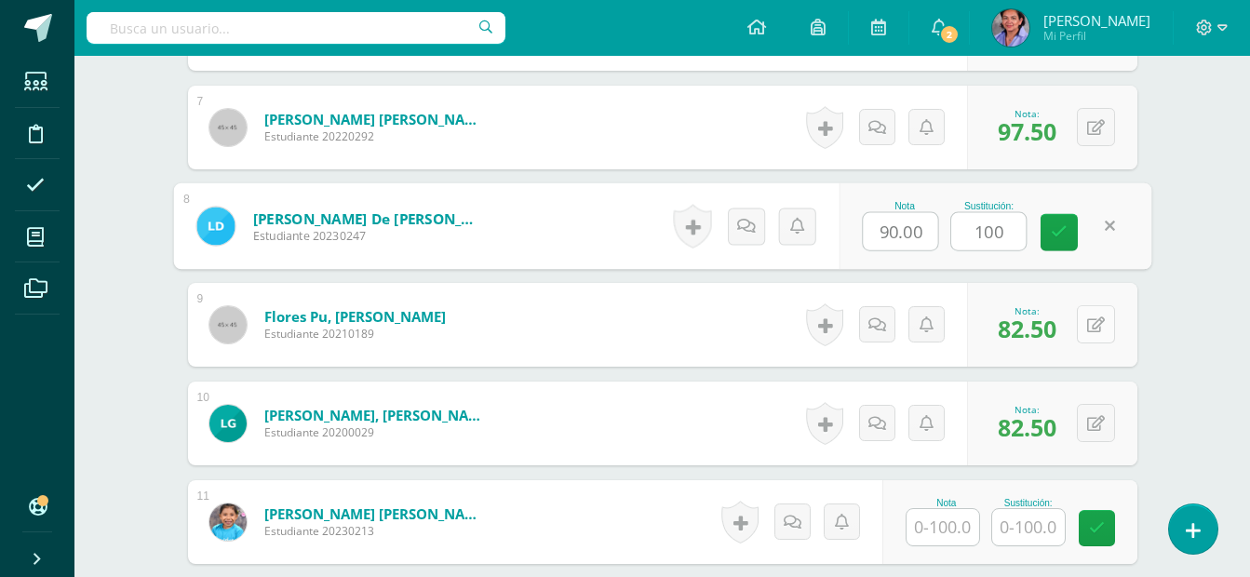
click at [1088, 327] on div "0 [GEOGRAPHIC_DATA] Logros obtenidos Aún no hay logros agregados Nota: 82.50" at bounding box center [1052, 325] width 170 height 84
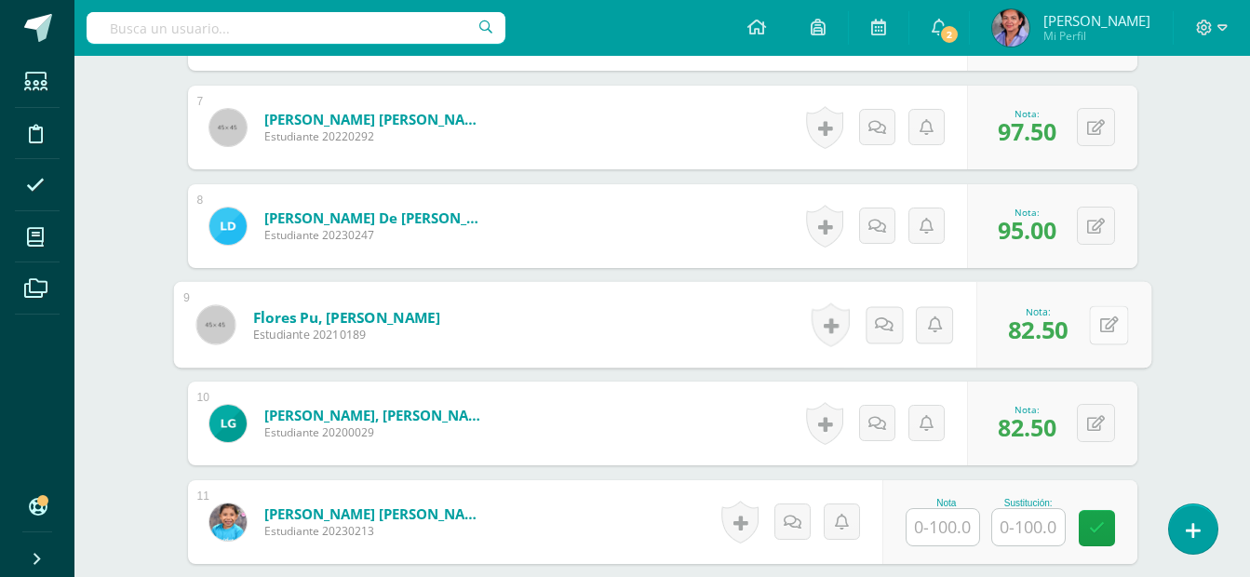
click at [1106, 322] on icon at bounding box center [1108, 325] width 19 height 16
click at [892, 335] on input "70.00" at bounding box center [900, 330] width 74 height 37
type input "90.00"
click at [1016, 337] on input "95" at bounding box center [988, 330] width 74 height 37
type input "9"
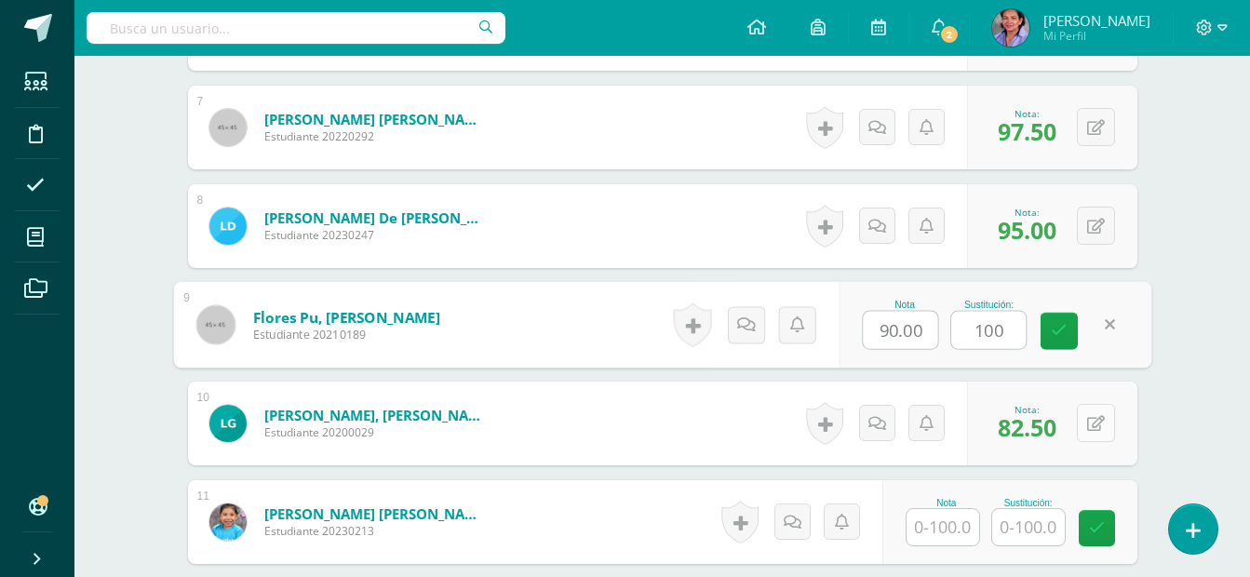
type input "100"
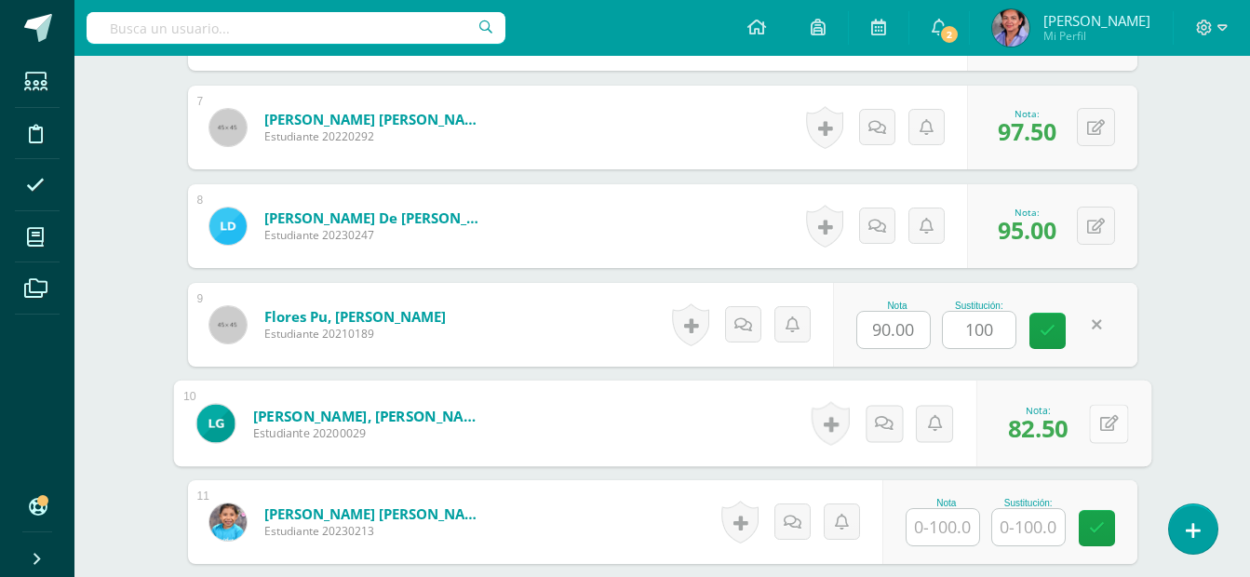
click at [1093, 416] on button at bounding box center [1108, 423] width 39 height 39
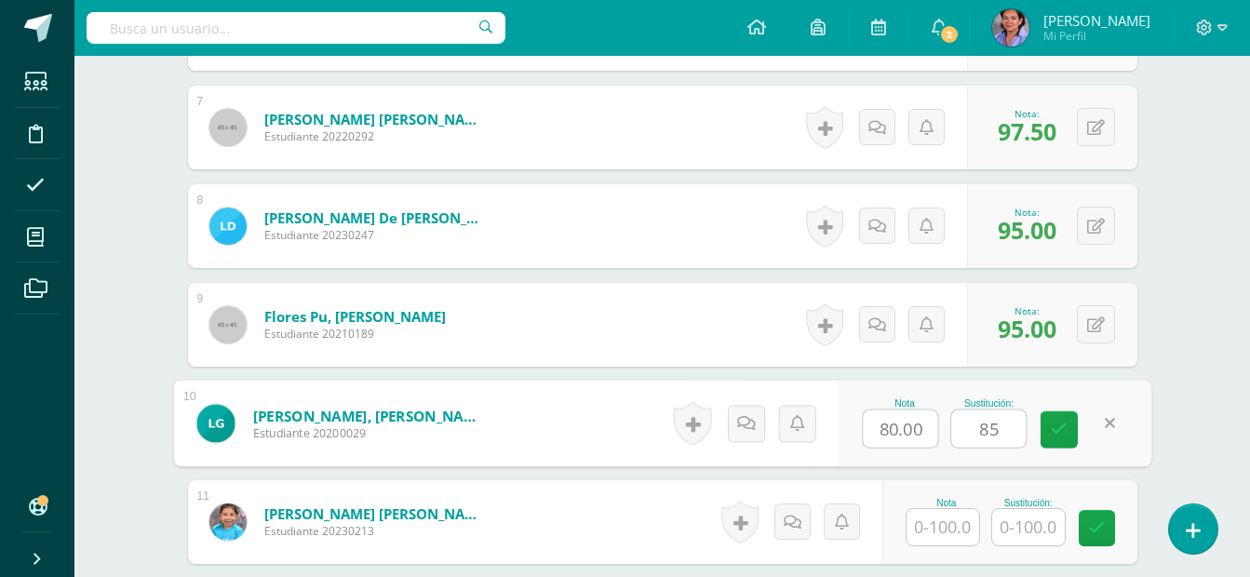
click at [936, 429] on input "80.00" at bounding box center [900, 429] width 74 height 37
type input "8"
type input "70"
click at [991, 424] on input "85" at bounding box center [988, 429] width 74 height 37
type input "95"
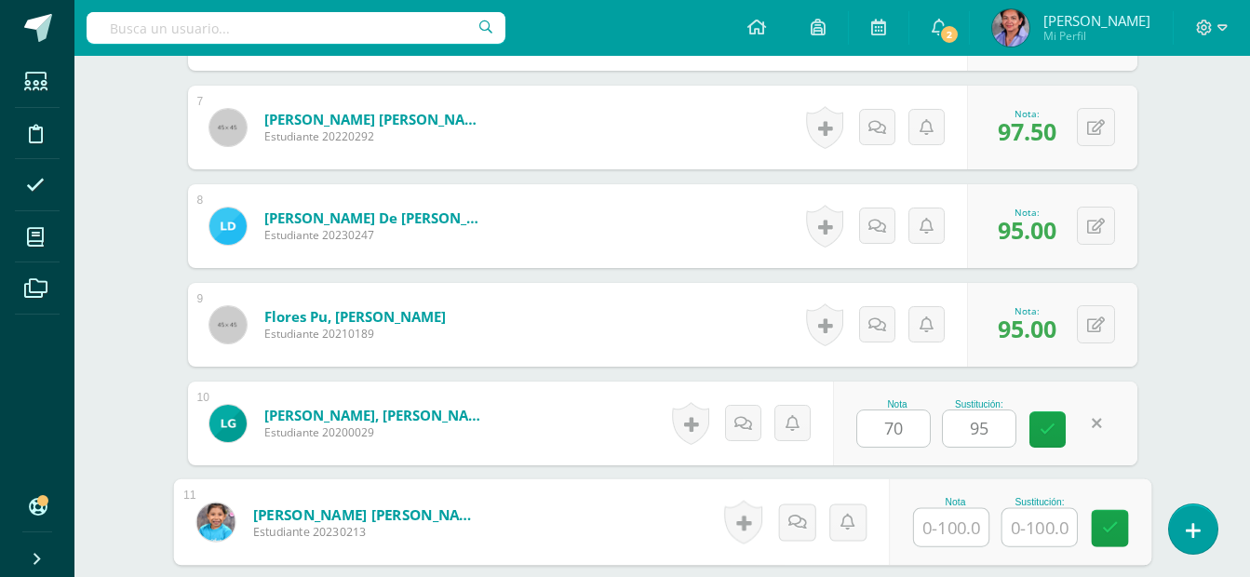
click at [954, 529] on input "text" at bounding box center [951, 527] width 74 height 37
type input "90"
click at [1048, 545] on input "text" at bounding box center [1039, 527] width 74 height 37
type input "100"
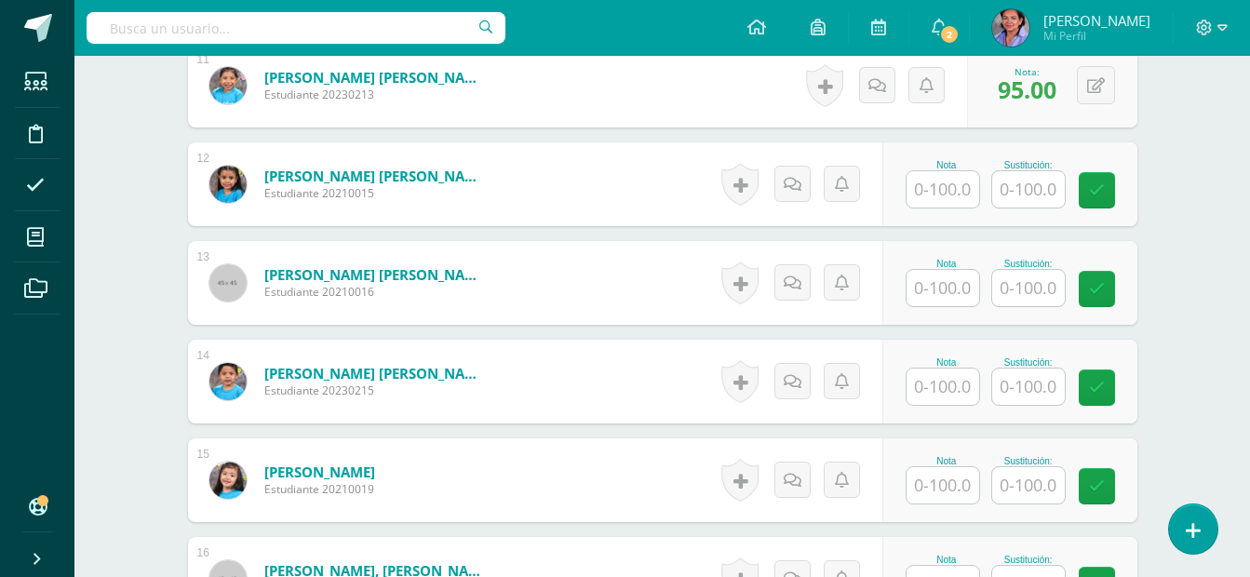
scroll to position [1704, 0]
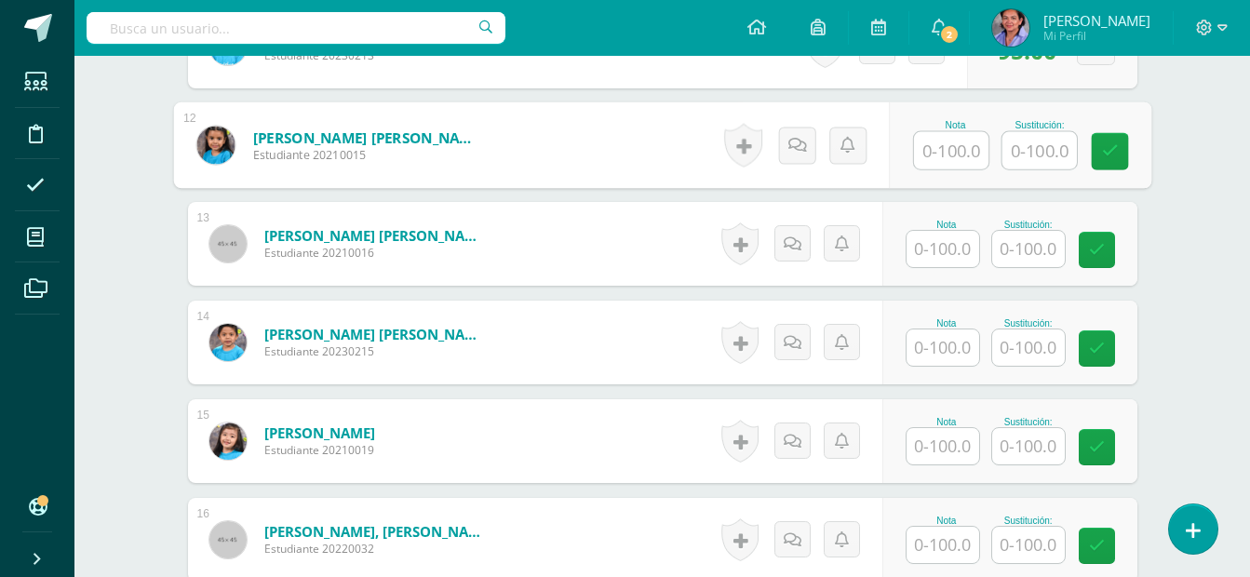
click at [951, 155] on input "text" at bounding box center [951, 150] width 74 height 37
type input "80"
click at [1032, 144] on input "text" at bounding box center [1039, 150] width 74 height 37
type input "85"
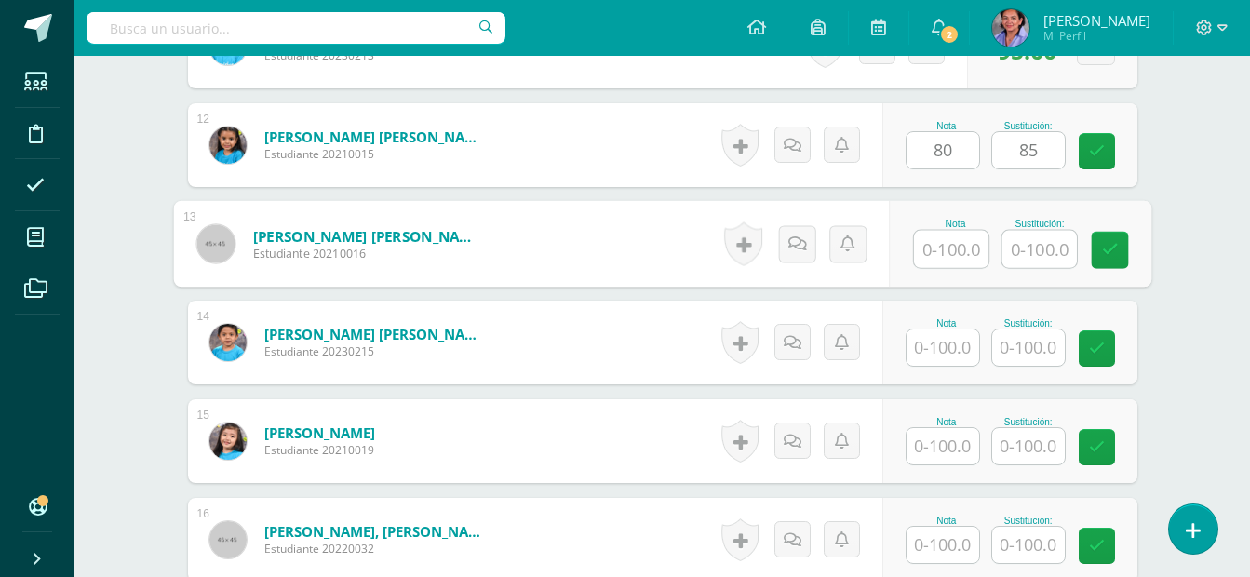
click at [954, 244] on input "text" at bounding box center [951, 249] width 74 height 37
type input "100"
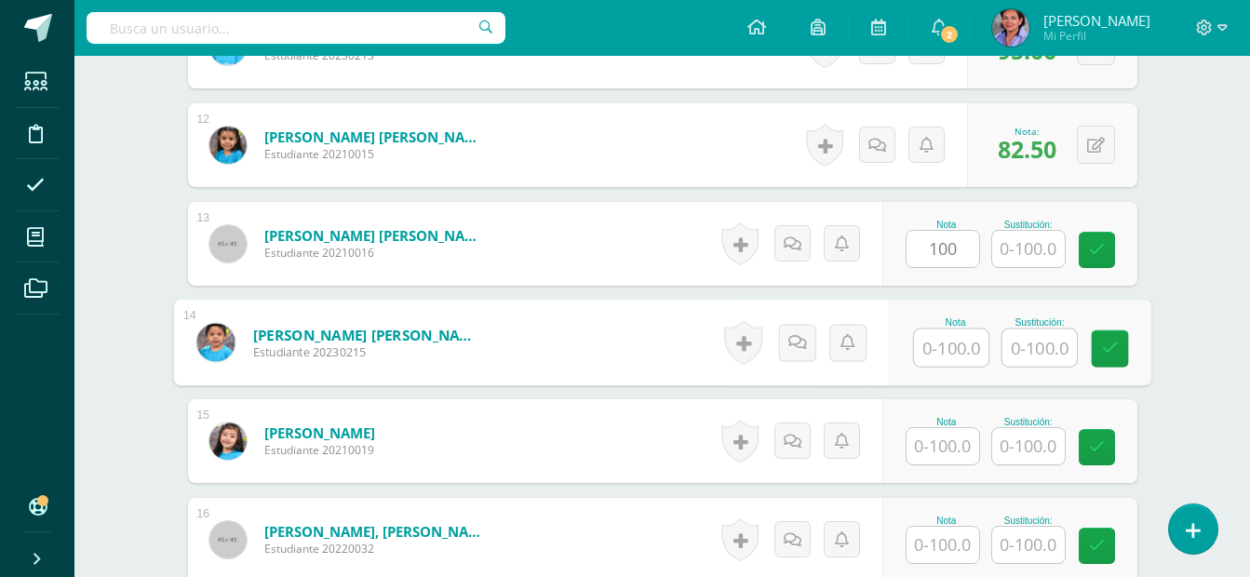
click at [958, 353] on input "text" at bounding box center [951, 348] width 74 height 37
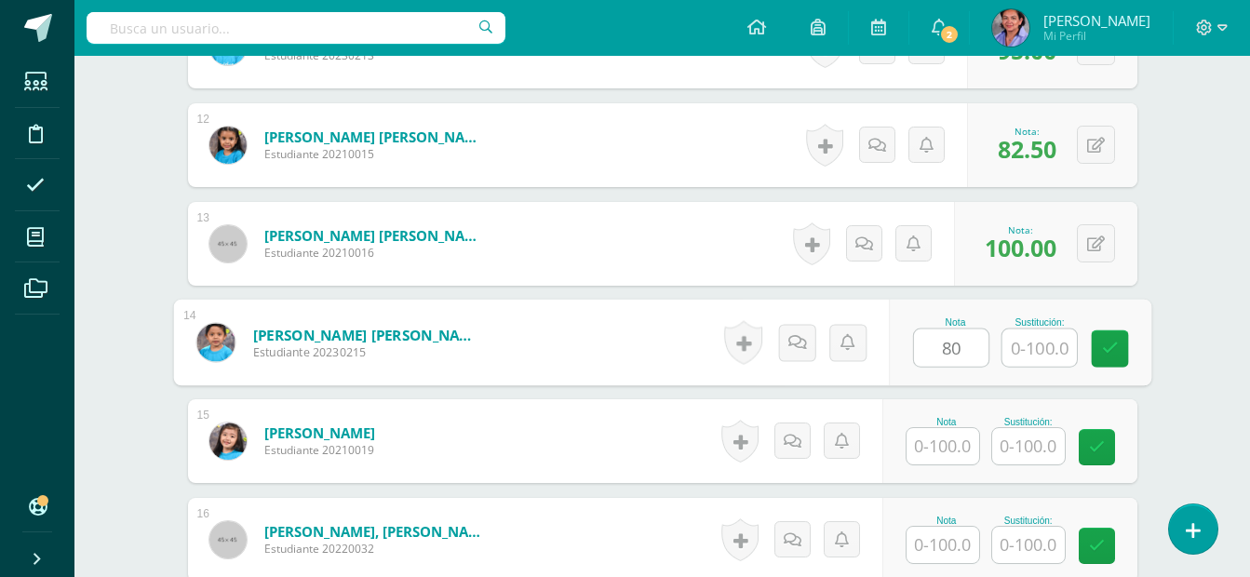
type input "80"
click at [1049, 338] on input "text" at bounding box center [1039, 348] width 74 height 37
type input "90"
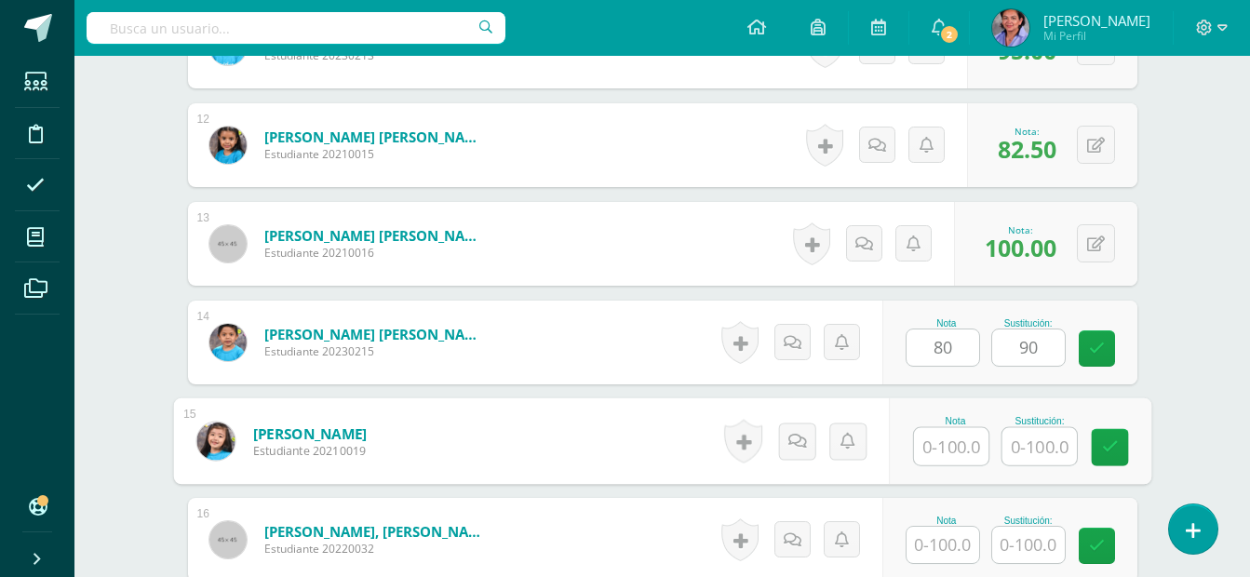
click at [947, 451] on input "text" at bounding box center [951, 446] width 74 height 37
type input "65"
click at [1030, 448] on input "text" at bounding box center [1039, 446] width 74 height 37
type input "100"
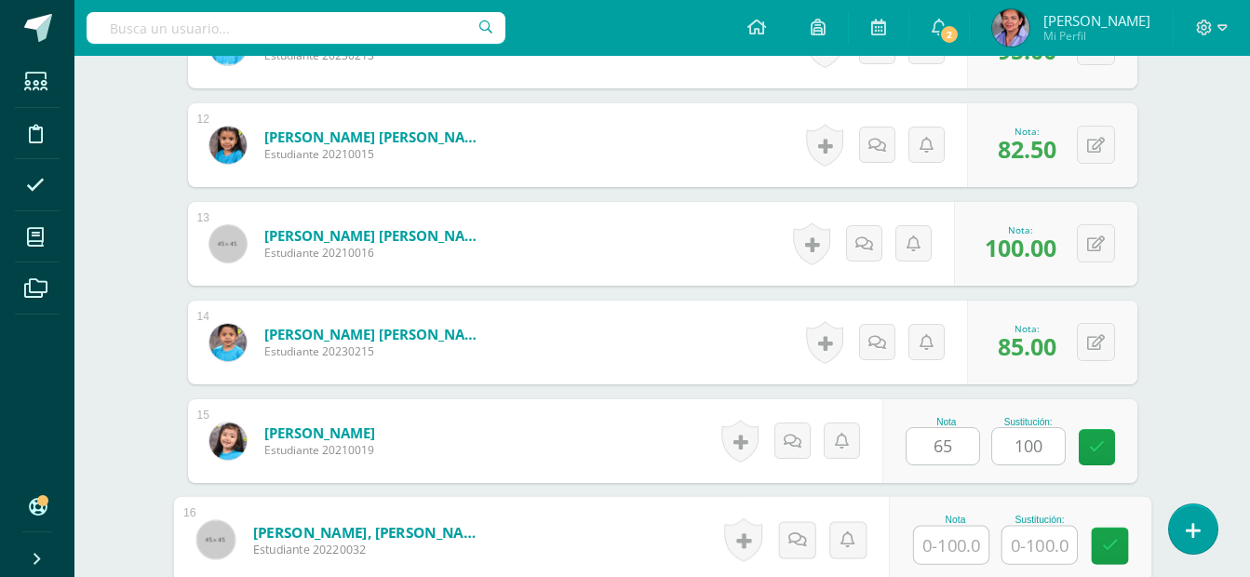
click at [958, 541] on input "text" at bounding box center [951, 545] width 74 height 37
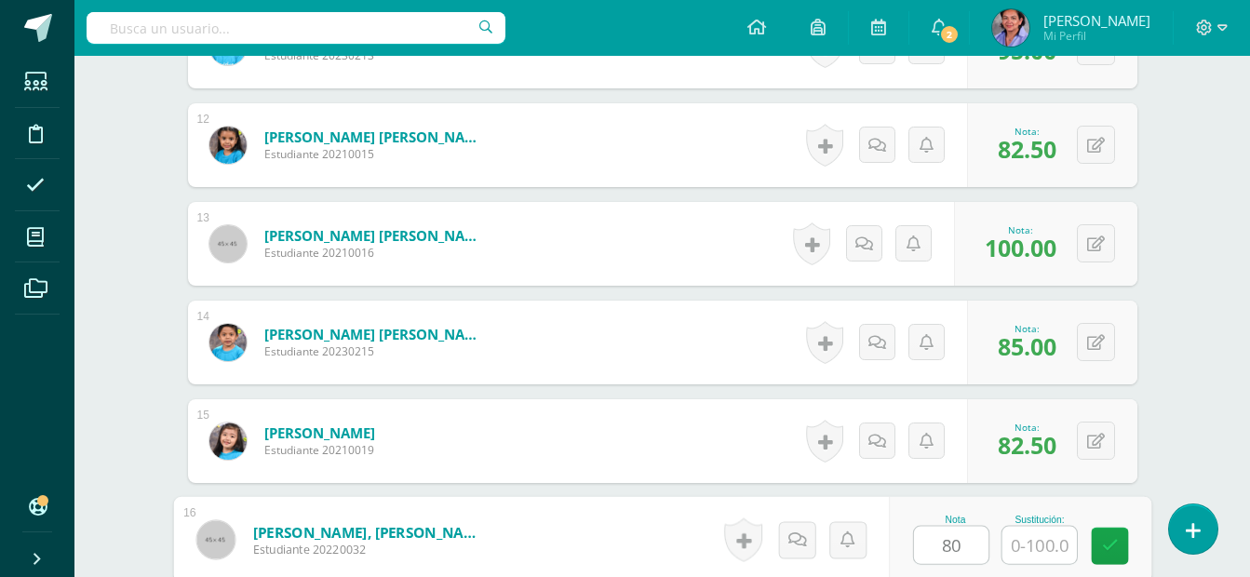
type input "80"
click at [1029, 550] on input "text" at bounding box center [1039, 545] width 74 height 37
type input "95"
click at [1225, 329] on div "Educación Religiosa Escolar Segundo Primaria Primaria Baja "A" Herramientas Det…" at bounding box center [662, 560] width 1176 height 4416
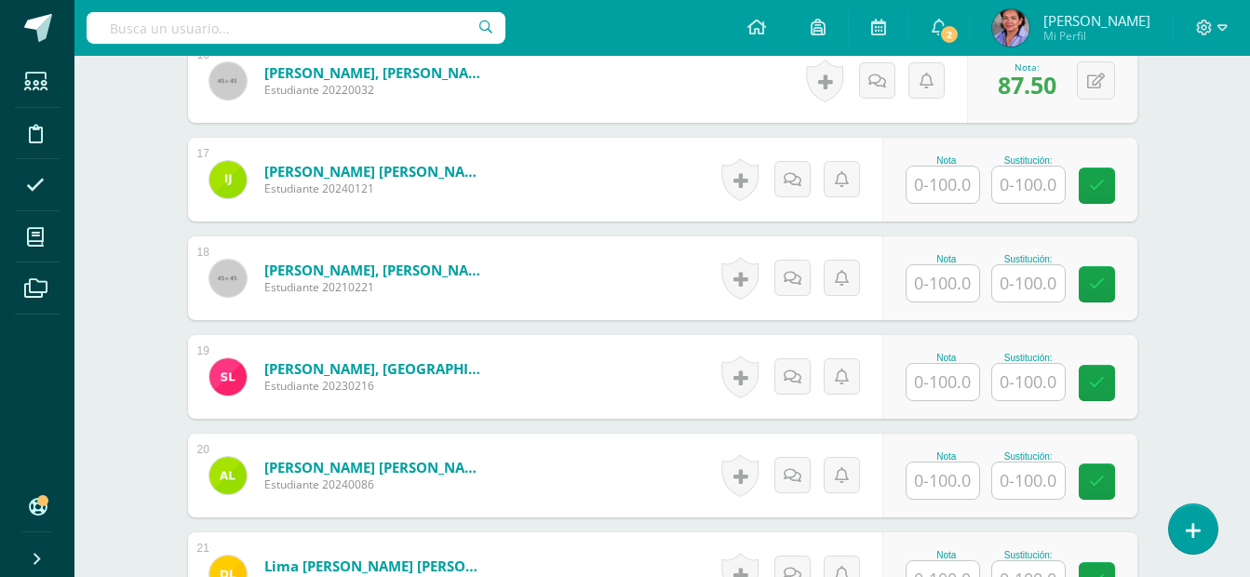
scroll to position [2178, 0]
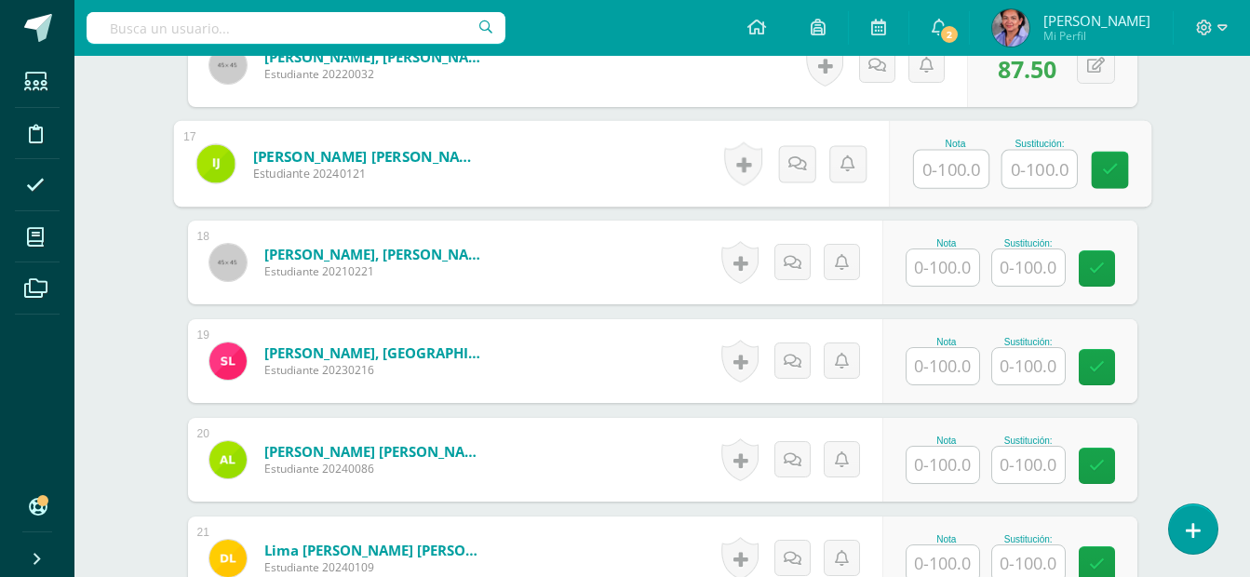
click at [939, 179] on input "text" at bounding box center [951, 169] width 74 height 37
type input "95"
click at [965, 260] on input "text" at bounding box center [943, 267] width 73 height 36
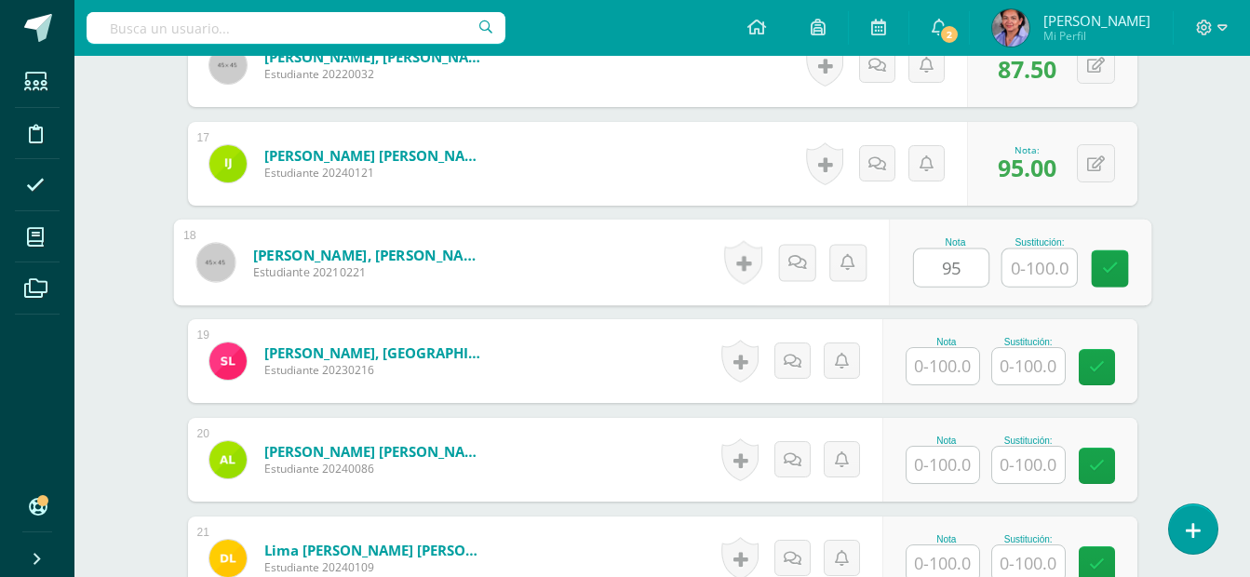
type input "95"
click at [1045, 276] on input "text" at bounding box center [1039, 267] width 74 height 37
type input "100"
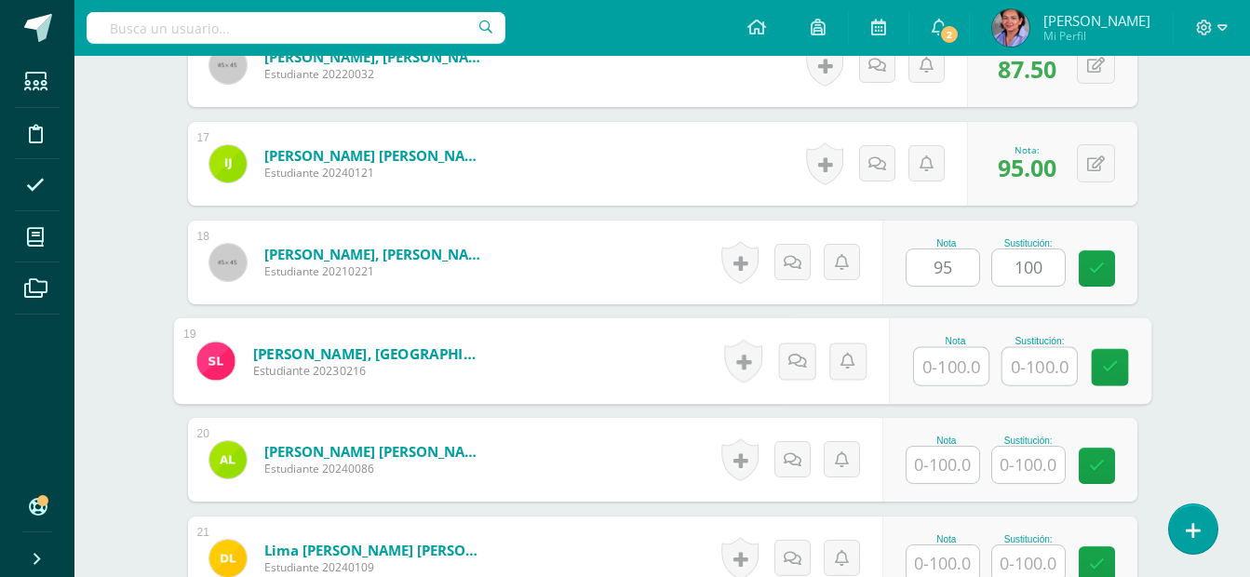
click at [958, 365] on input "text" at bounding box center [951, 366] width 74 height 37
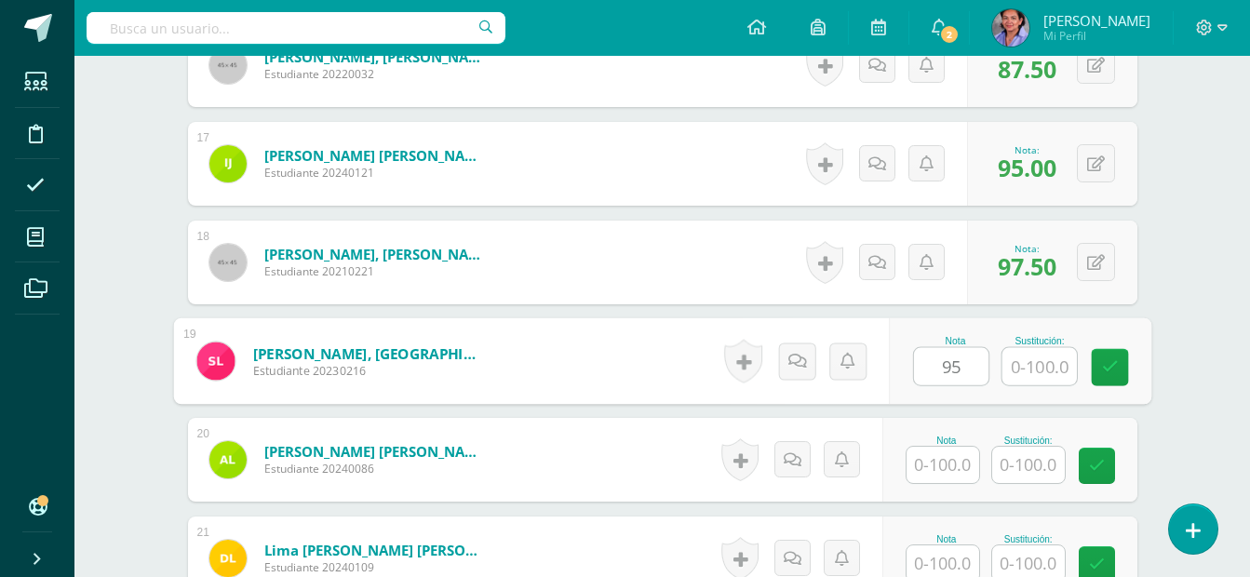
type input "95"
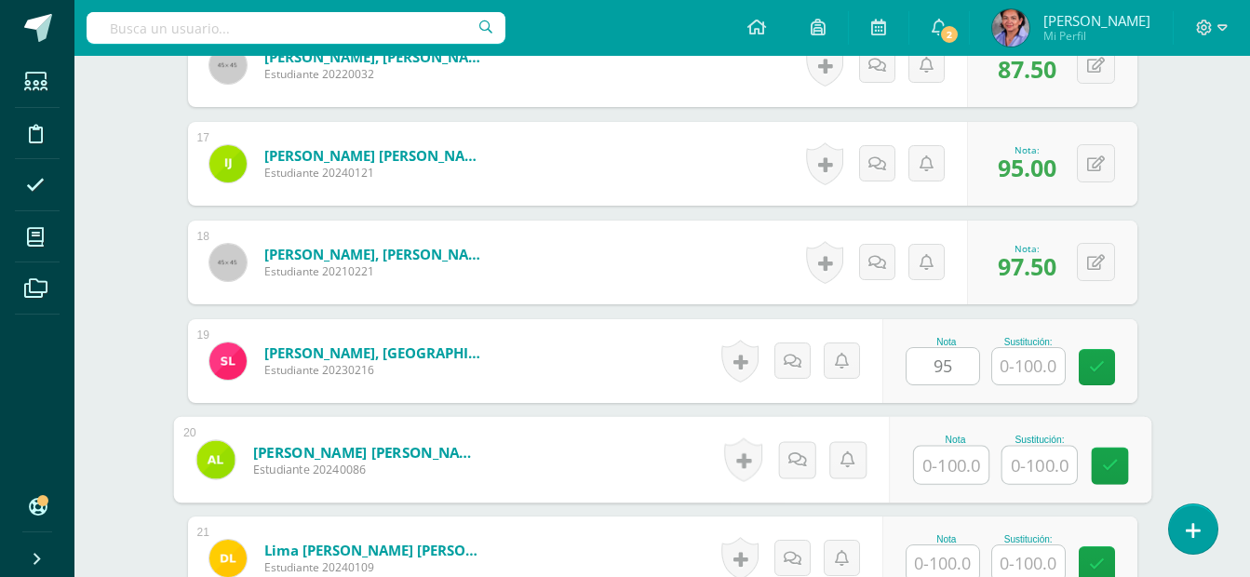
click at [947, 473] on input "text" at bounding box center [951, 465] width 74 height 37
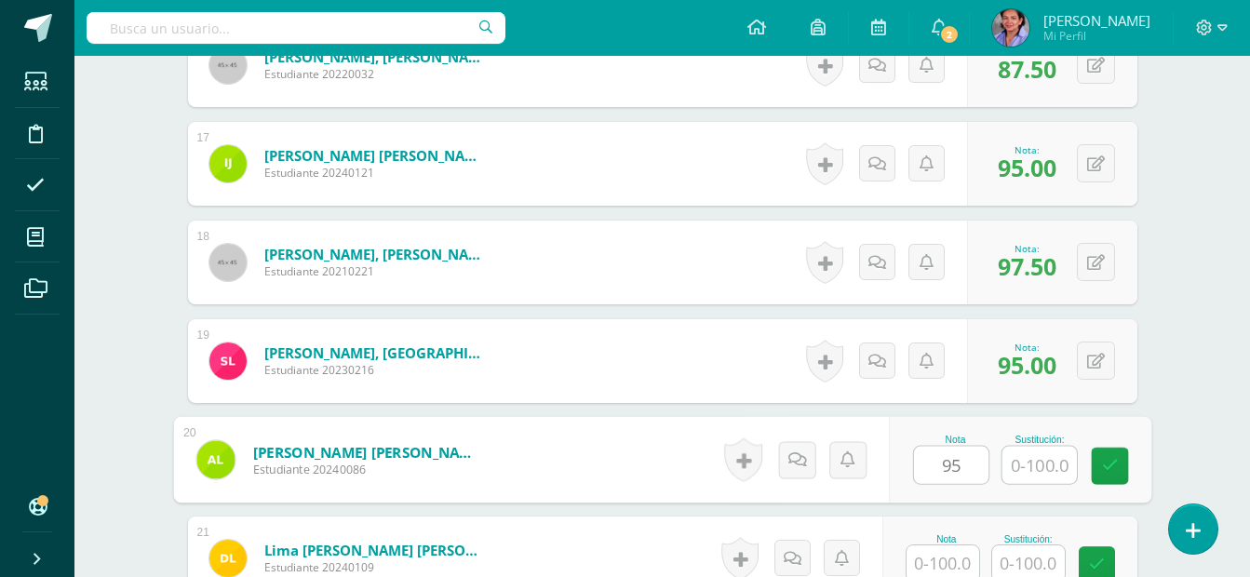
type input "95"
click at [1044, 474] on input "text" at bounding box center [1039, 465] width 74 height 37
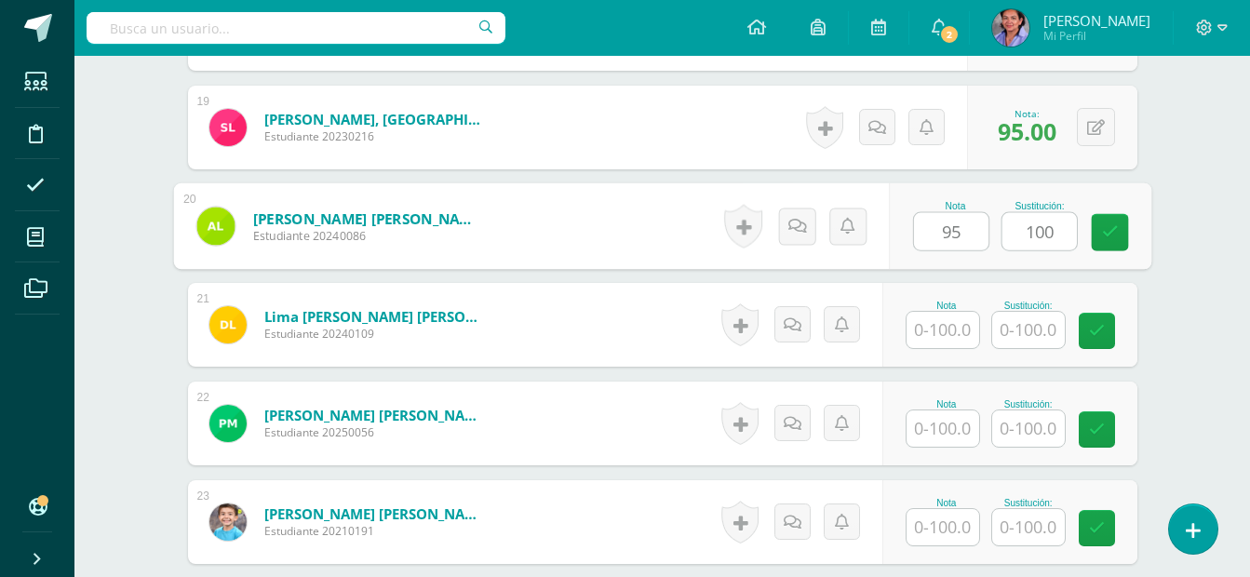
type input "100"
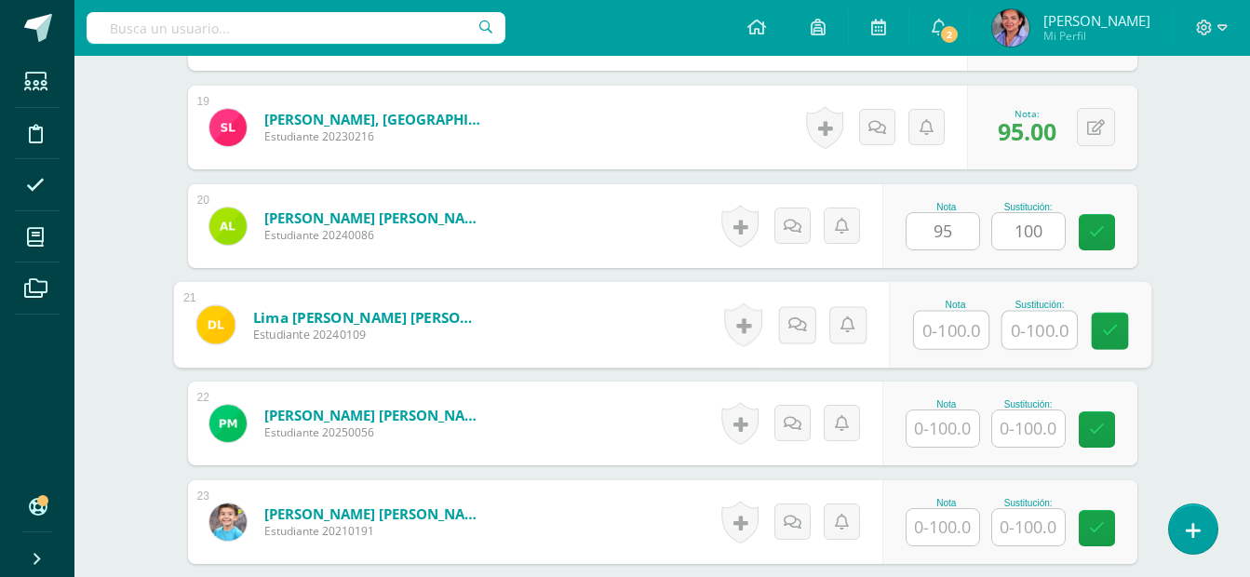
click at [939, 317] on input "text" at bounding box center [951, 330] width 74 height 37
type input "65"
click at [1028, 336] on input "text" at bounding box center [1039, 330] width 74 height 37
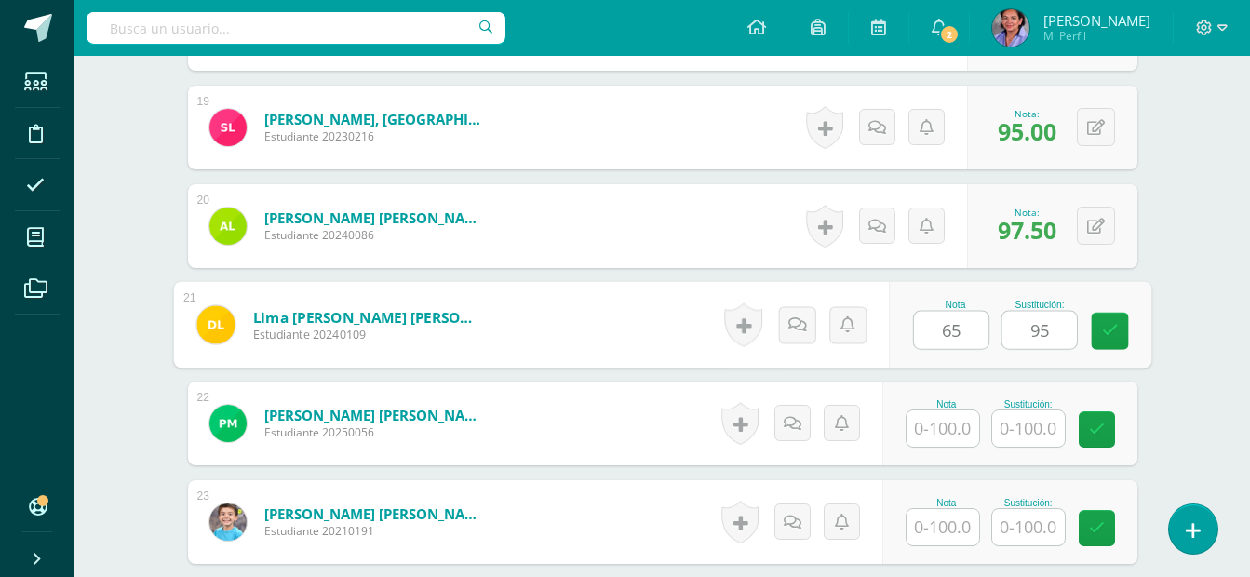
type input "95"
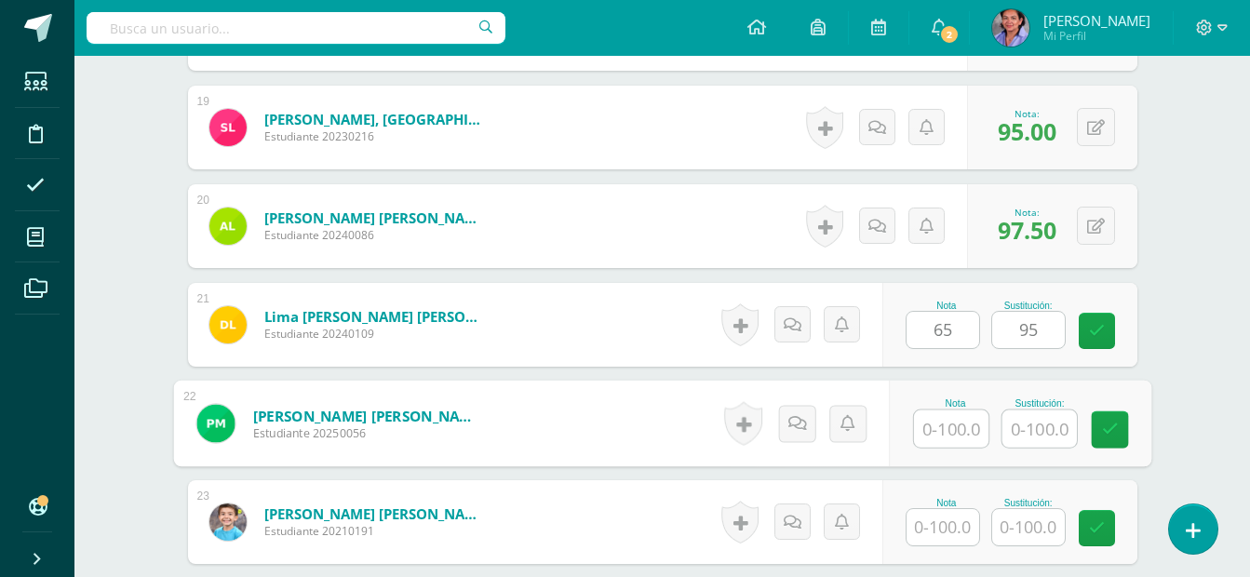
click at [950, 435] on input "text" at bounding box center [951, 429] width 74 height 37
type input "60"
click at [1059, 424] on input "text" at bounding box center [1039, 429] width 74 height 37
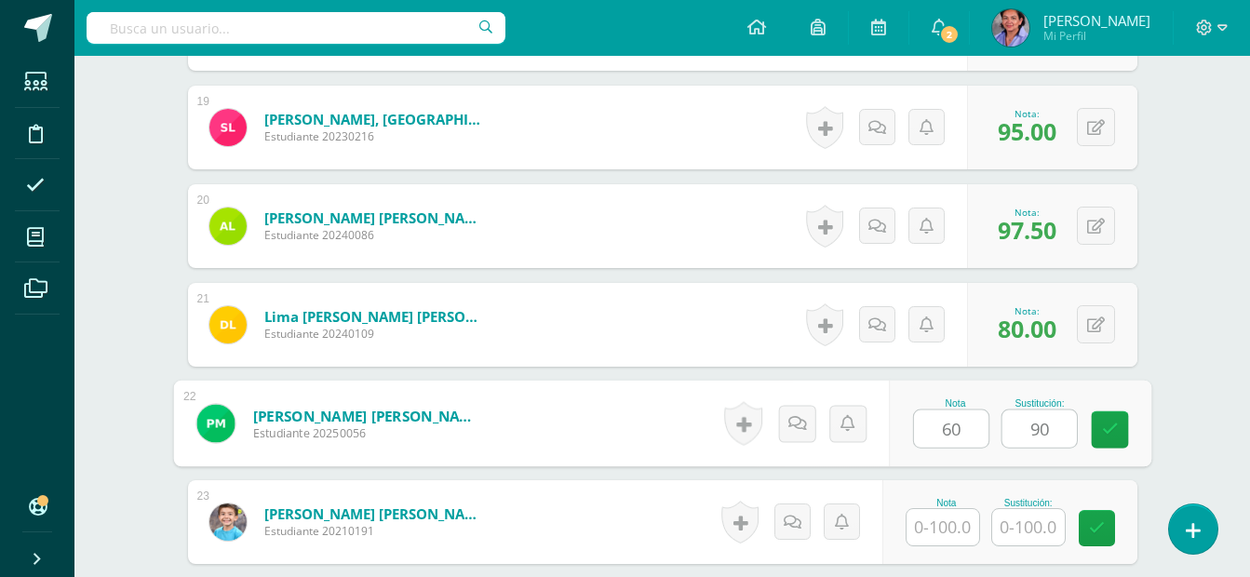
type input "90"
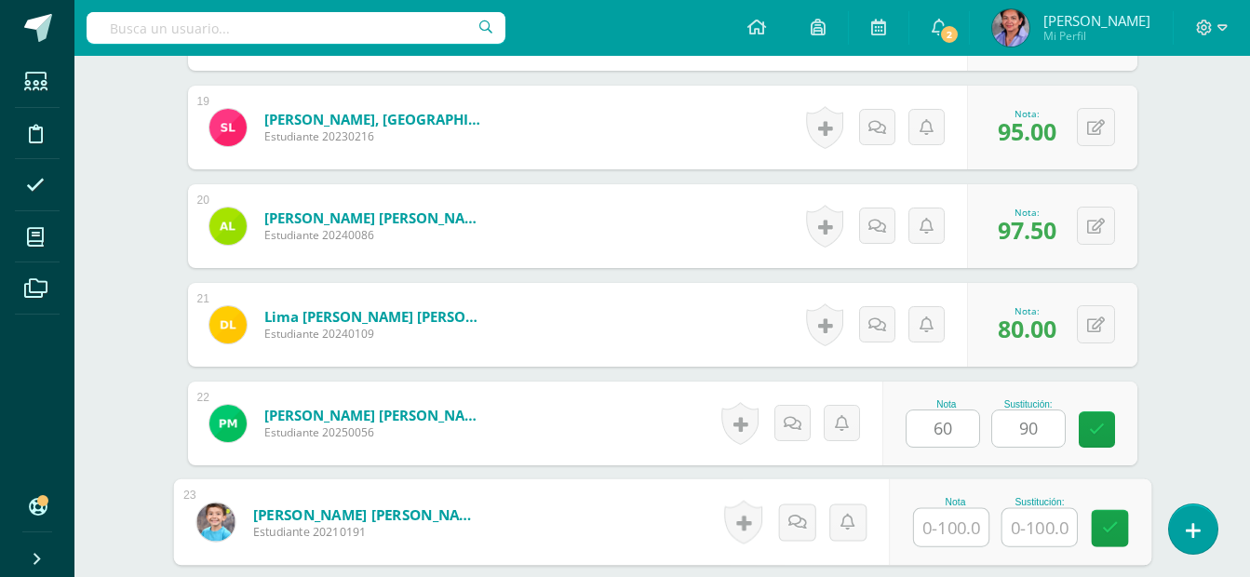
click at [962, 523] on input "text" at bounding box center [951, 527] width 74 height 37
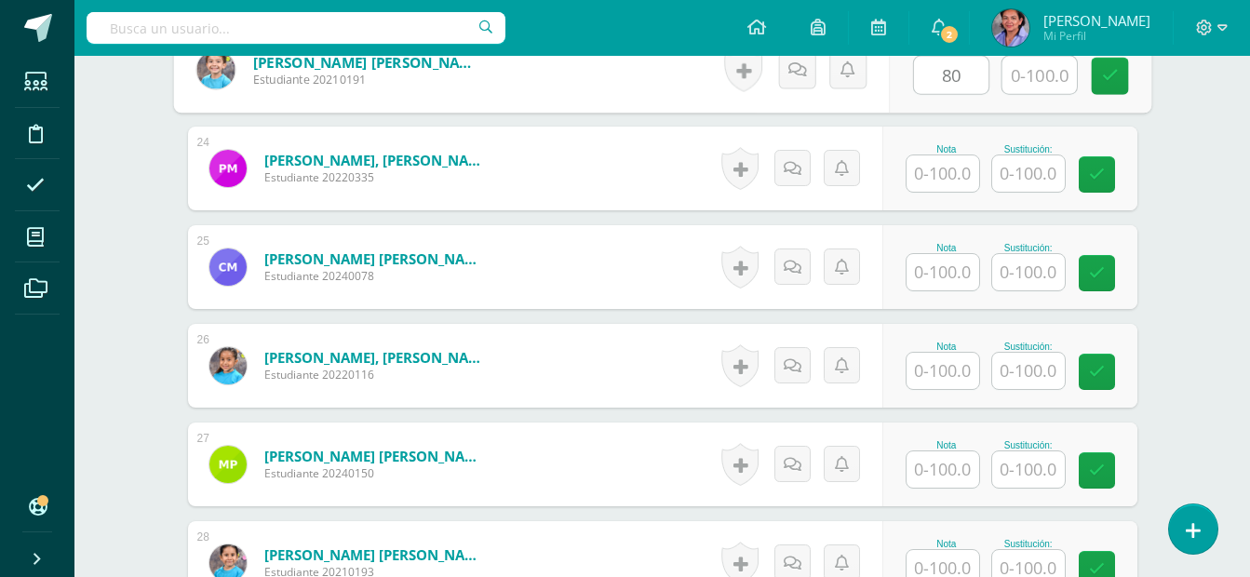
scroll to position [2849, 0]
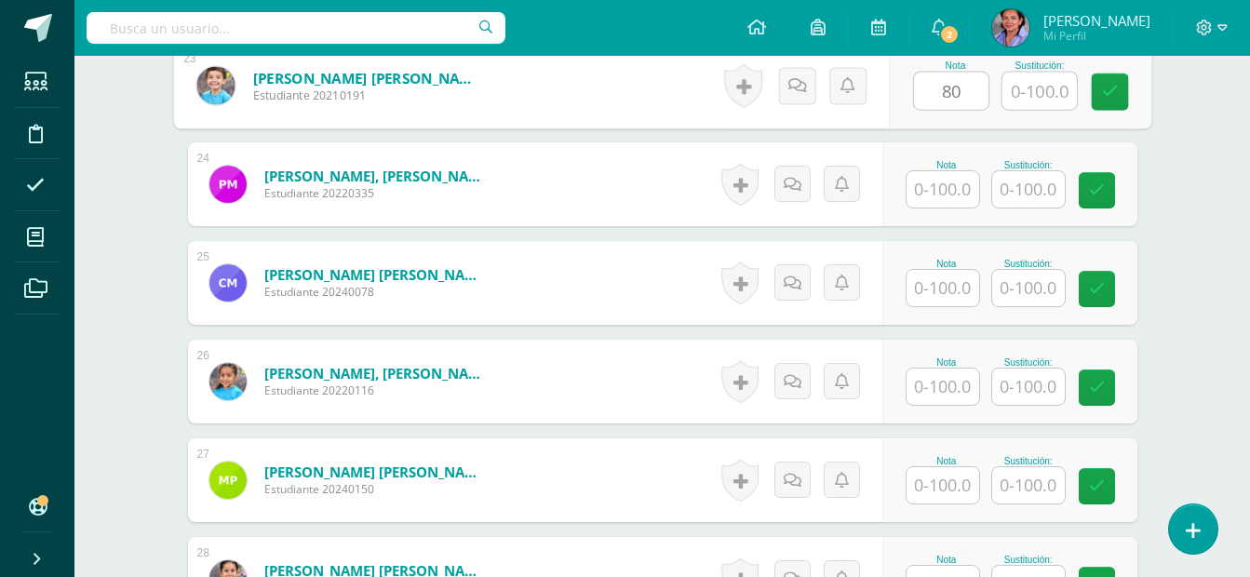
type input "80"
click at [929, 177] on input "text" at bounding box center [943, 189] width 73 height 36
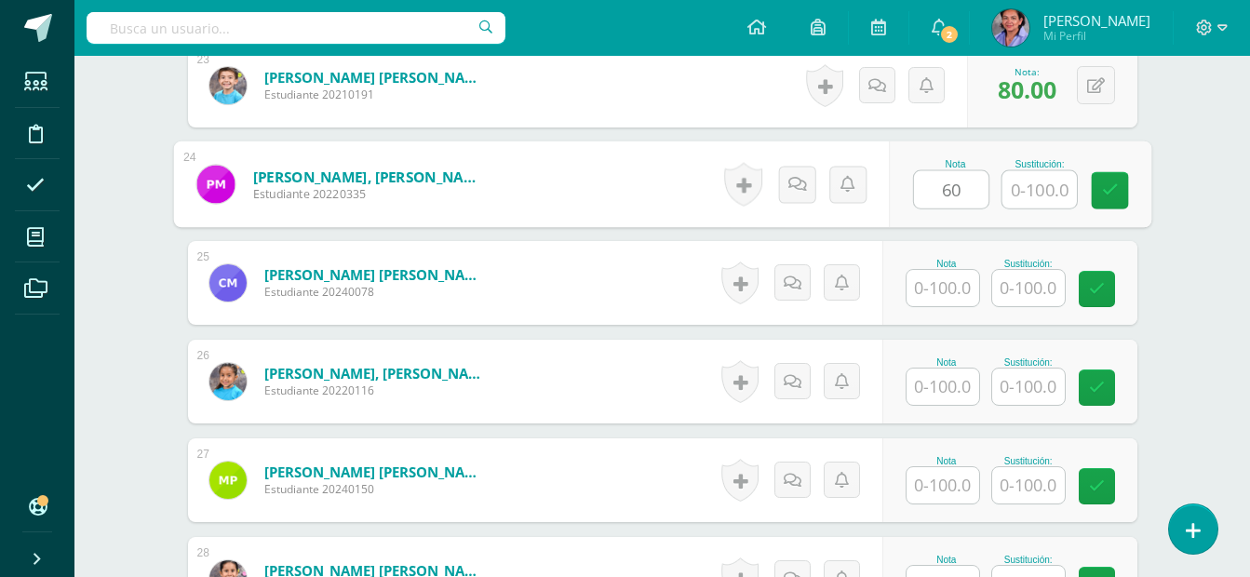
type input "60"
click at [1032, 174] on input "text" at bounding box center [1039, 189] width 74 height 37
type input "100"
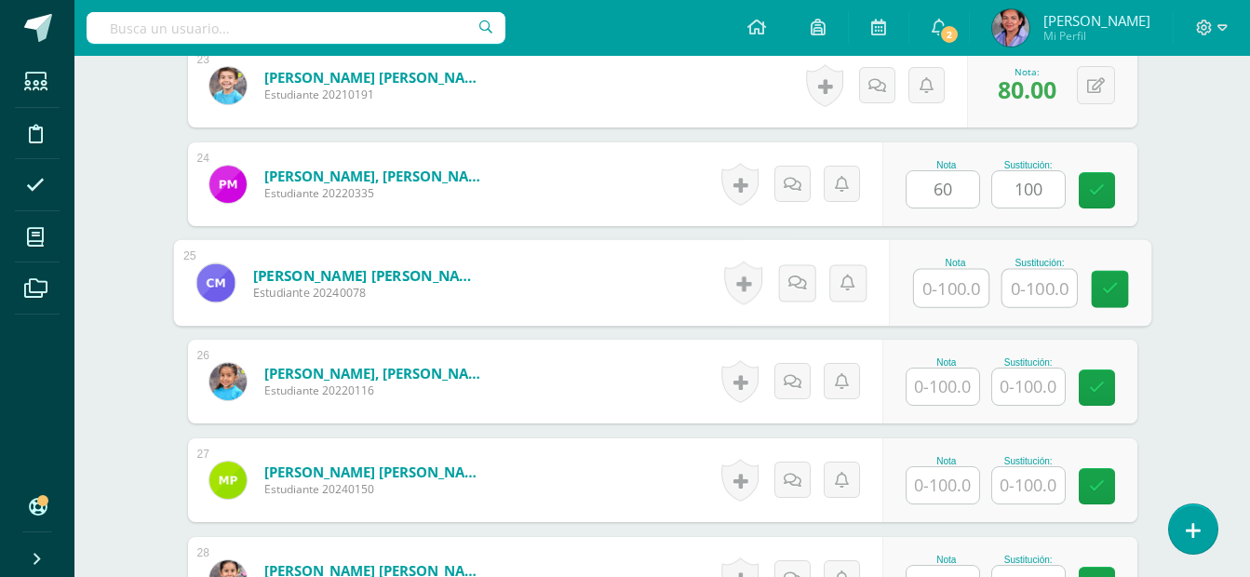
click at [950, 305] on input "text" at bounding box center [951, 288] width 74 height 37
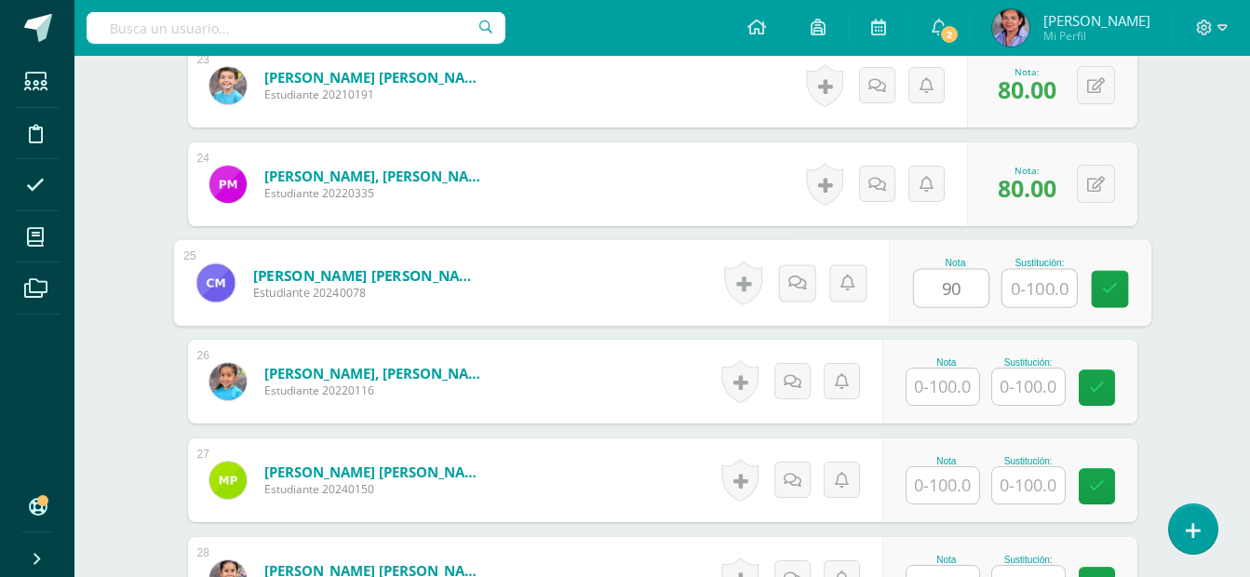
type input "90"
click at [1038, 290] on input "text" at bounding box center [1039, 288] width 74 height 37
type input "100"
click at [960, 380] on input "text" at bounding box center [943, 387] width 73 height 36
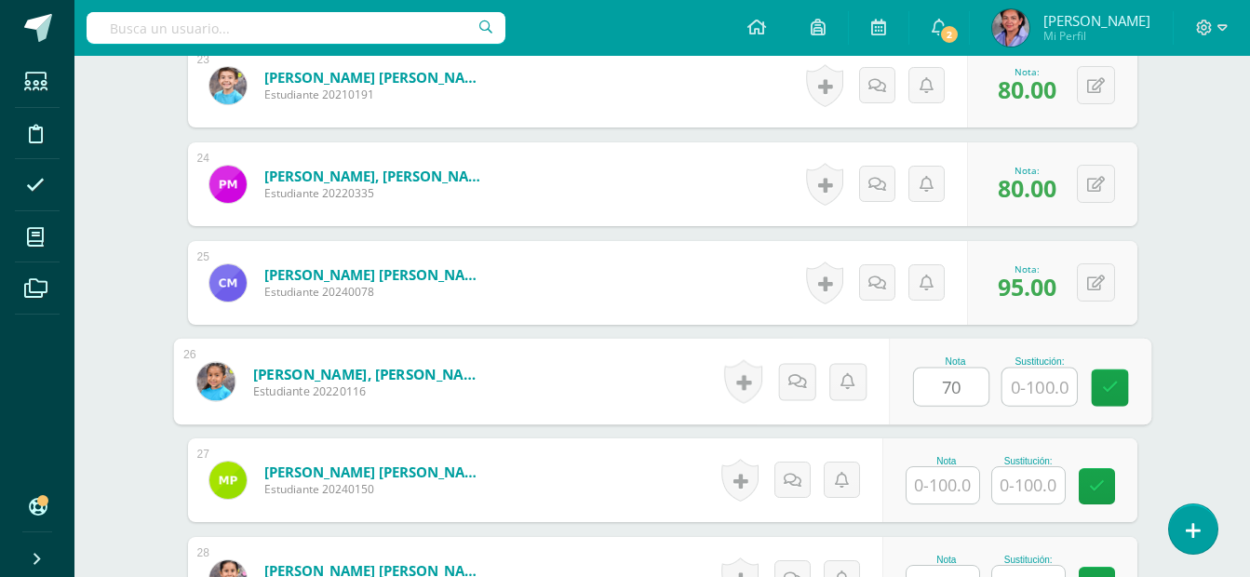
type input "70"
click at [1035, 399] on input "text" at bounding box center [1039, 387] width 74 height 37
type input "100"
click at [925, 486] on input "text" at bounding box center [943, 485] width 73 height 36
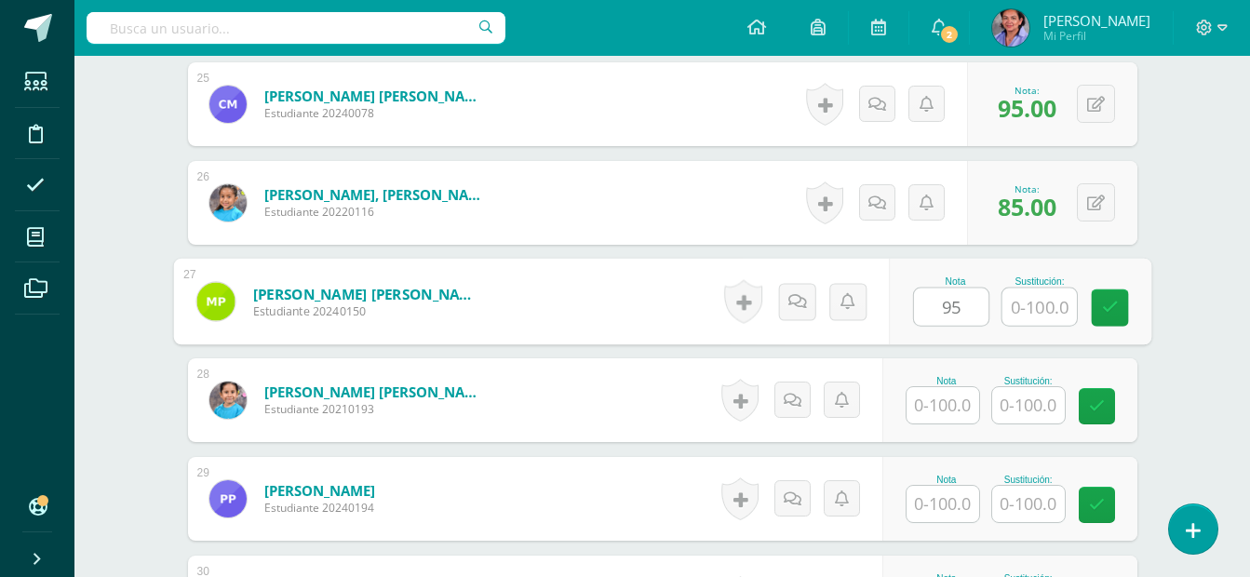
scroll to position [3090, 0]
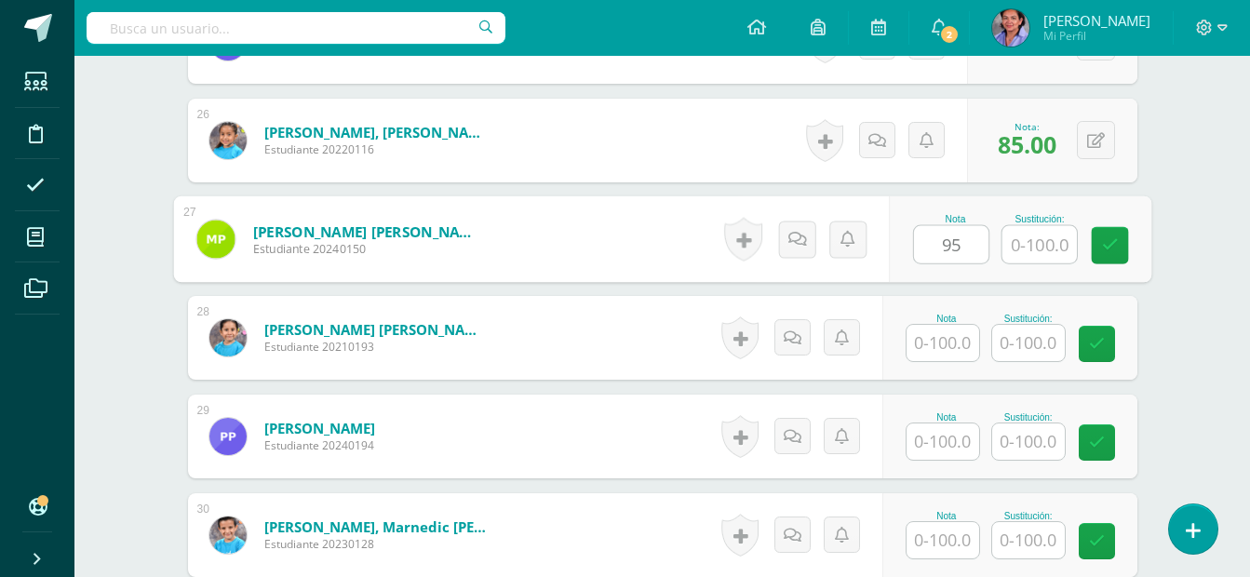
type input "95"
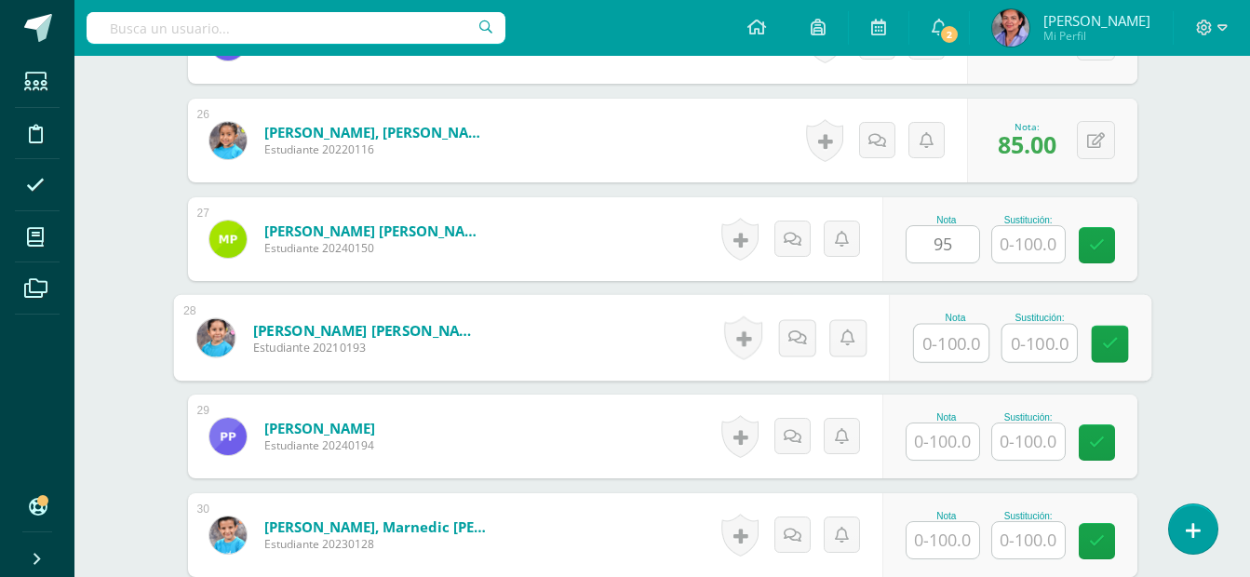
click at [959, 342] on input "text" at bounding box center [951, 343] width 74 height 37
type input "100"
click at [948, 447] on input "text" at bounding box center [943, 442] width 73 height 36
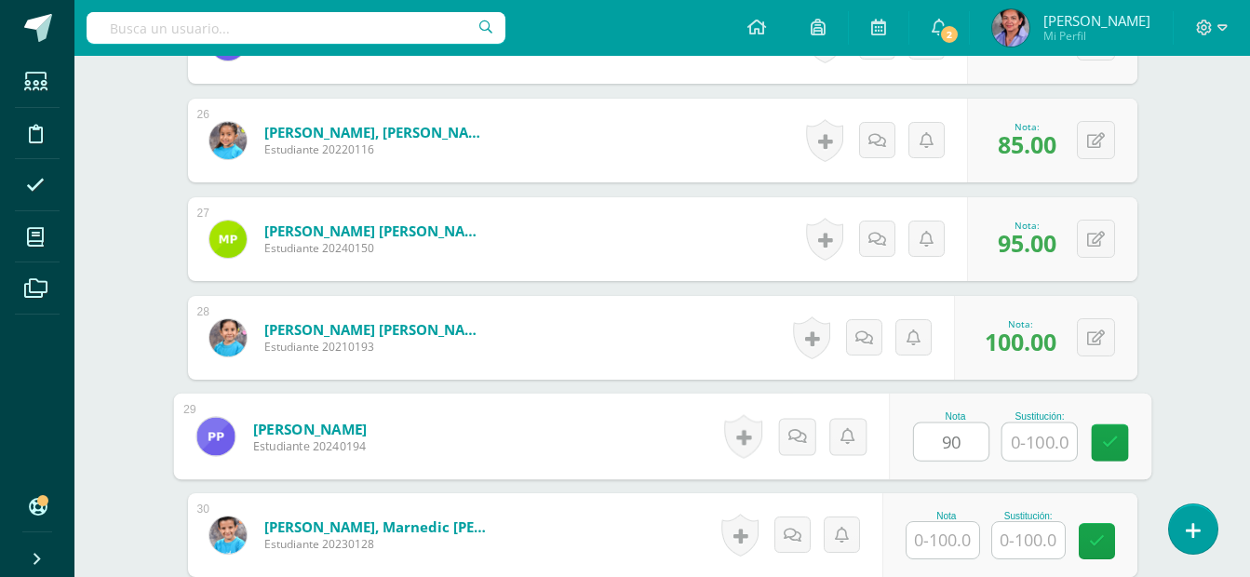
type input "90"
click at [1060, 435] on input "text" at bounding box center [1039, 442] width 74 height 37
type input "100"
click at [968, 550] on input "text" at bounding box center [943, 540] width 73 height 36
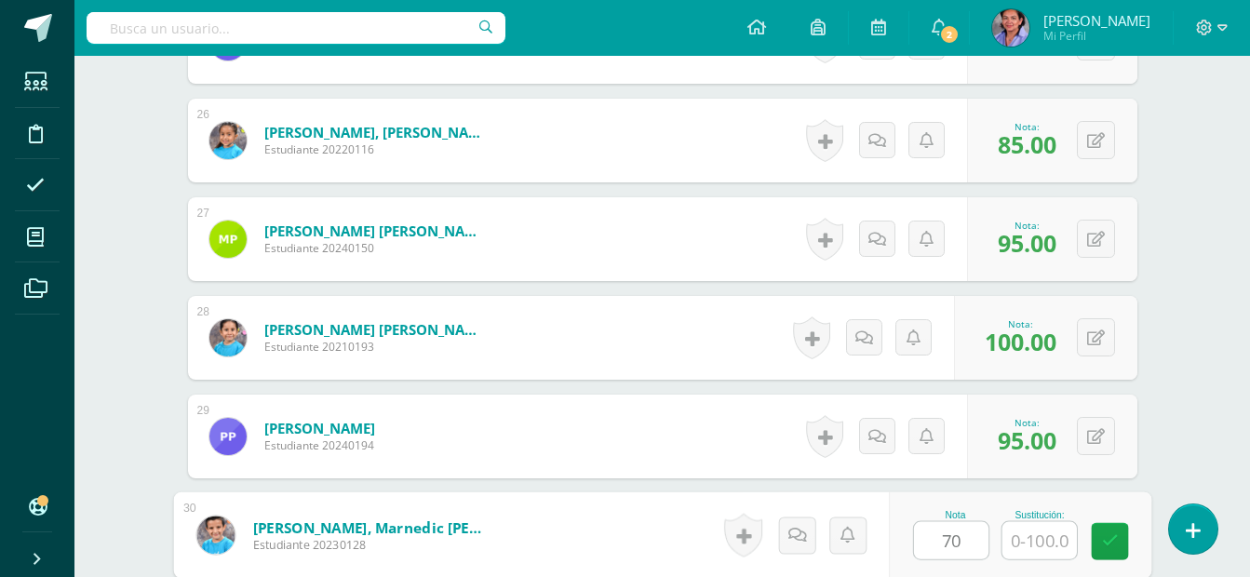
type input "70"
click at [1041, 526] on input "text" at bounding box center [1039, 540] width 74 height 37
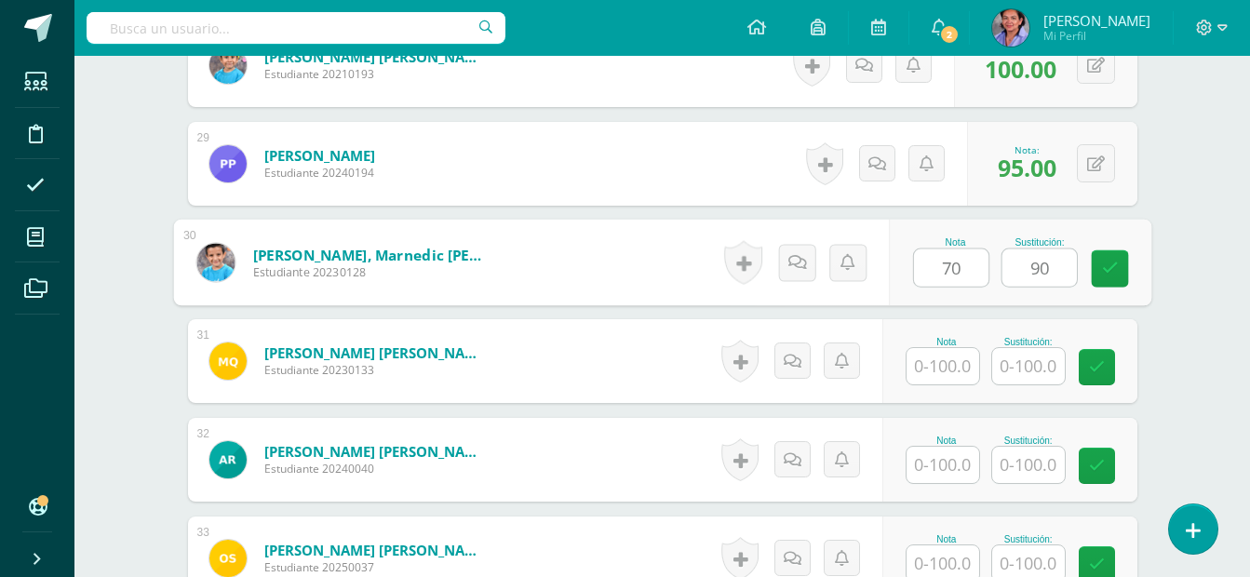
scroll to position [3378, 0]
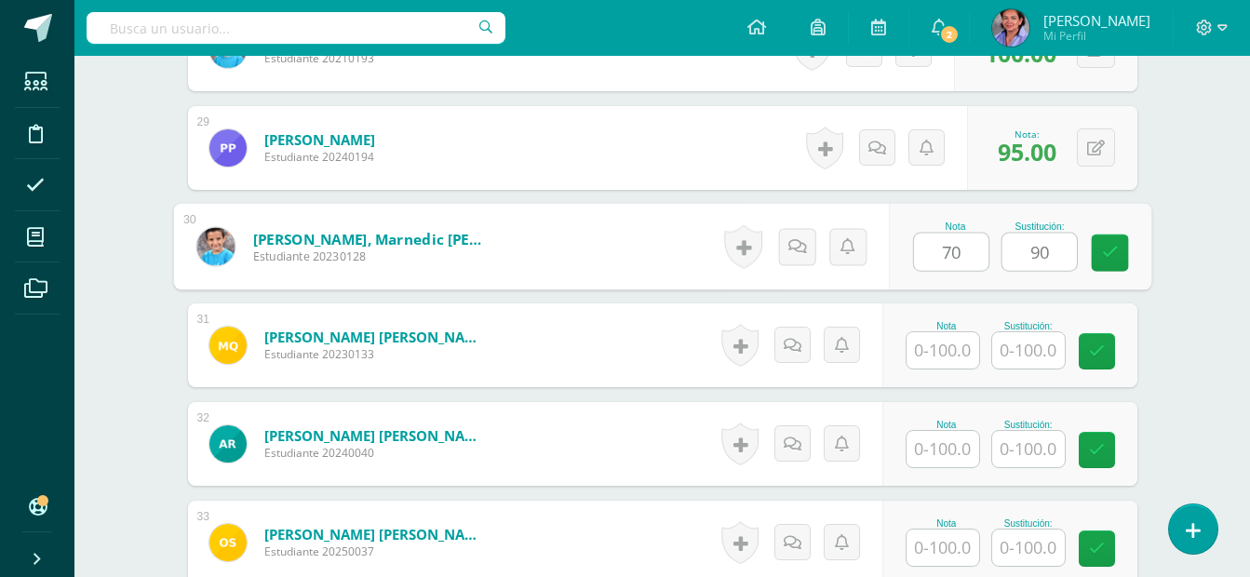
type input "90"
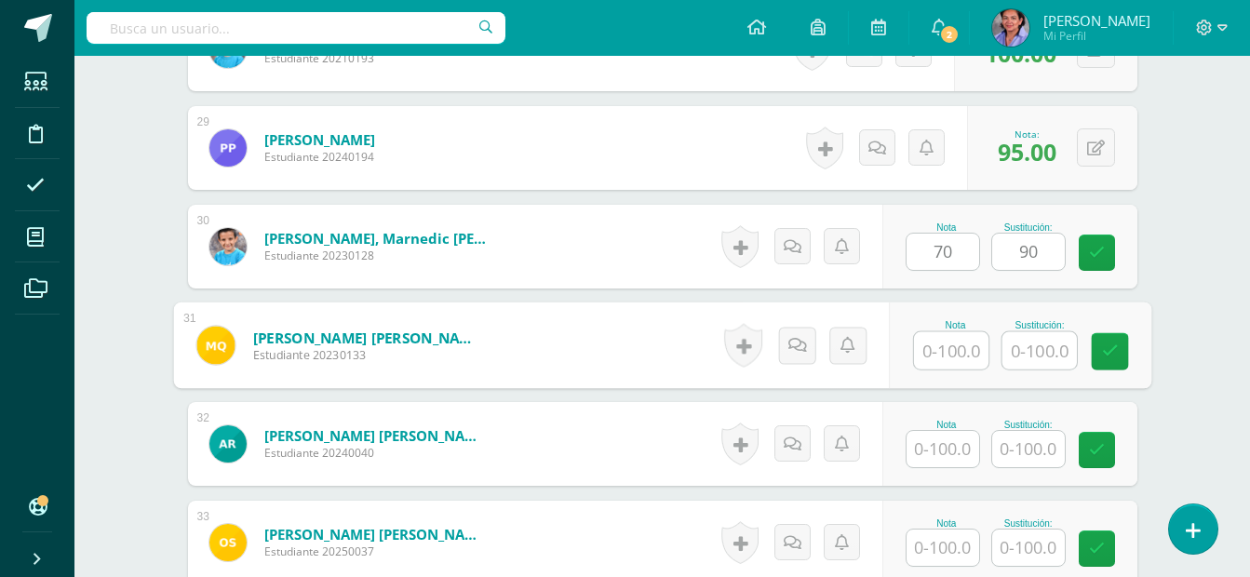
click at [947, 351] on input "text" at bounding box center [951, 350] width 74 height 37
type input "50"
click at [1014, 349] on input "text" at bounding box center [1039, 350] width 74 height 37
type input "100"
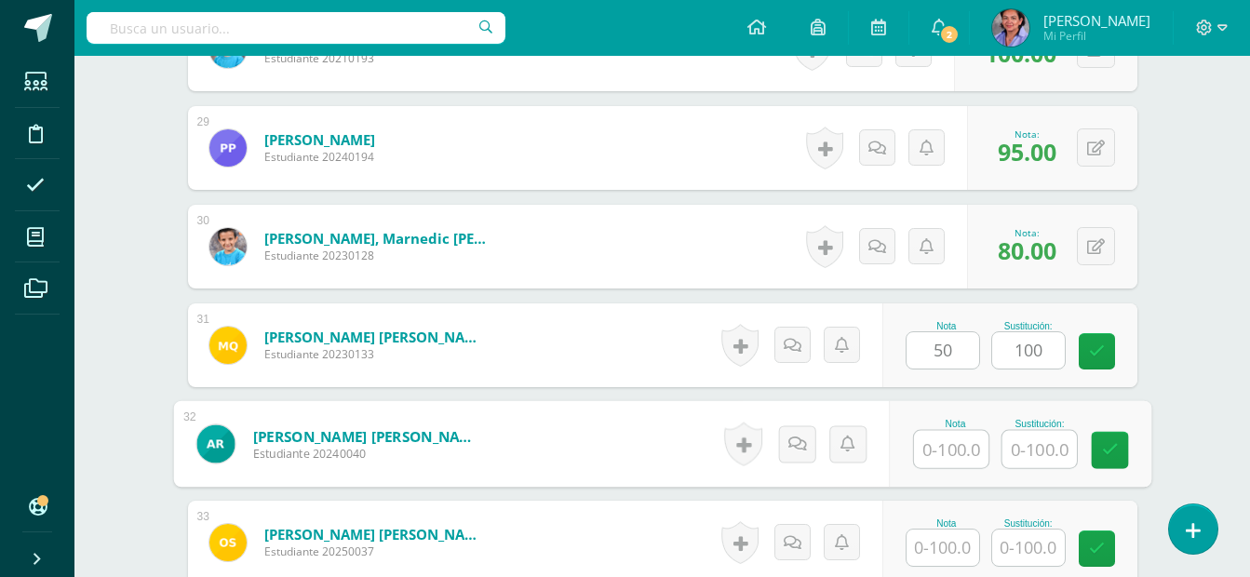
click at [935, 446] on input "text" at bounding box center [951, 449] width 74 height 37
type input "70"
click at [1059, 452] on input "text" at bounding box center [1039, 449] width 74 height 37
type input "95"
click at [952, 539] on input "text" at bounding box center [943, 548] width 73 height 36
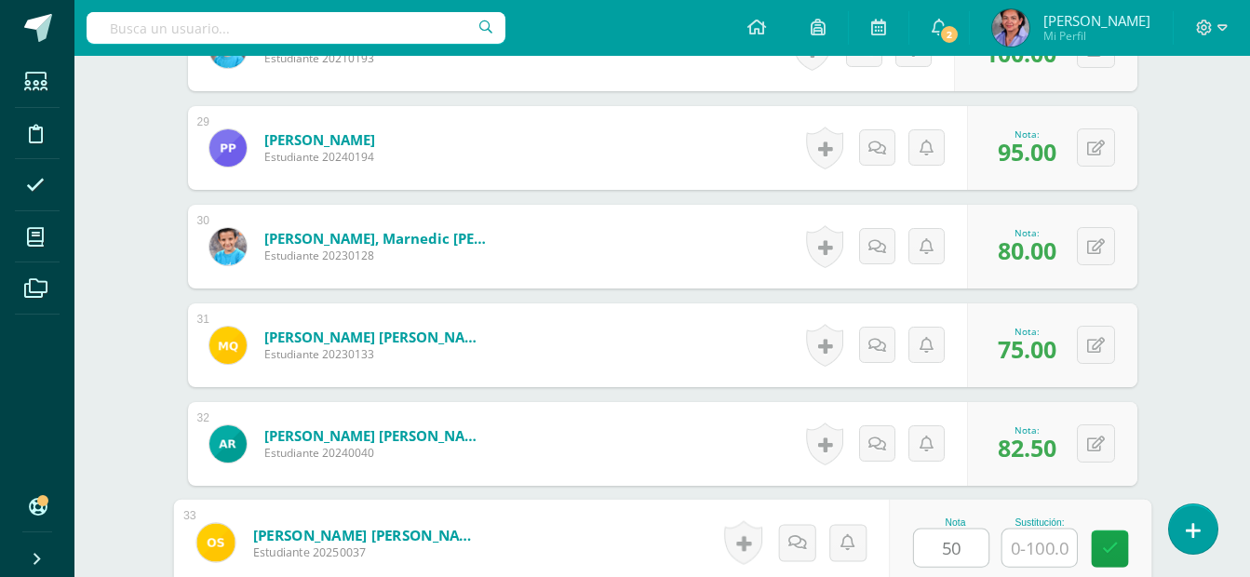
type input "50"
click at [1020, 536] on input "text" at bounding box center [1039, 548] width 74 height 37
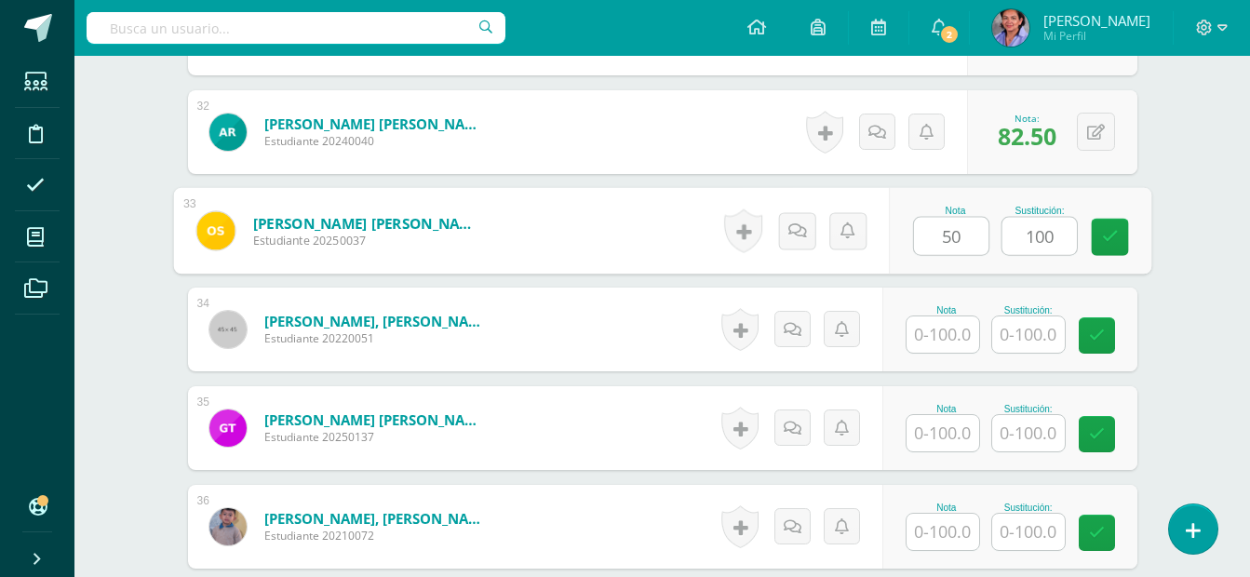
scroll to position [3697, 0]
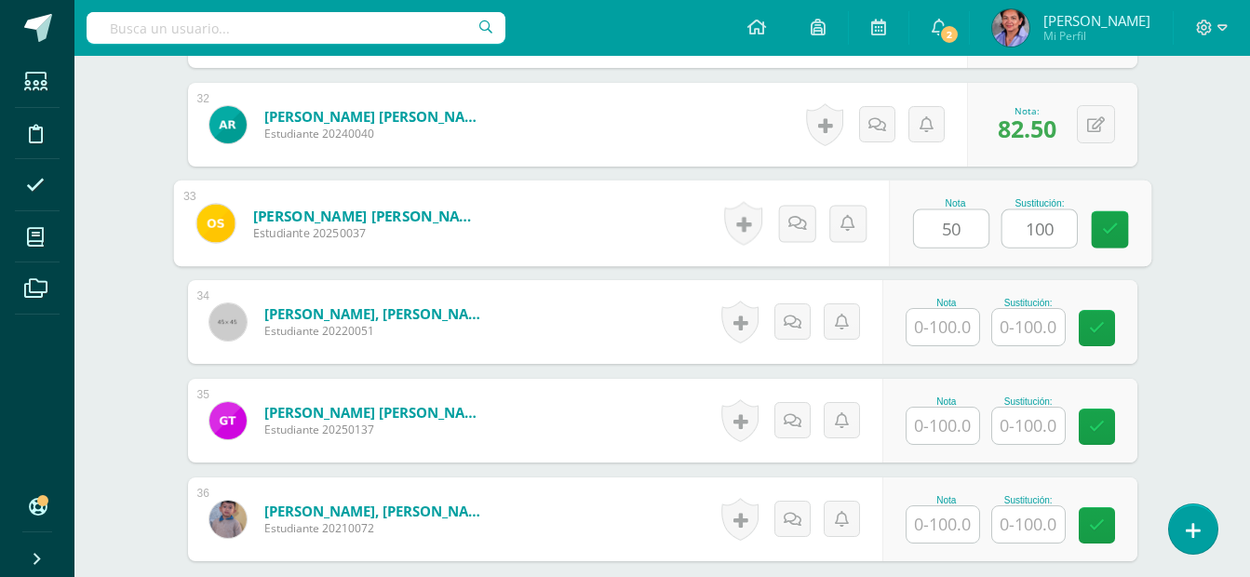
type input "100"
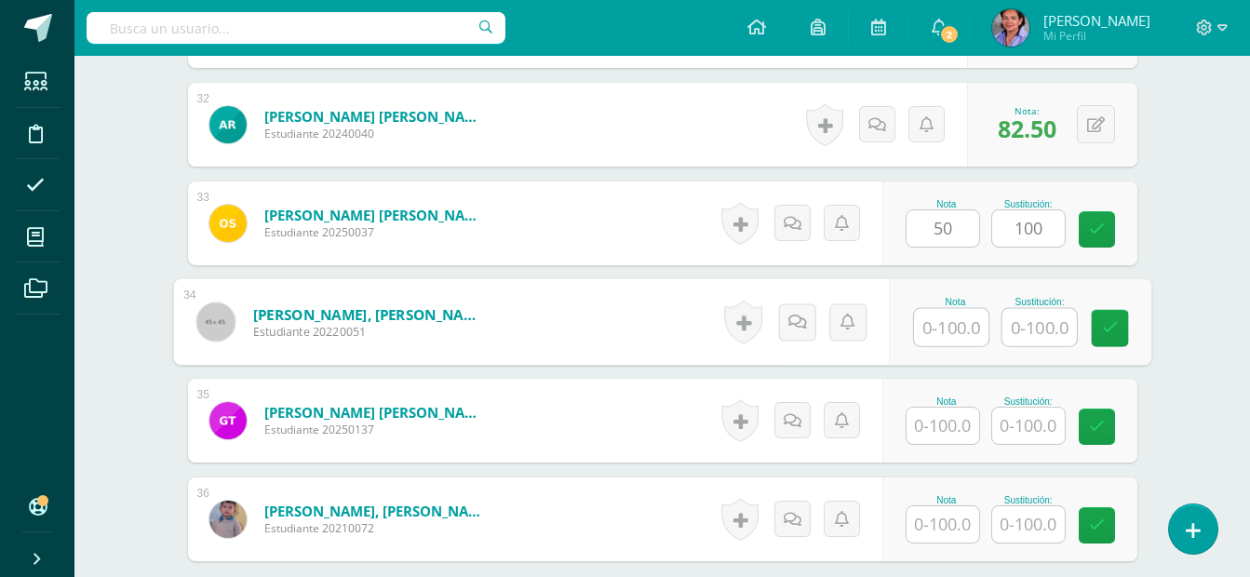
click at [975, 333] on input "text" at bounding box center [951, 327] width 74 height 37
type input "100"
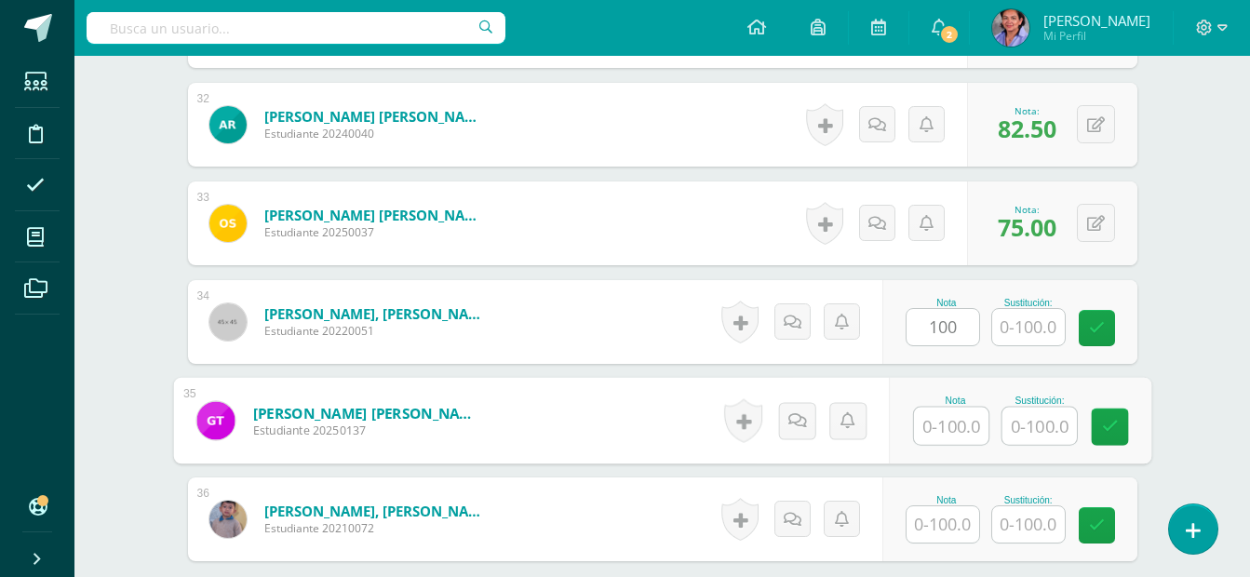
click at [964, 432] on input "text" at bounding box center [951, 426] width 74 height 37
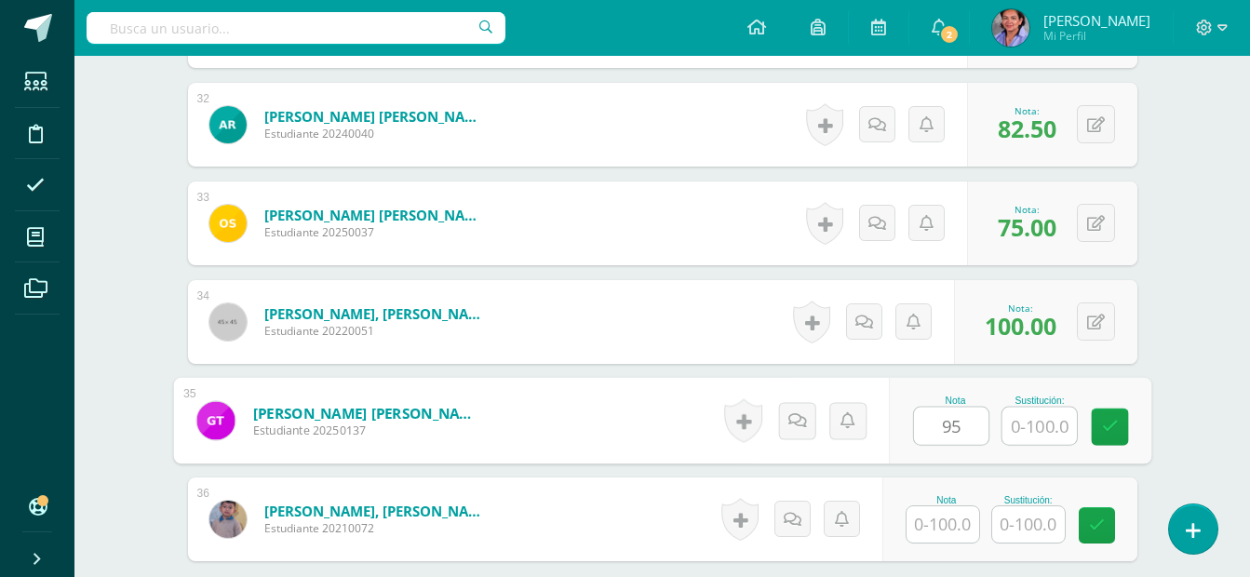
type input "95"
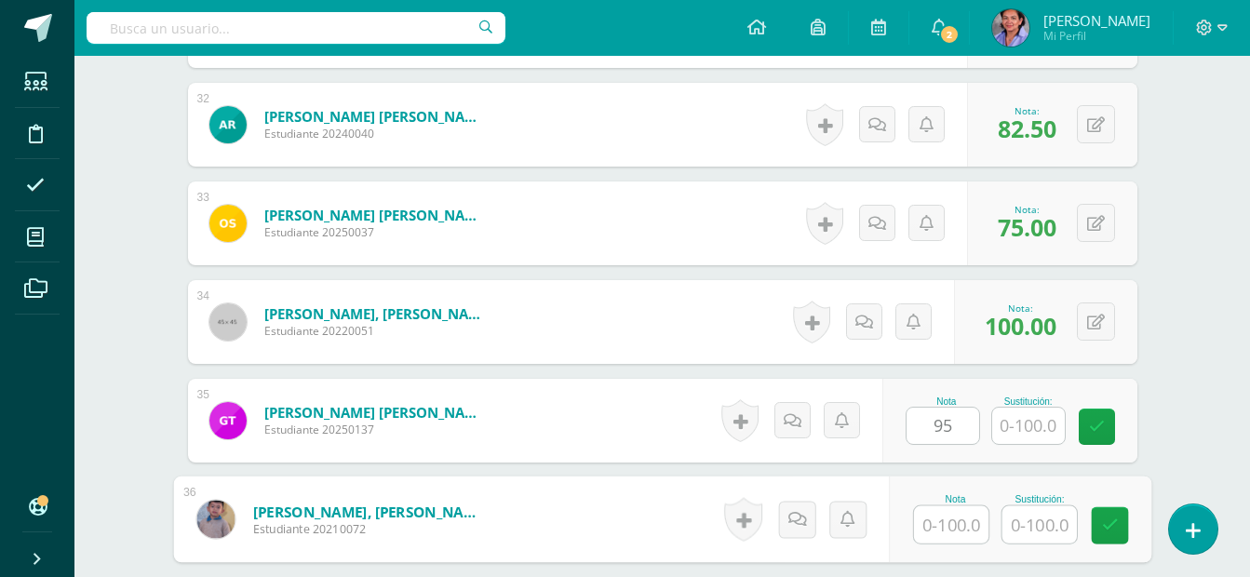
click at [938, 524] on input "text" at bounding box center [951, 524] width 74 height 37
type input "100"
